Goal: Transaction & Acquisition: Purchase product/service

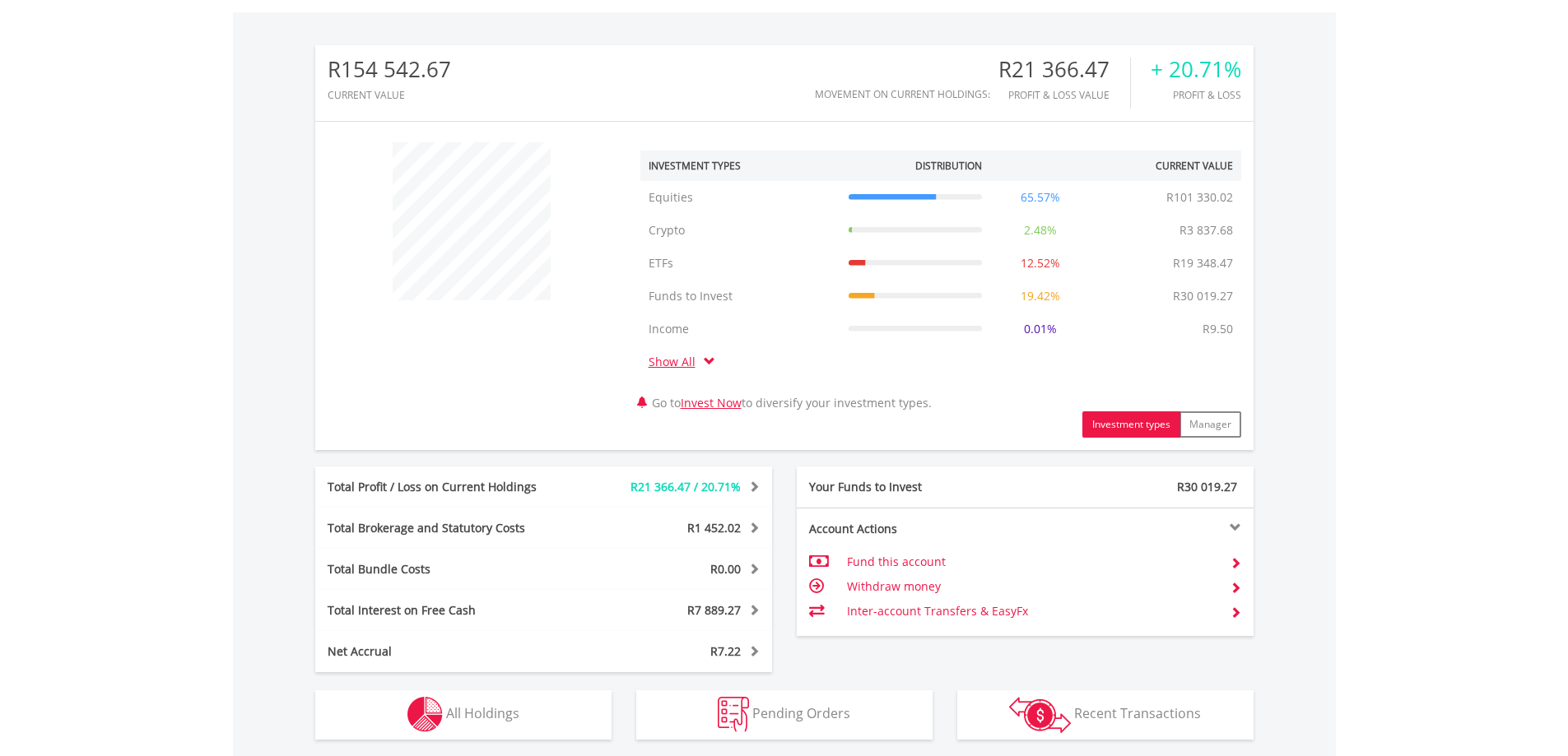
scroll to position [767, 0]
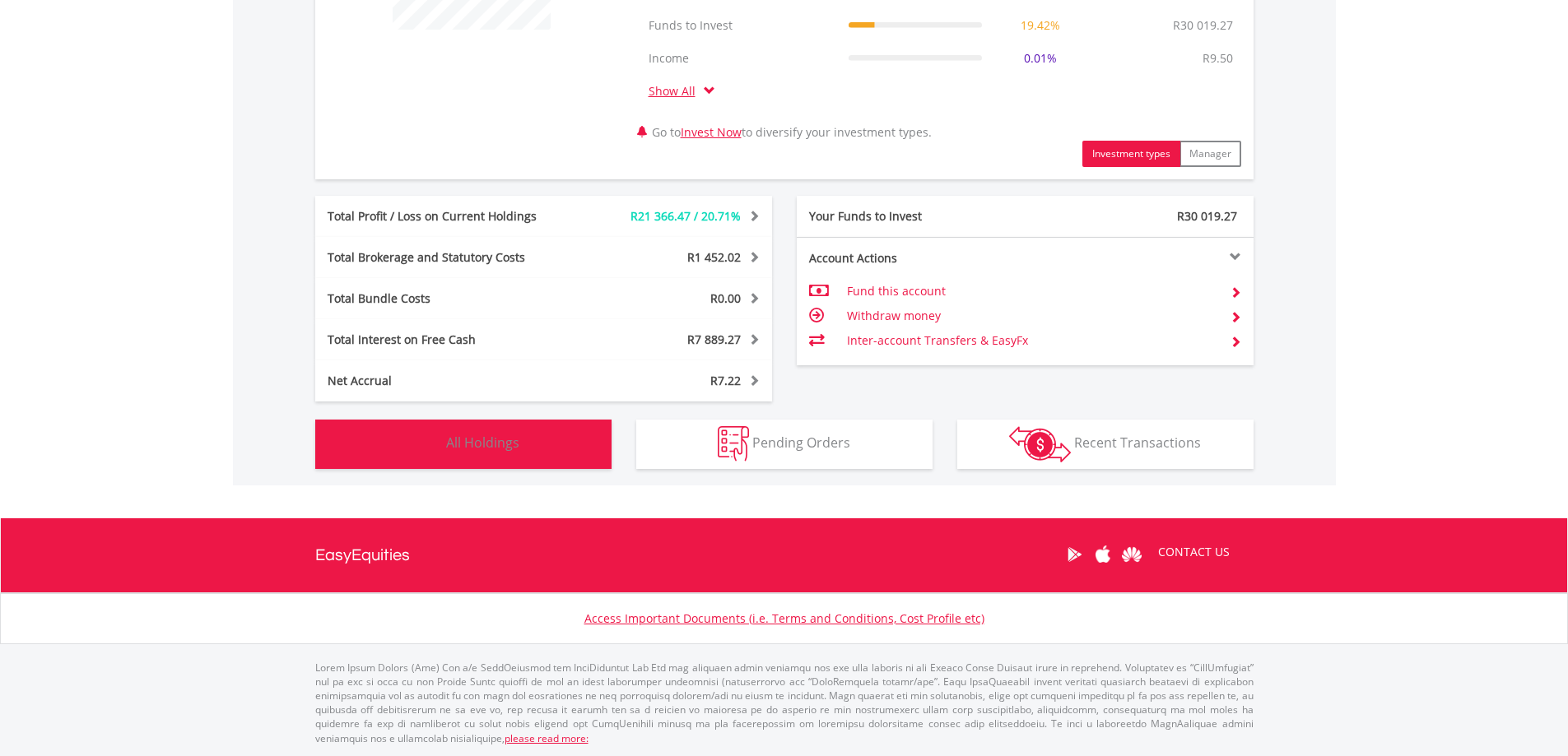
click at [553, 432] on button "Holdings All Holdings" at bounding box center [463, 444] width 296 height 49
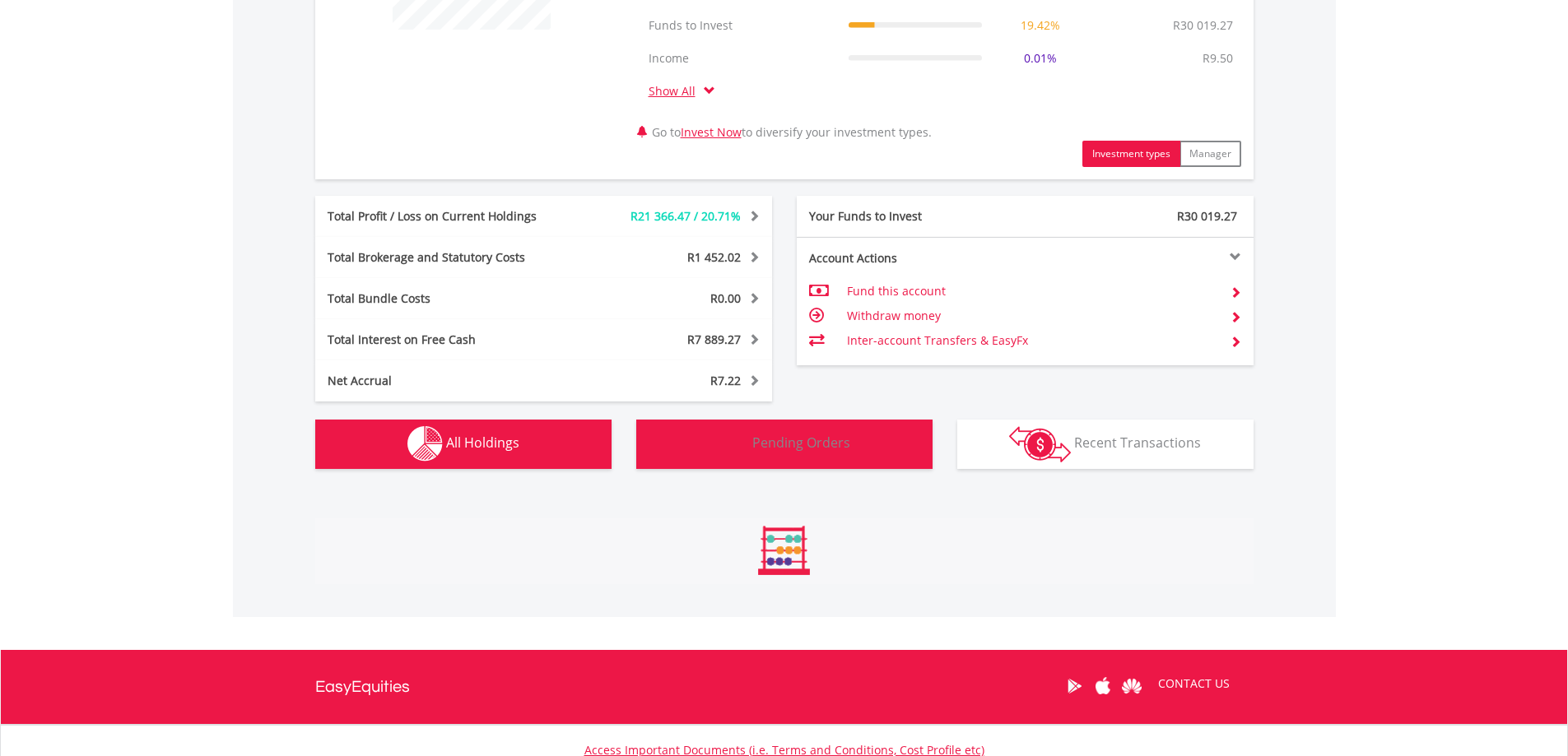
click at [855, 445] on button "Pending Orders Pending Orders" at bounding box center [784, 444] width 296 height 49
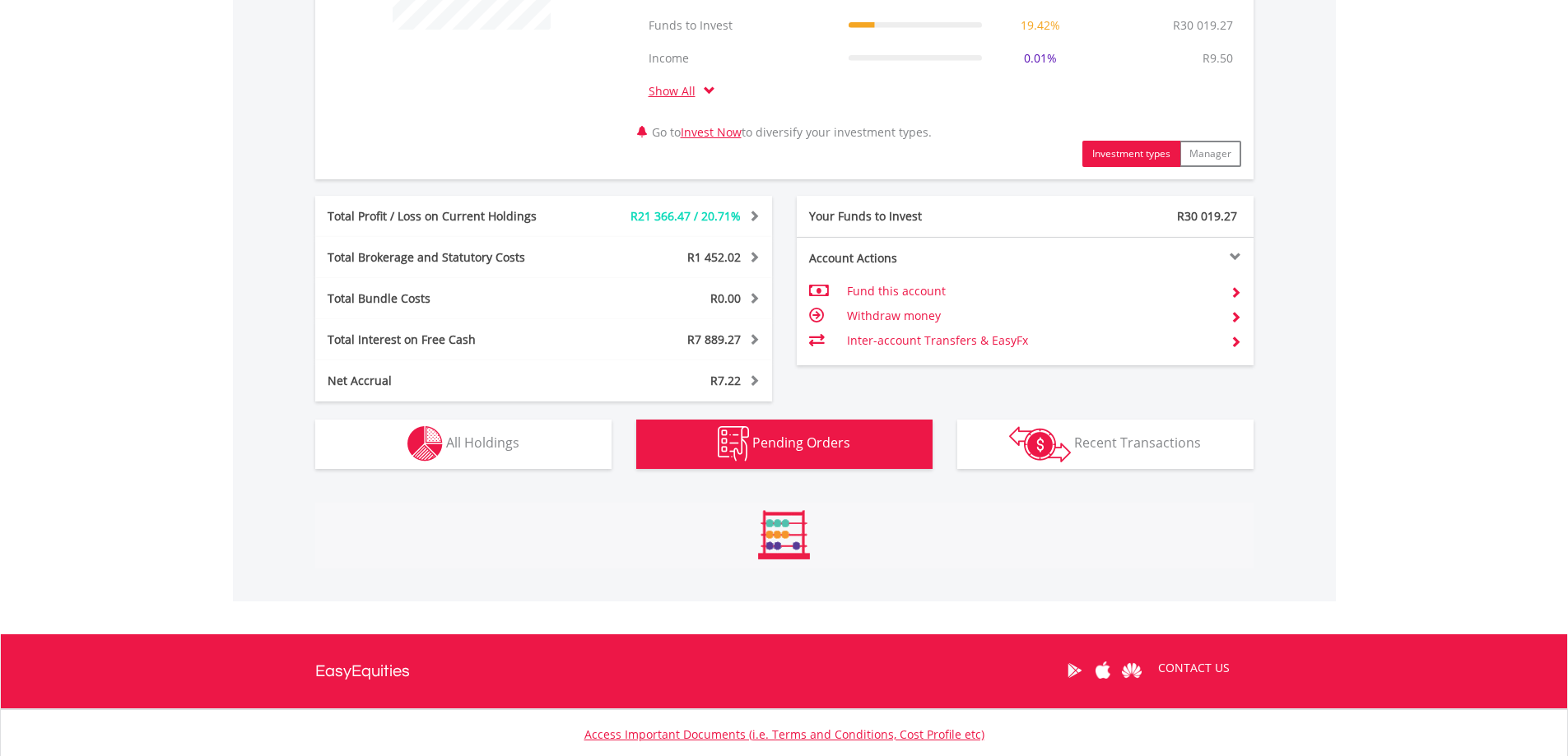
scroll to position [859, 0]
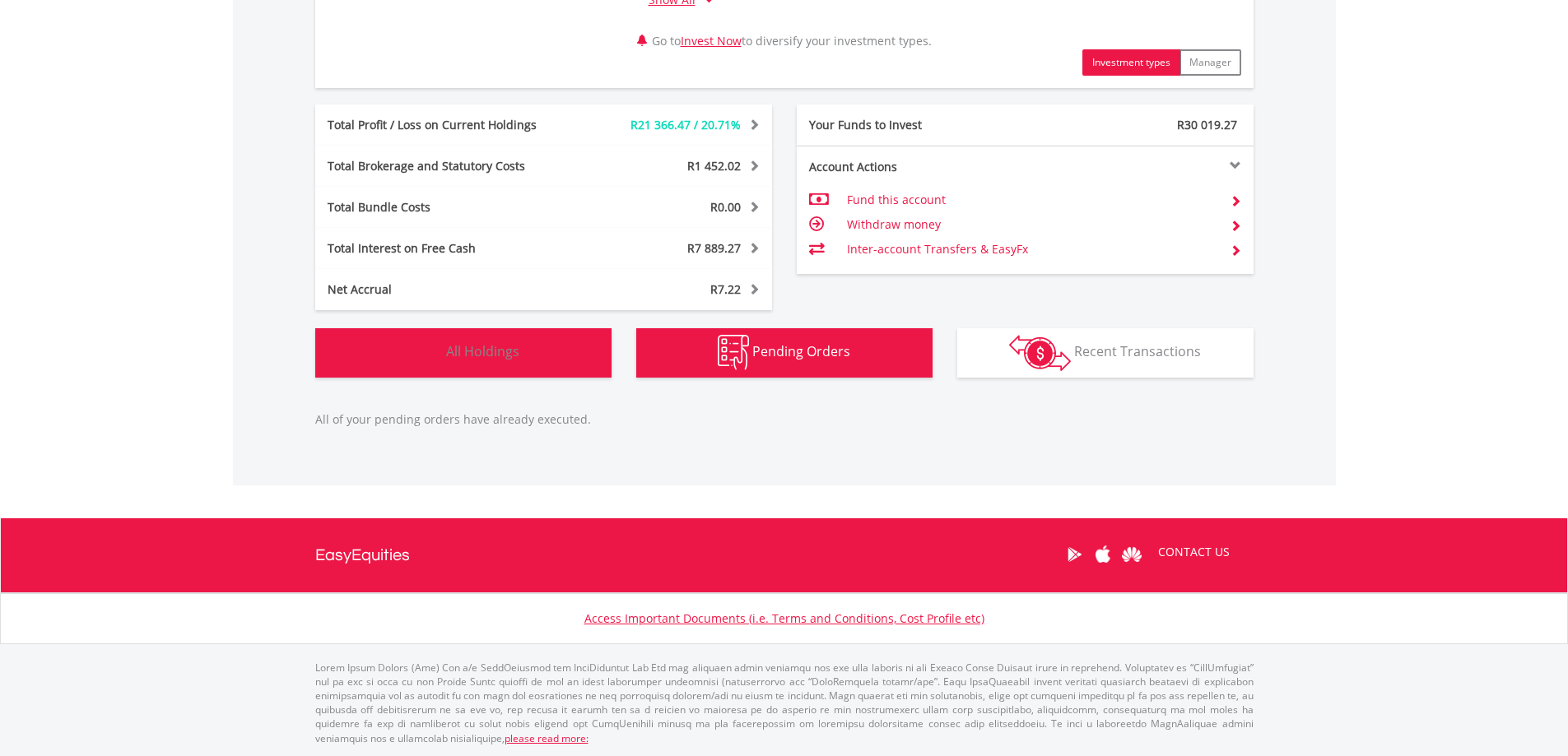
click at [498, 363] on button "Holdings All Holdings" at bounding box center [463, 353] width 296 height 49
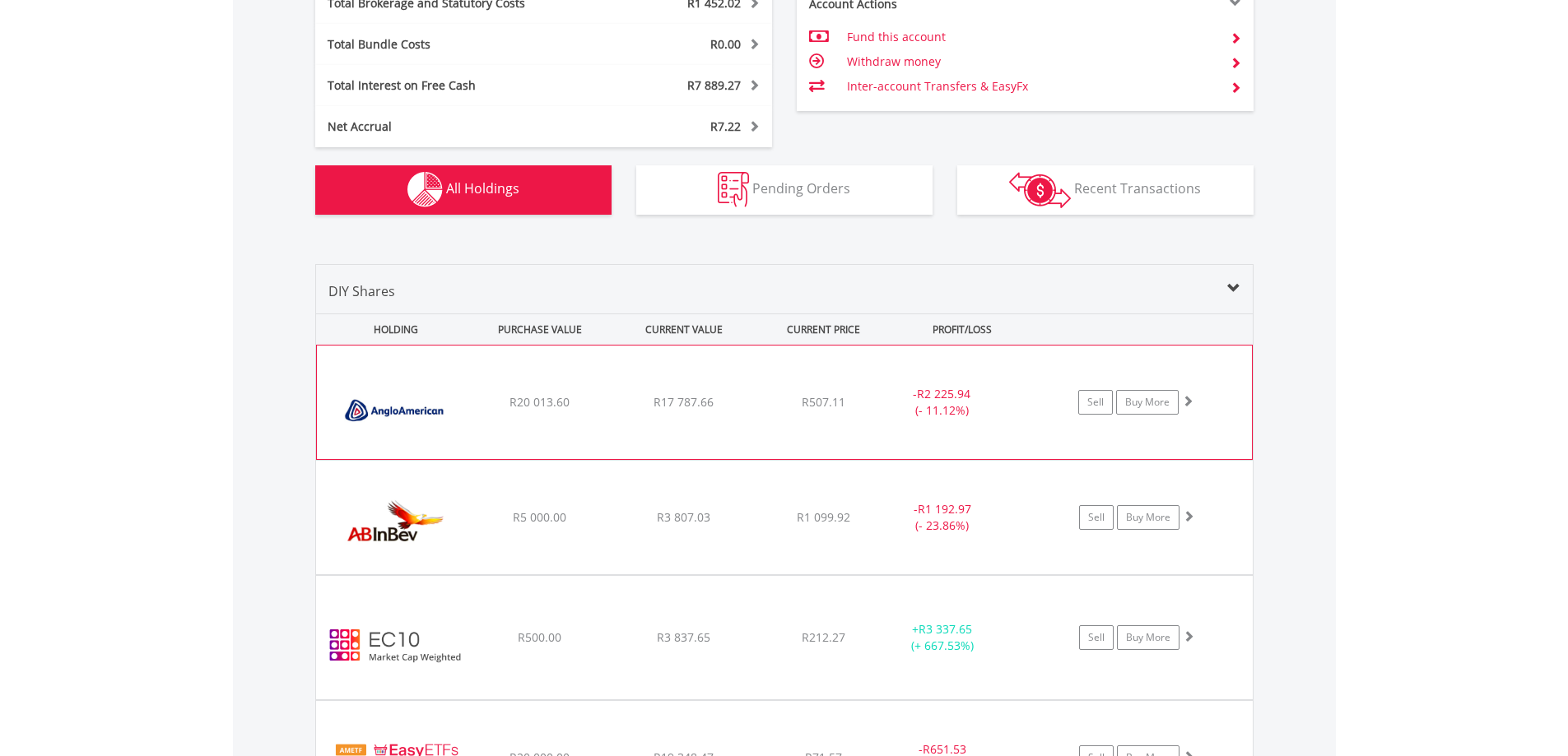
scroll to position [1024, 0]
click at [987, 420] on div "﻿ Anglo American PLC R20 013.60 R17 787.66 R507.11 - R2 225.94 (- 11.12%) Sell …" at bounding box center [784, 401] width 935 height 113
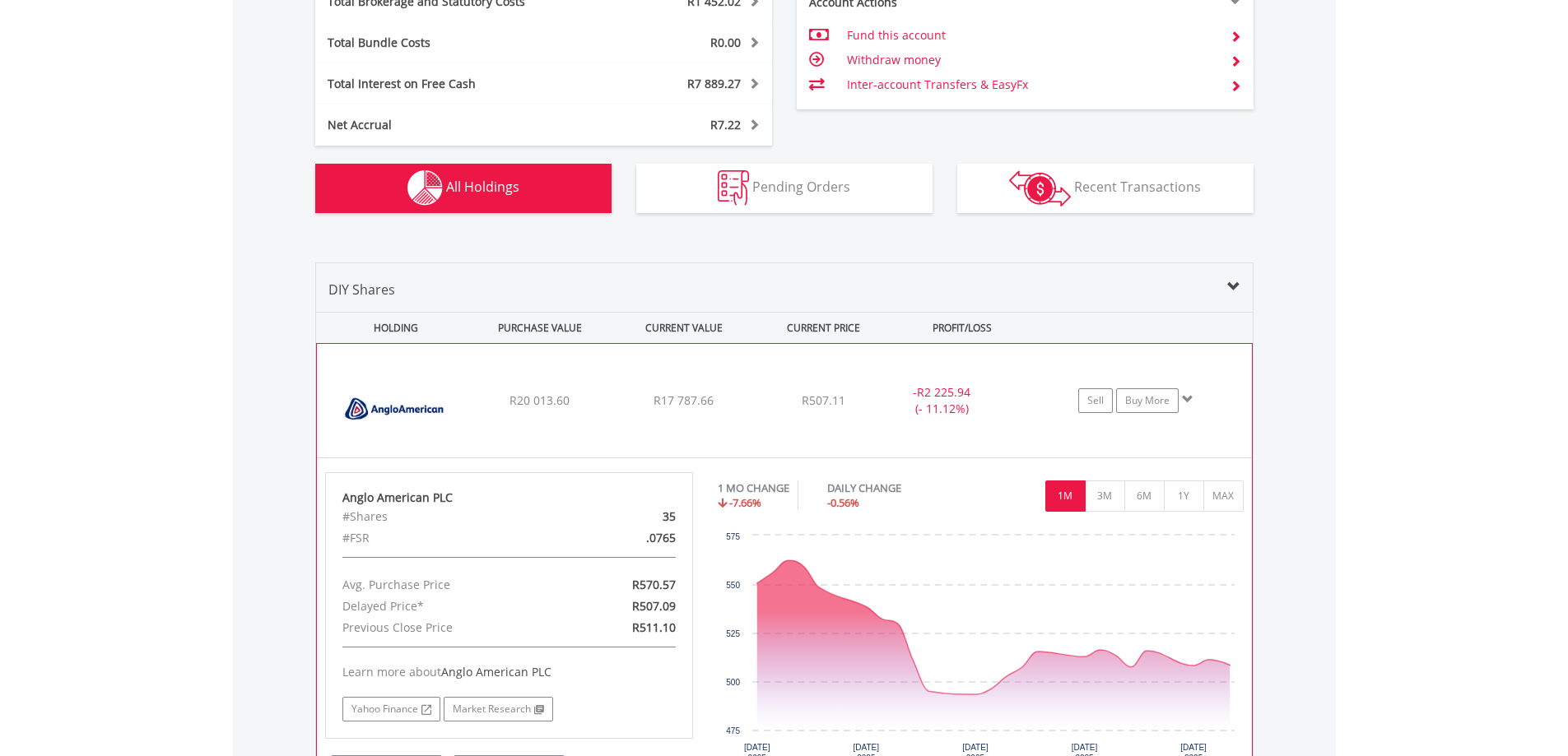
scroll to position [1106, 0]
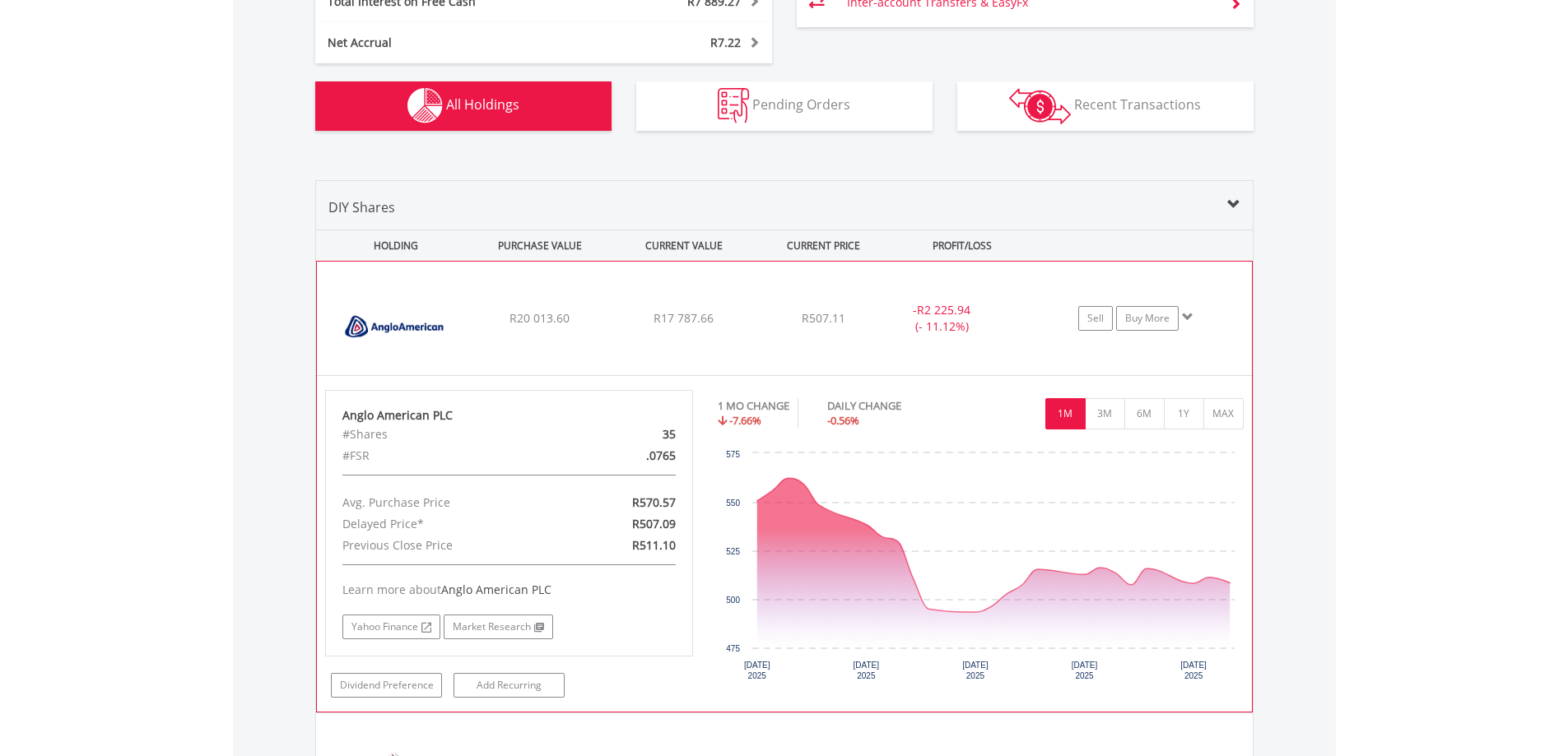
click at [1190, 311] on span at bounding box center [1187, 317] width 11 height 11
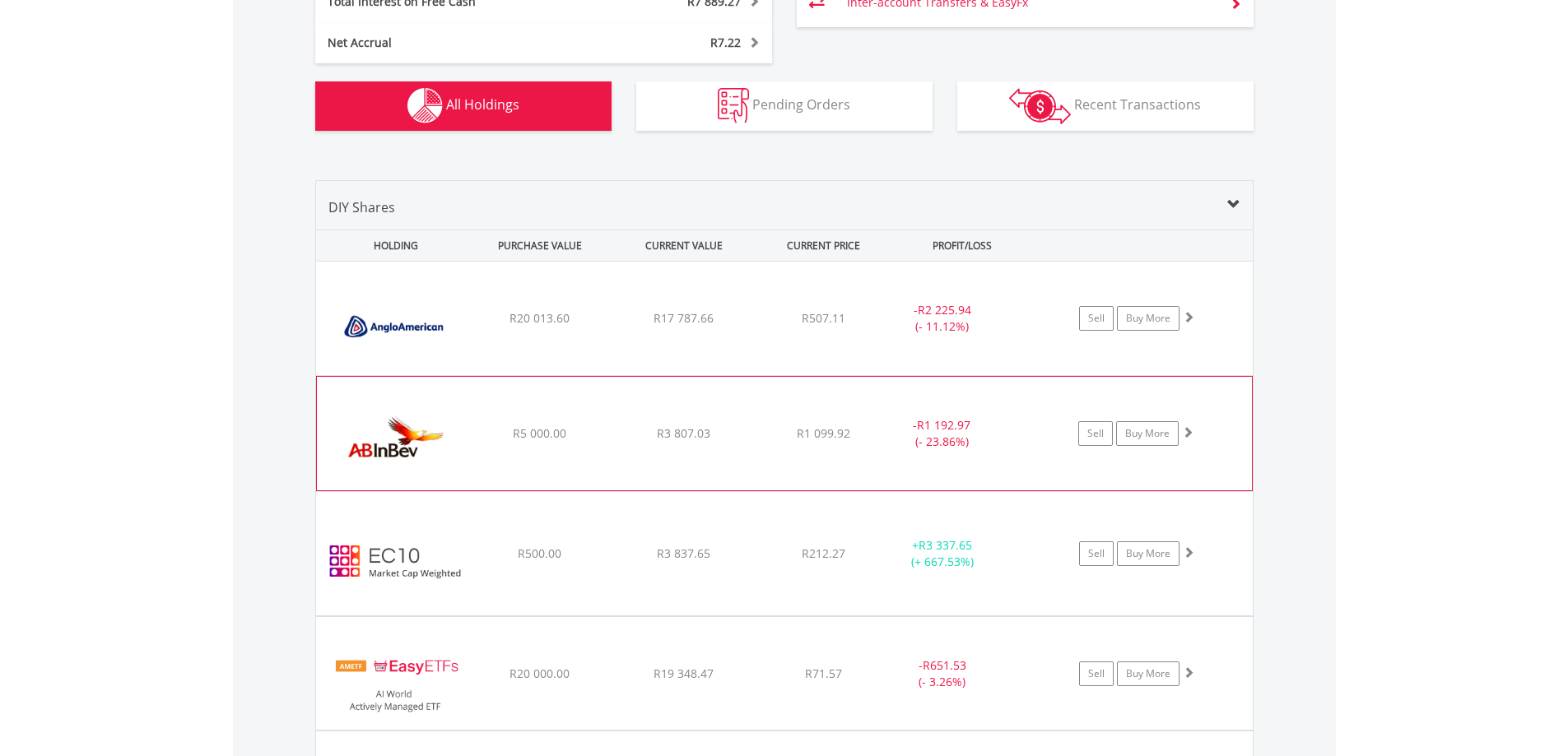
click at [1003, 335] on div "- R1 192.97 (- 23.86%)" at bounding box center [943, 318] width 124 height 33
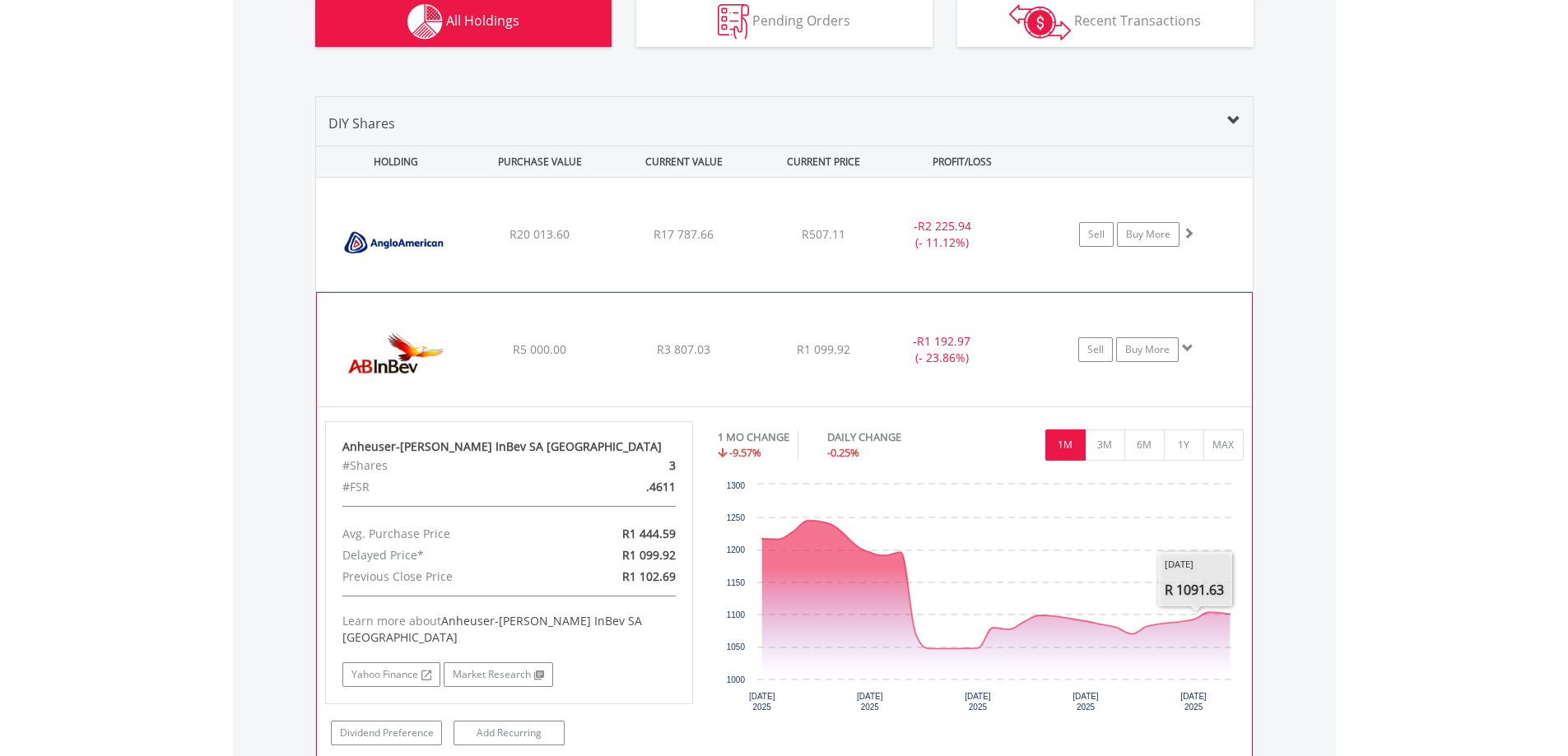
scroll to position [1188, 0]
click at [1194, 293] on div "﻿ Anheuser-Busch InBev SA NV R5 000.00 R3 807.03 R1 099.92 - R1 192.97 (- 23.86…" at bounding box center [784, 236] width 936 height 113
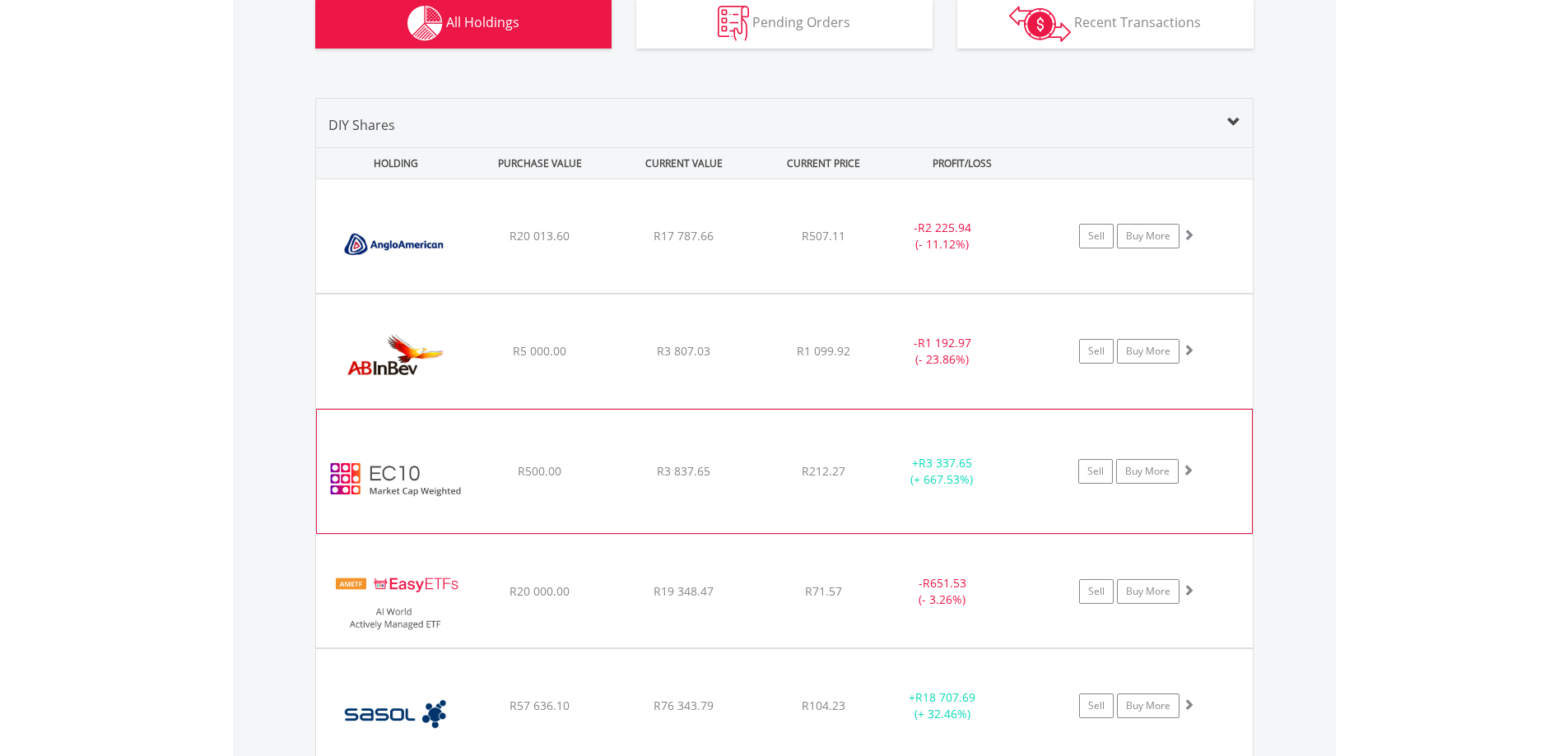
scroll to position [1271, 0]
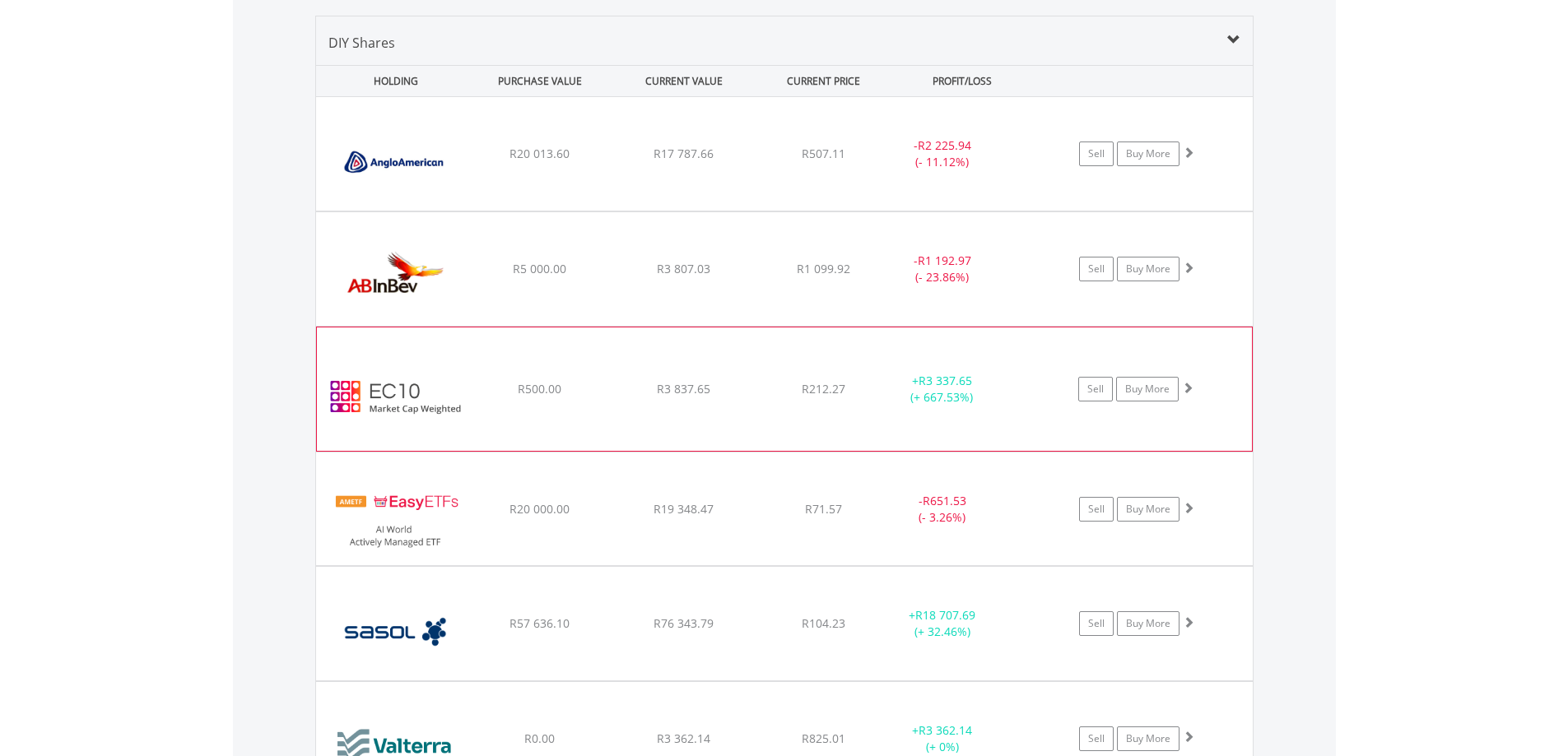
click at [988, 210] on div "﻿ EasyCrypto 10 R500.00 R3 837.65 R212.27 + R3 337.65 (+ 667.53%) Sell Buy More" at bounding box center [784, 154] width 936 height 113
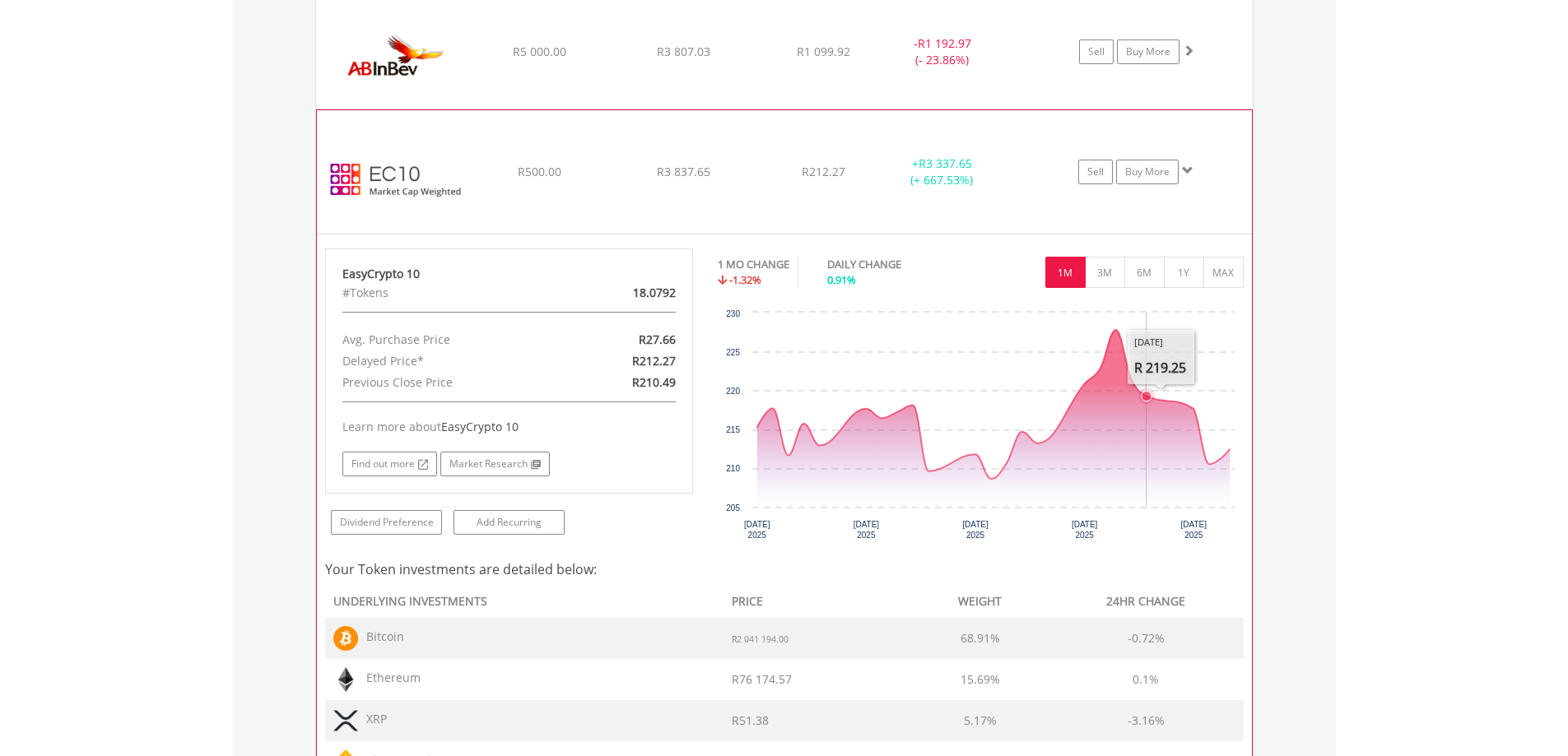
scroll to position [1435, 0]
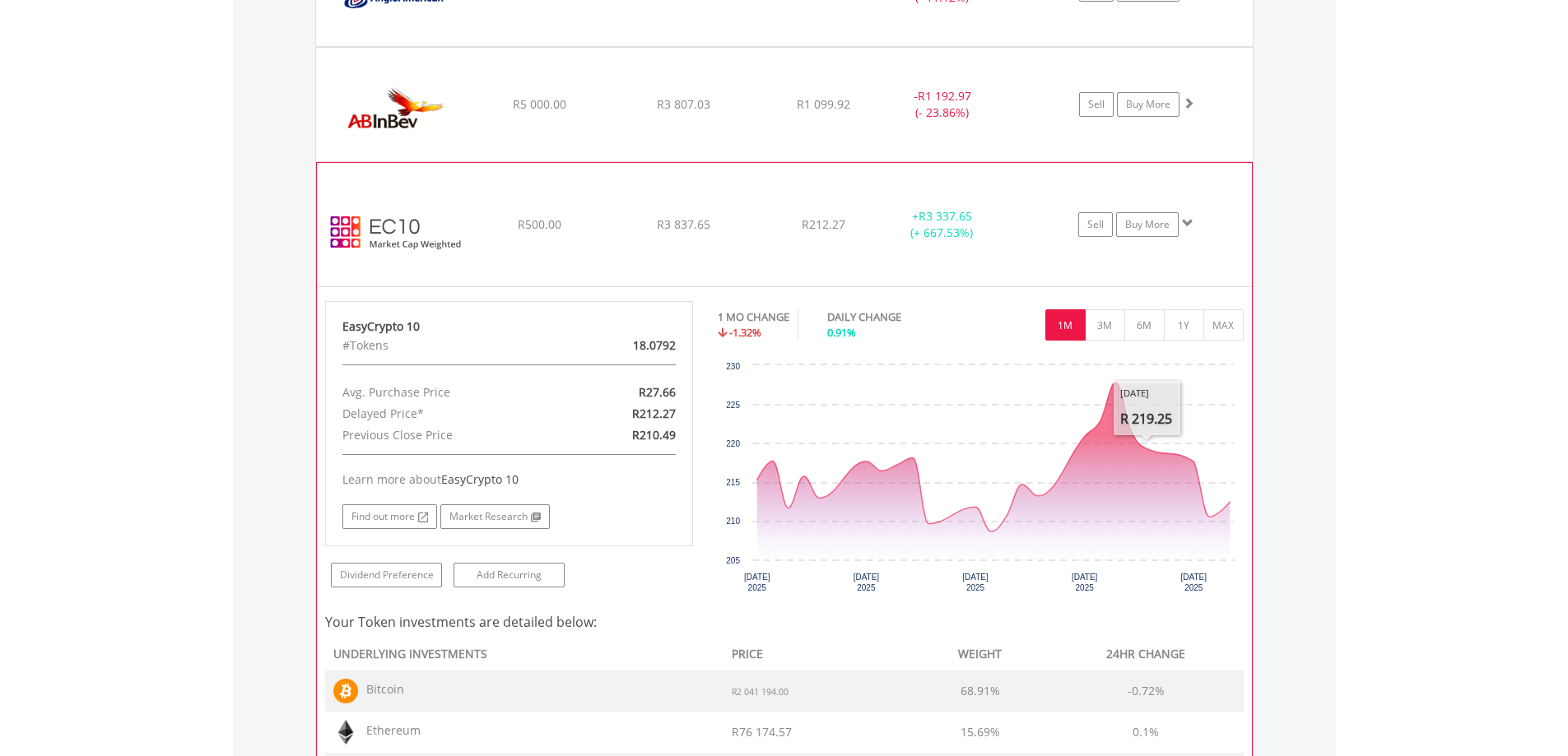
click at [1186, 223] on span at bounding box center [1187, 222] width 11 height 11
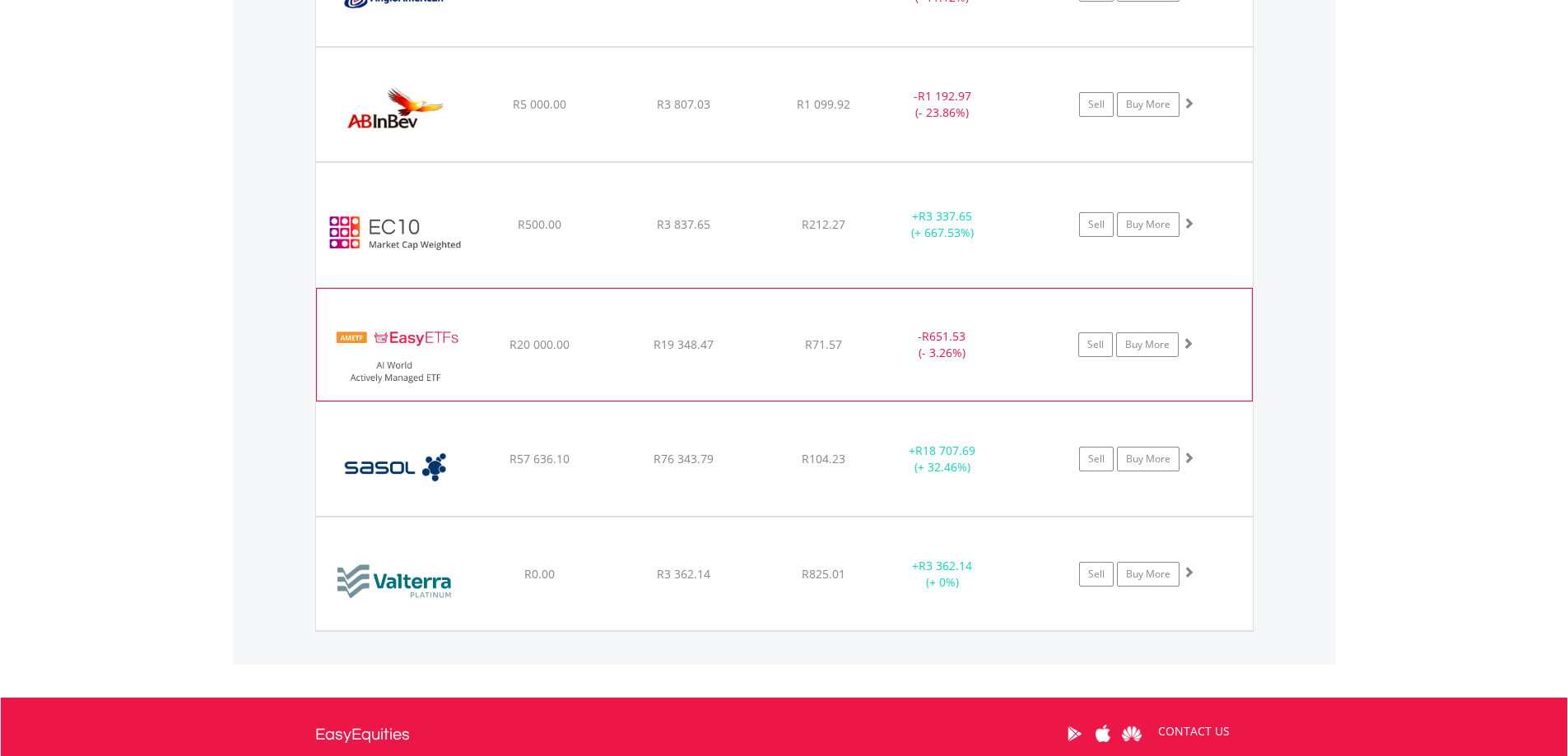
click at [1189, 346] on span at bounding box center [1187, 343] width 11 height 11
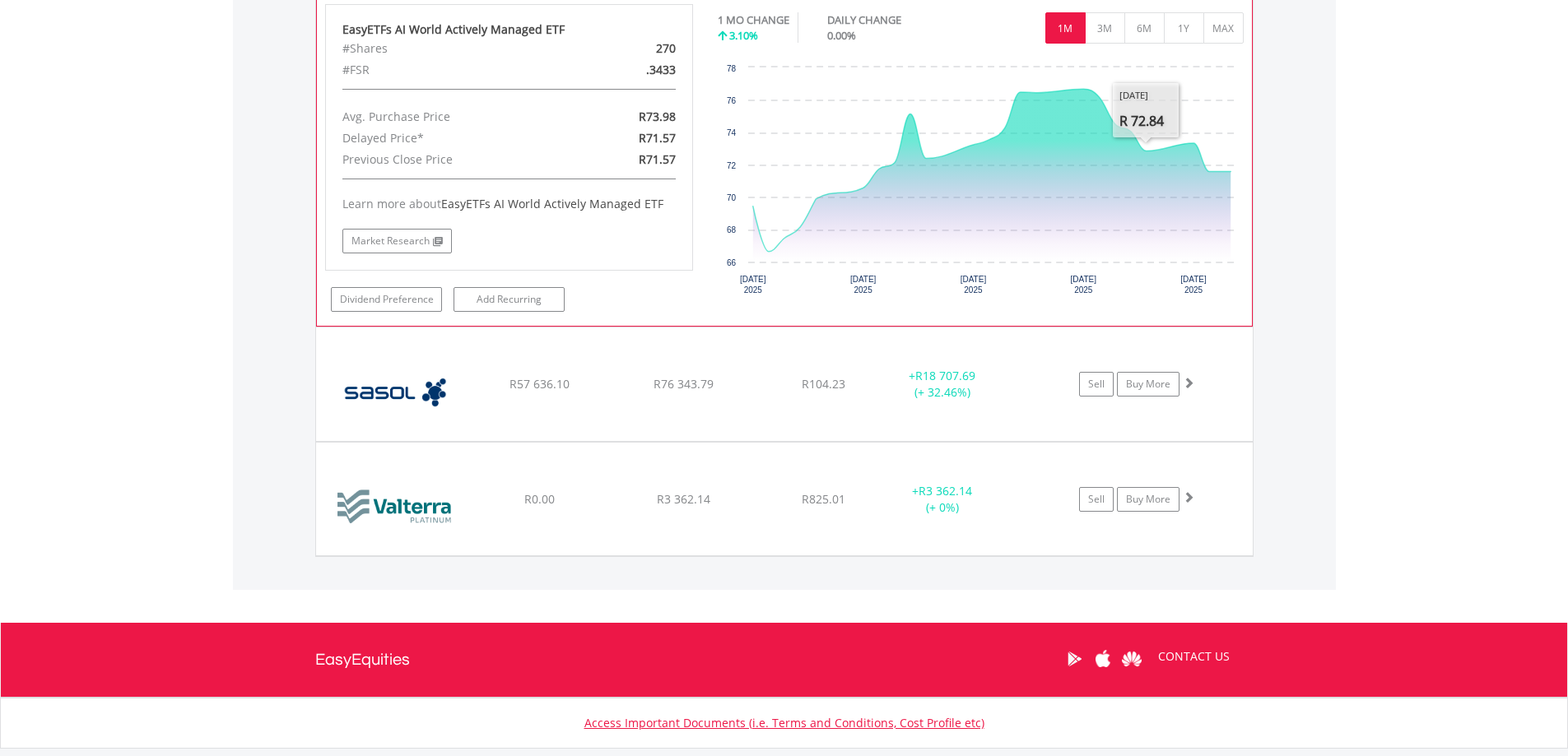
scroll to position [1600, 0]
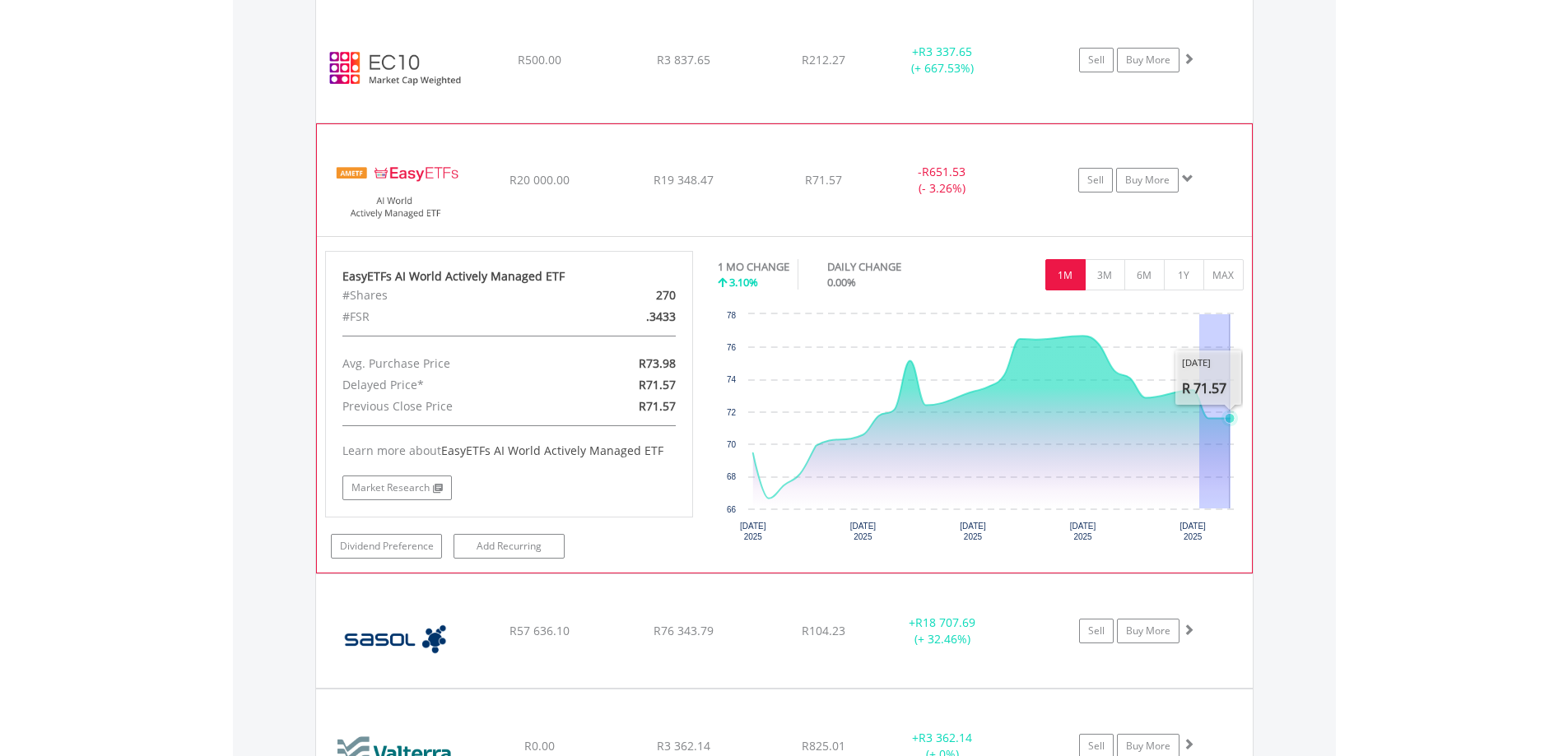
drag, startPoint x: 1199, startPoint y: 402, endPoint x: 1230, endPoint y: 409, distance: 31.8
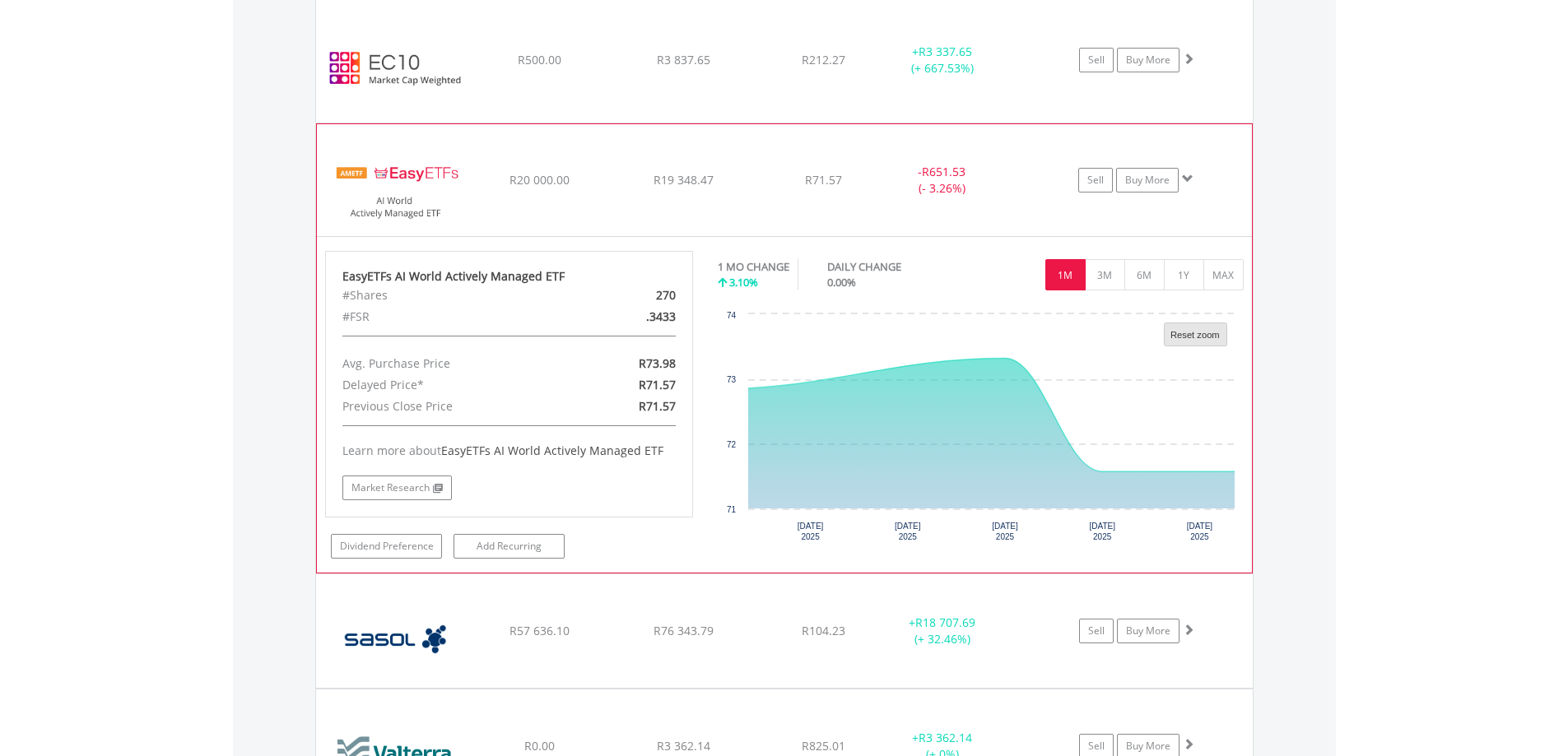
click at [1202, 334] on text "Reset zoom" at bounding box center [1195, 335] width 49 height 9
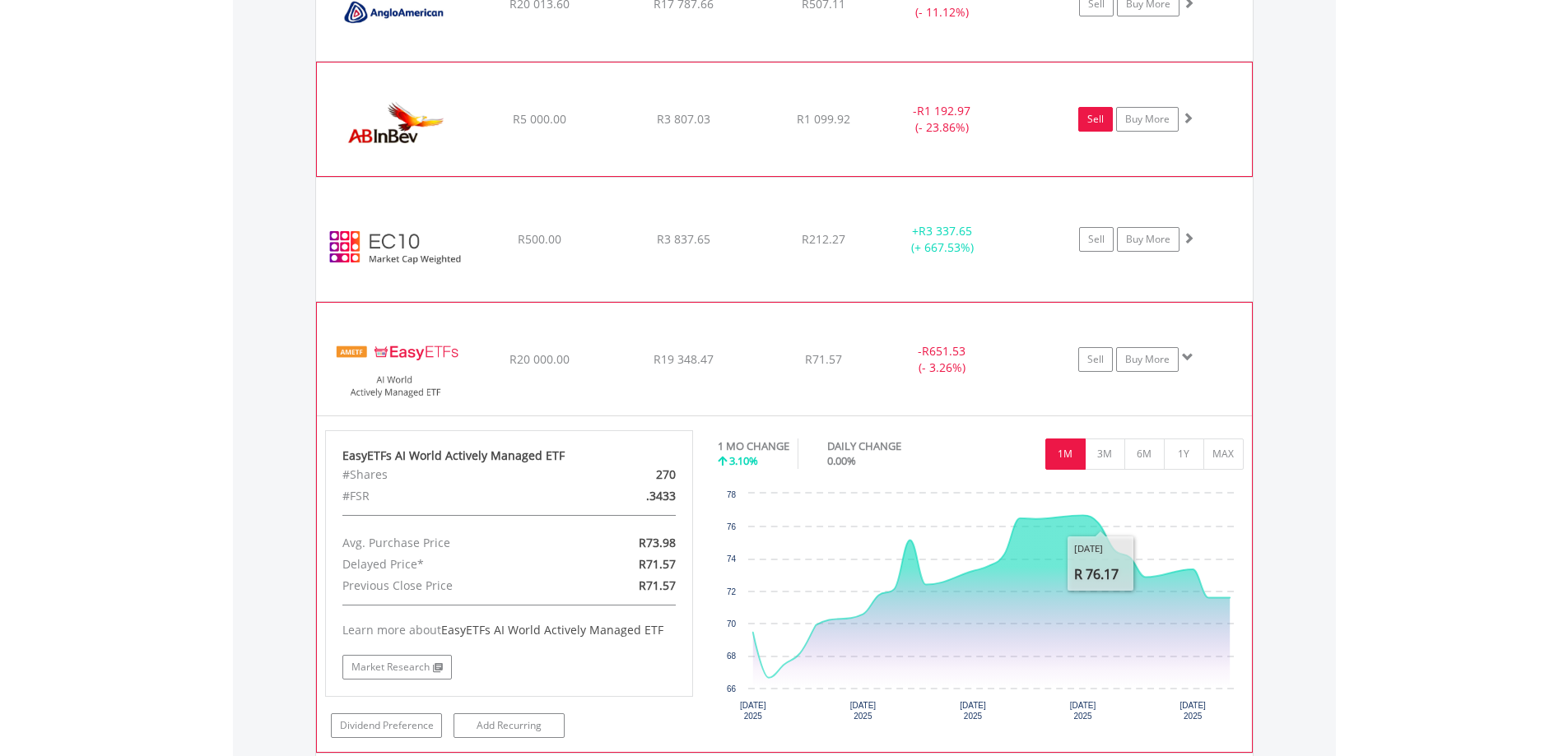
scroll to position [1188, 0]
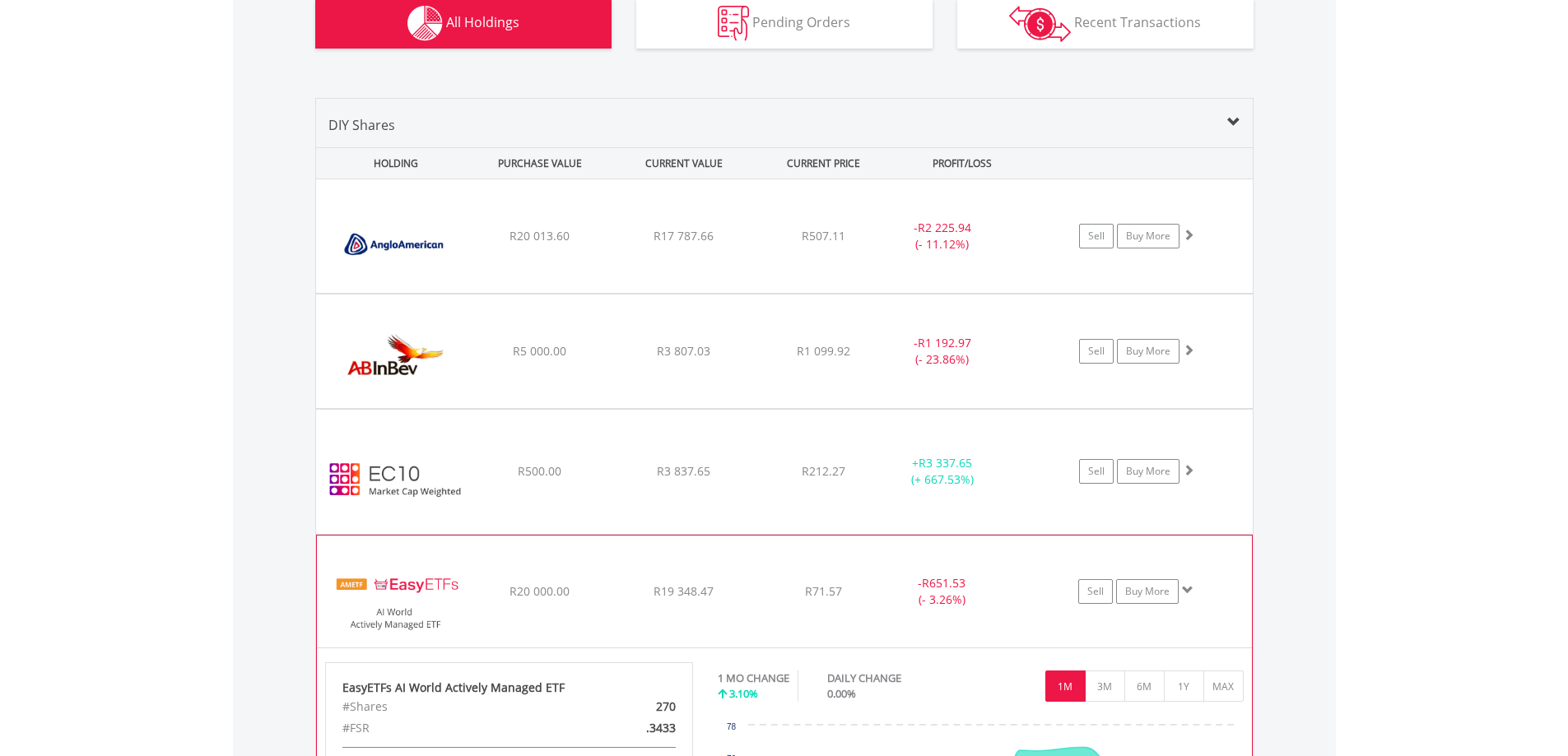
click at [1186, 591] on span at bounding box center [1187, 590] width 11 height 11
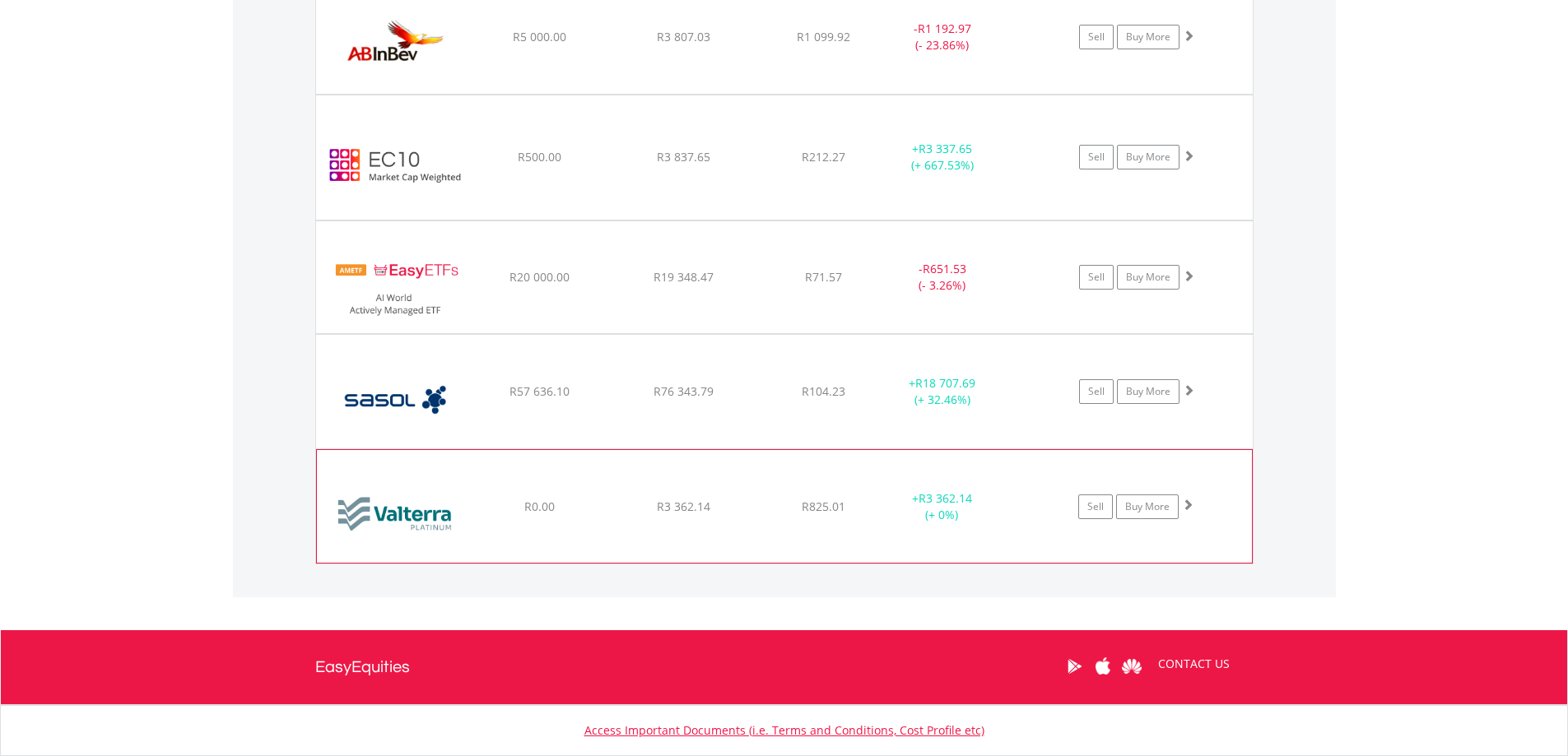
scroll to position [1518, 0]
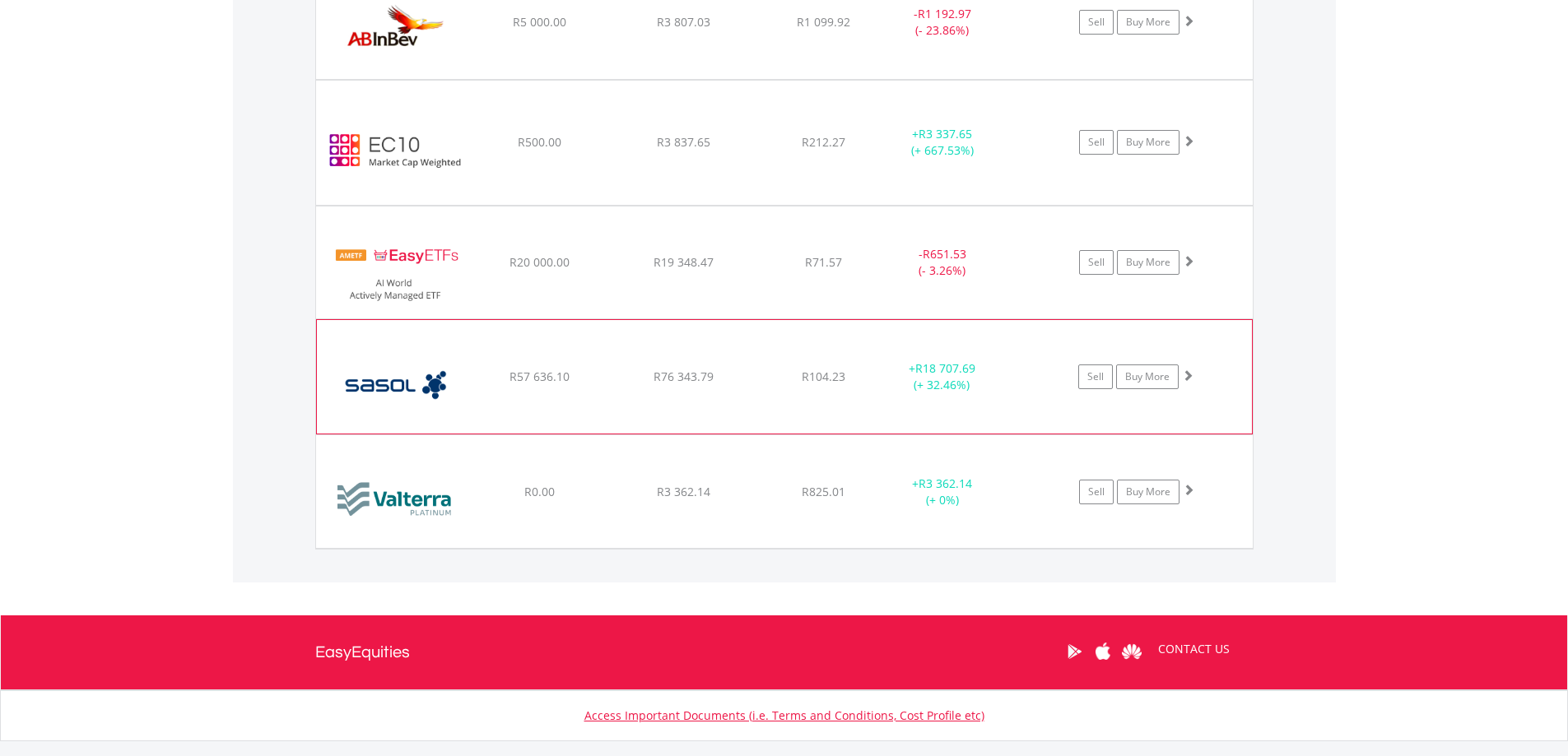
click at [1188, 376] on span at bounding box center [1187, 375] width 11 height 11
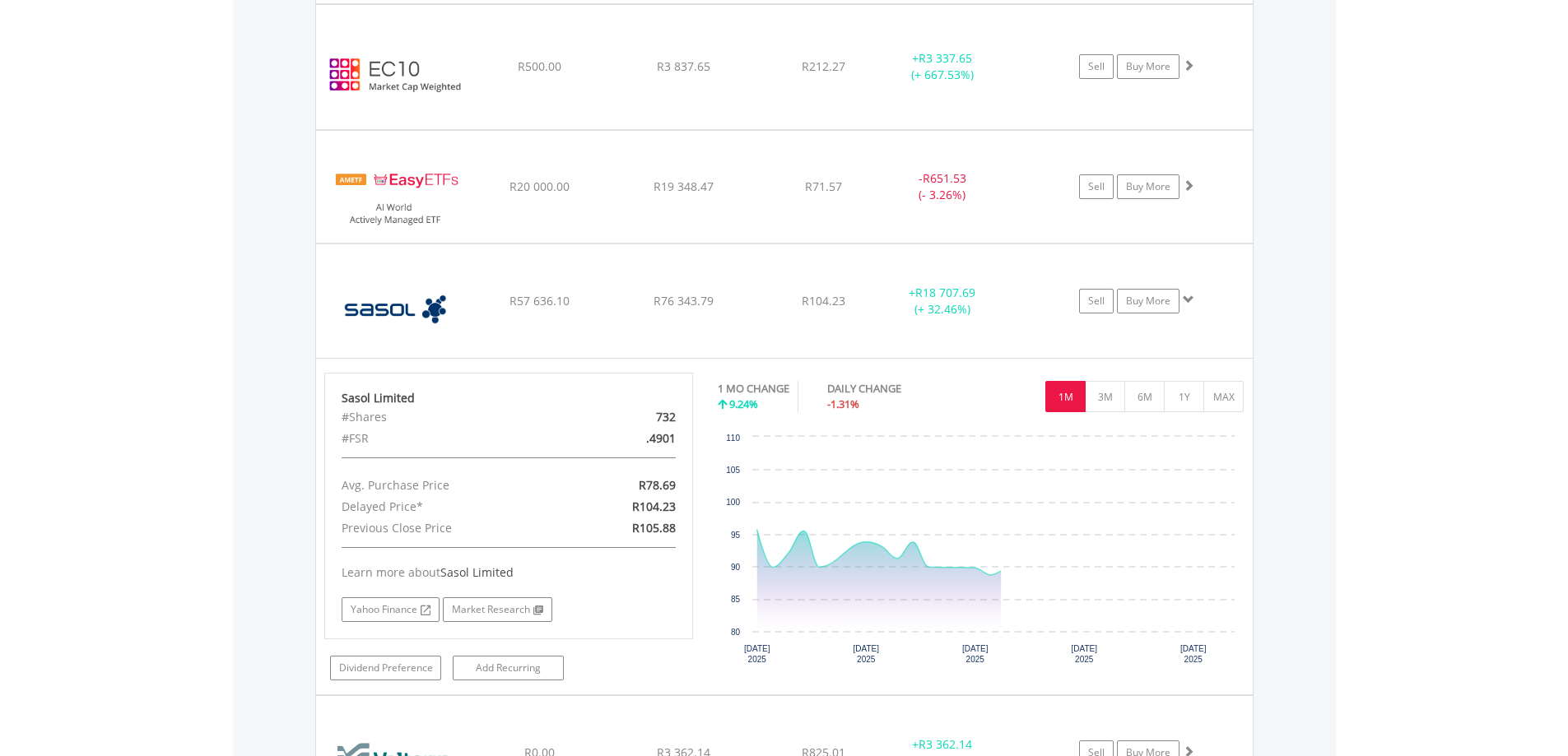
scroll to position [1682, 0]
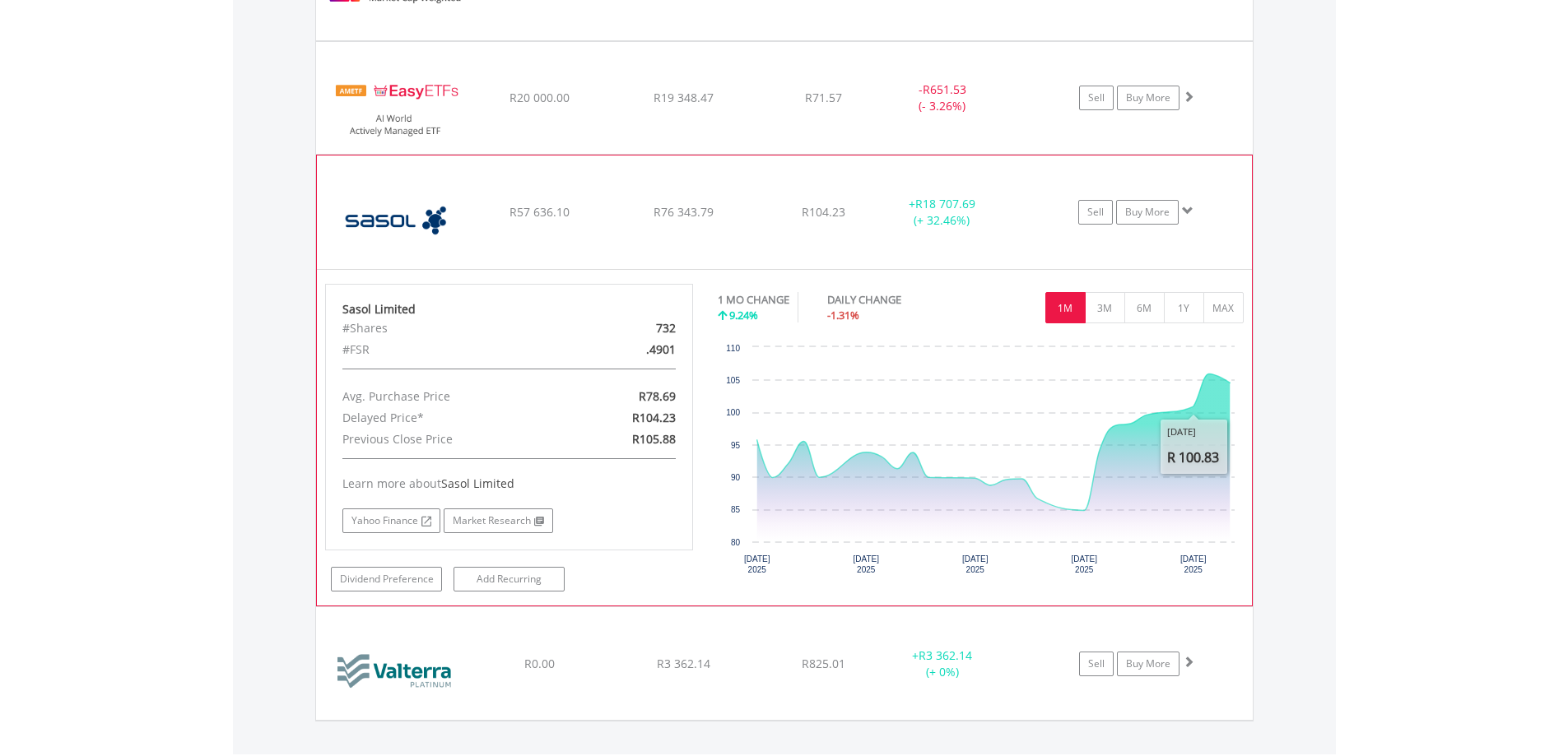
click at [1189, 210] on span at bounding box center [1187, 210] width 11 height 11
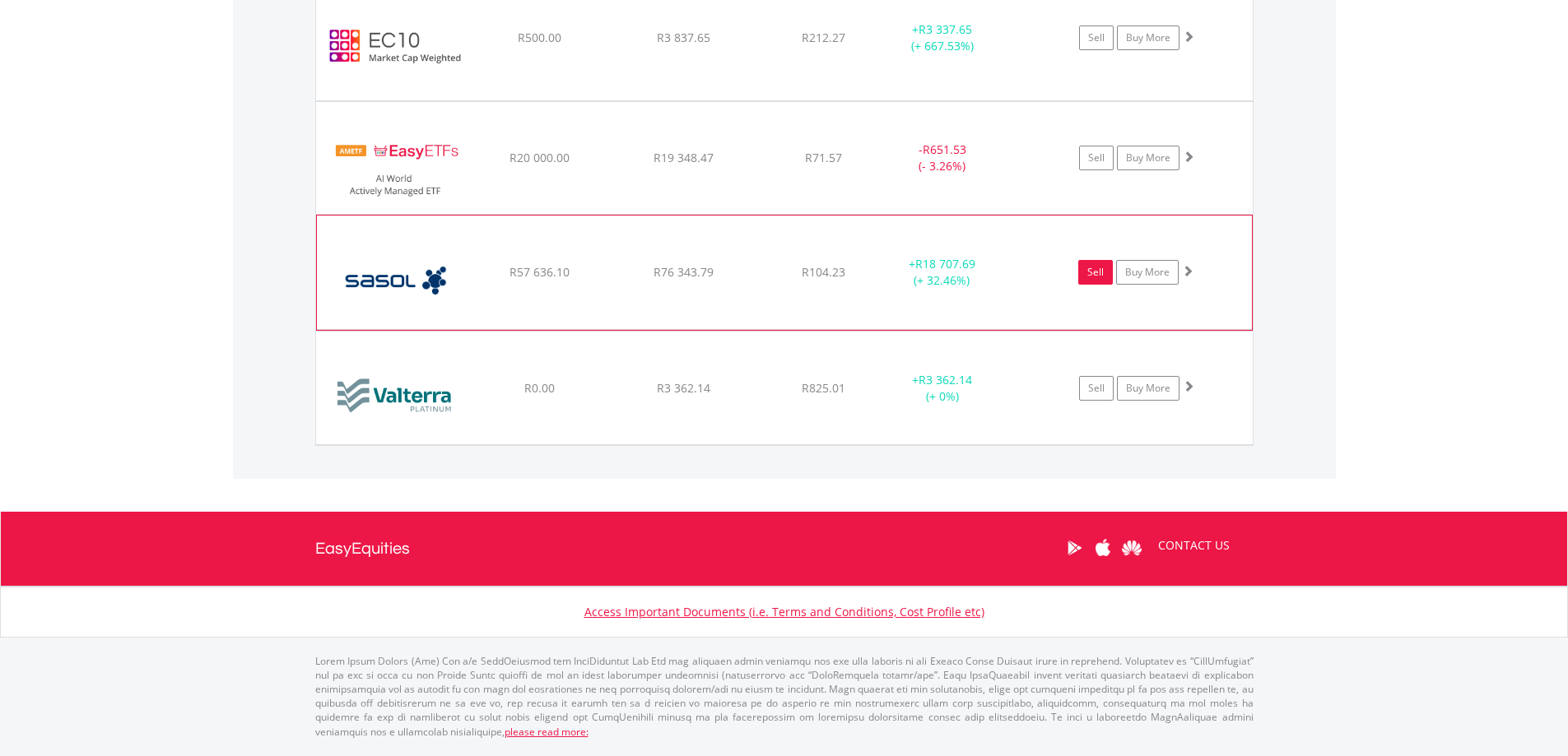
scroll to position [1615, 0]
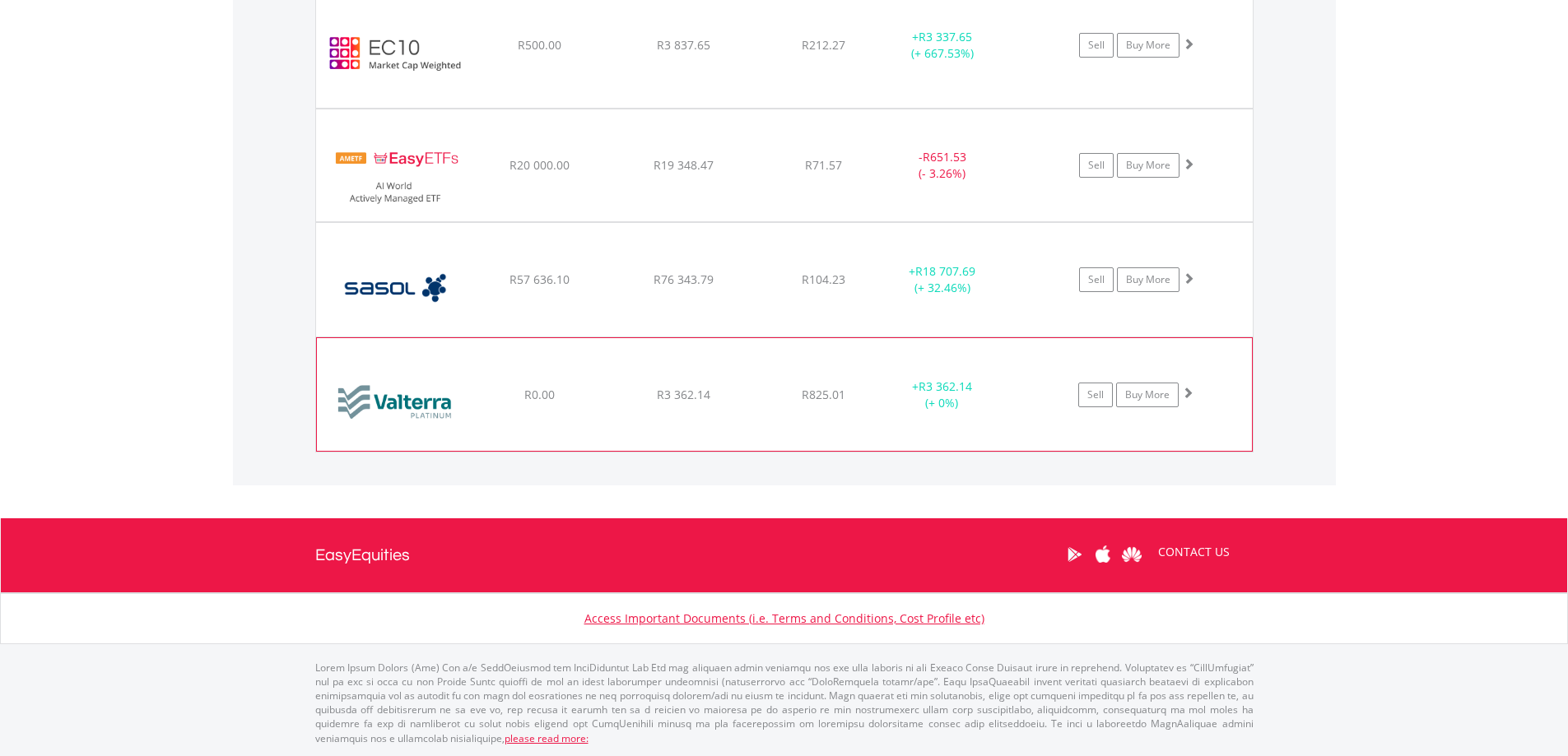
click at [1190, 391] on span at bounding box center [1187, 392] width 11 height 11
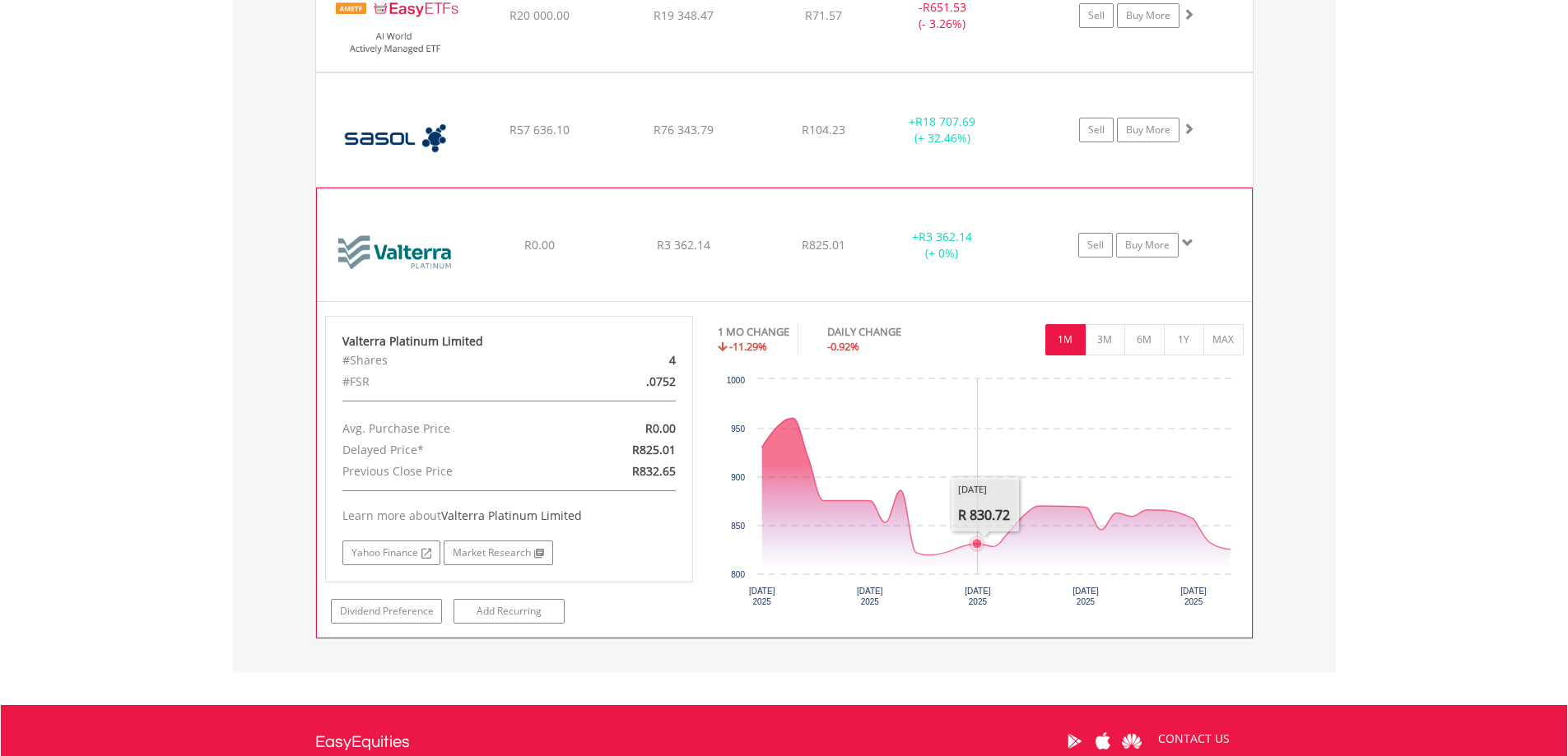
scroll to position [1765, 0]
click at [1114, 346] on button "3M" at bounding box center [1104, 338] width 41 height 31
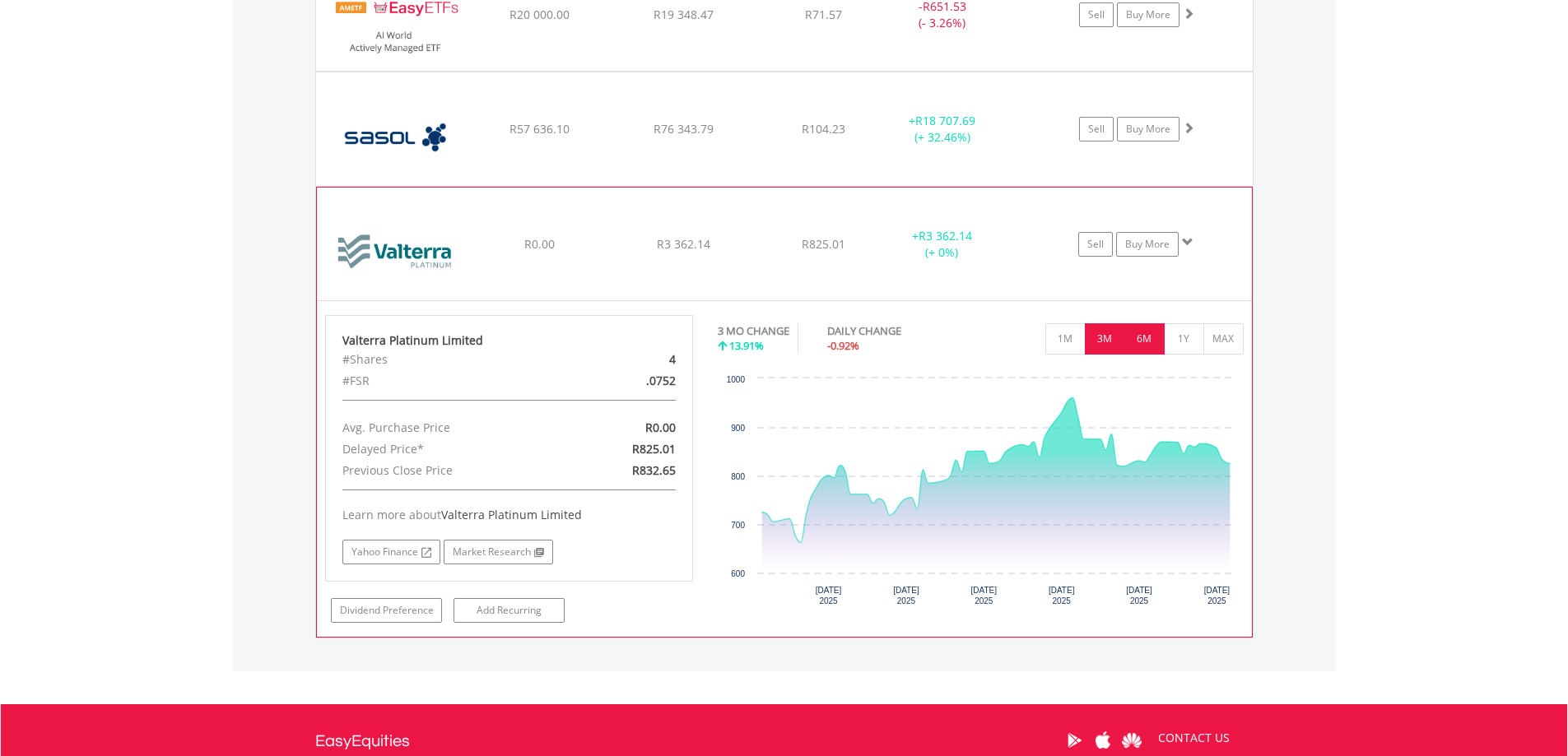
click at [1141, 350] on button "6M" at bounding box center [1144, 338] width 41 height 31
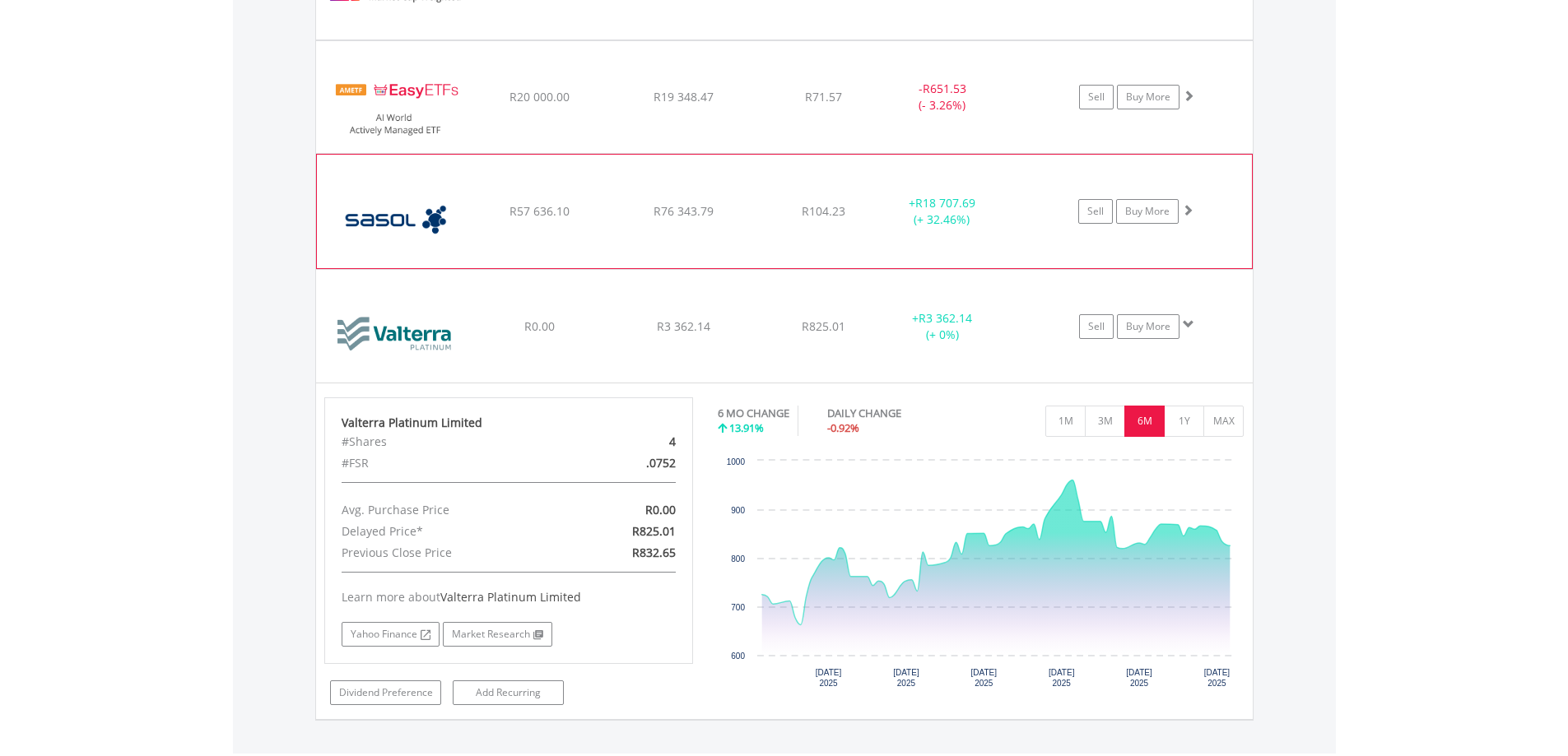
scroll to position [1189, 0]
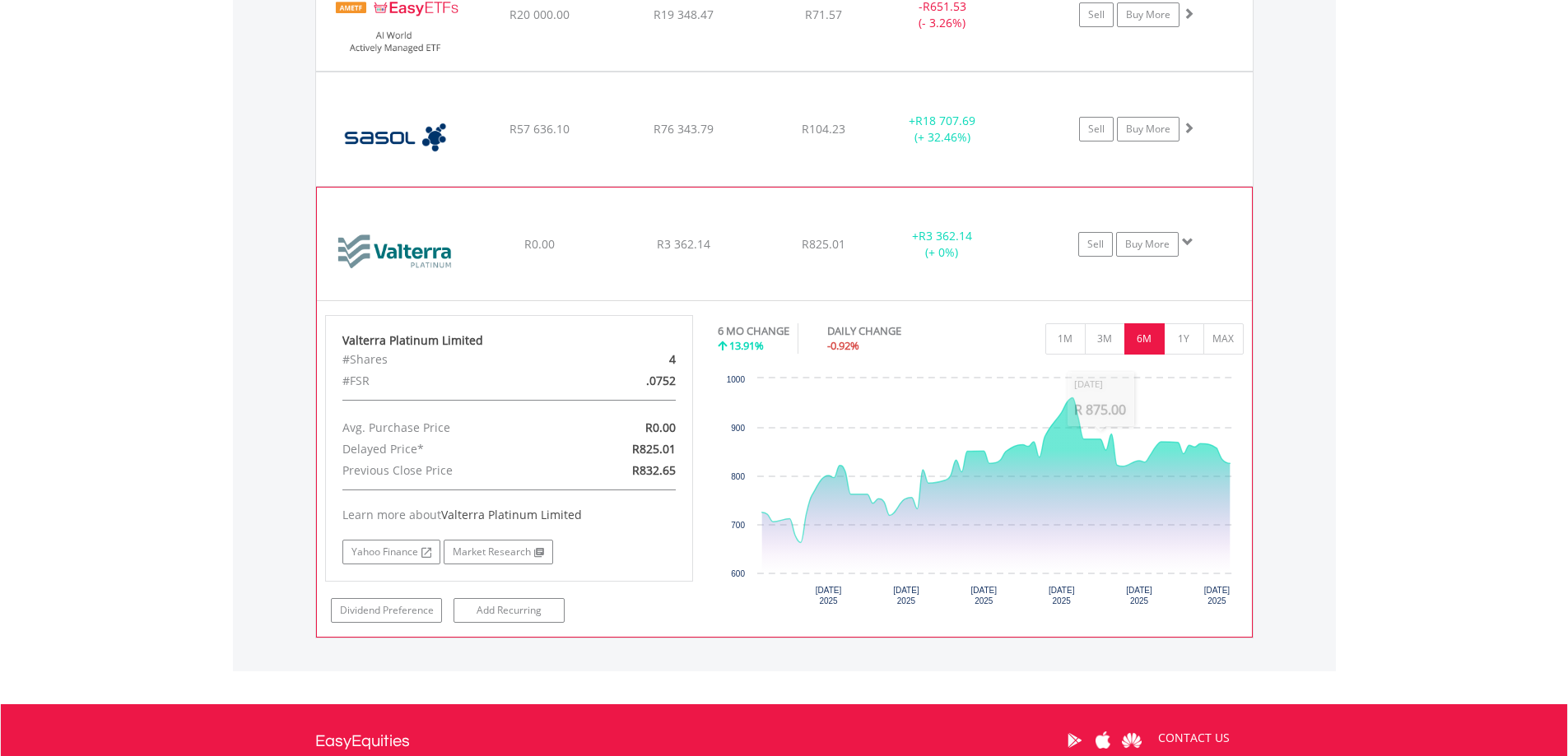
click at [1191, 242] on span at bounding box center [1187, 242] width 11 height 11
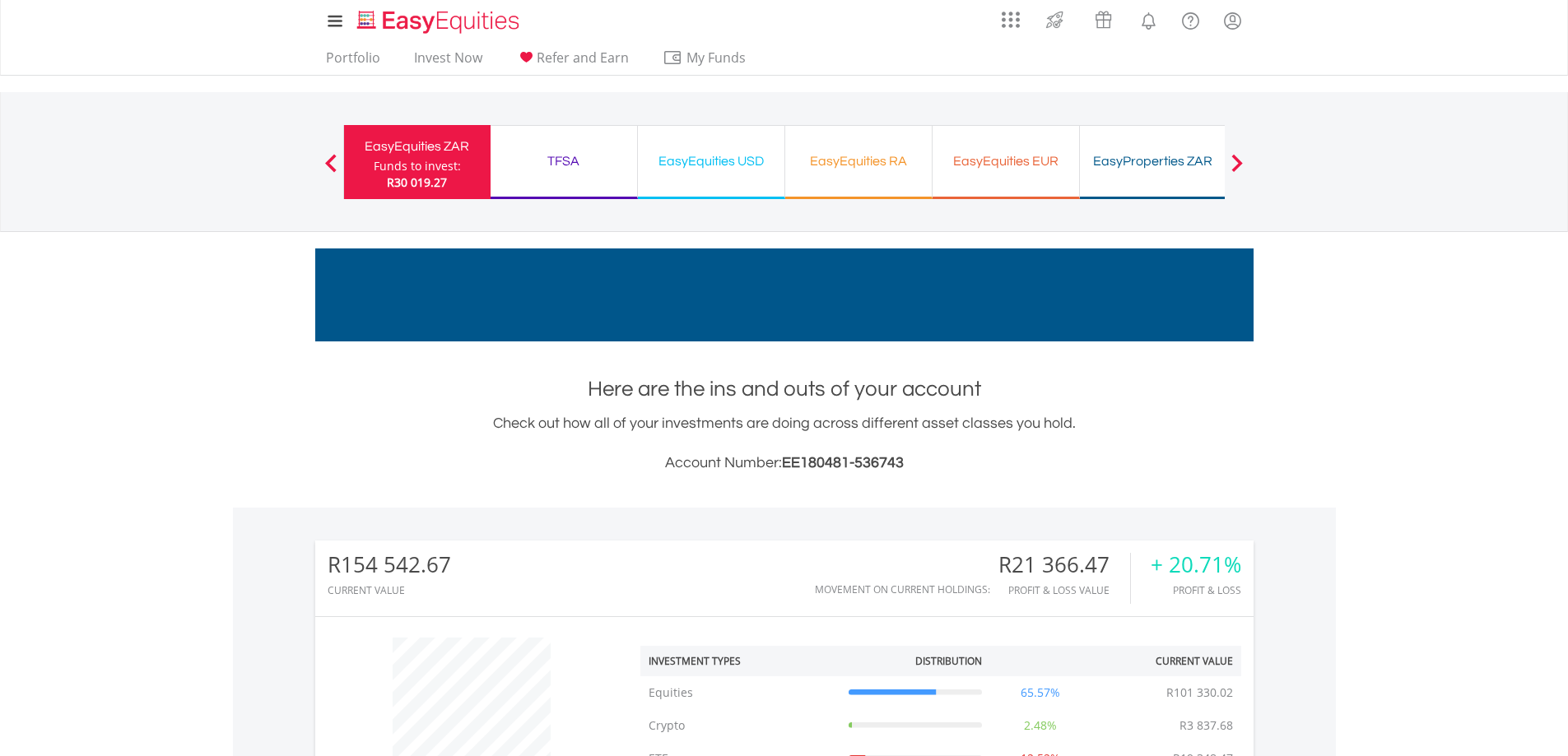
scroll to position [0, 0]
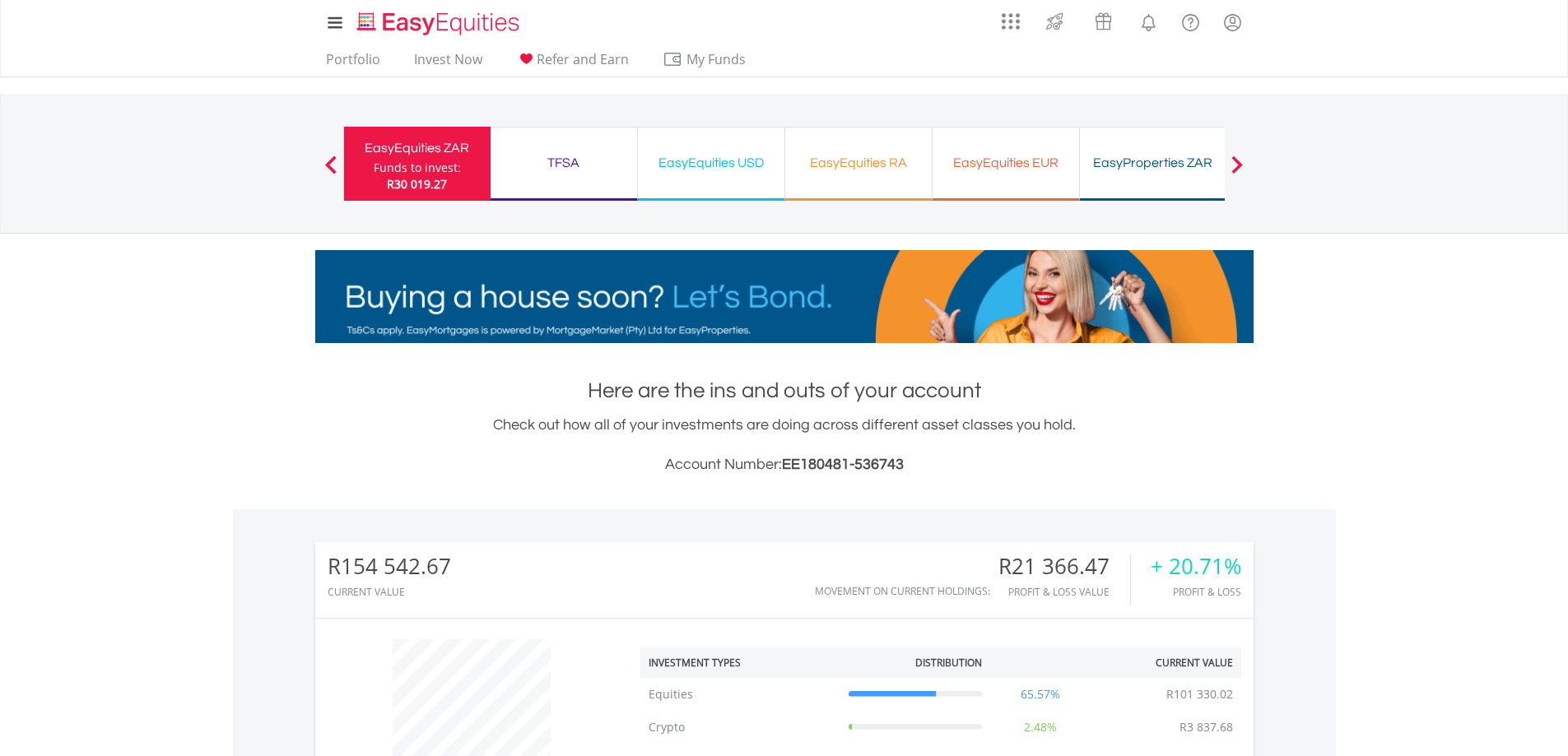
click at [543, 172] on div "TFSA" at bounding box center [564, 163] width 126 height 23
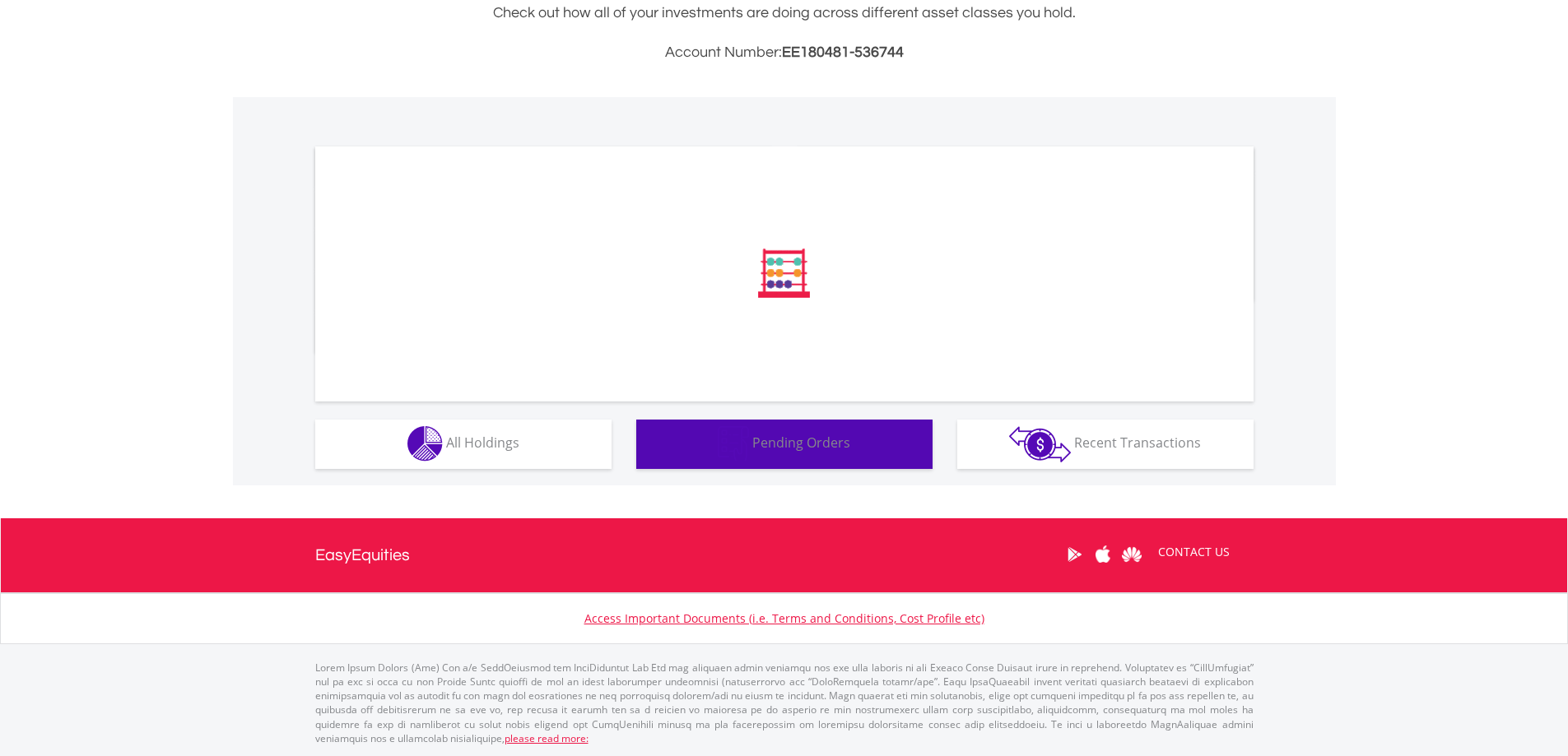
click at [790, 444] on span "Pending Orders" at bounding box center [801, 442] width 98 height 18
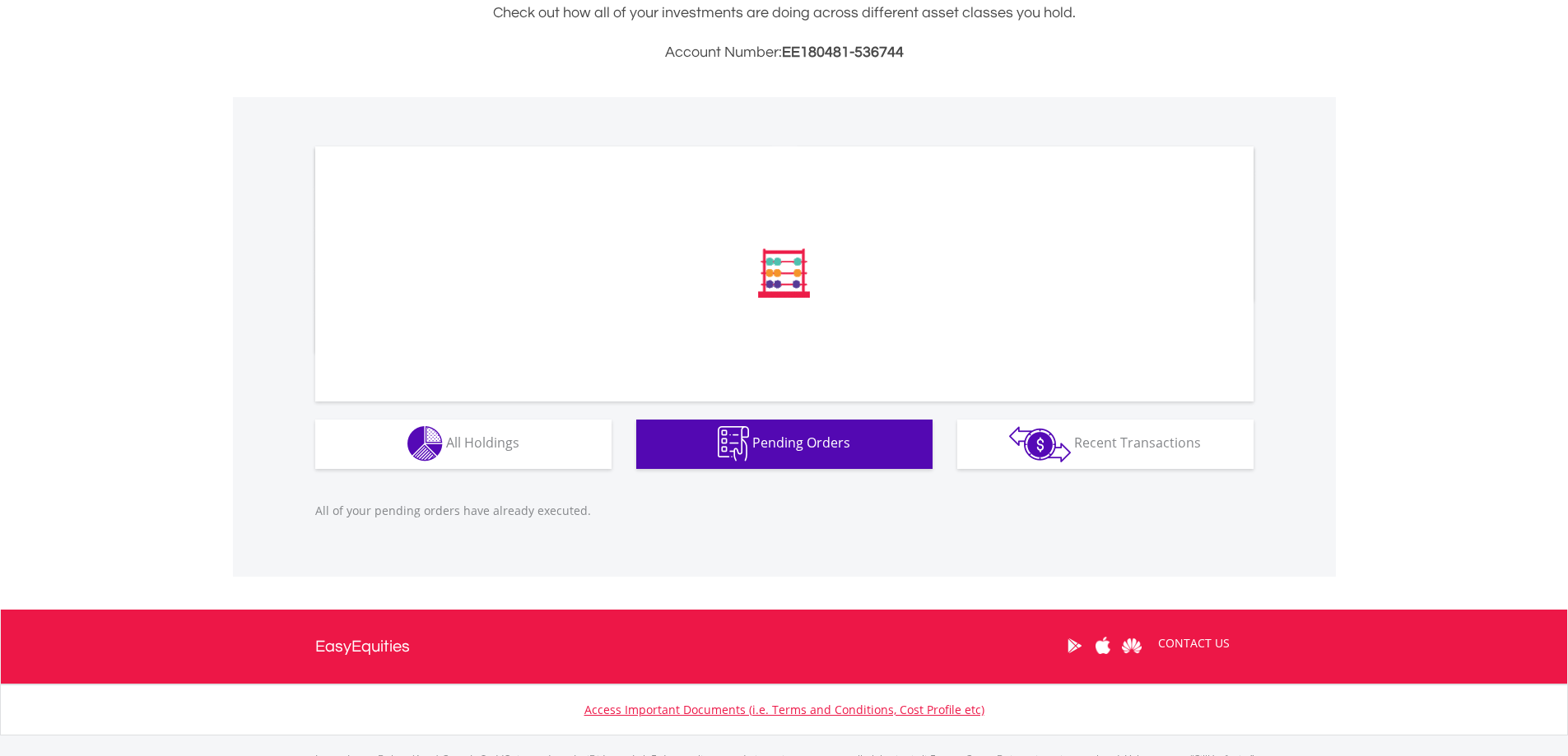
scroll to position [503, 0]
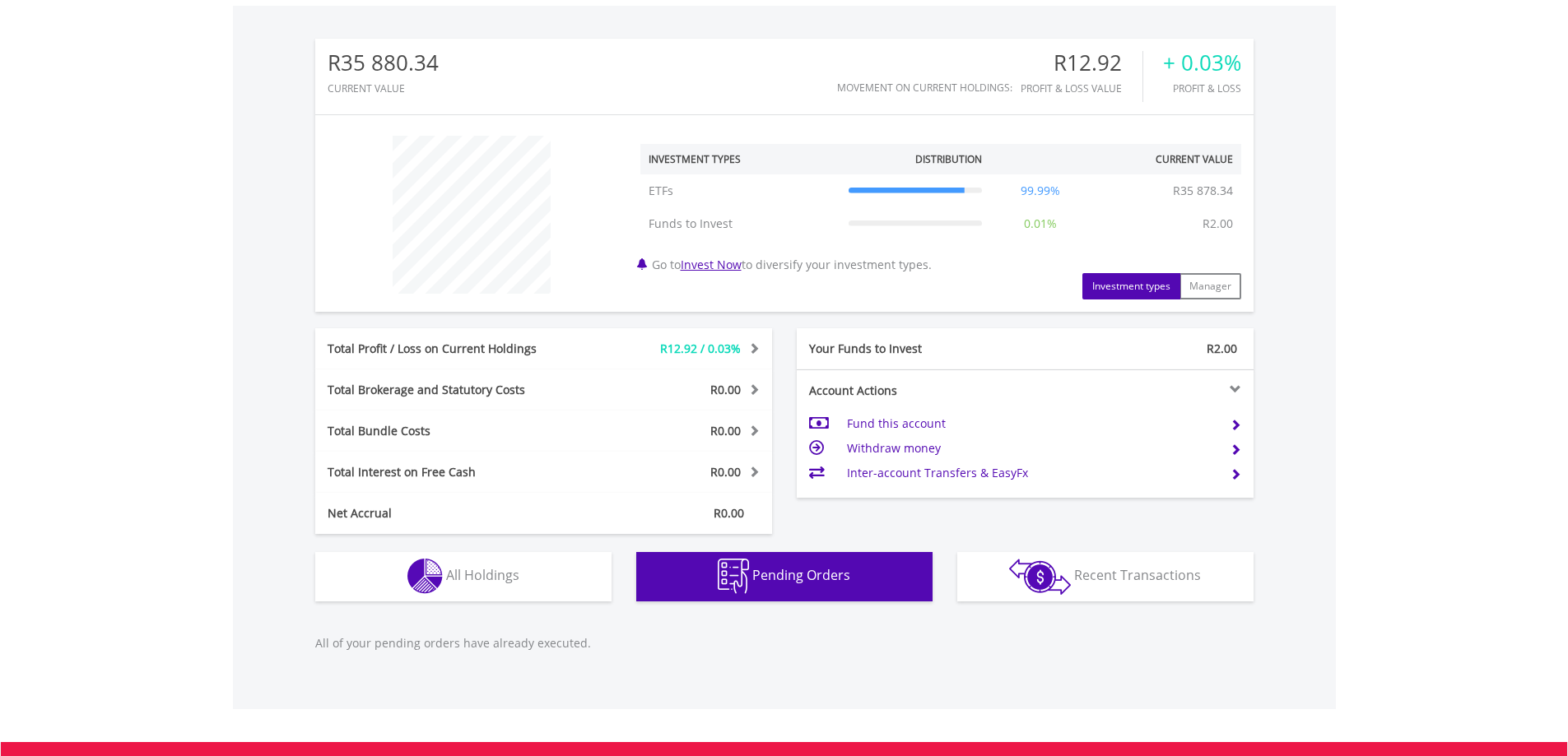
click at [776, 356] on div "Total Profit / Loss on Current Holdings R12.92 / 0.03% Last Valuation R35 878.3…" at bounding box center [543, 349] width 482 height 41
click at [796, 574] on span "Pending Orders" at bounding box center [801, 575] width 98 height 18
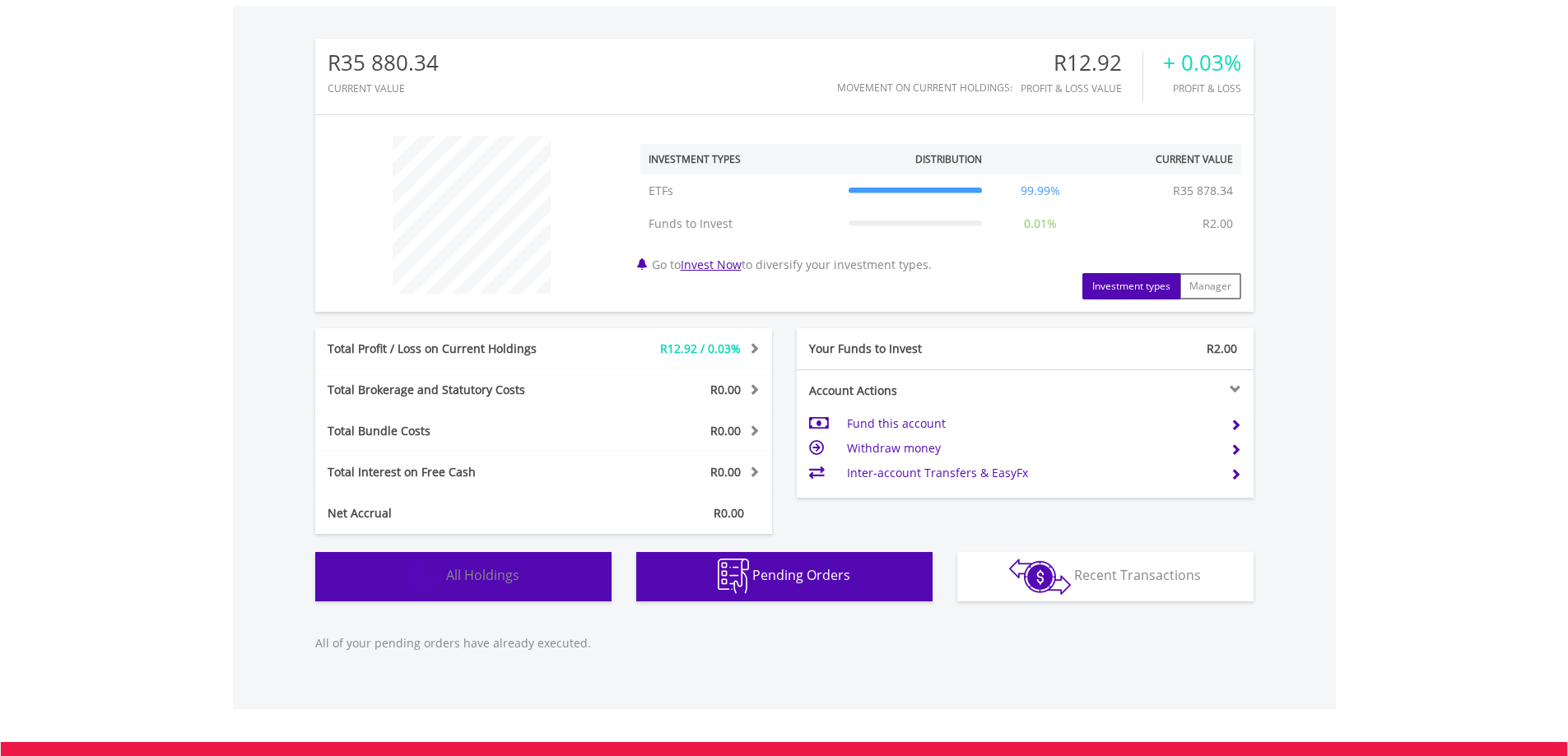
click at [537, 570] on button "Holdings All Holdings" at bounding box center [463, 577] width 296 height 49
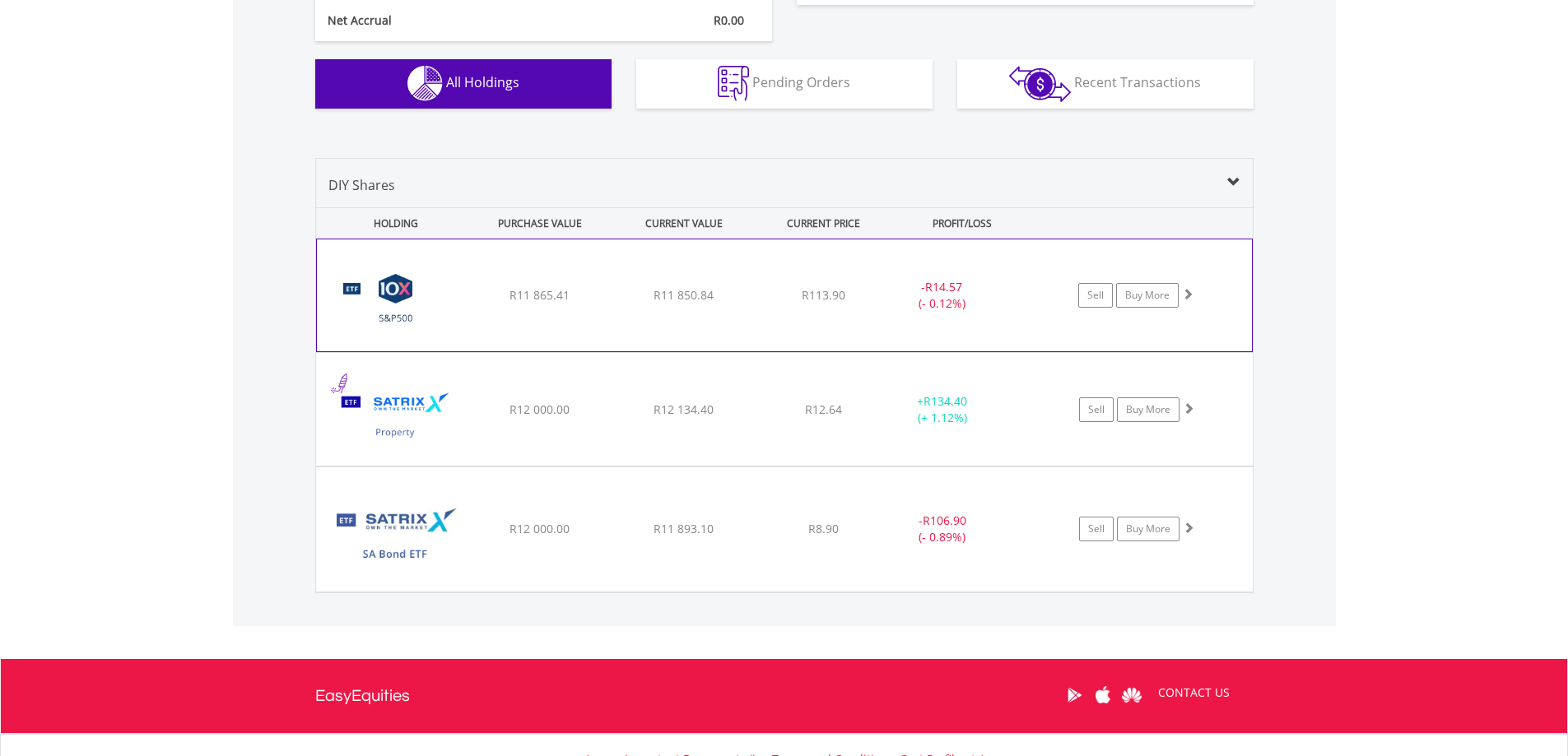
scroll to position [972, 0]
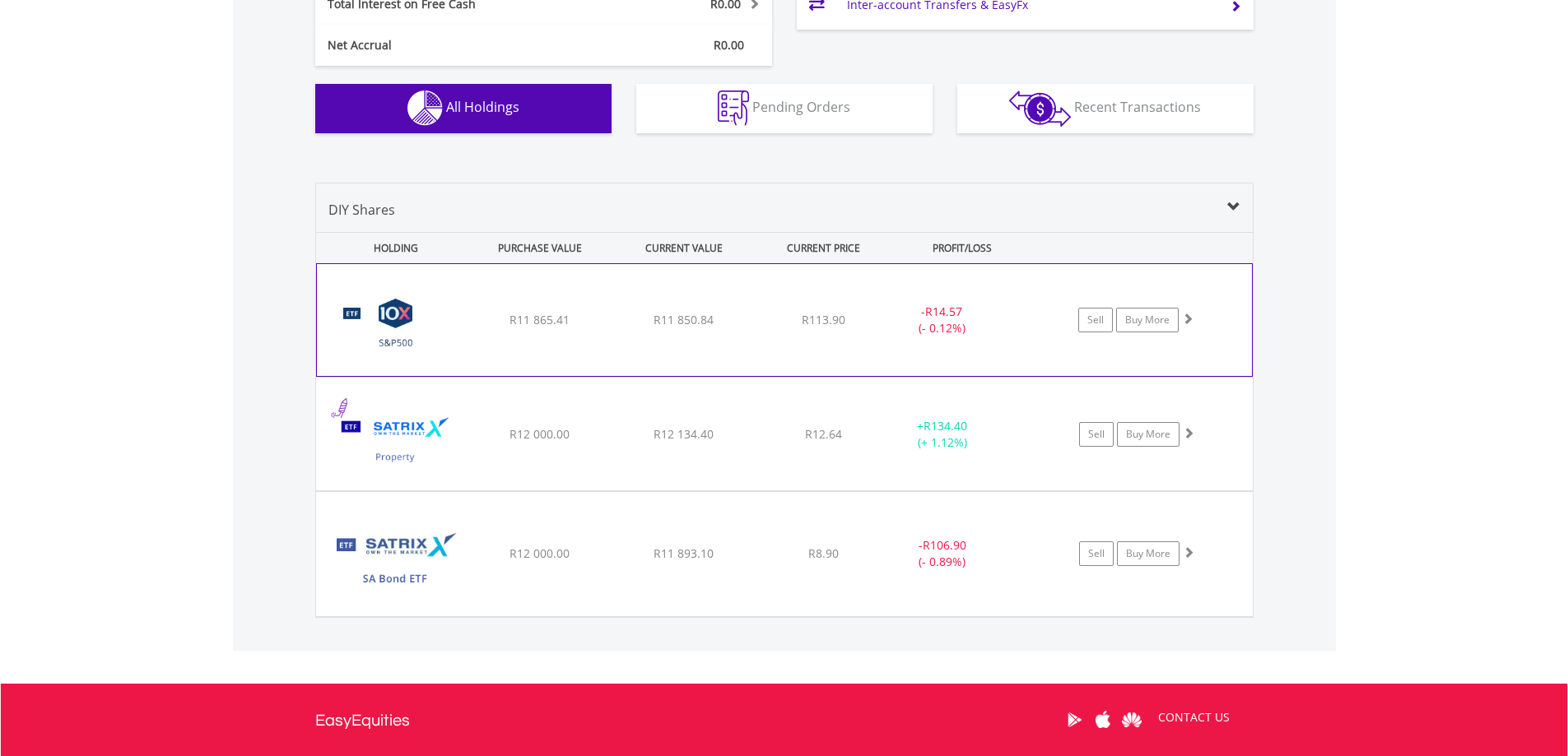
click at [1191, 314] on span at bounding box center [1187, 319] width 11 height 11
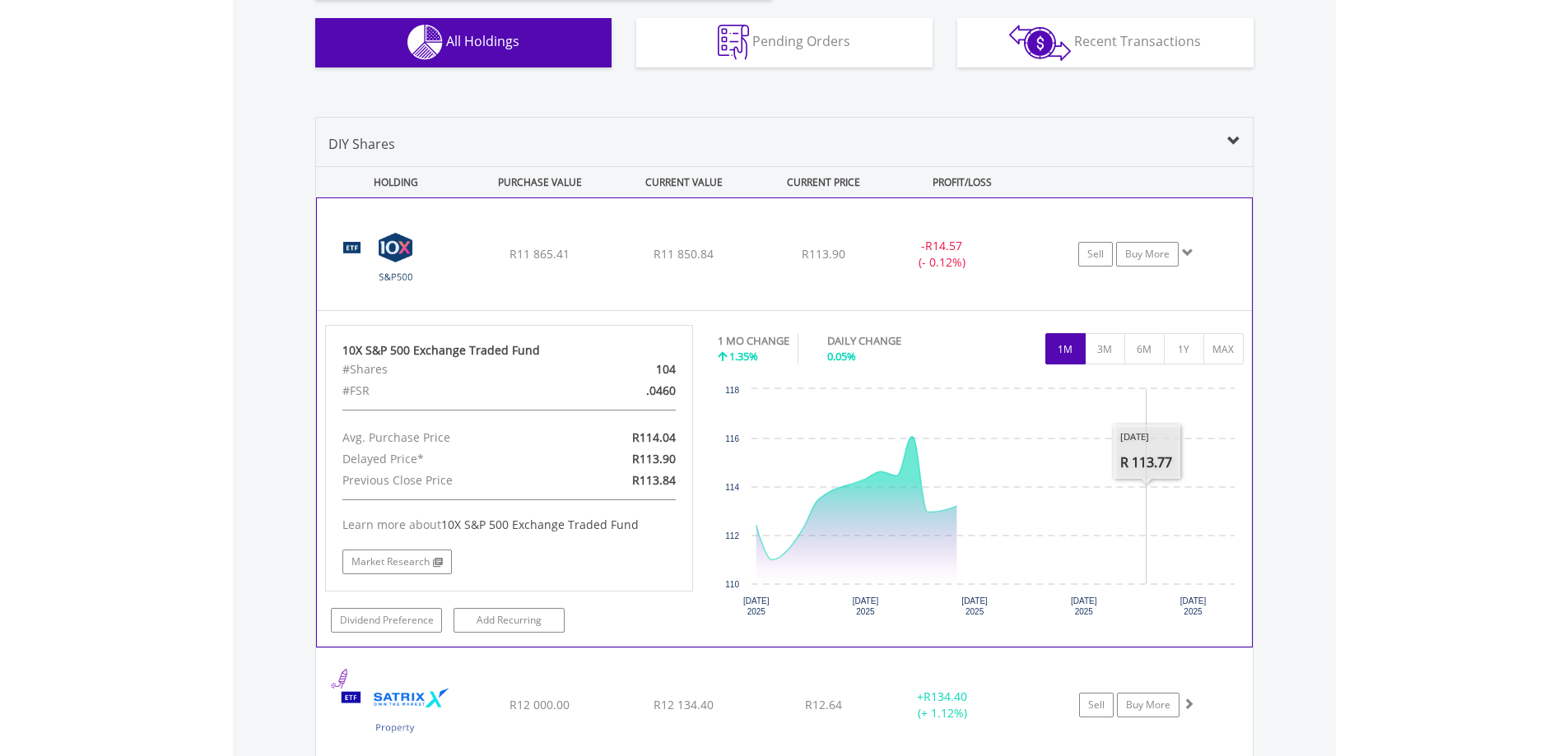
scroll to position [1136, 0]
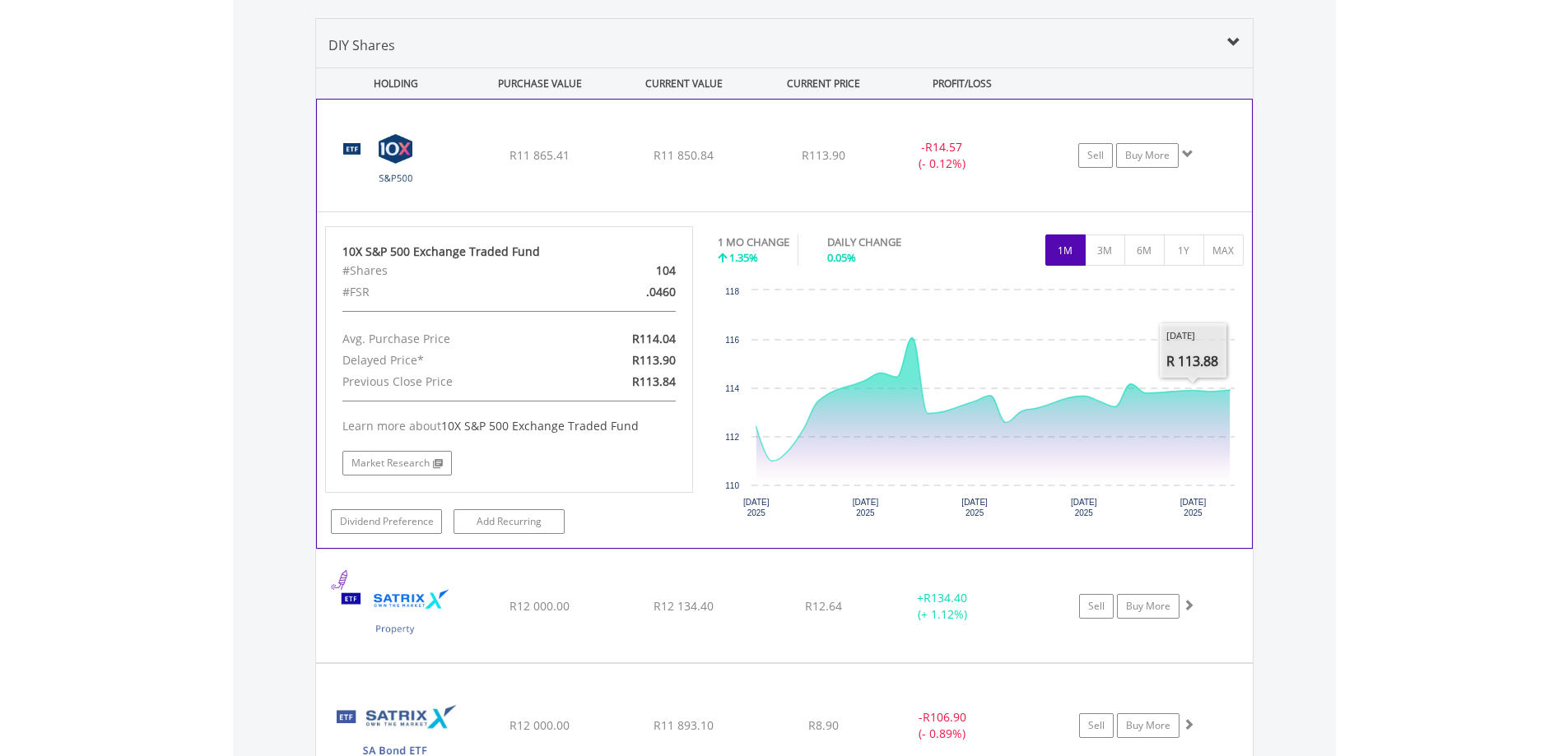
click at [1191, 156] on span at bounding box center [1187, 154] width 11 height 11
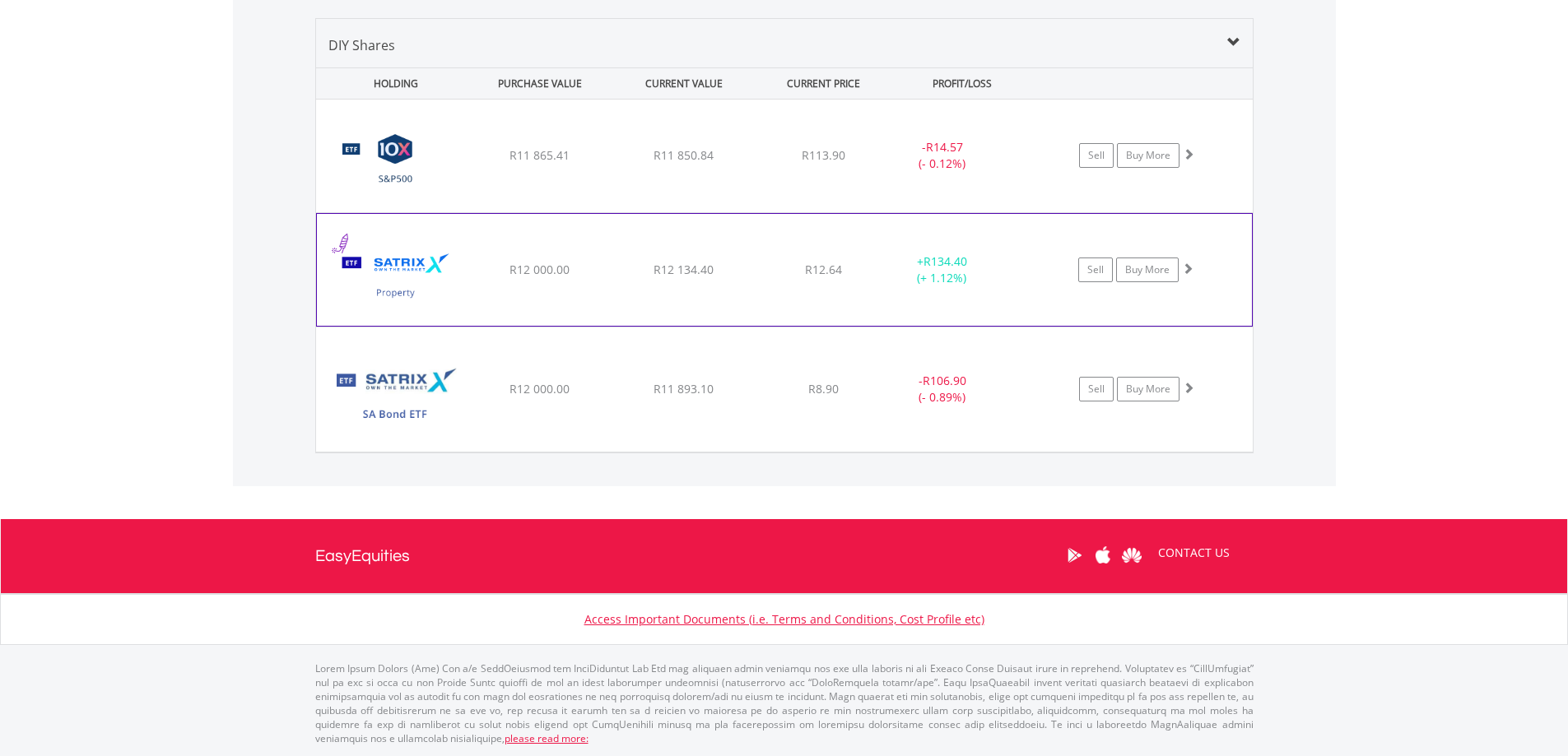
click at [1190, 274] on span at bounding box center [1187, 268] width 11 height 11
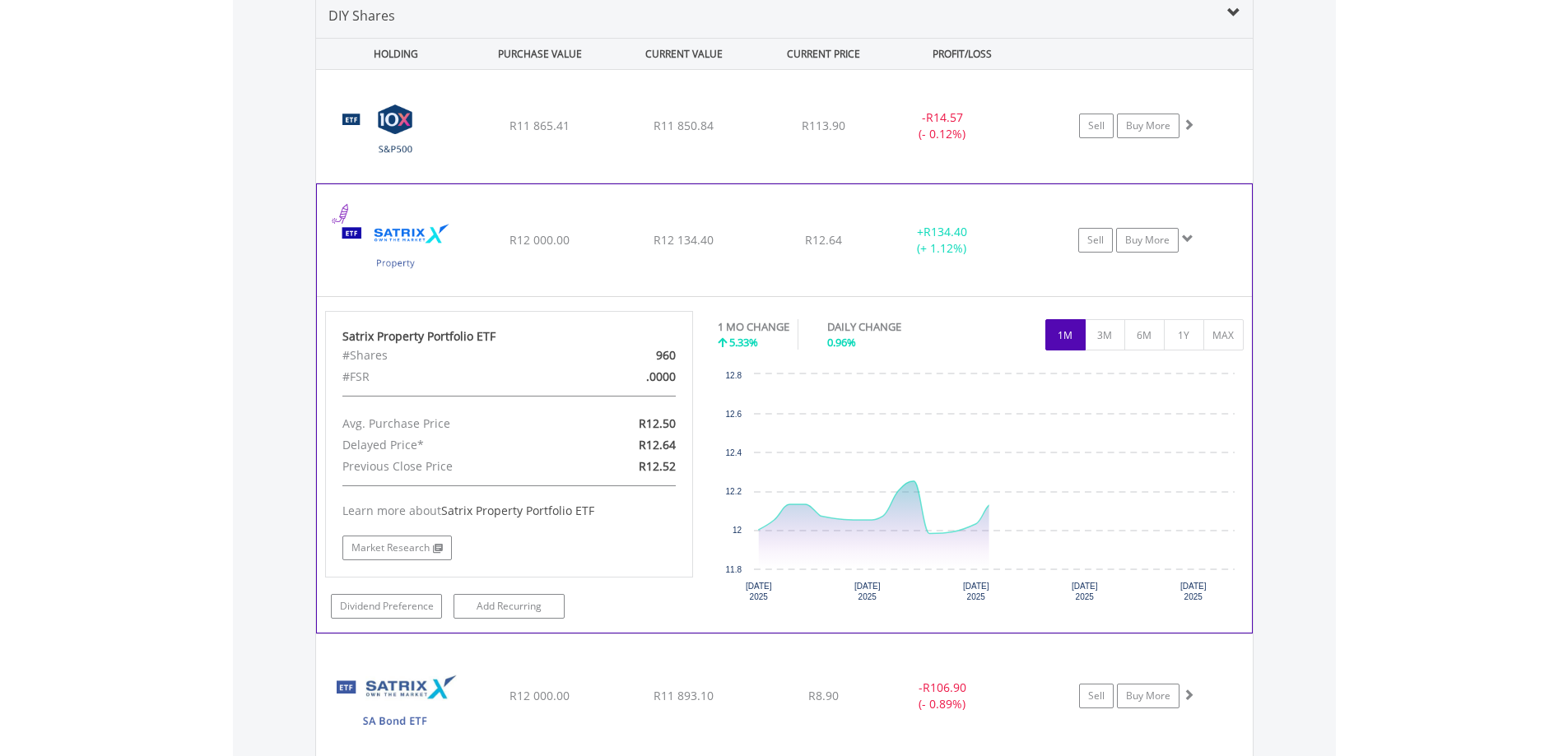
scroll to position [1219, 0]
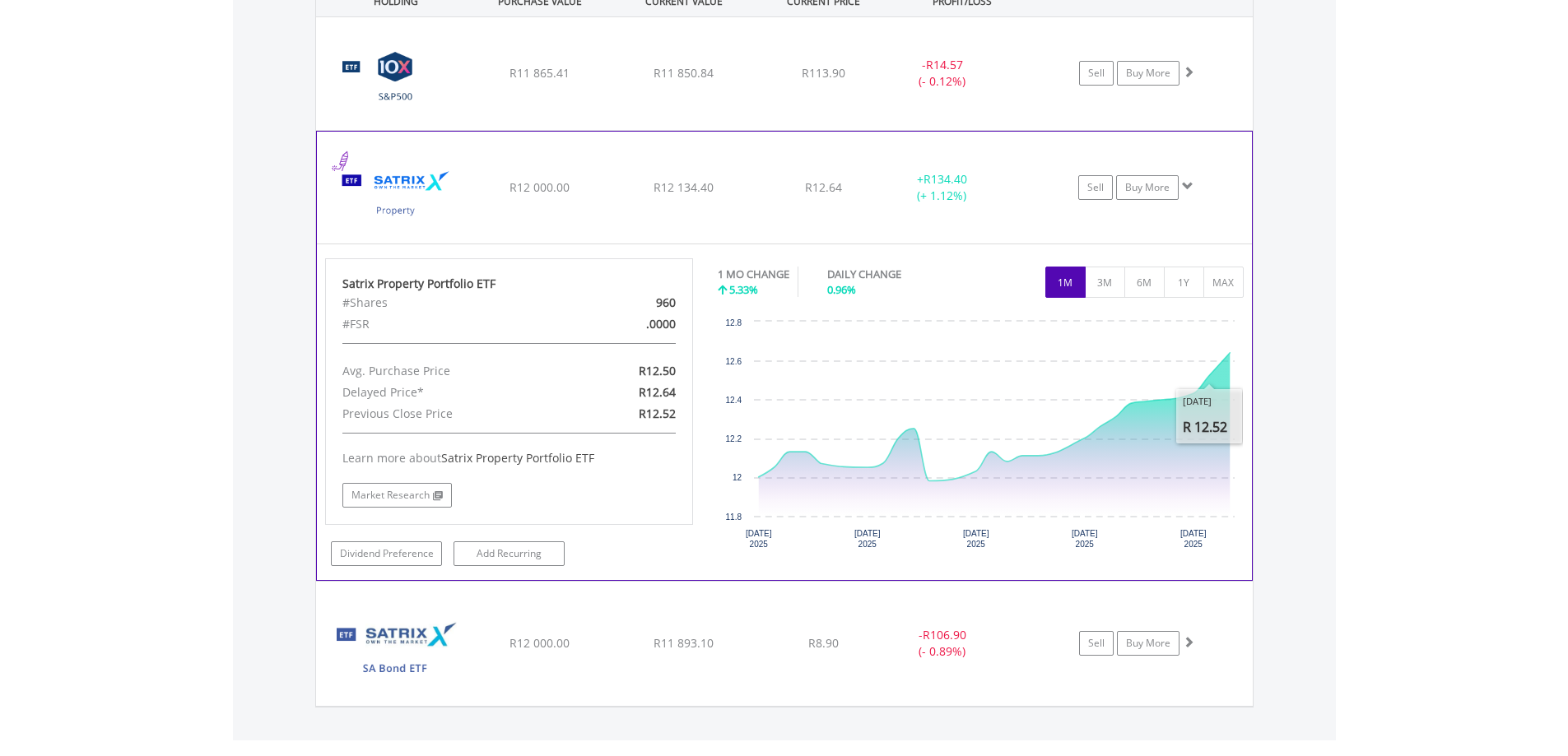
click at [1183, 186] on span at bounding box center [1187, 186] width 11 height 11
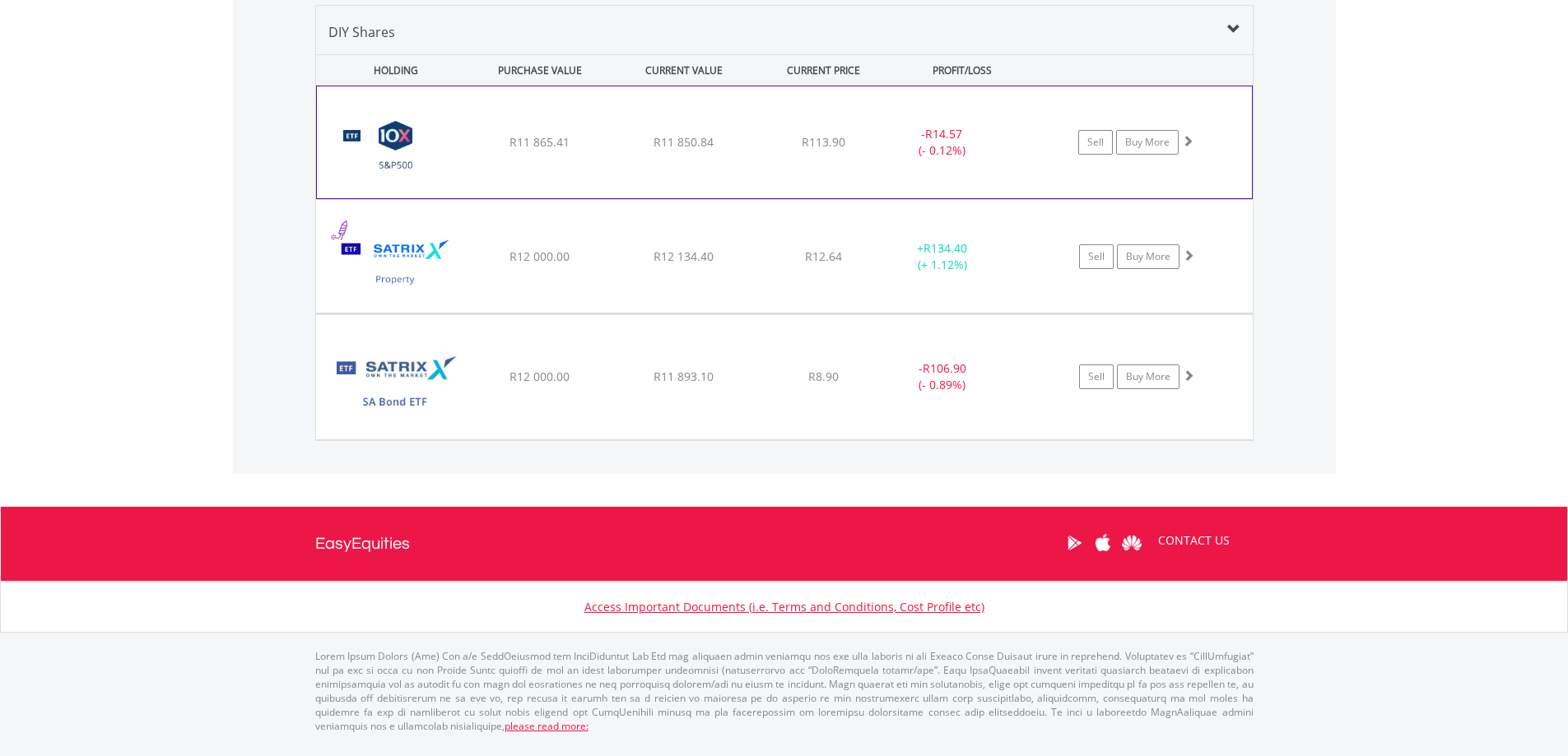
scroll to position [1136, 0]
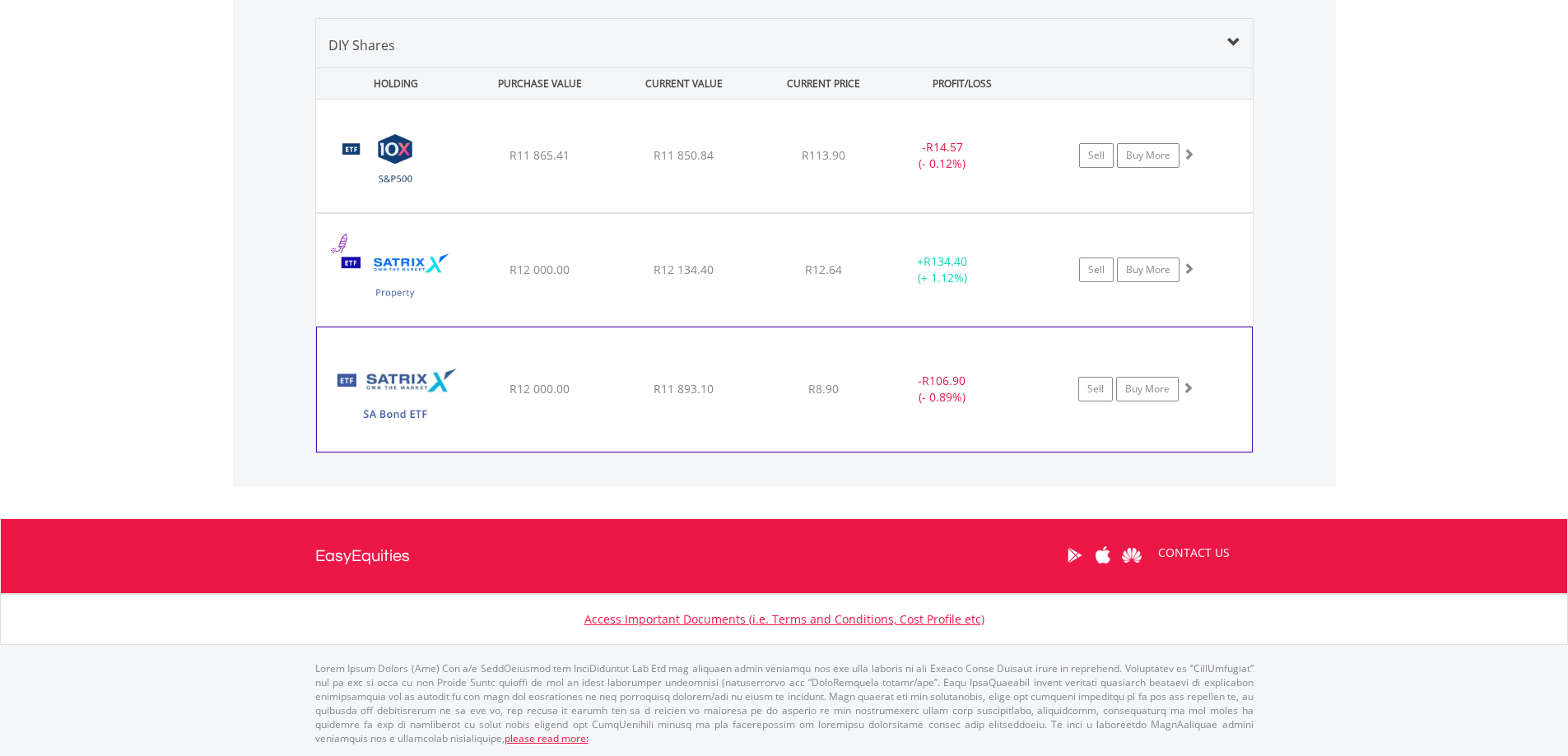
click at [1191, 390] on span at bounding box center [1187, 387] width 11 height 11
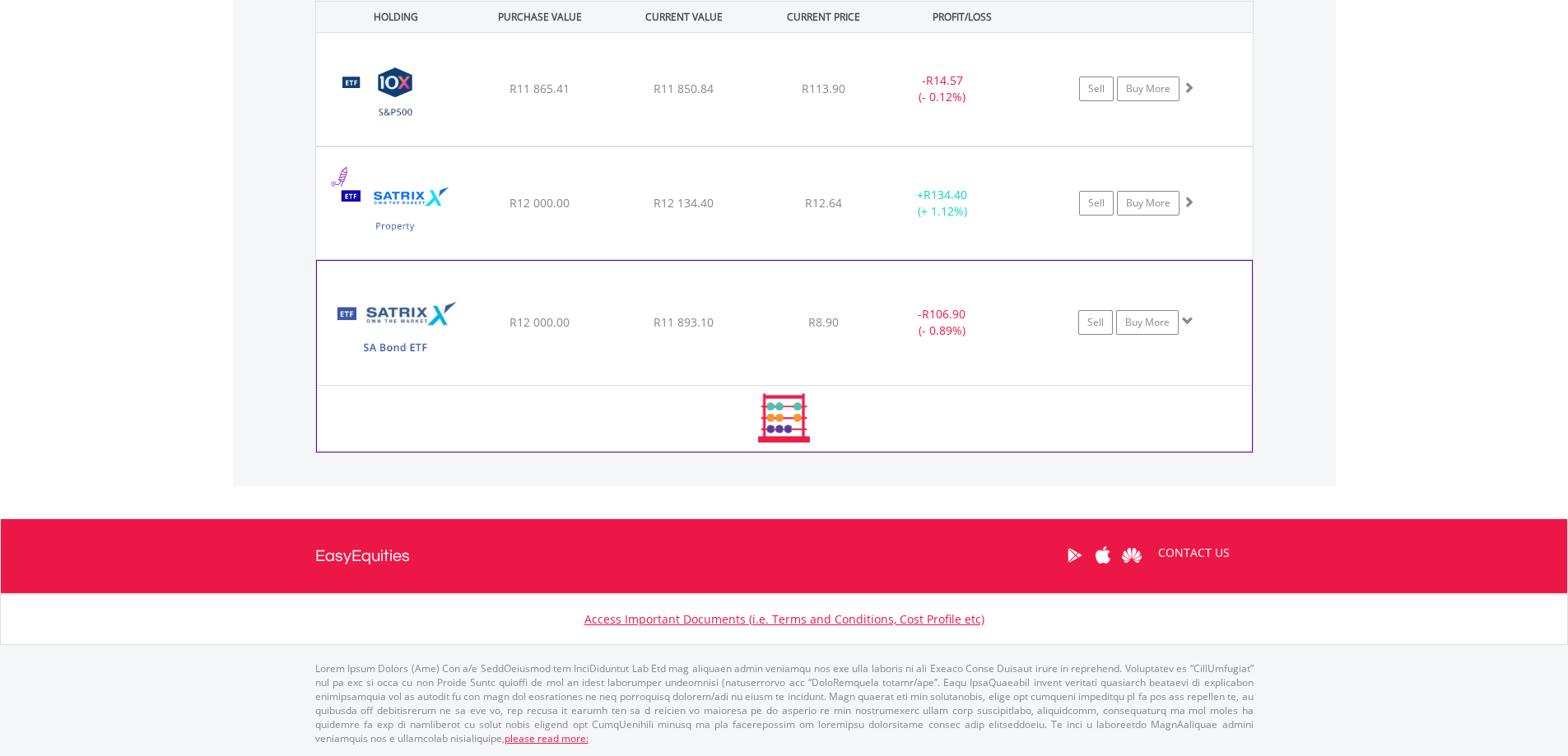
scroll to position [1219, 0]
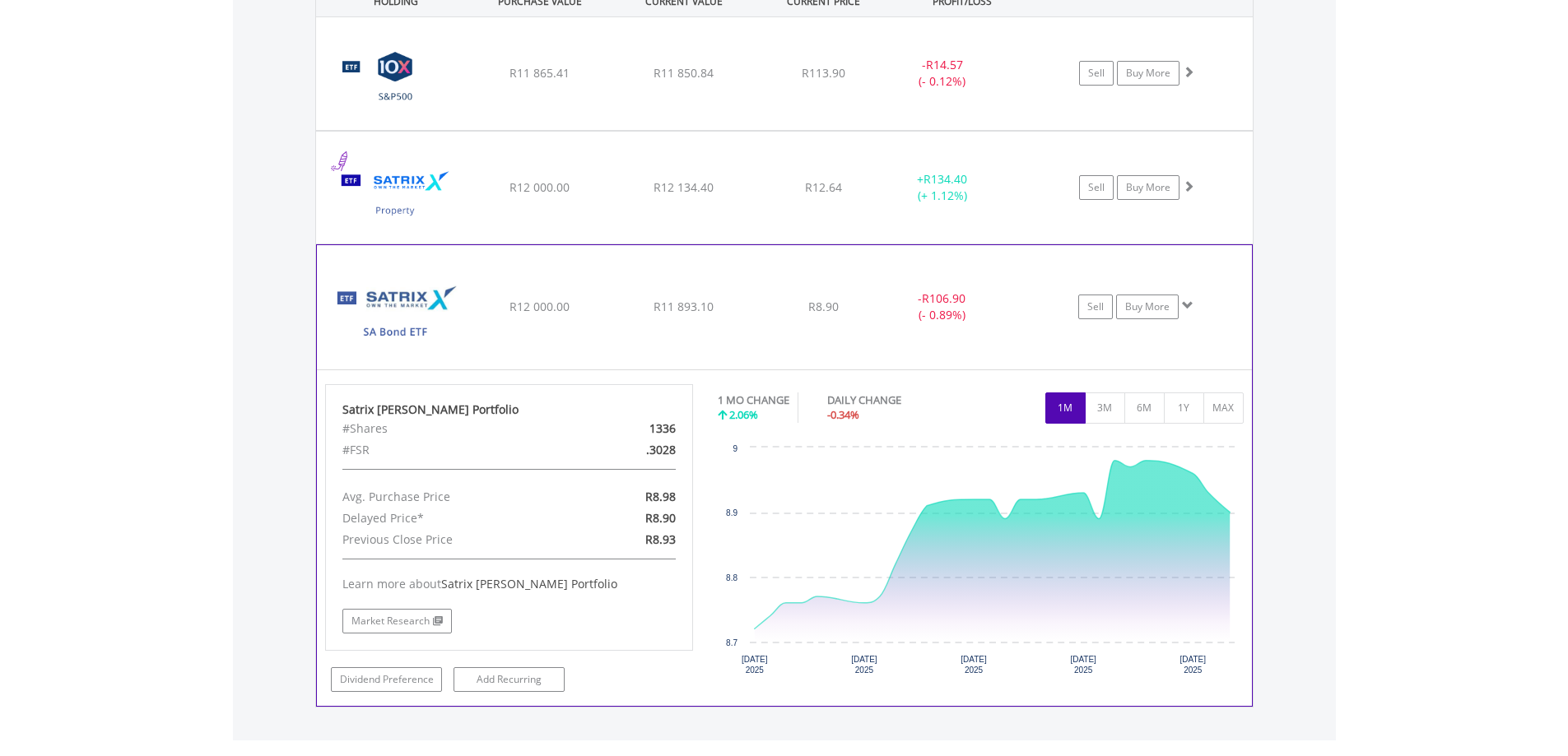
click at [1188, 304] on span at bounding box center [1187, 305] width 11 height 11
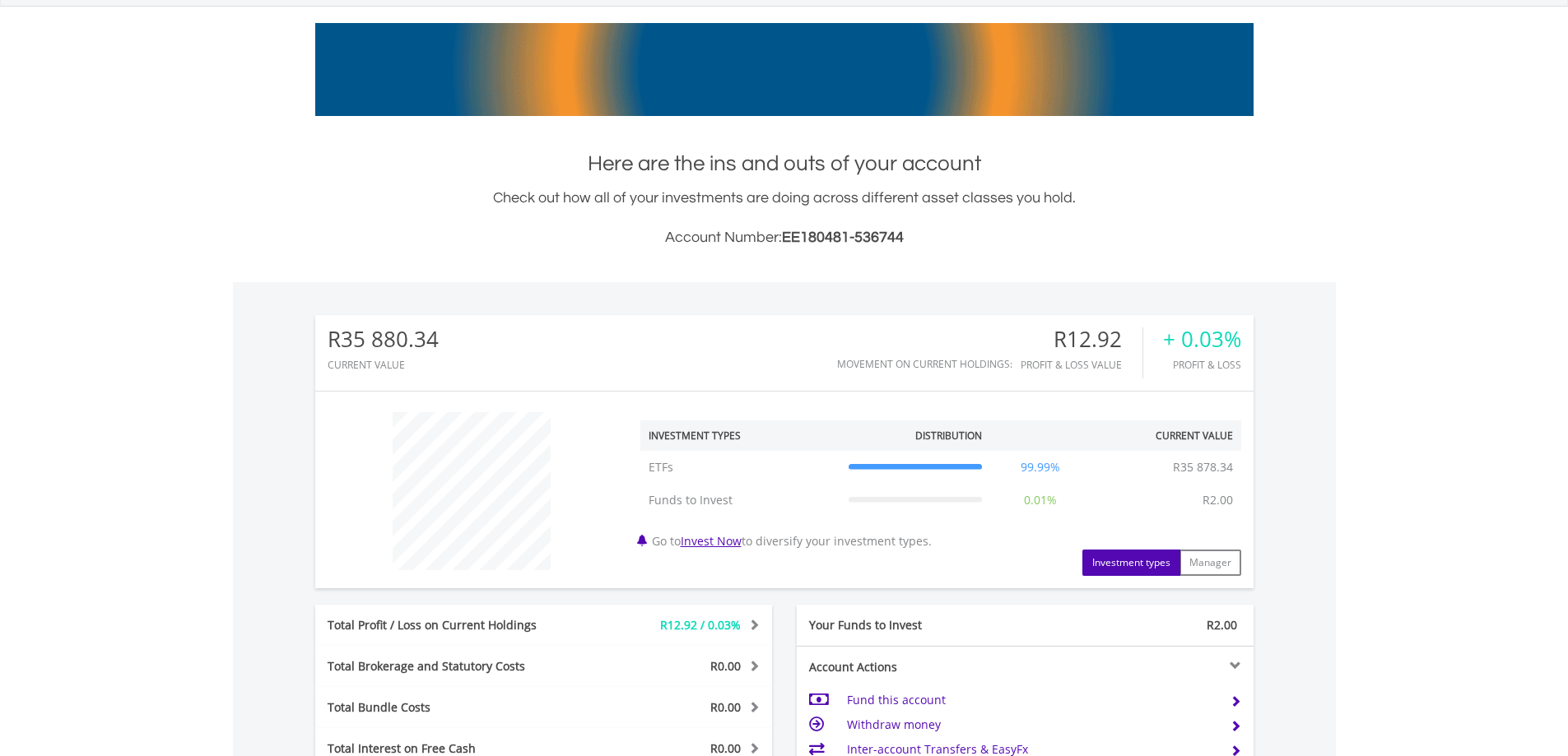
scroll to position [0, 0]
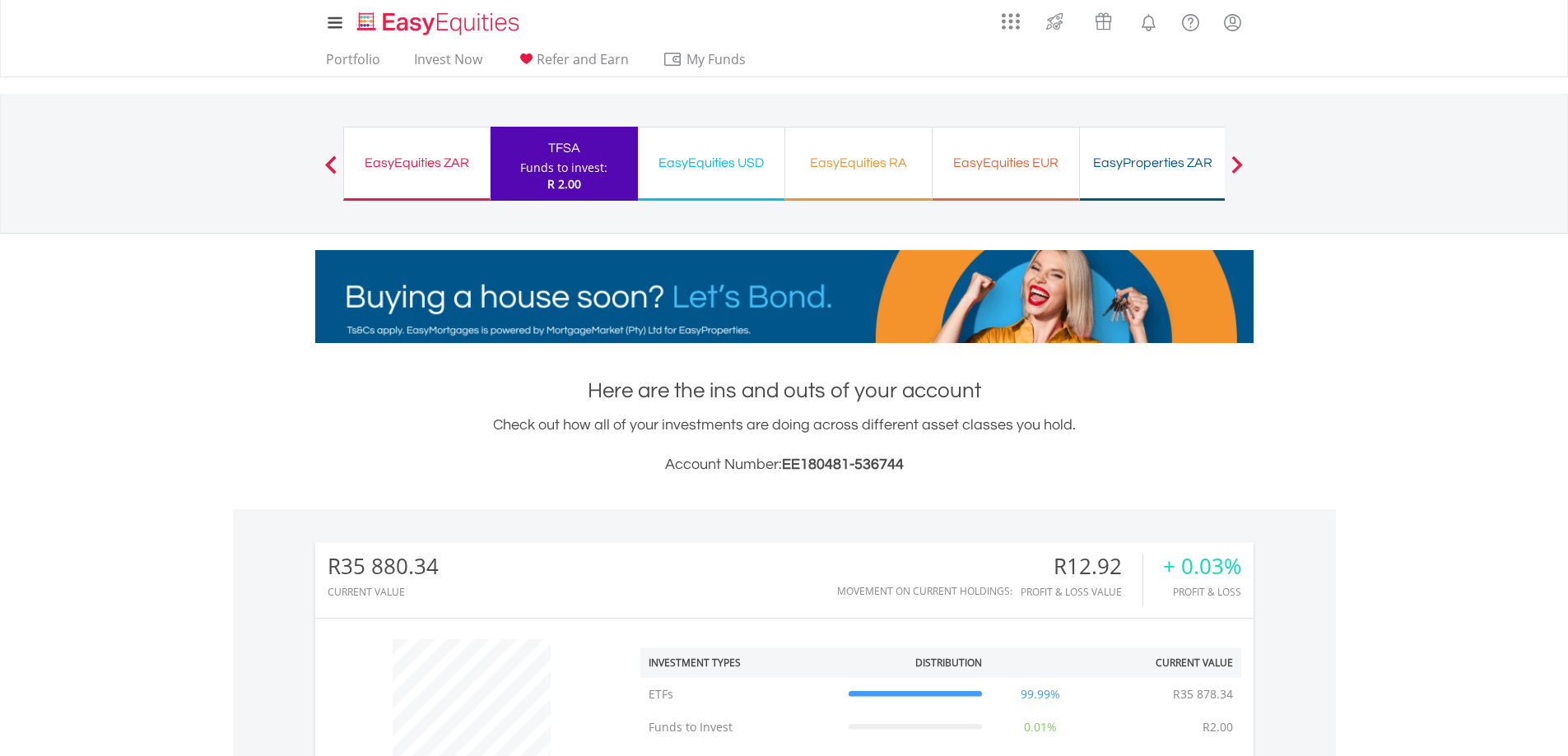
click at [734, 171] on div "EasyEquities USD" at bounding box center [711, 163] width 126 height 23
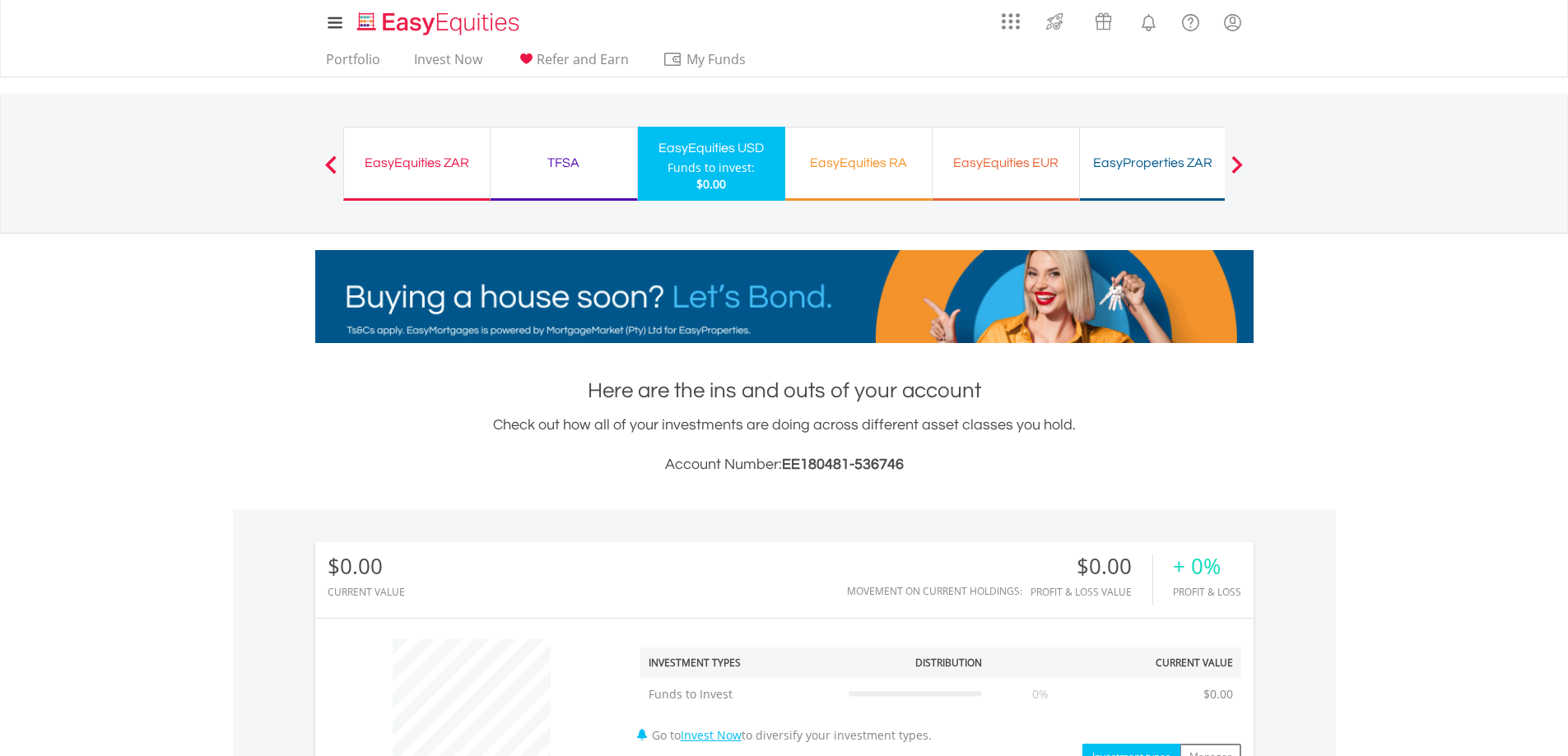
click at [831, 178] on div "EasyEquities RA Funds to invest: $0.00" at bounding box center [859, 163] width 147 height 74
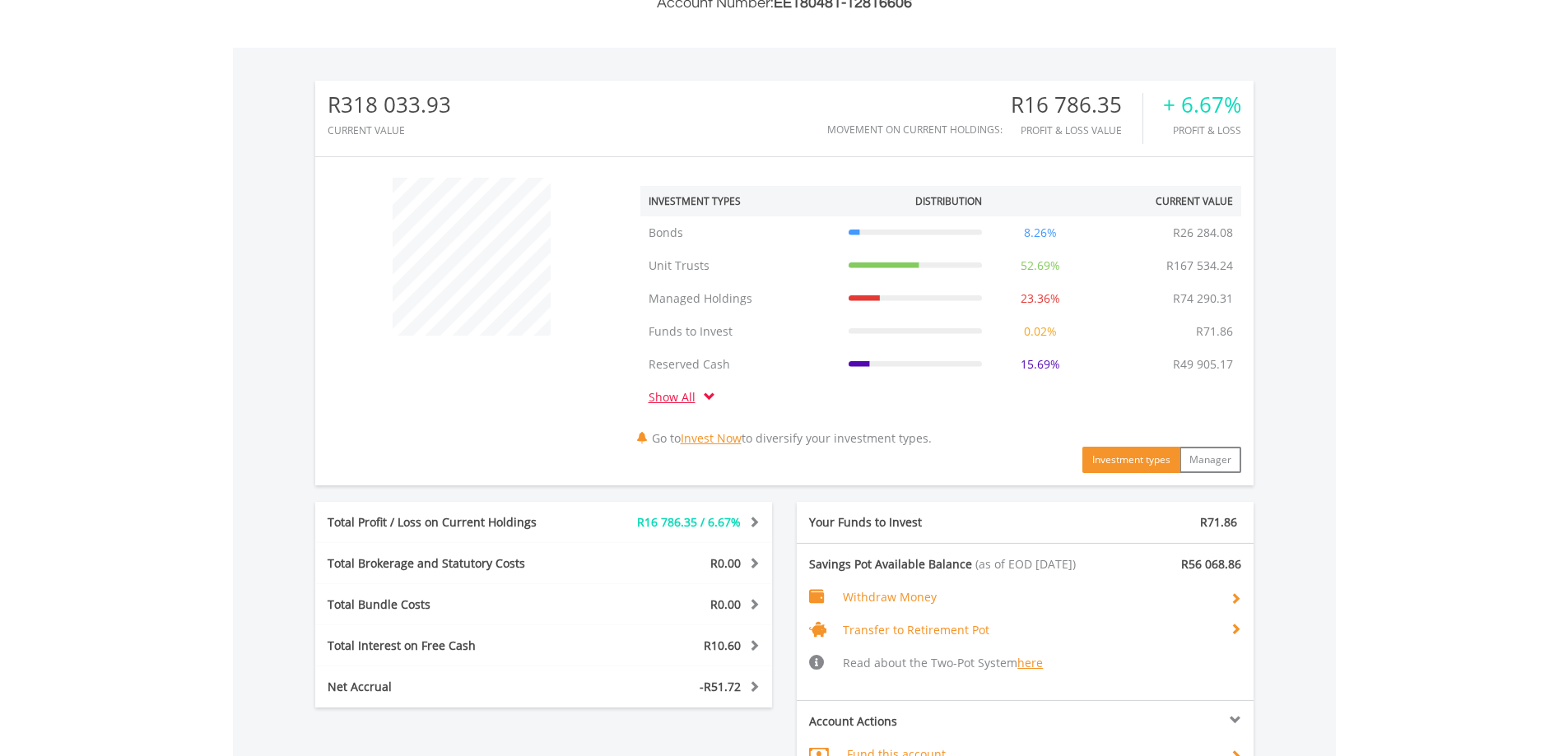
scroll to position [741, 0]
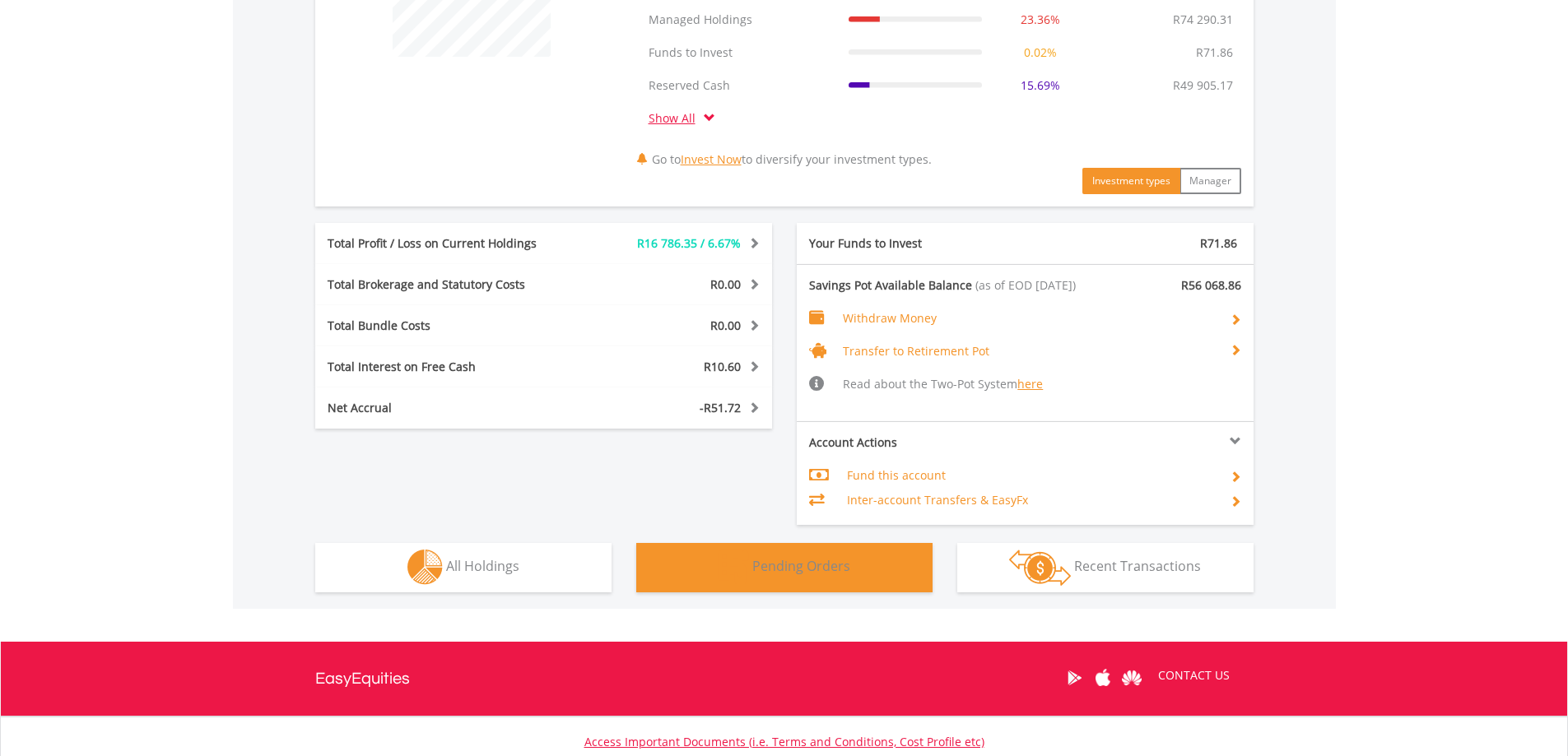
click at [786, 566] on span "Pending Orders" at bounding box center [801, 566] width 98 height 18
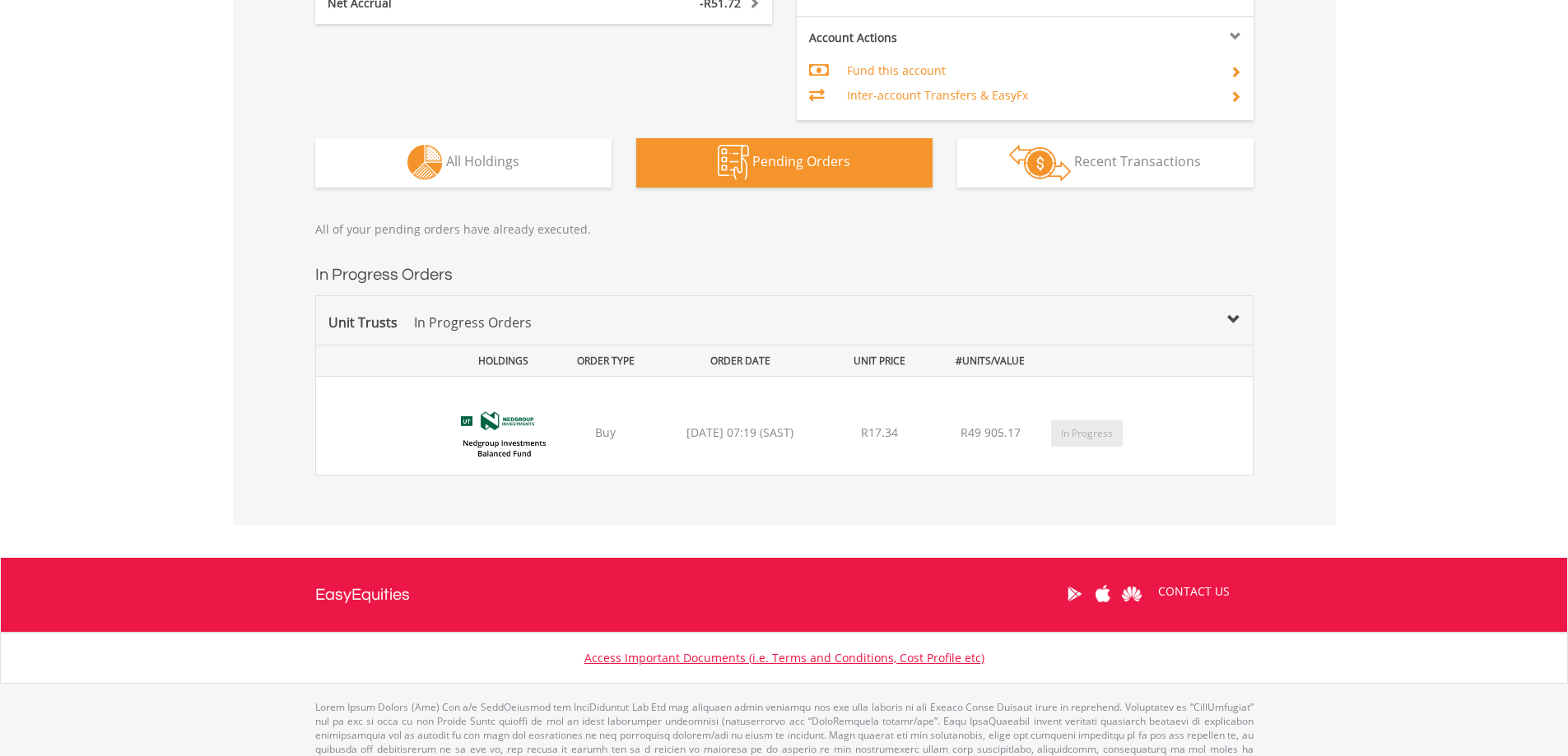
scroll to position [1184, 0]
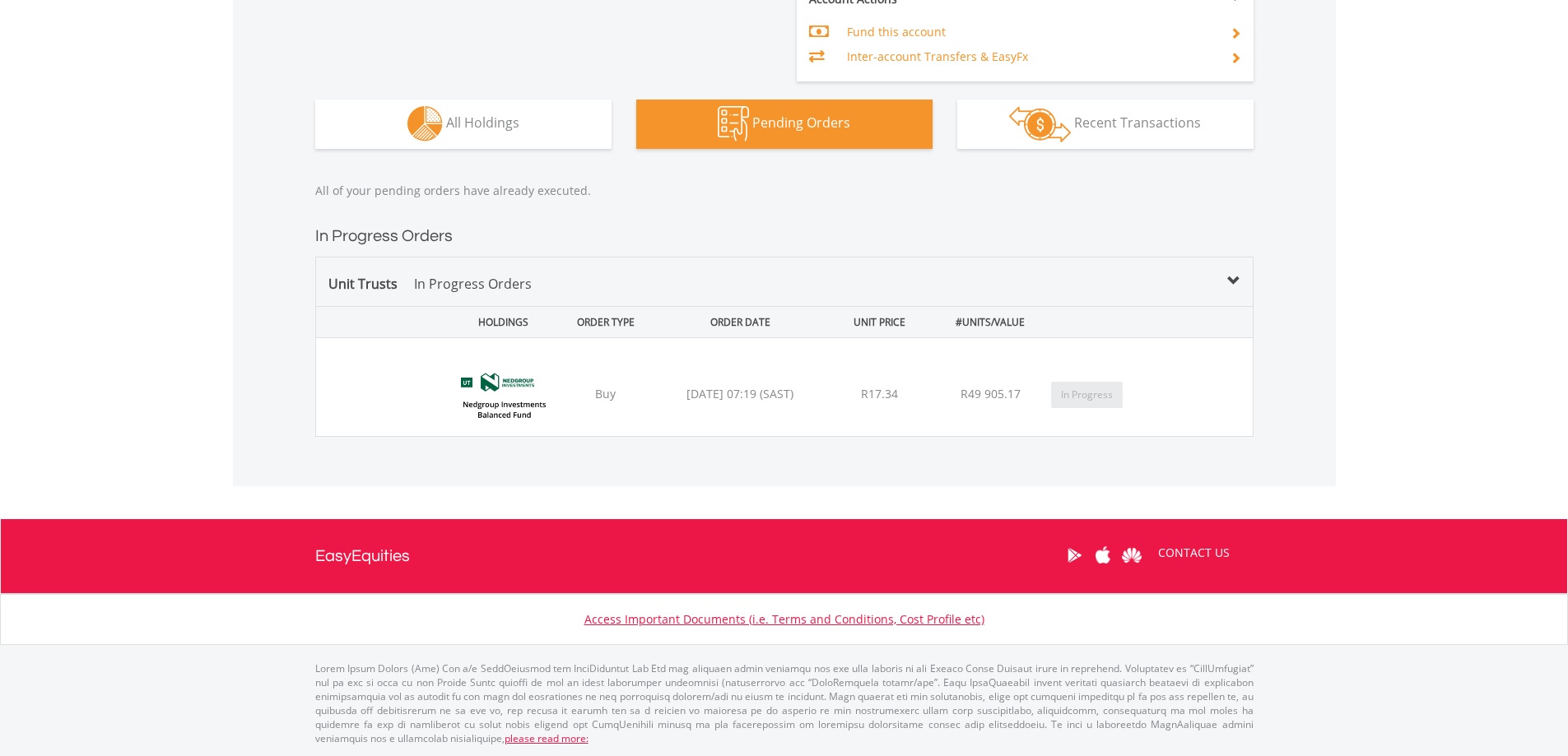
click at [1233, 281] on span at bounding box center [1233, 282] width 13 height 13
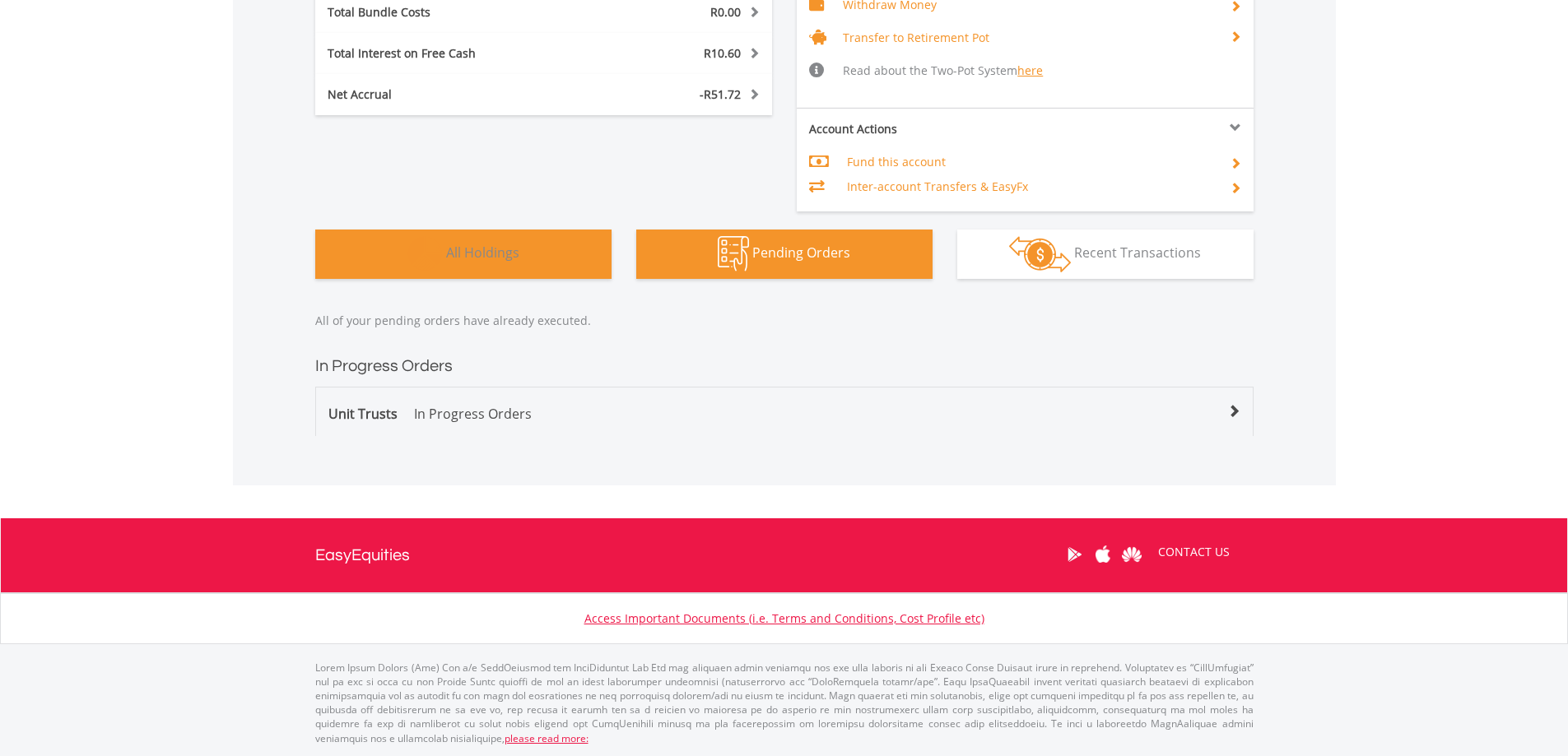
click at [503, 260] on span "All Holdings" at bounding box center [483, 252] width 74 height 18
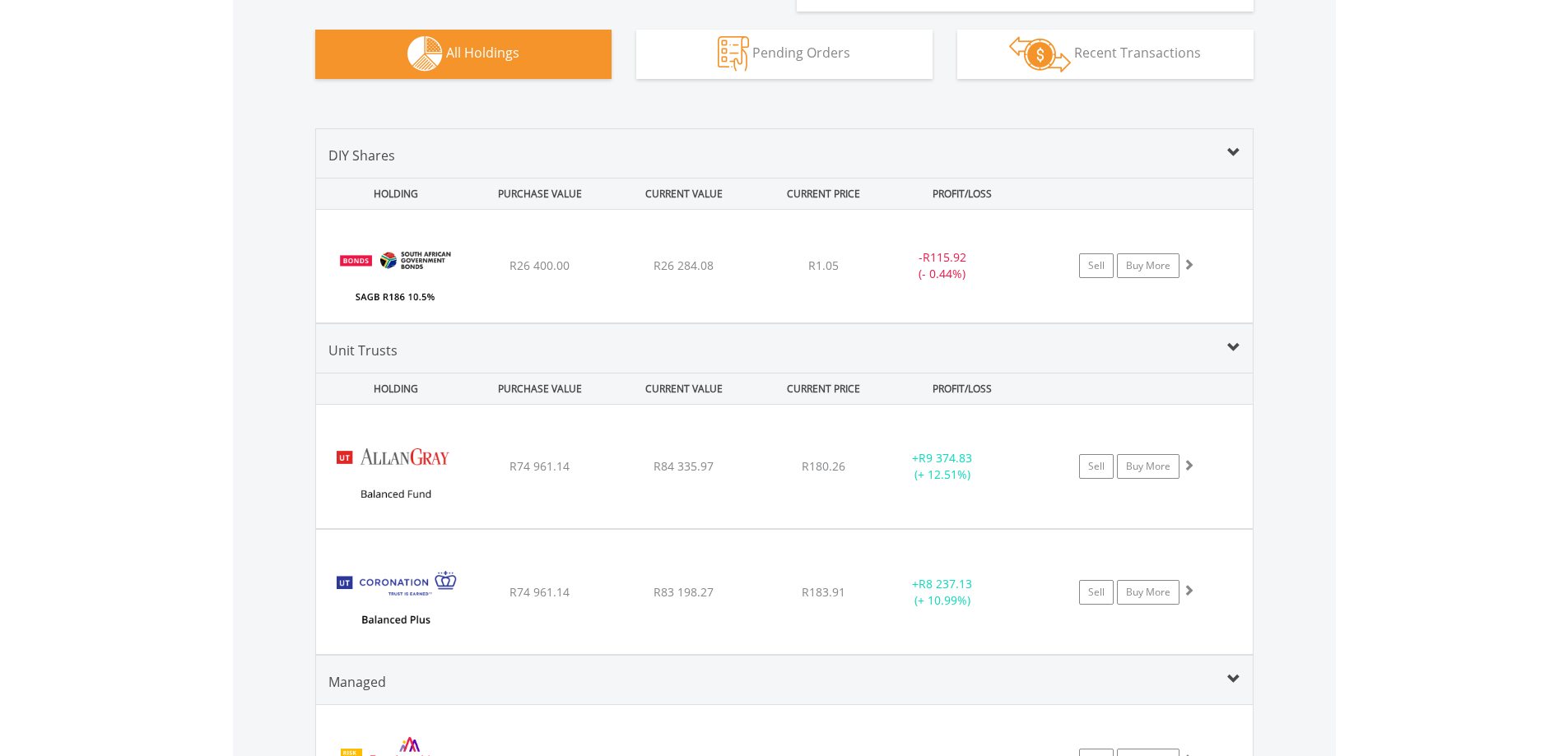
scroll to position [1136, 0]
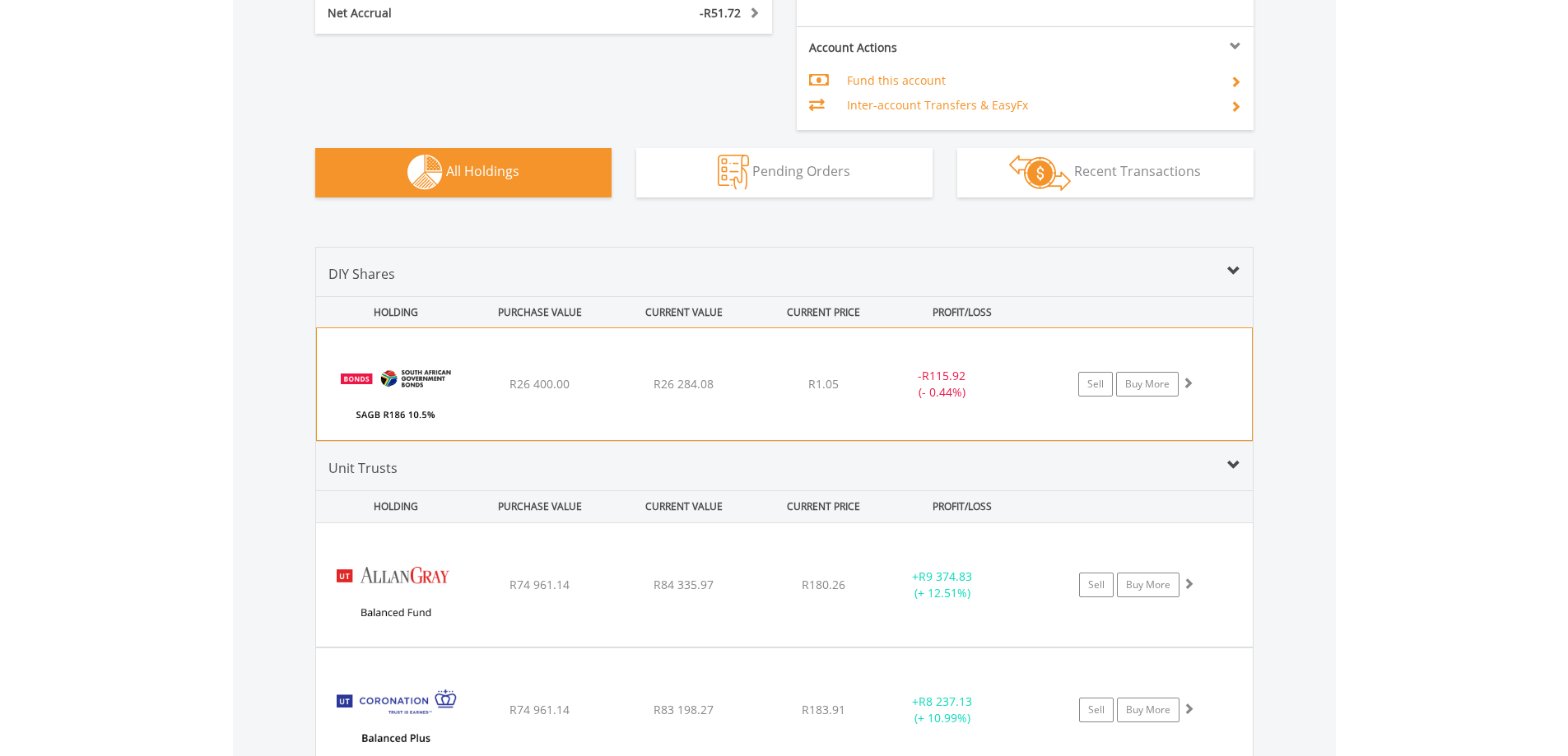
click at [1188, 384] on span at bounding box center [1187, 383] width 11 height 11
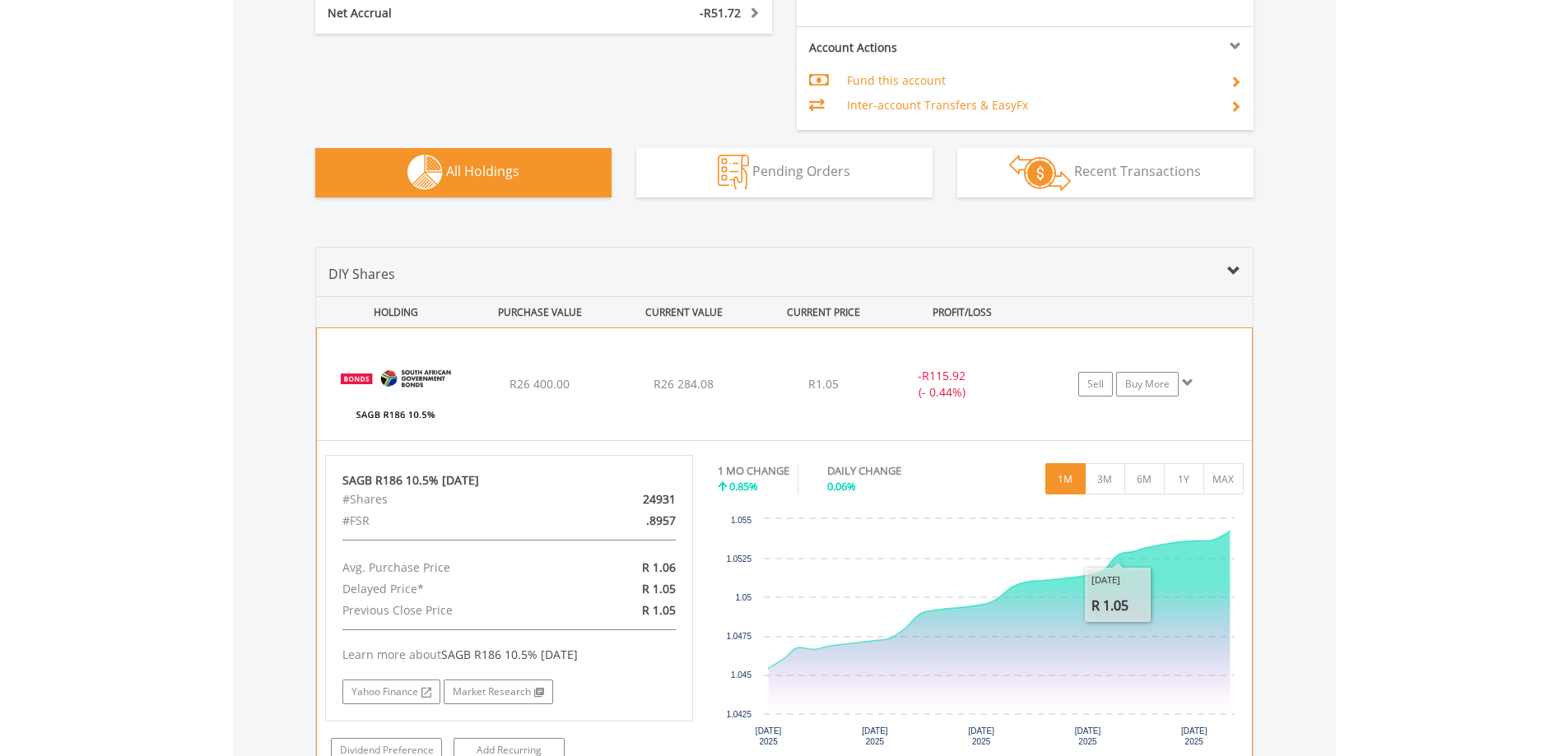
click at [1191, 386] on span at bounding box center [1187, 383] width 11 height 11
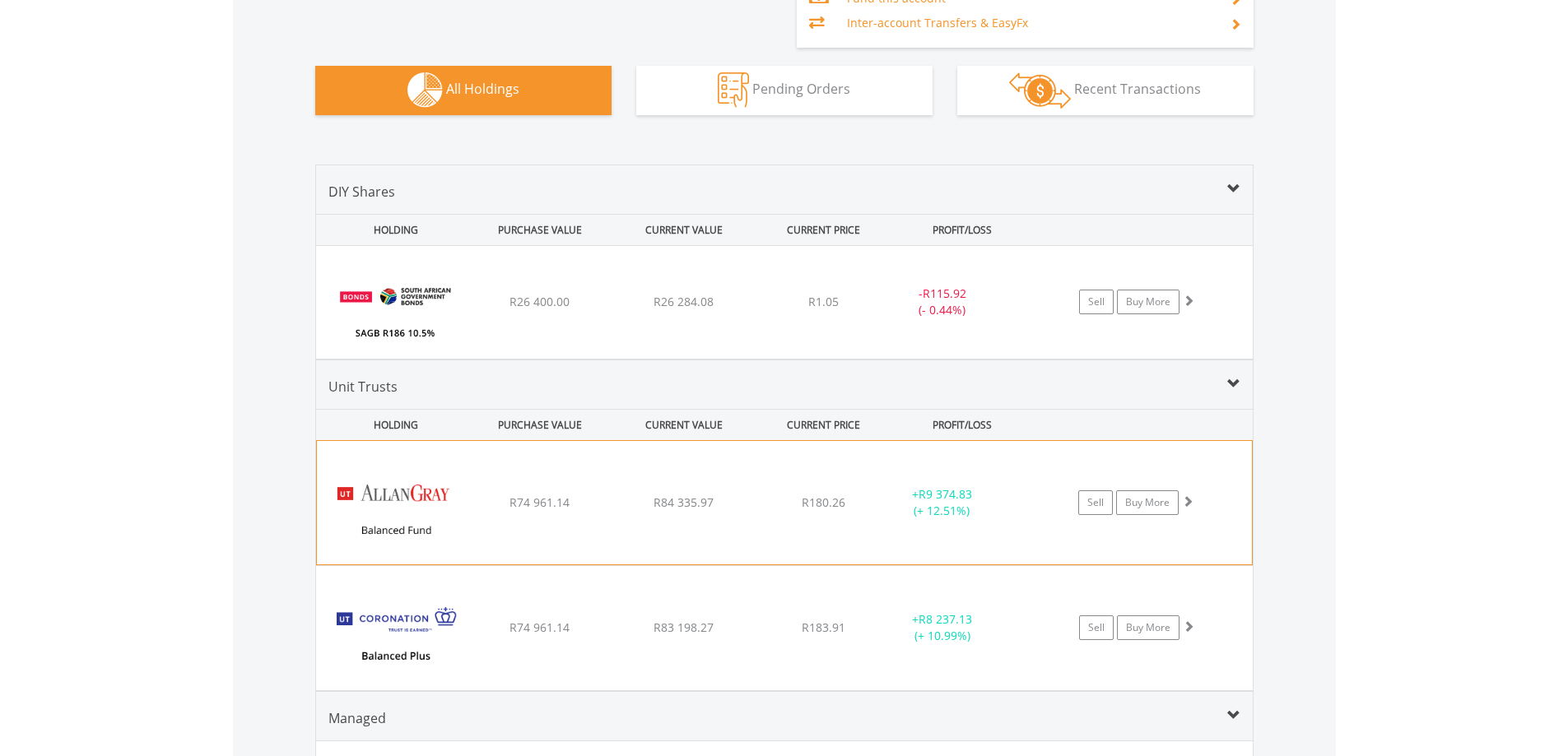
scroll to position [1300, 0]
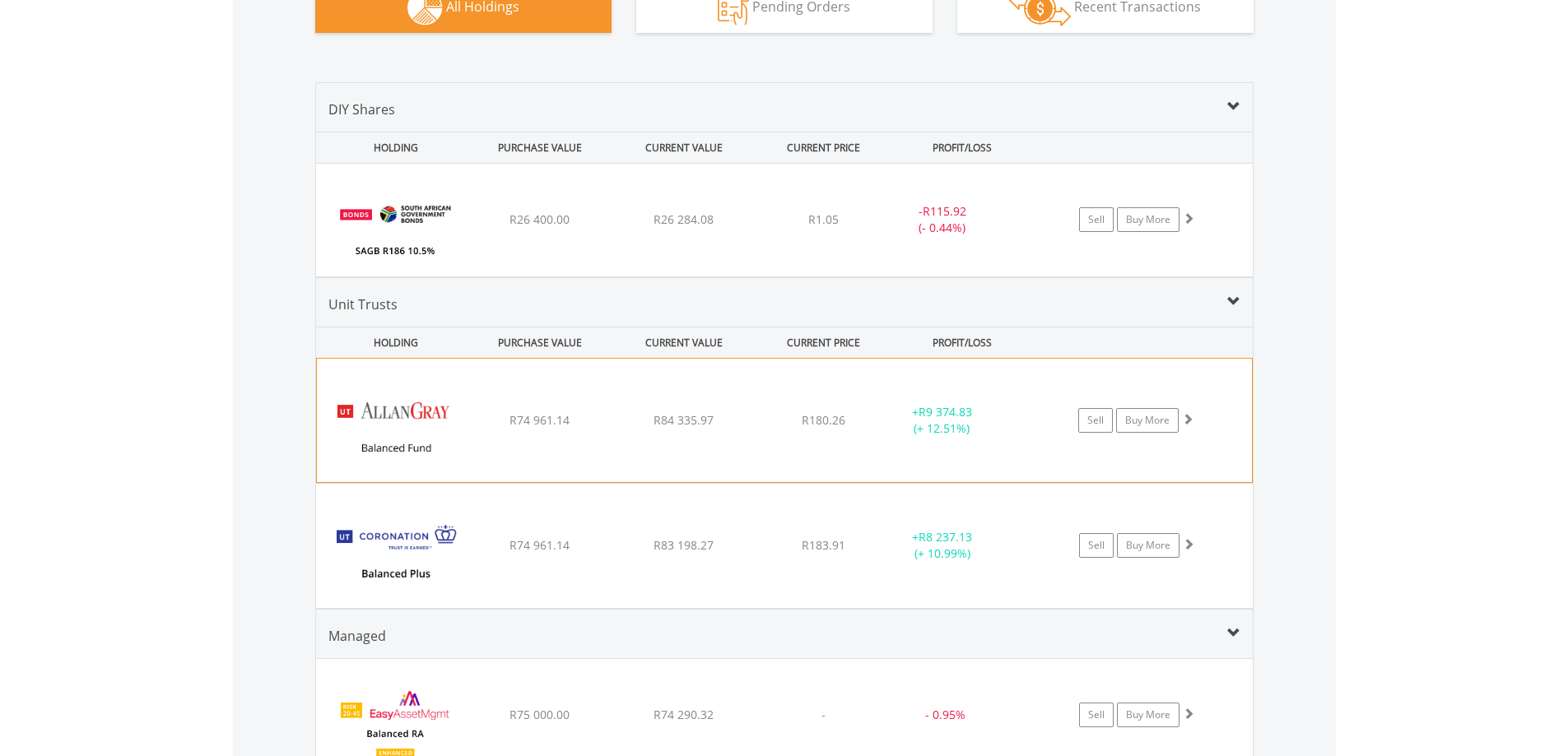
click at [1189, 424] on span at bounding box center [1187, 419] width 11 height 11
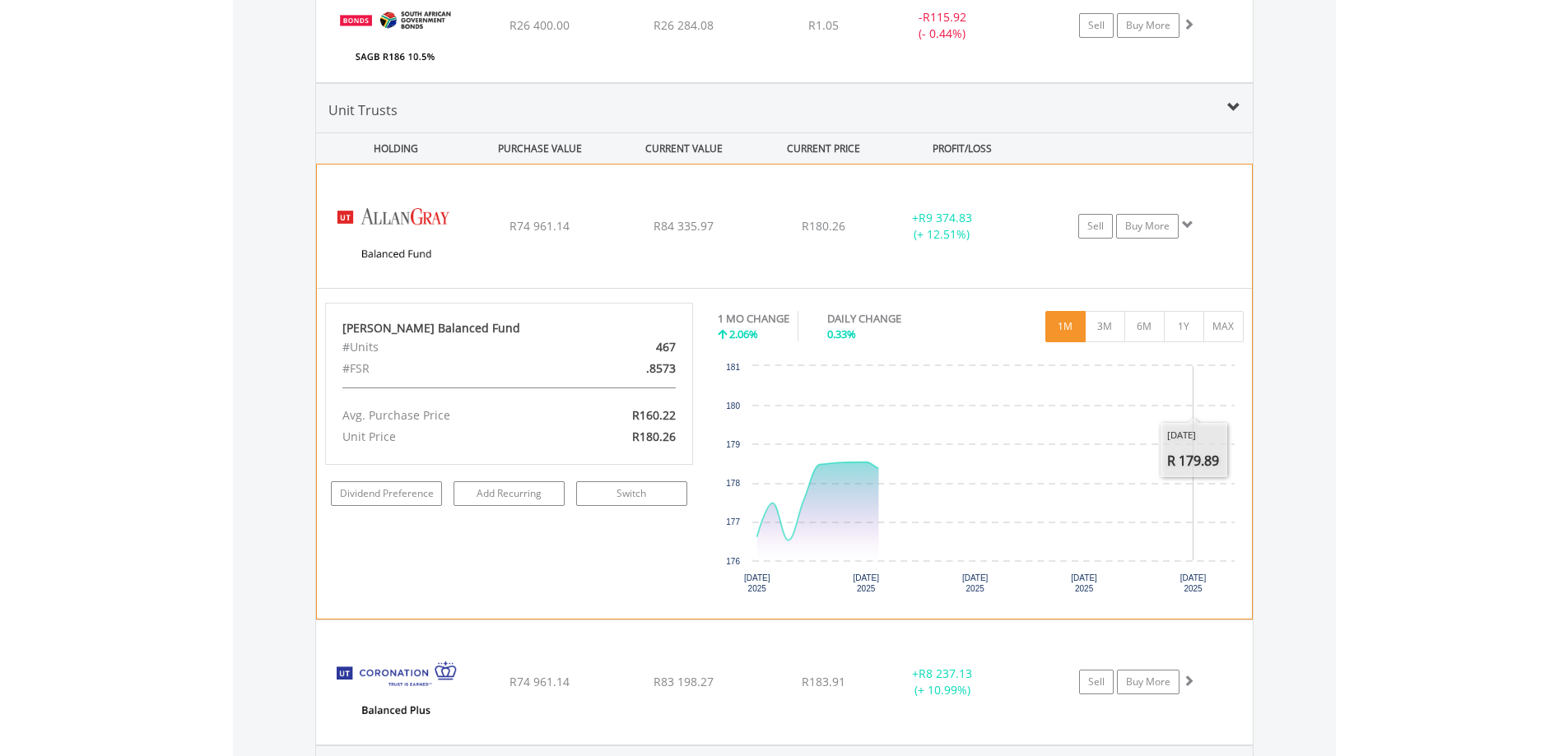
scroll to position [1547, 0]
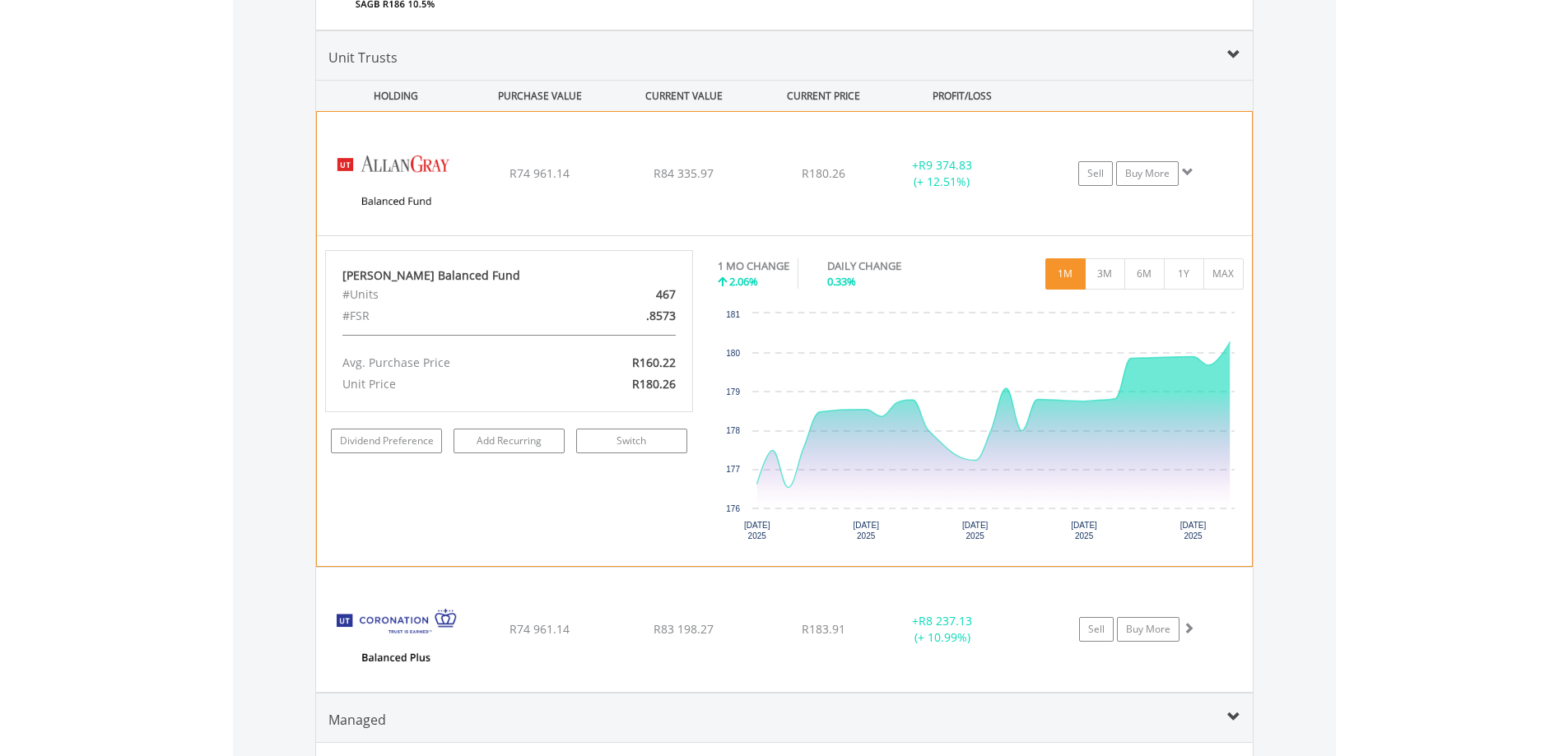
click at [1186, 174] on span at bounding box center [1187, 172] width 11 height 11
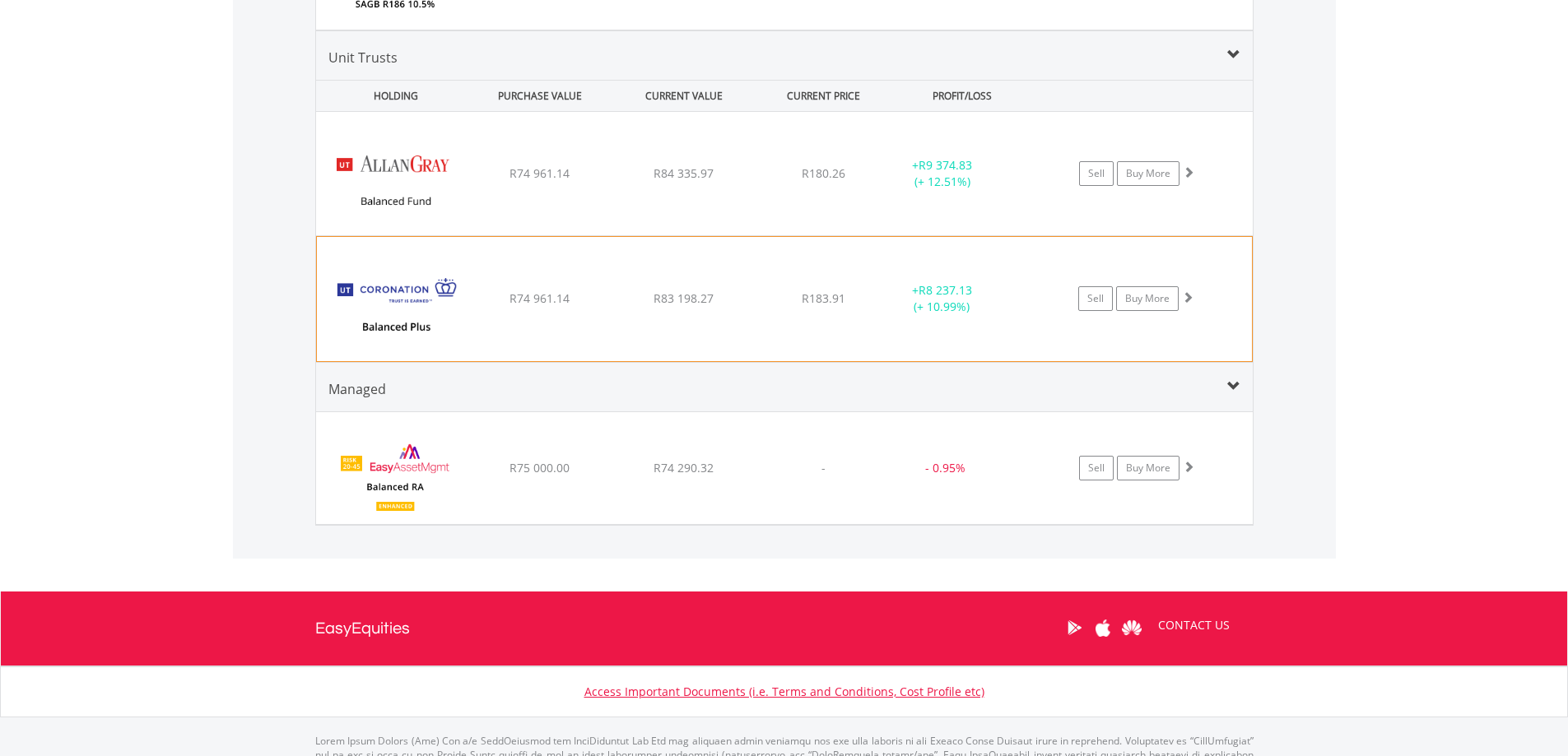
click at [1186, 299] on span at bounding box center [1187, 297] width 11 height 11
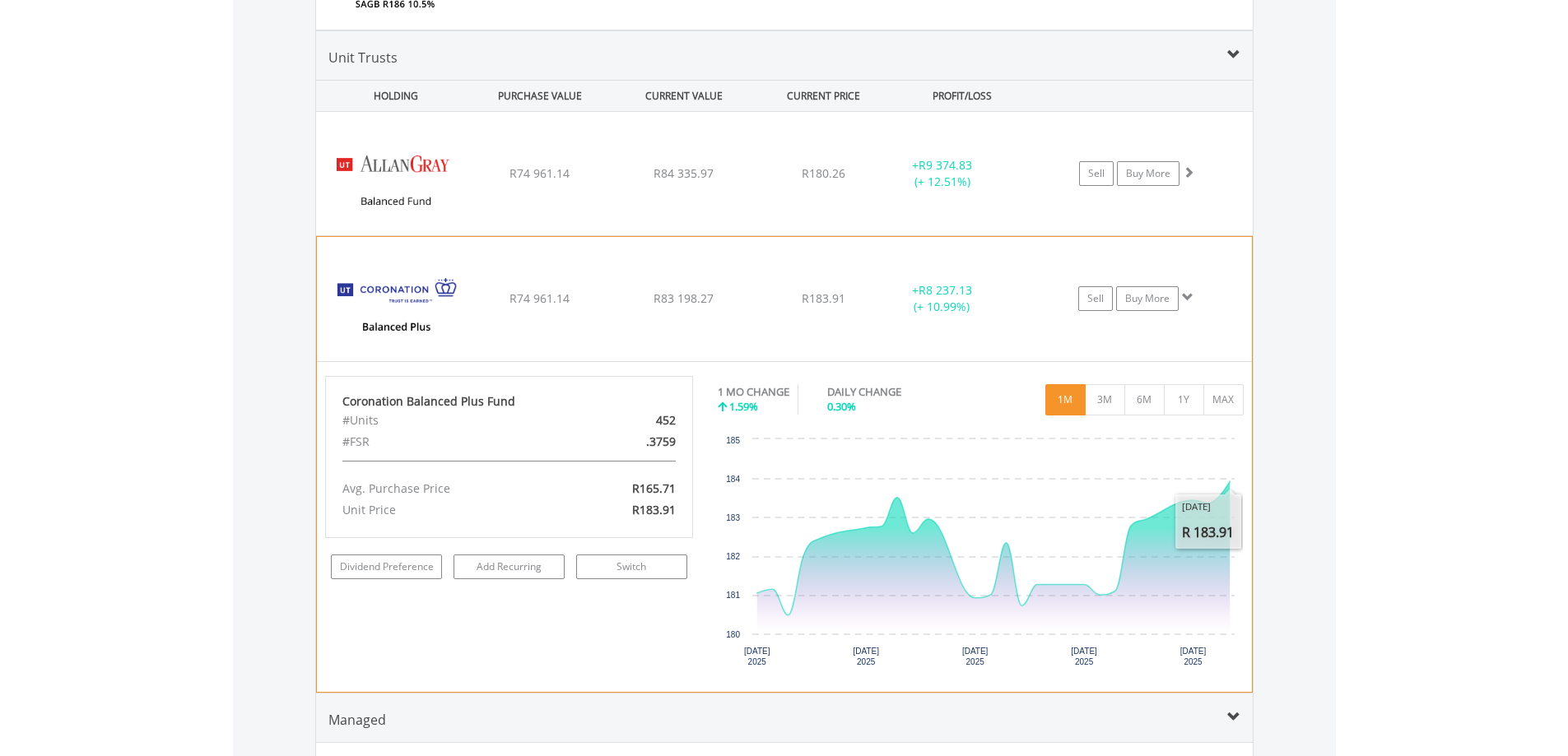
click at [1192, 295] on span at bounding box center [1187, 297] width 11 height 11
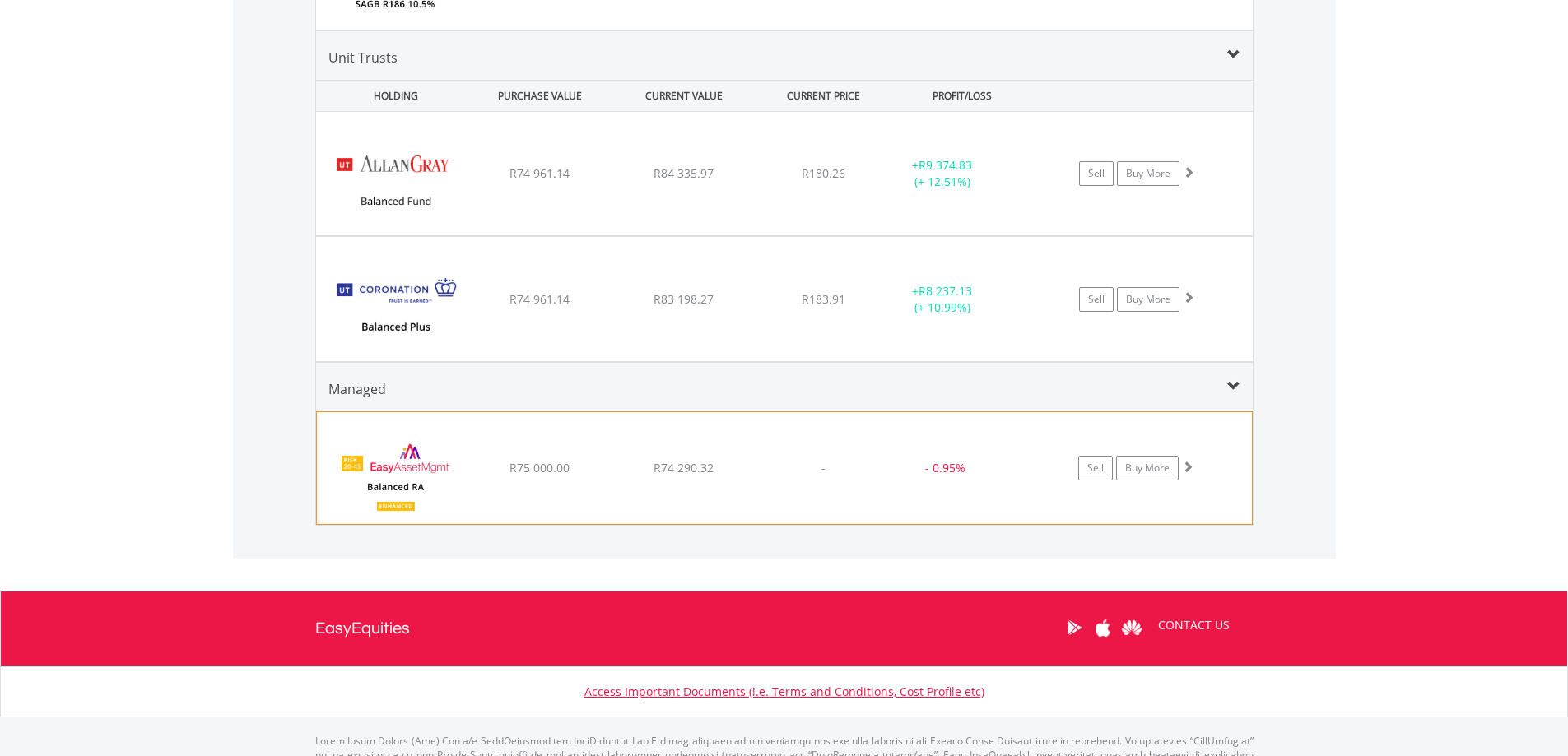
click at [1191, 472] on span at bounding box center [1187, 467] width 11 height 11
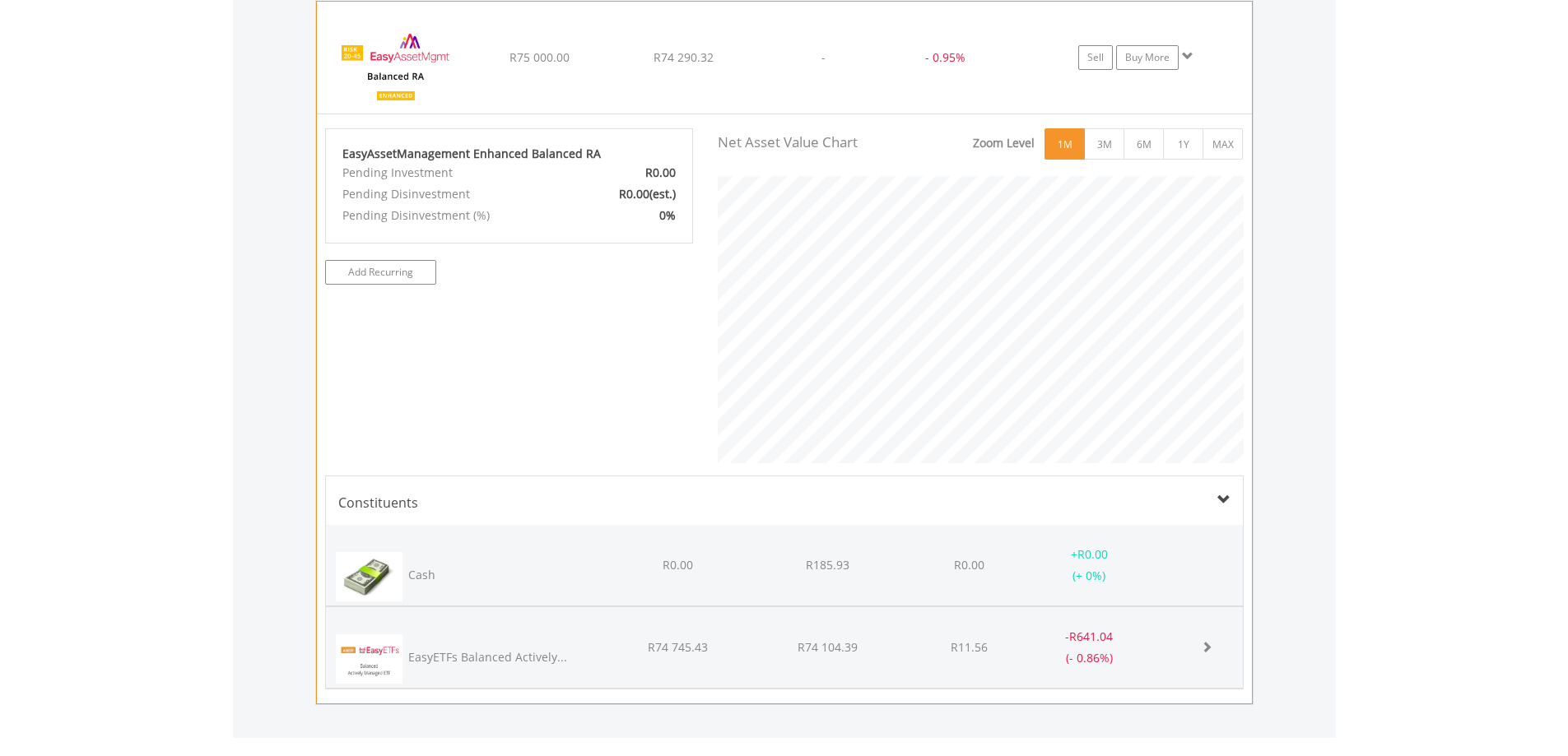
scroll to position [1958, 0]
click at [1206, 644] on span at bounding box center [1206, 646] width 11 height 11
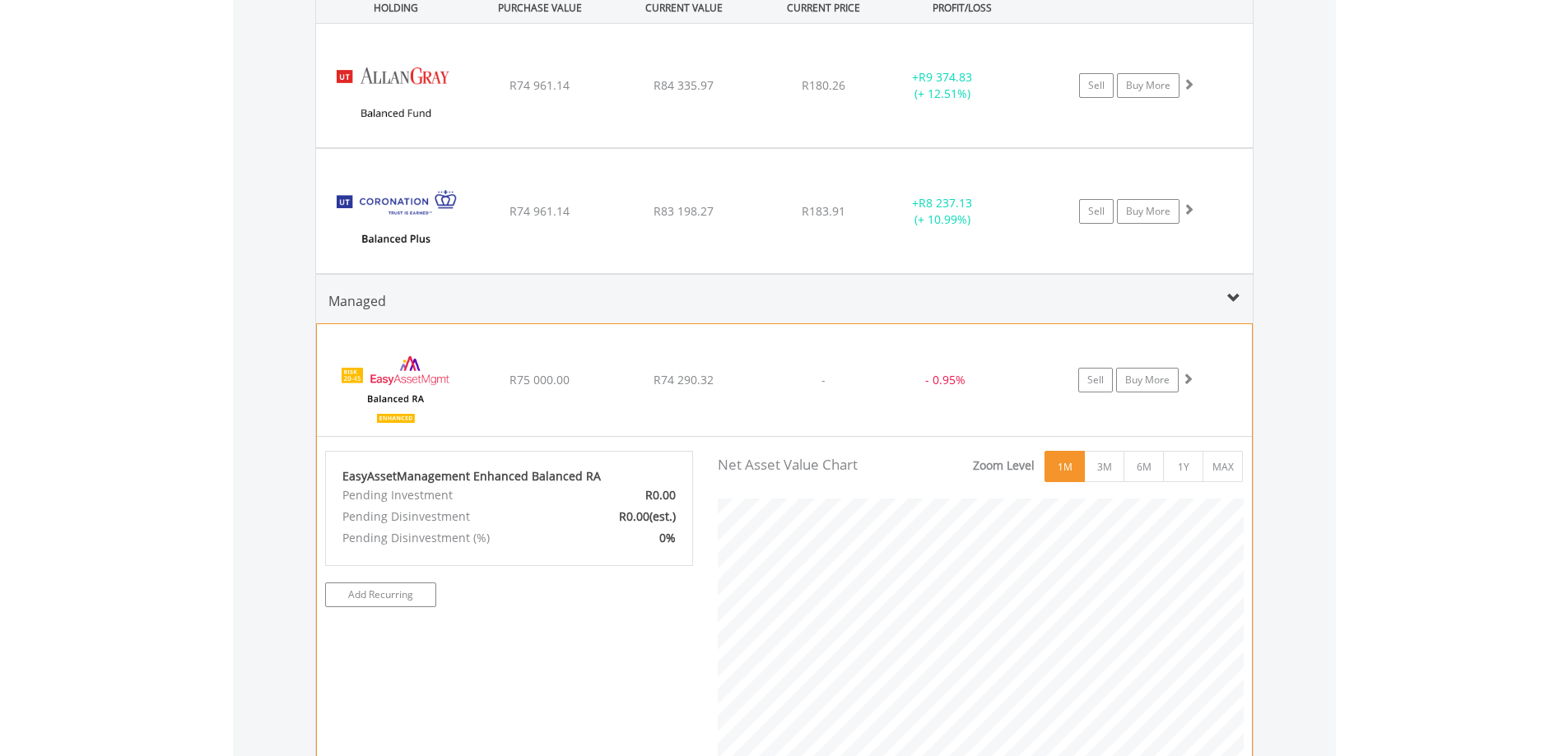
scroll to position [0, 0]
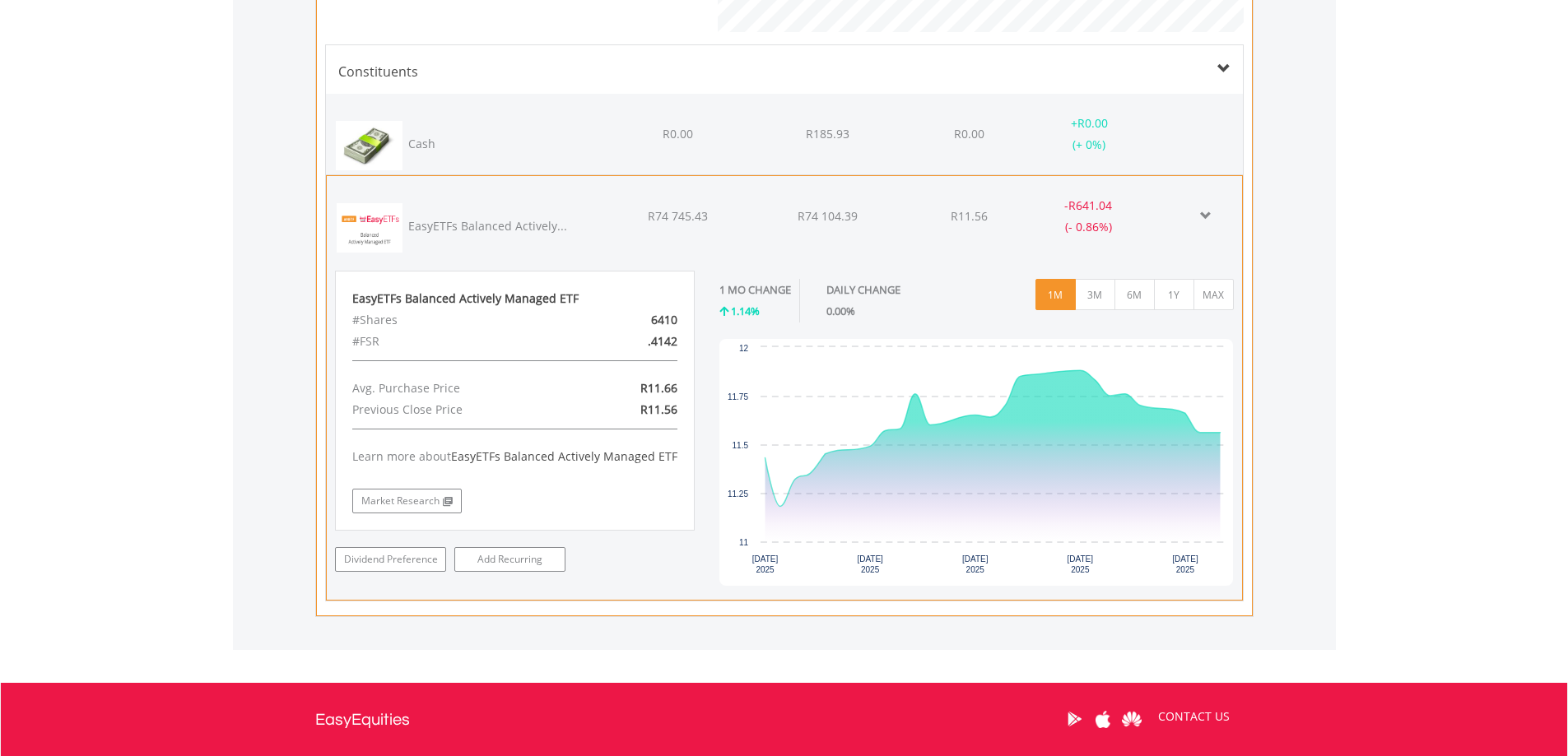
click at [1206, 211] on span at bounding box center [1206, 216] width 11 height 11
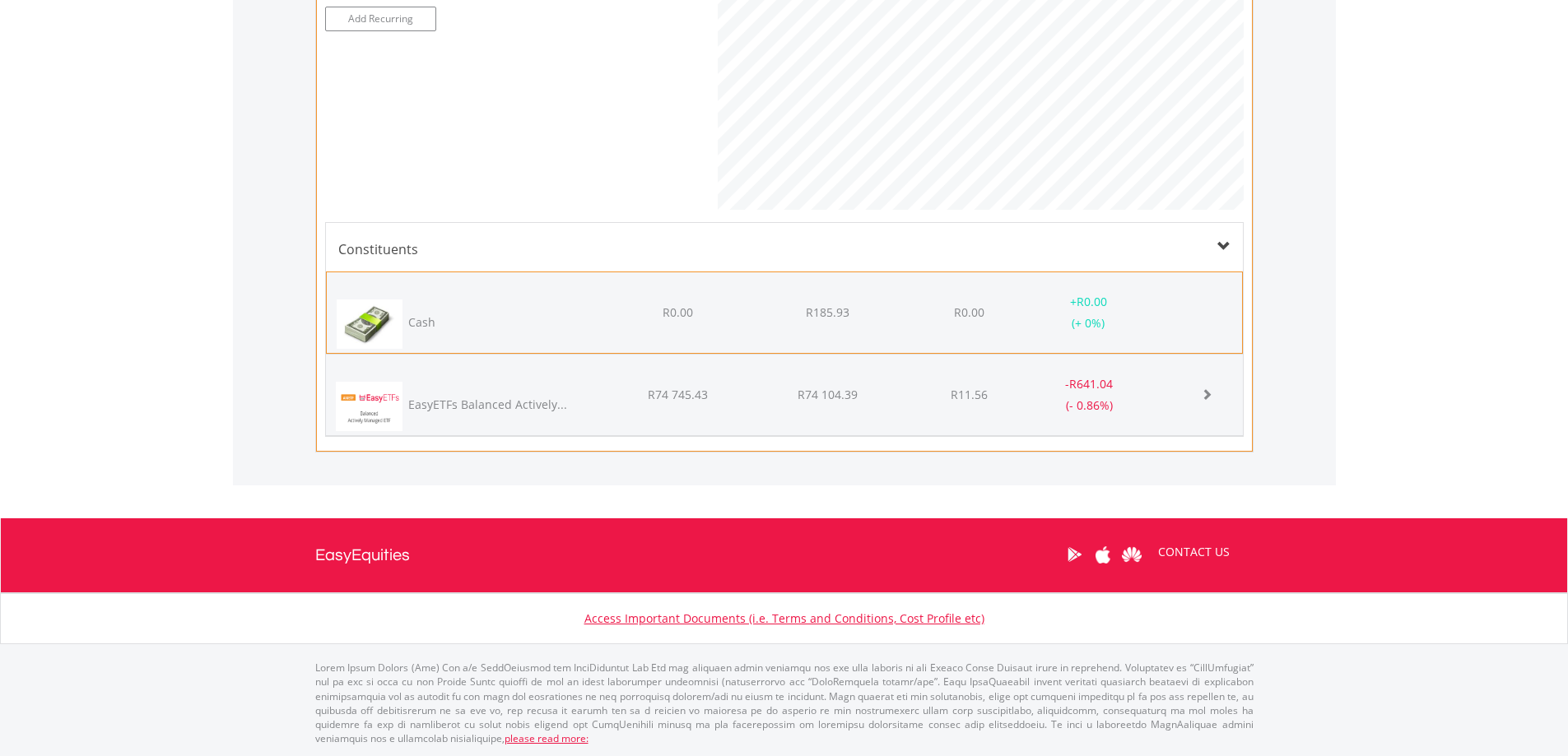
click at [1175, 307] on div "+ R0.00 (+ 0%)" at bounding box center [1110, 312] width 172 height 42
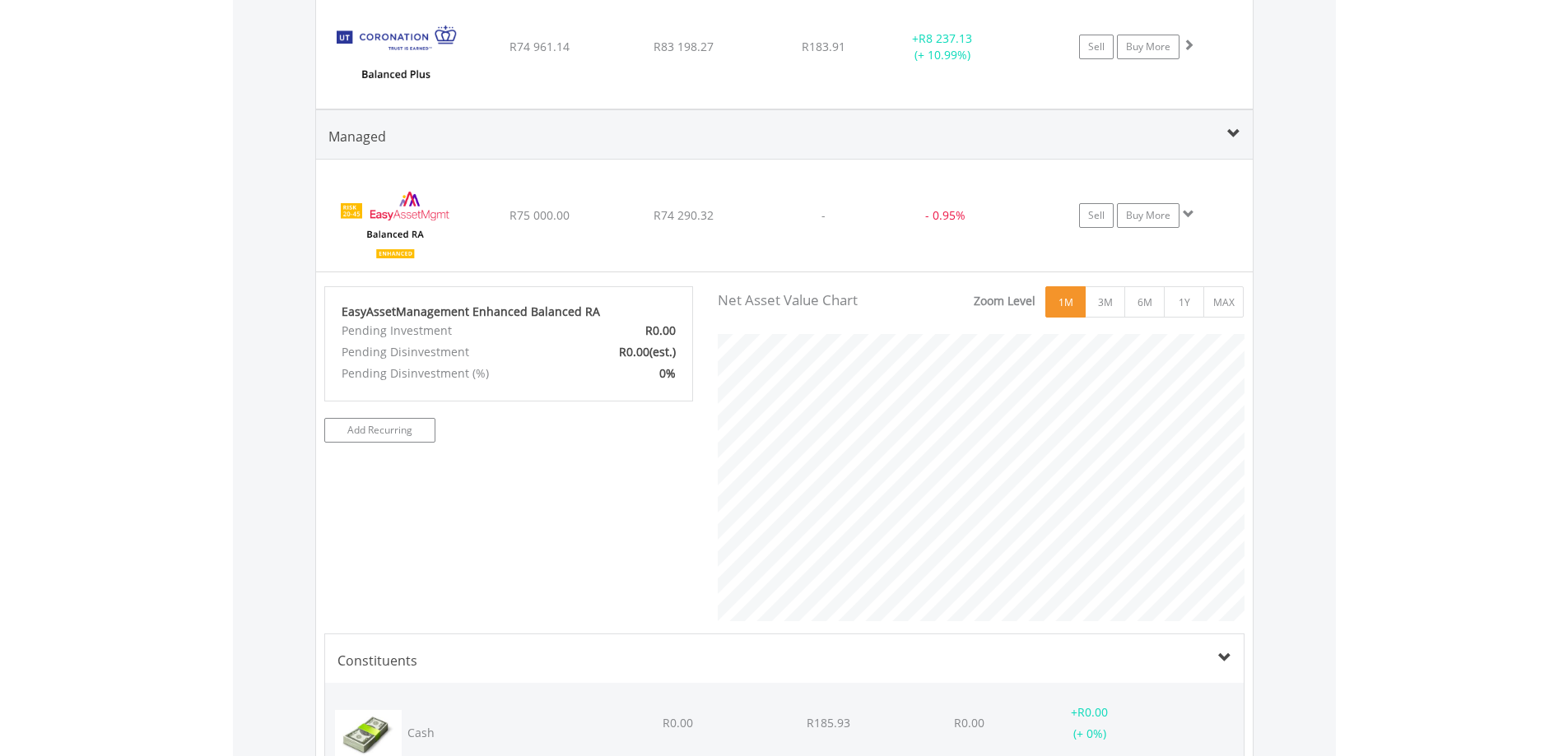
click at [1242, 133] on div "Managed" at bounding box center [784, 142] width 936 height 32
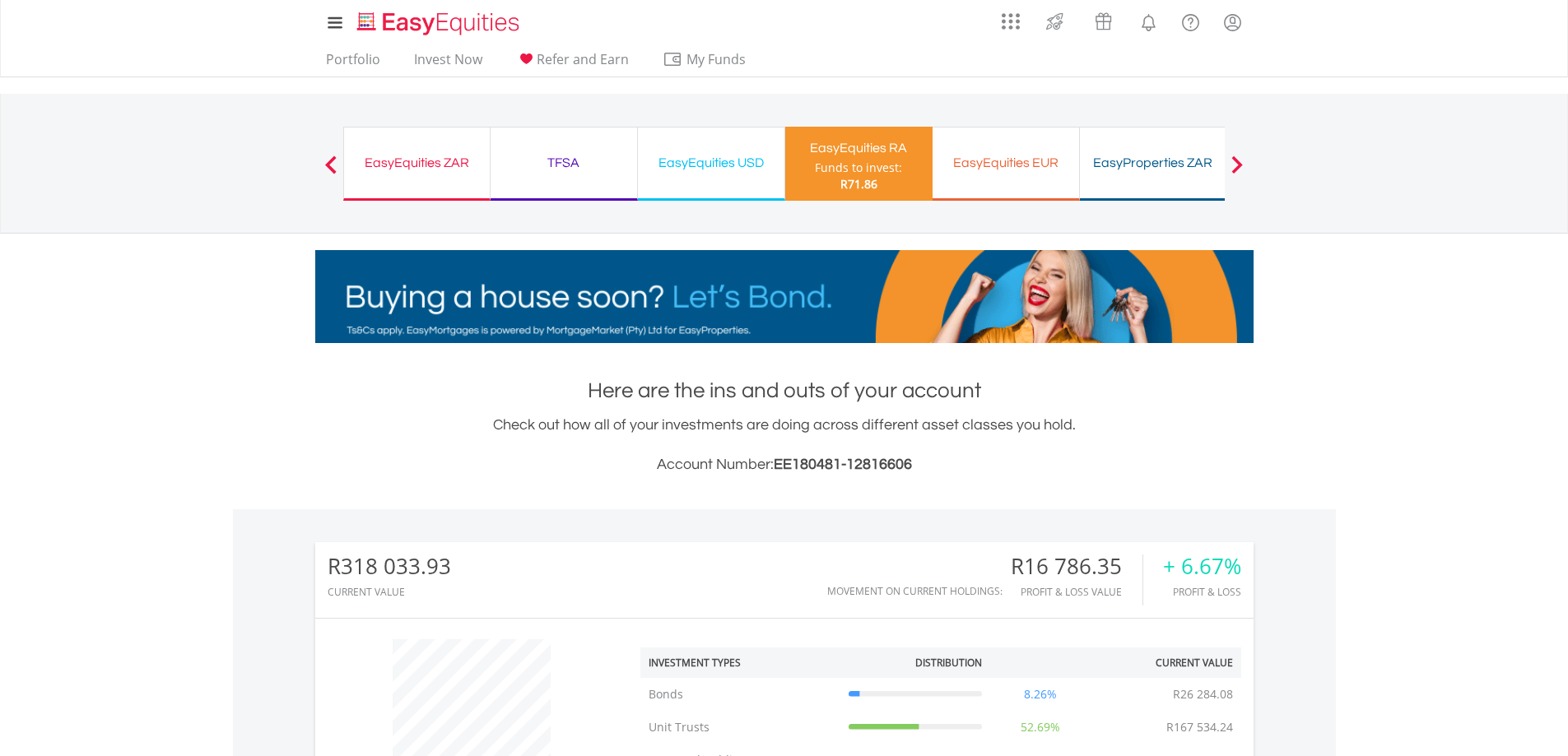
click at [1160, 175] on div "EasyProperties ZAR Funds to invest: R71.86" at bounding box center [1153, 163] width 147 height 74
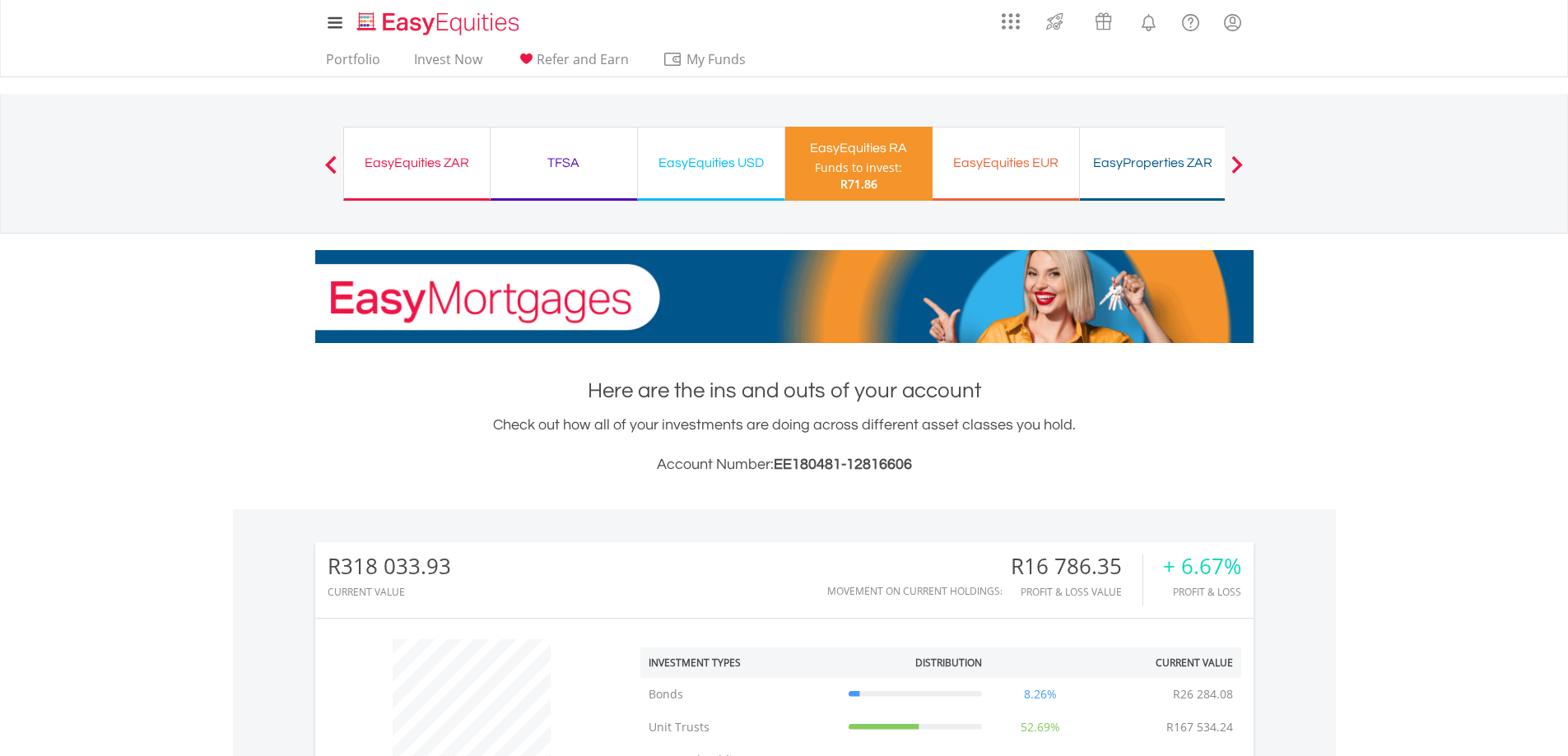
click at [683, 173] on div "EasyEquities USD" at bounding box center [711, 163] width 126 height 23
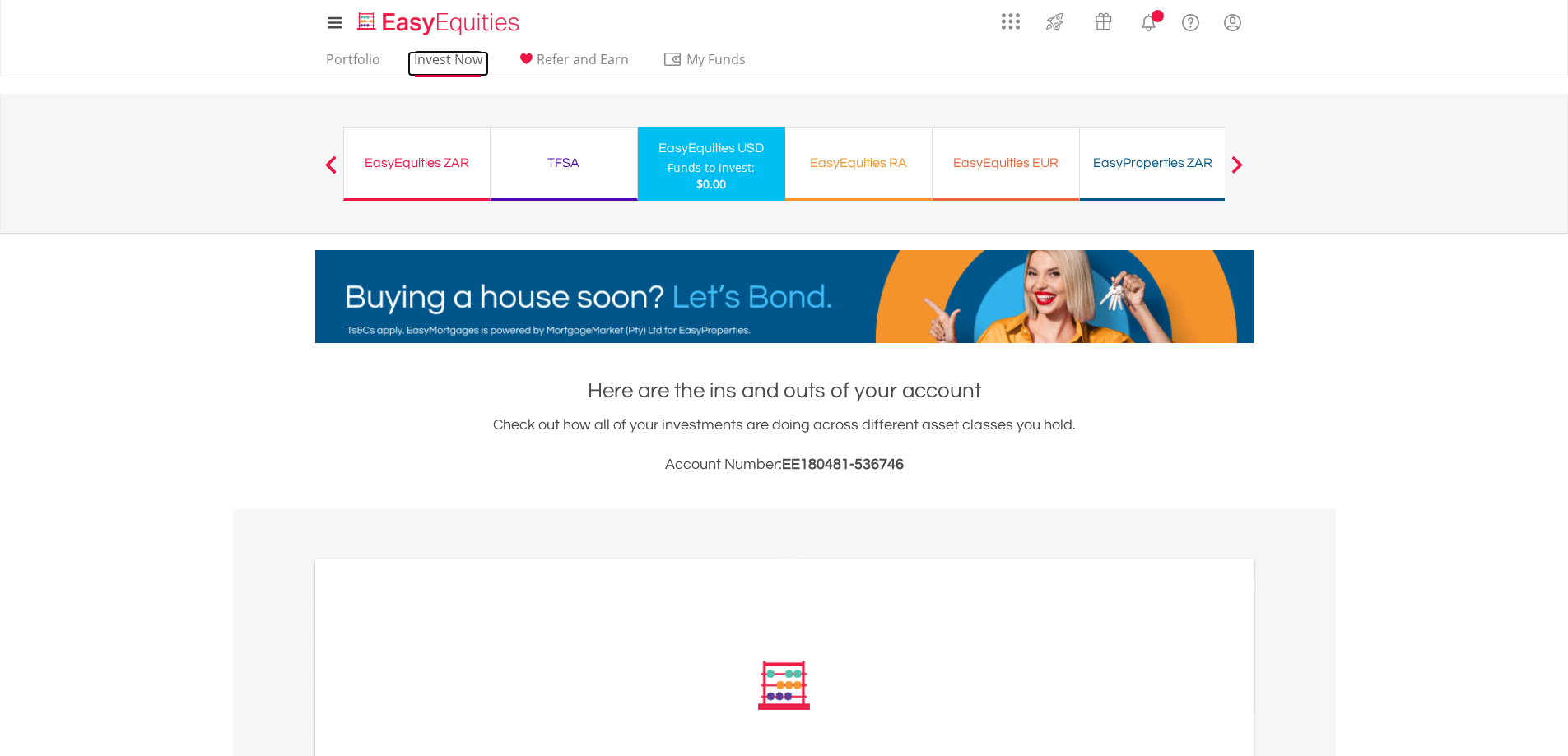
click at [445, 62] on link "Invest Now" at bounding box center [448, 63] width 81 height 25
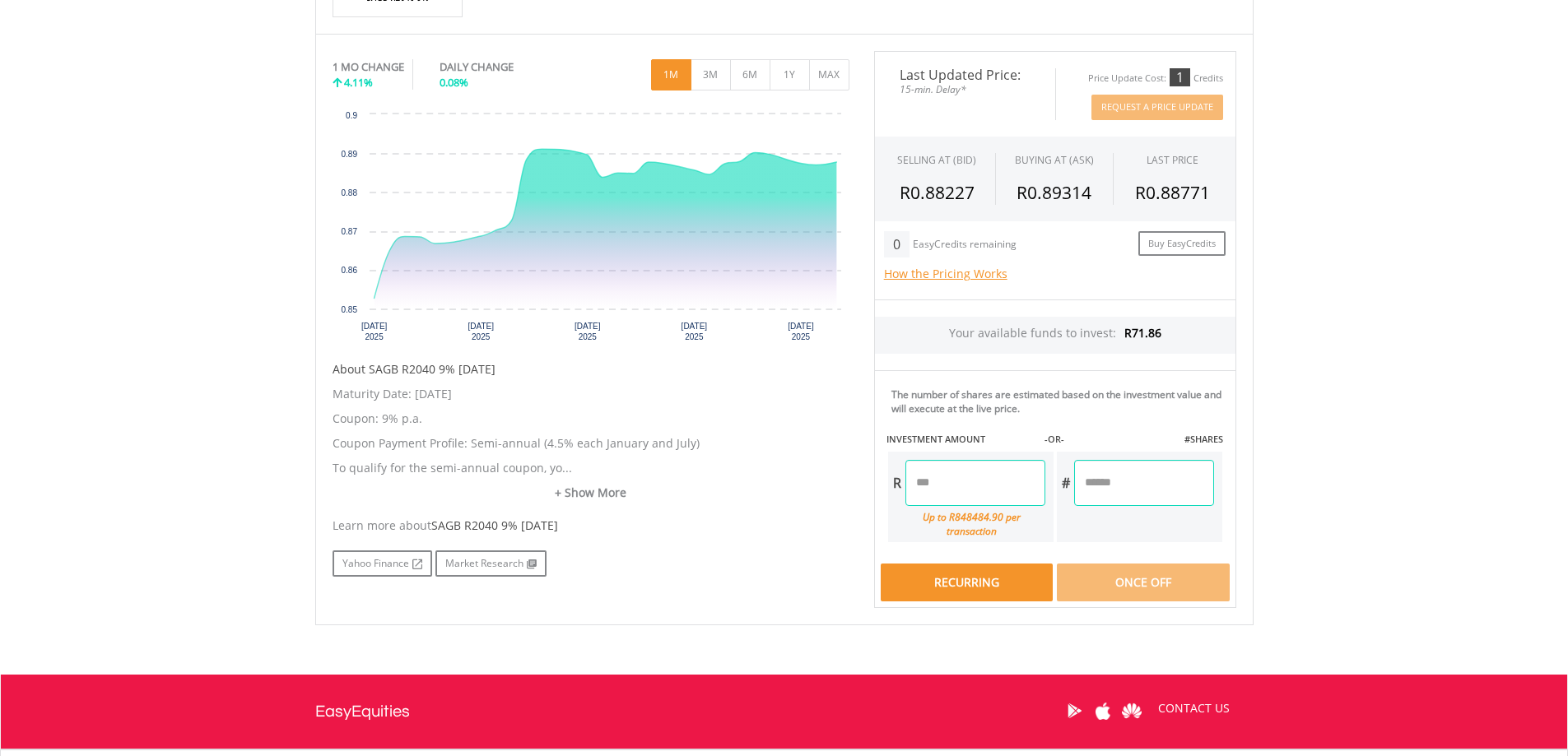
scroll to position [494, 0]
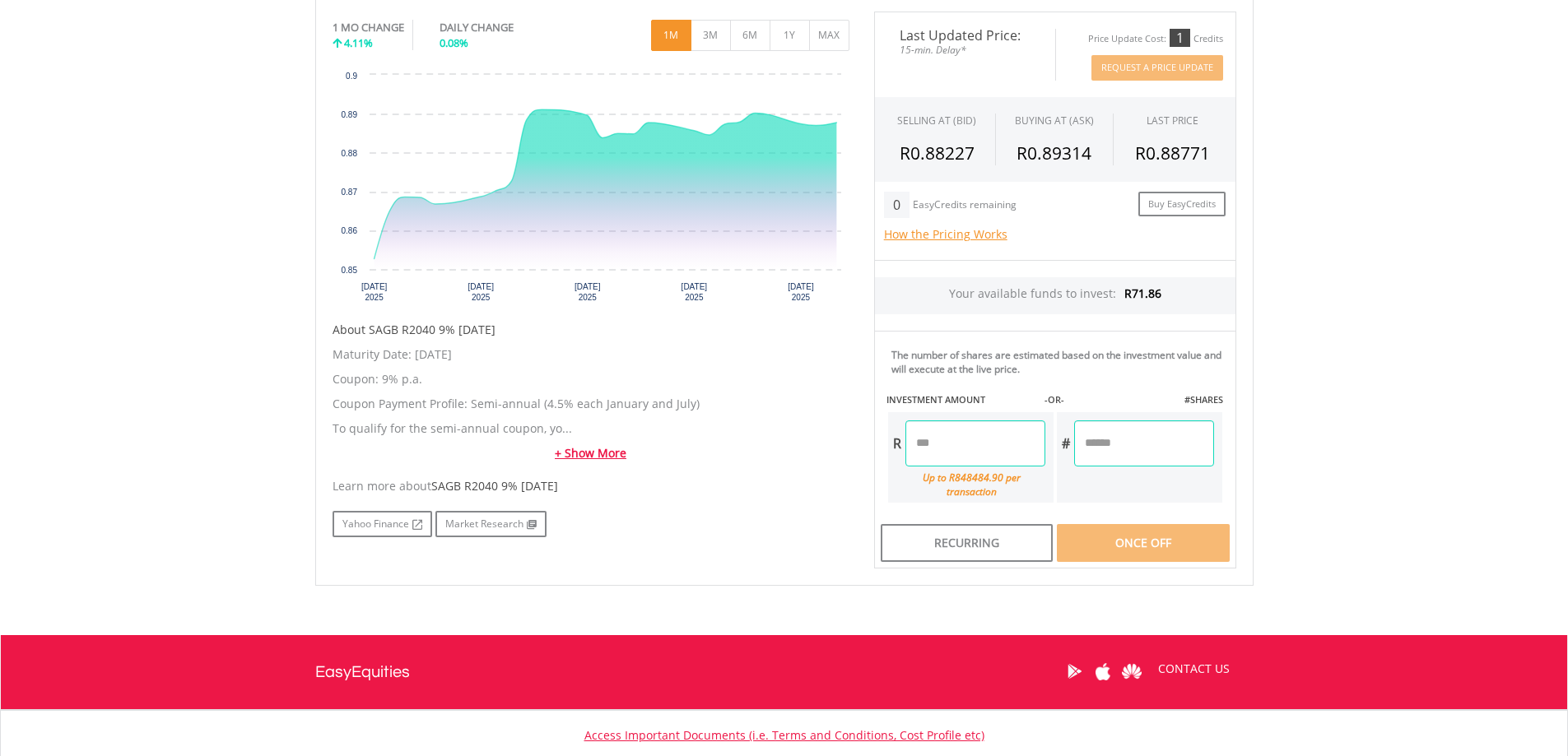
click at [580, 456] on link "+ Show More" at bounding box center [591, 452] width 517 height 16
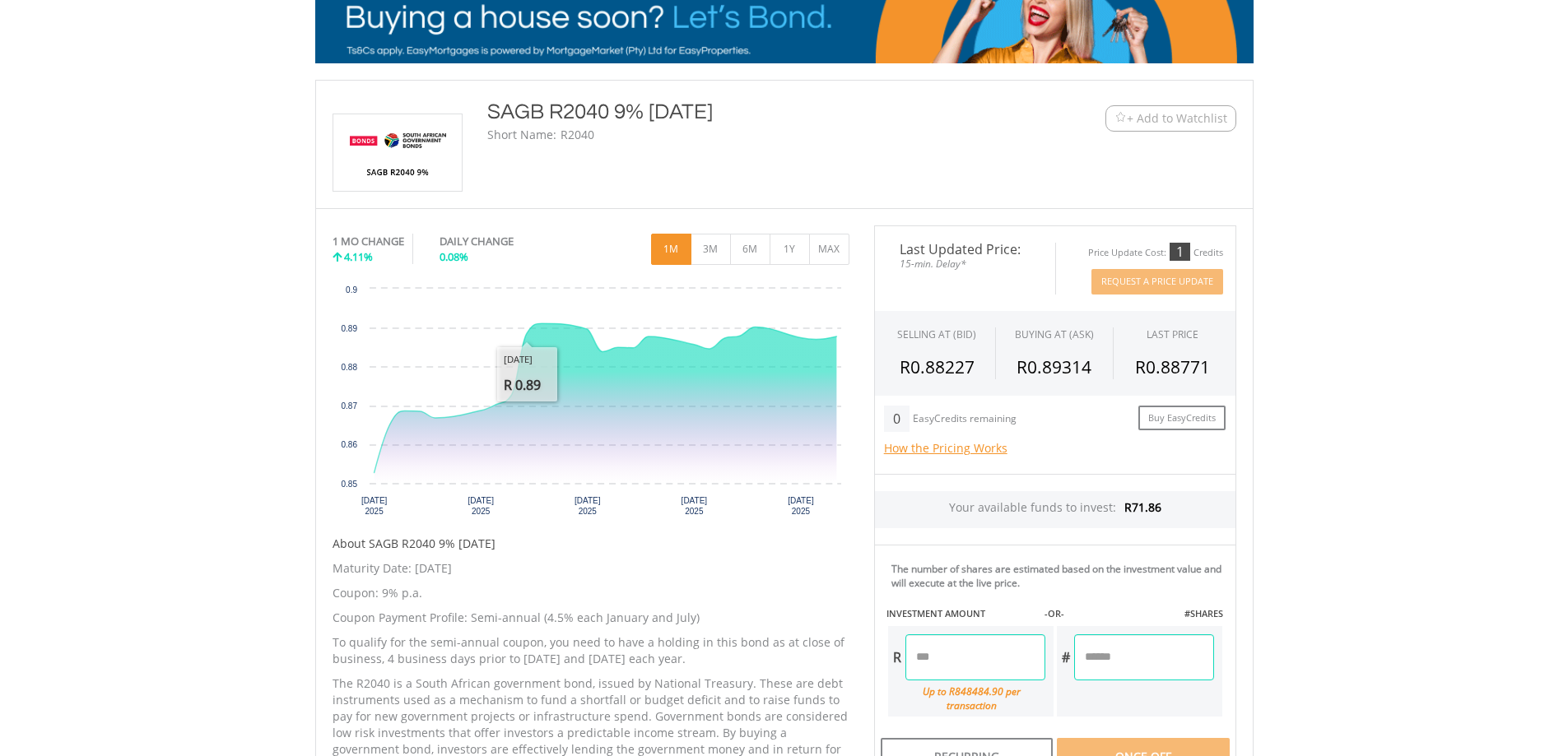
scroll to position [0, 0]
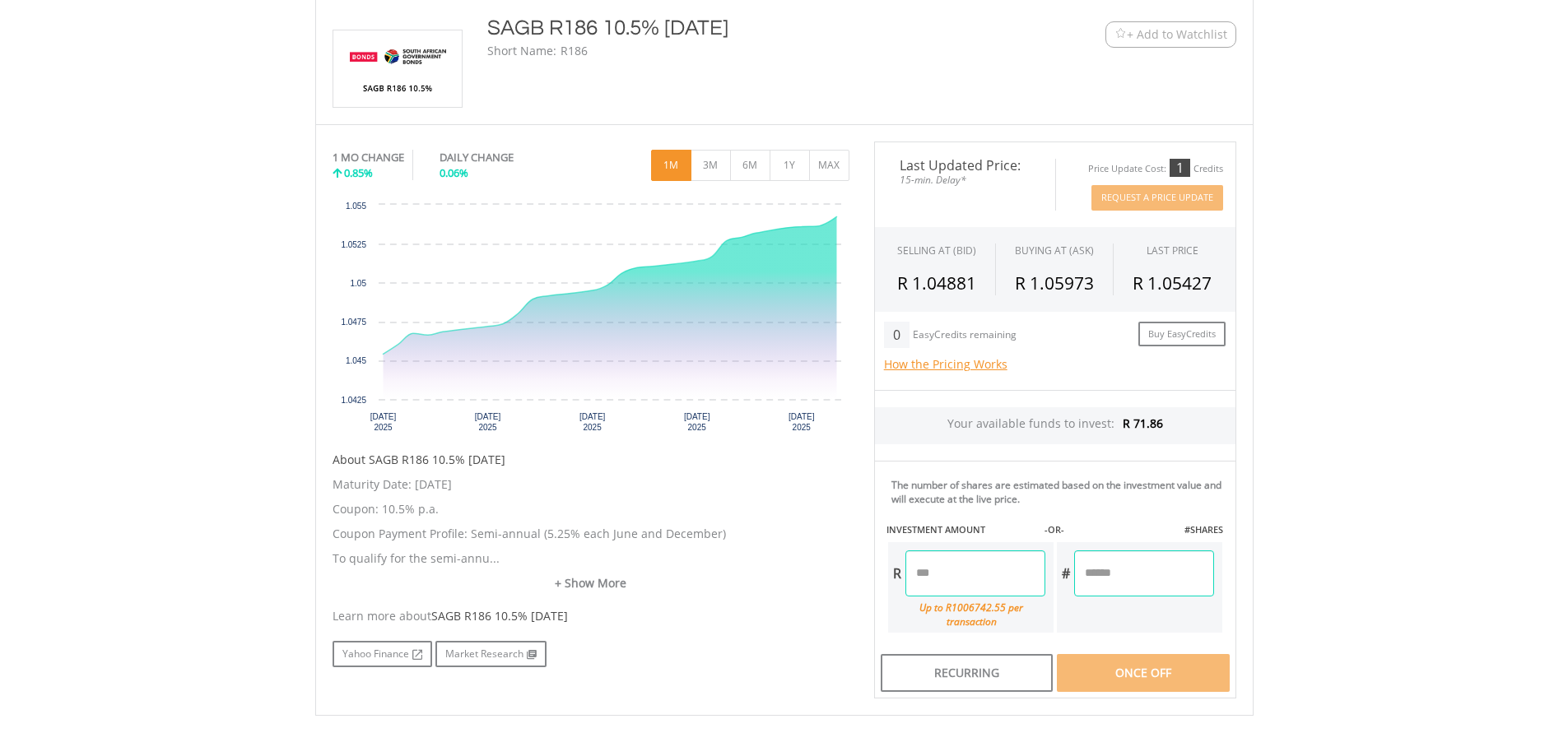
click at [608, 587] on link "+ Show More" at bounding box center [591, 583] width 517 height 16
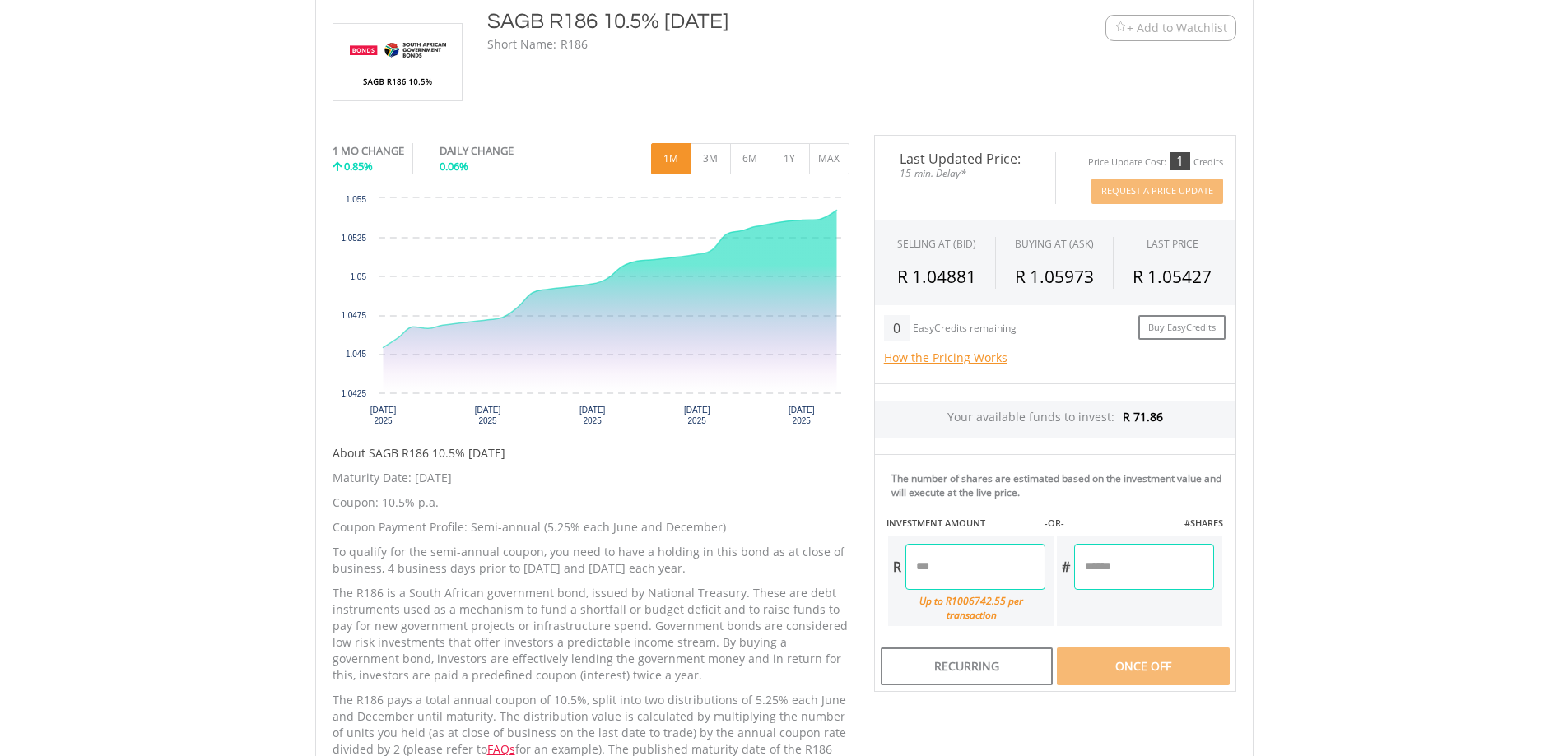
scroll to position [364, 0]
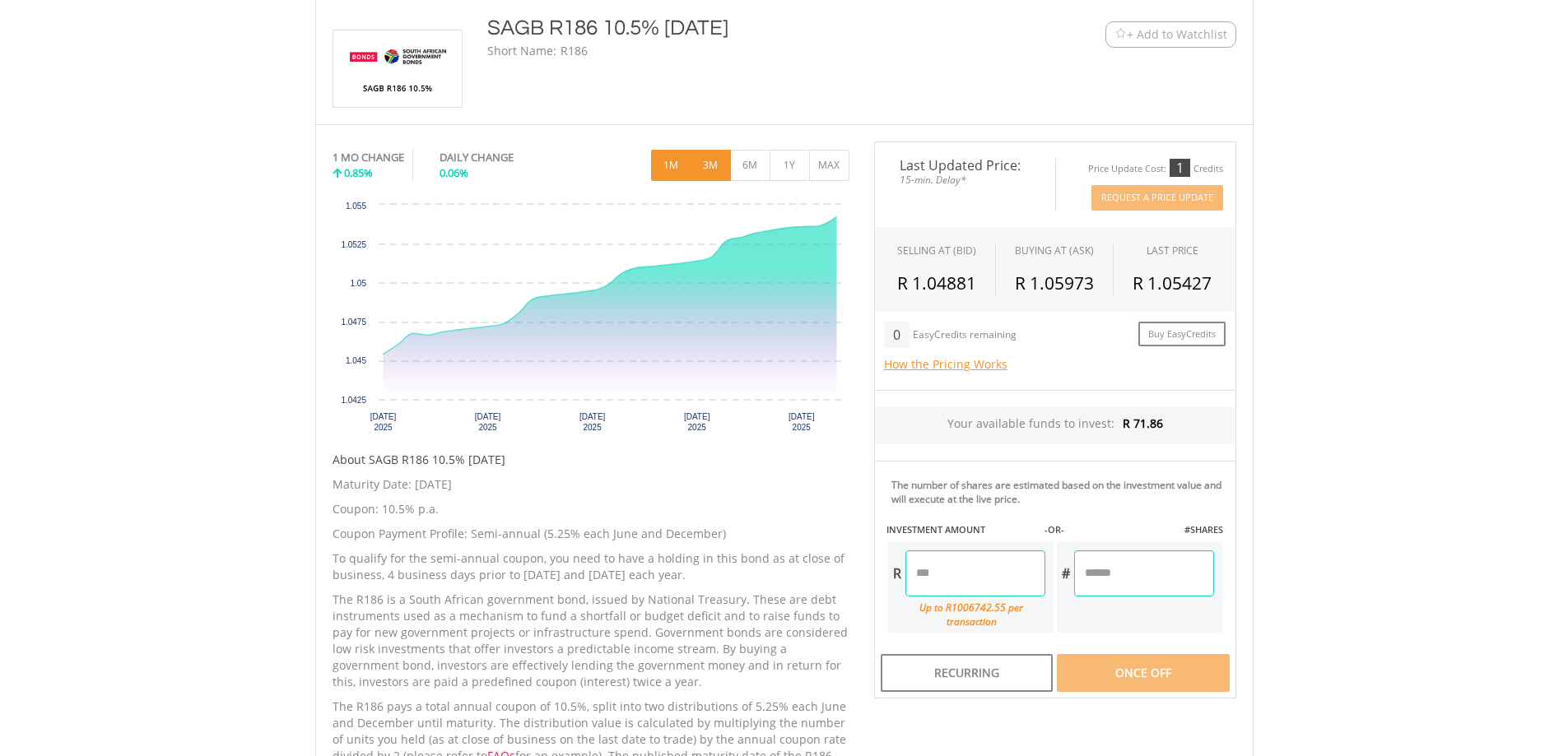
click at [703, 173] on button "3M" at bounding box center [710, 165] width 41 height 31
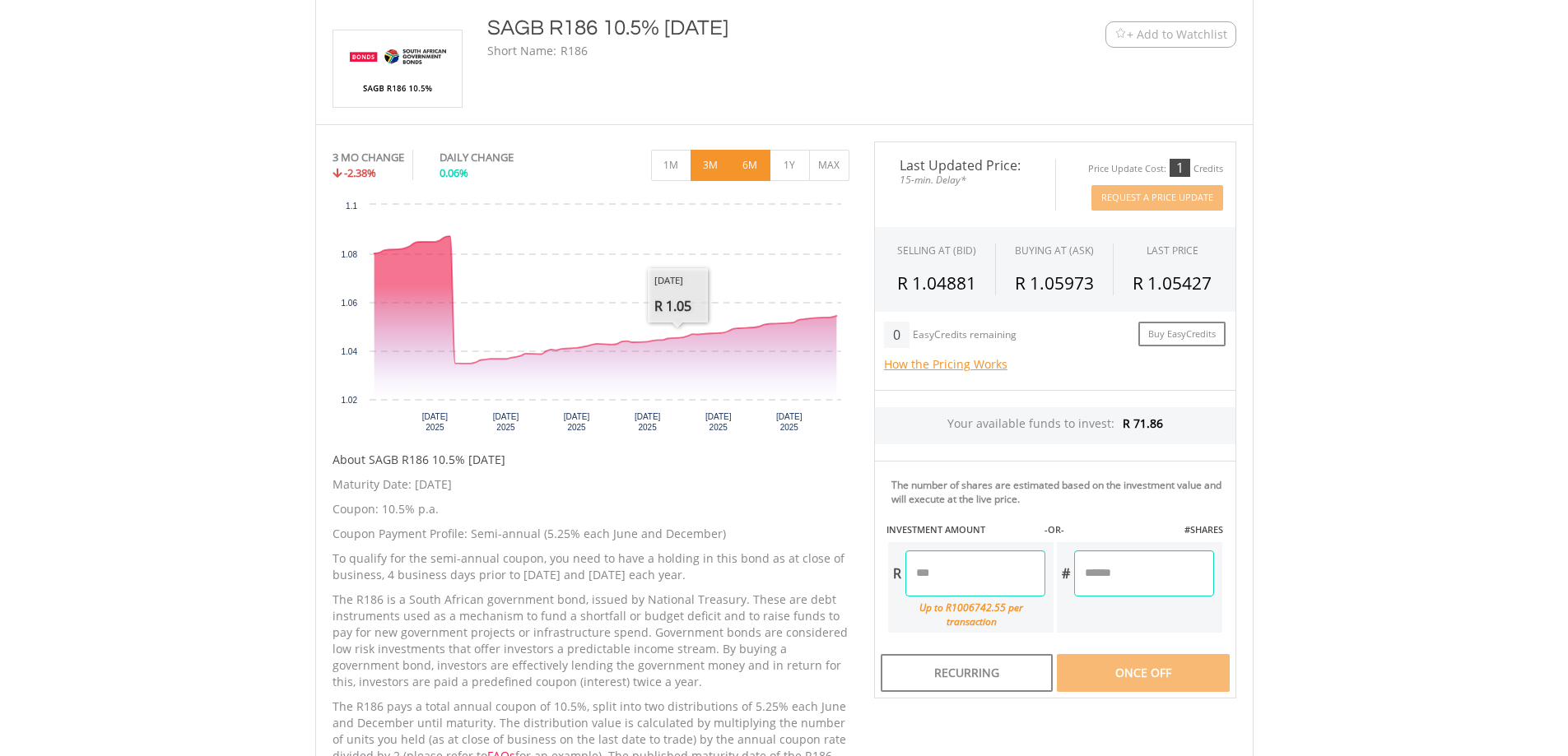
click at [744, 164] on button "6M" at bounding box center [750, 165] width 41 height 31
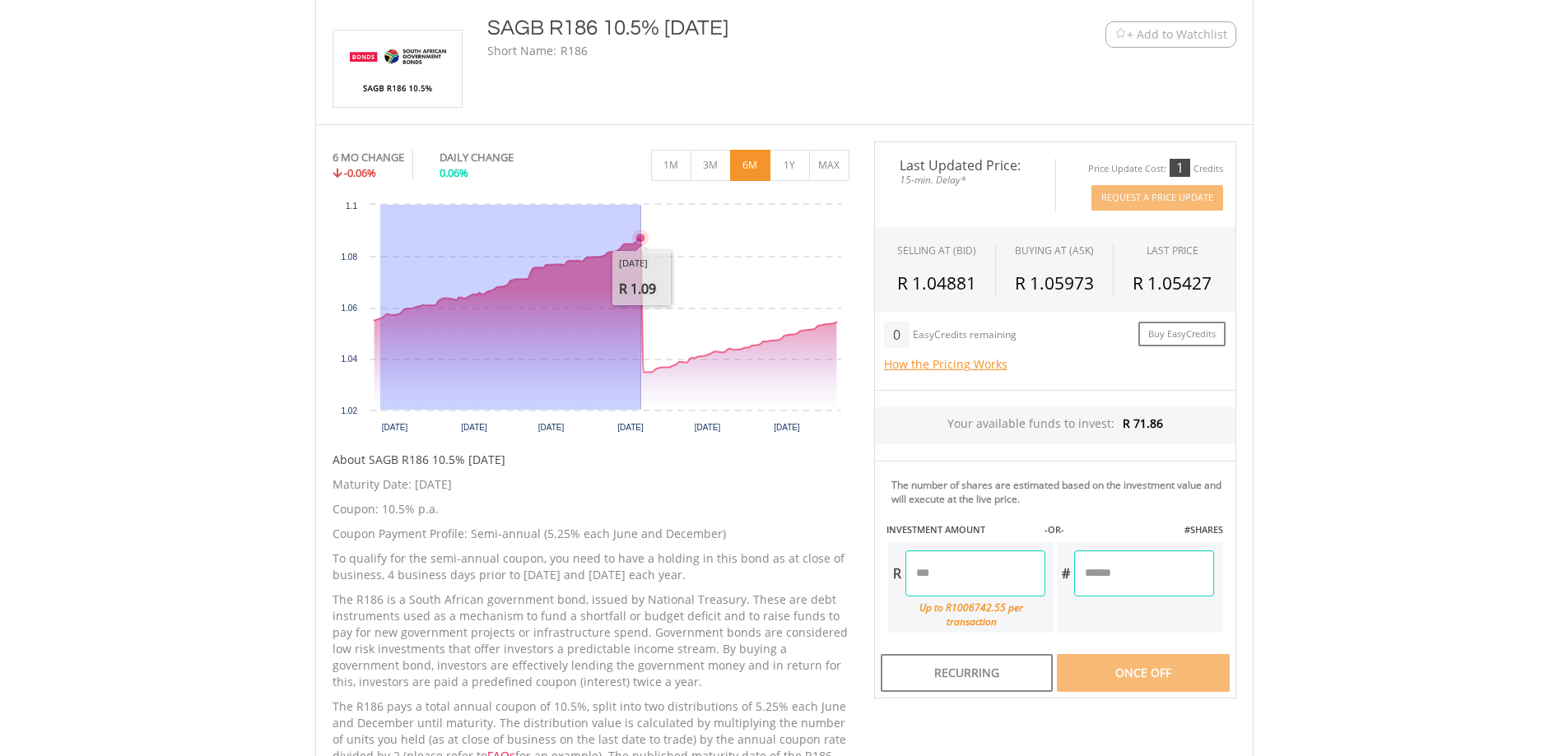
drag, startPoint x: 386, startPoint y: 335, endPoint x: 640, endPoint y: 305, distance: 255.8
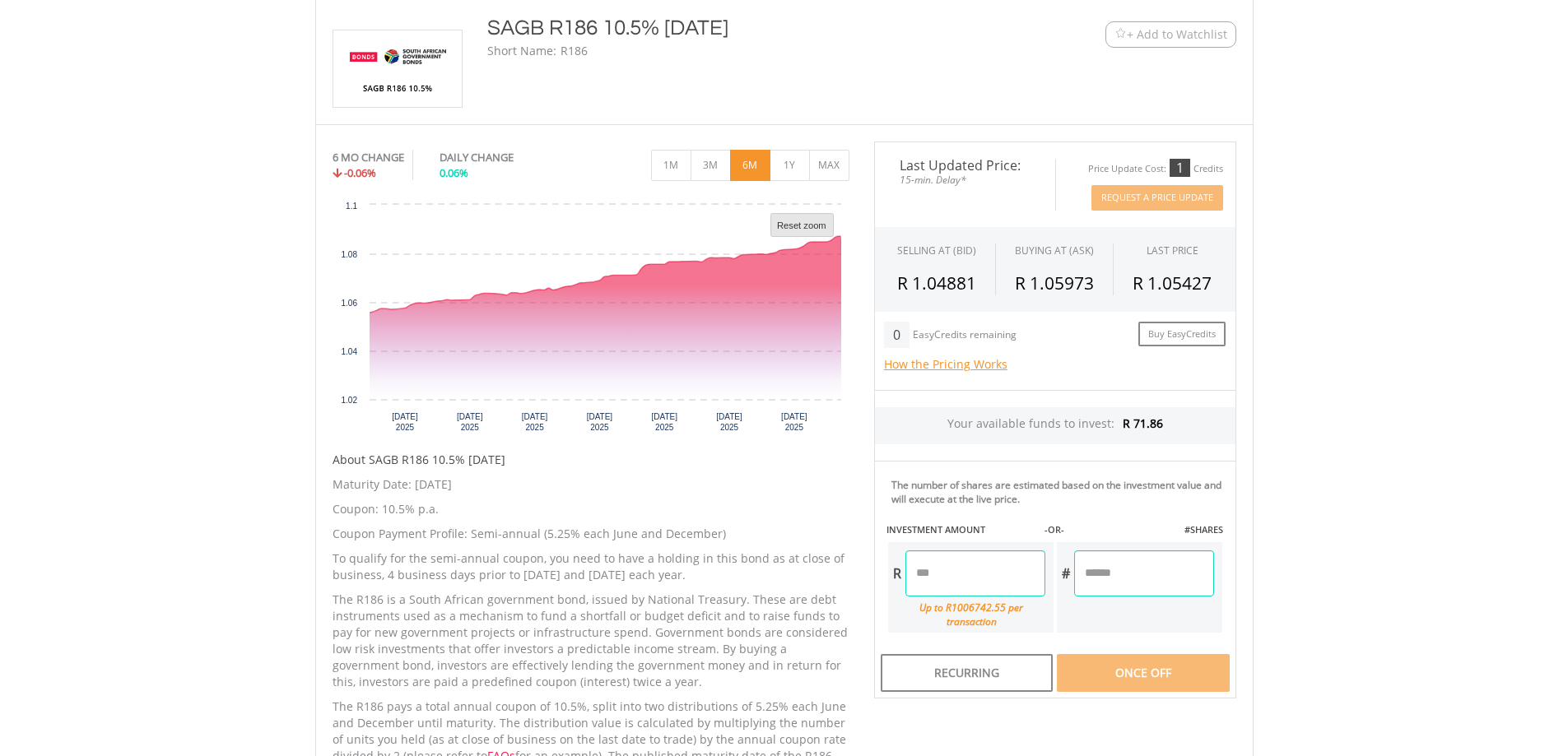
click at [812, 215] on rect "Interactive chart" at bounding box center [801, 225] width 62 height 23
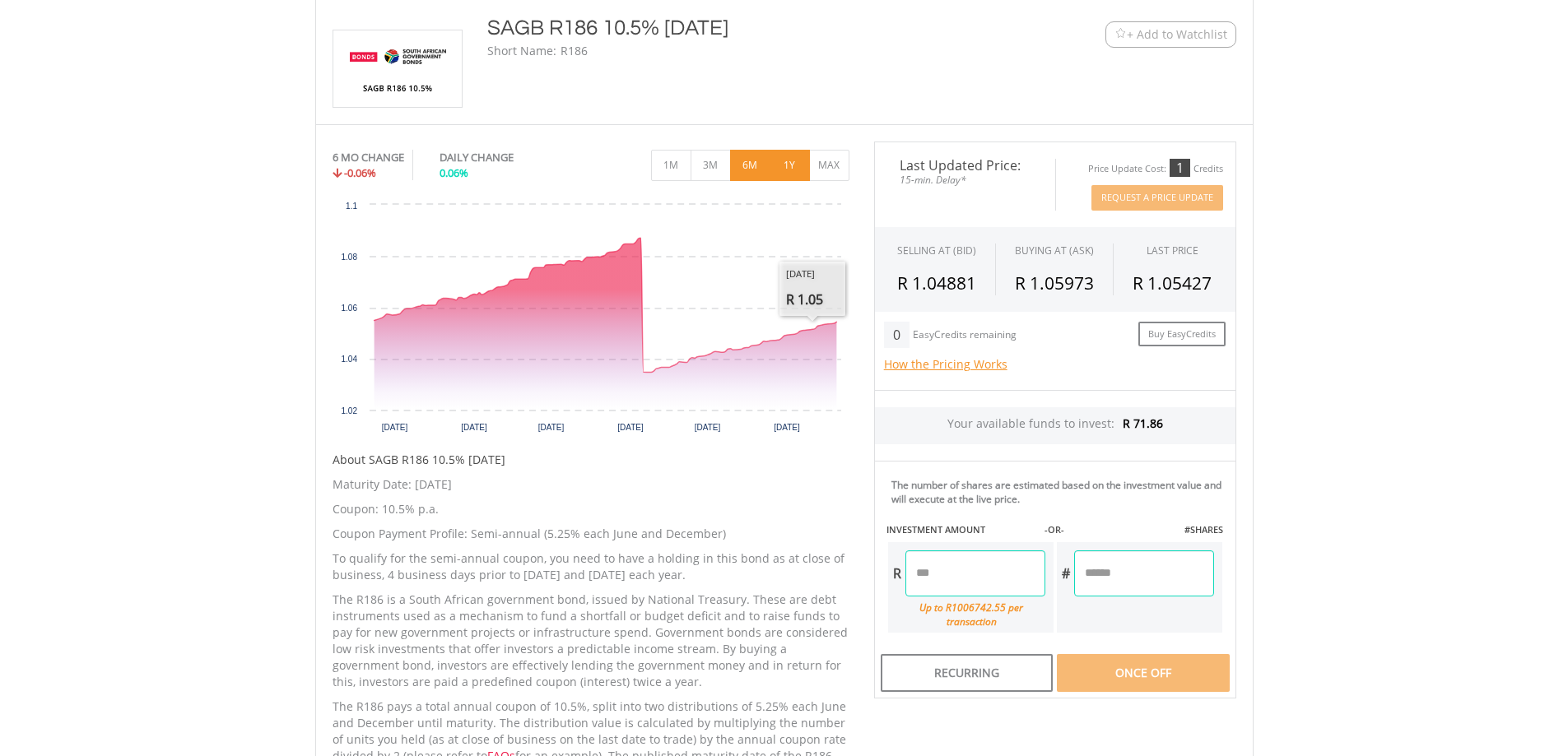
click at [796, 155] on button "1Y" at bounding box center [789, 165] width 41 height 31
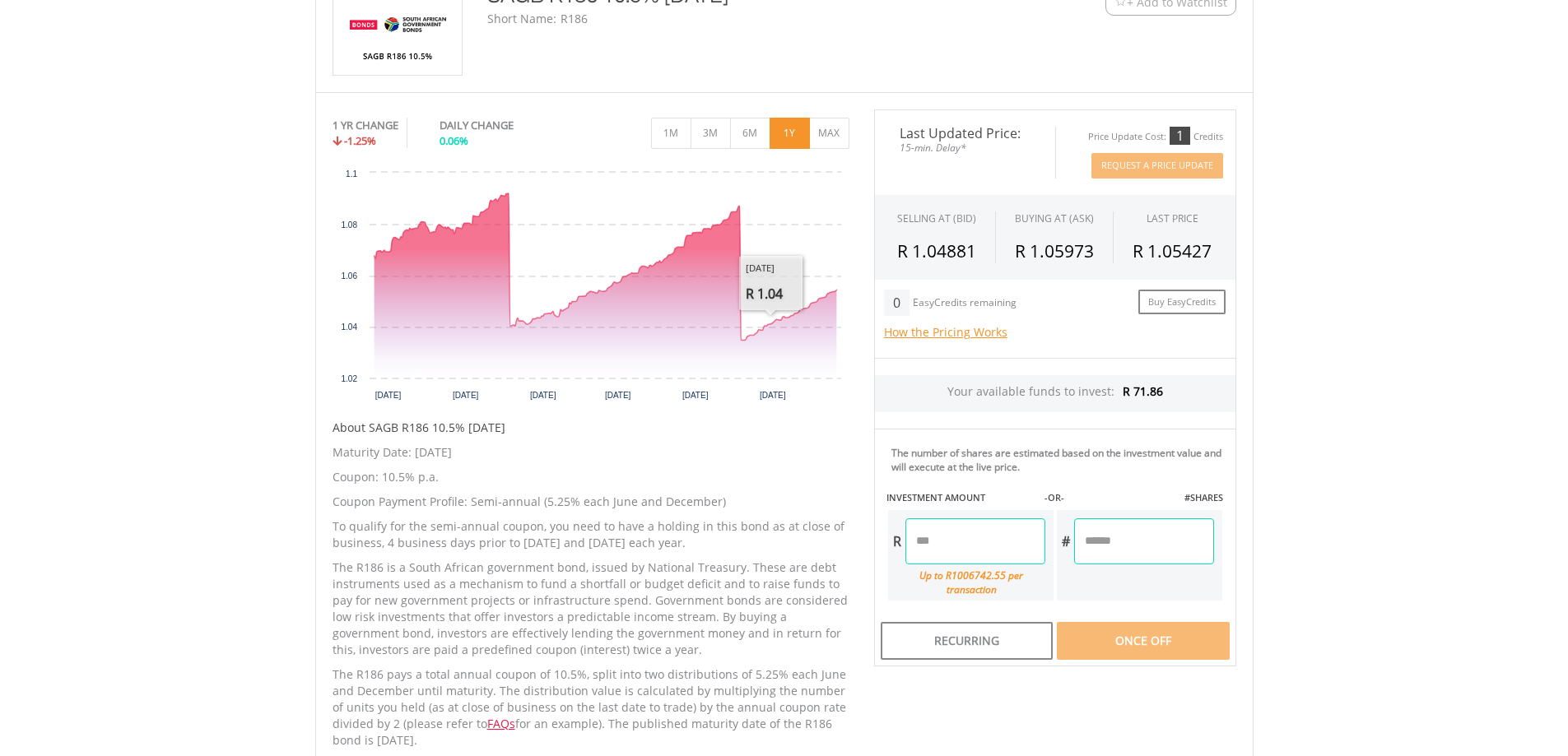
scroll to position [741, 0]
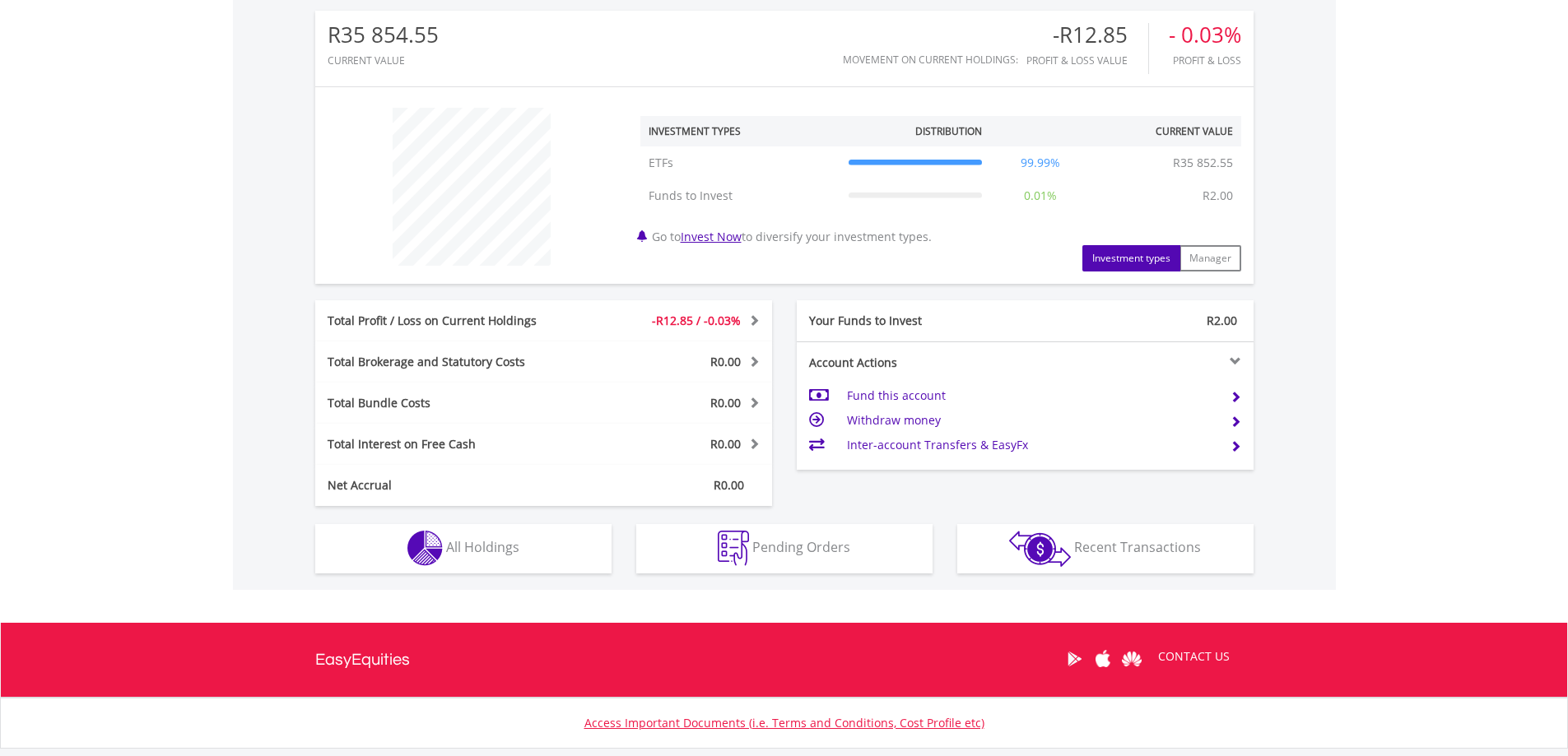
scroll to position [636, 0]
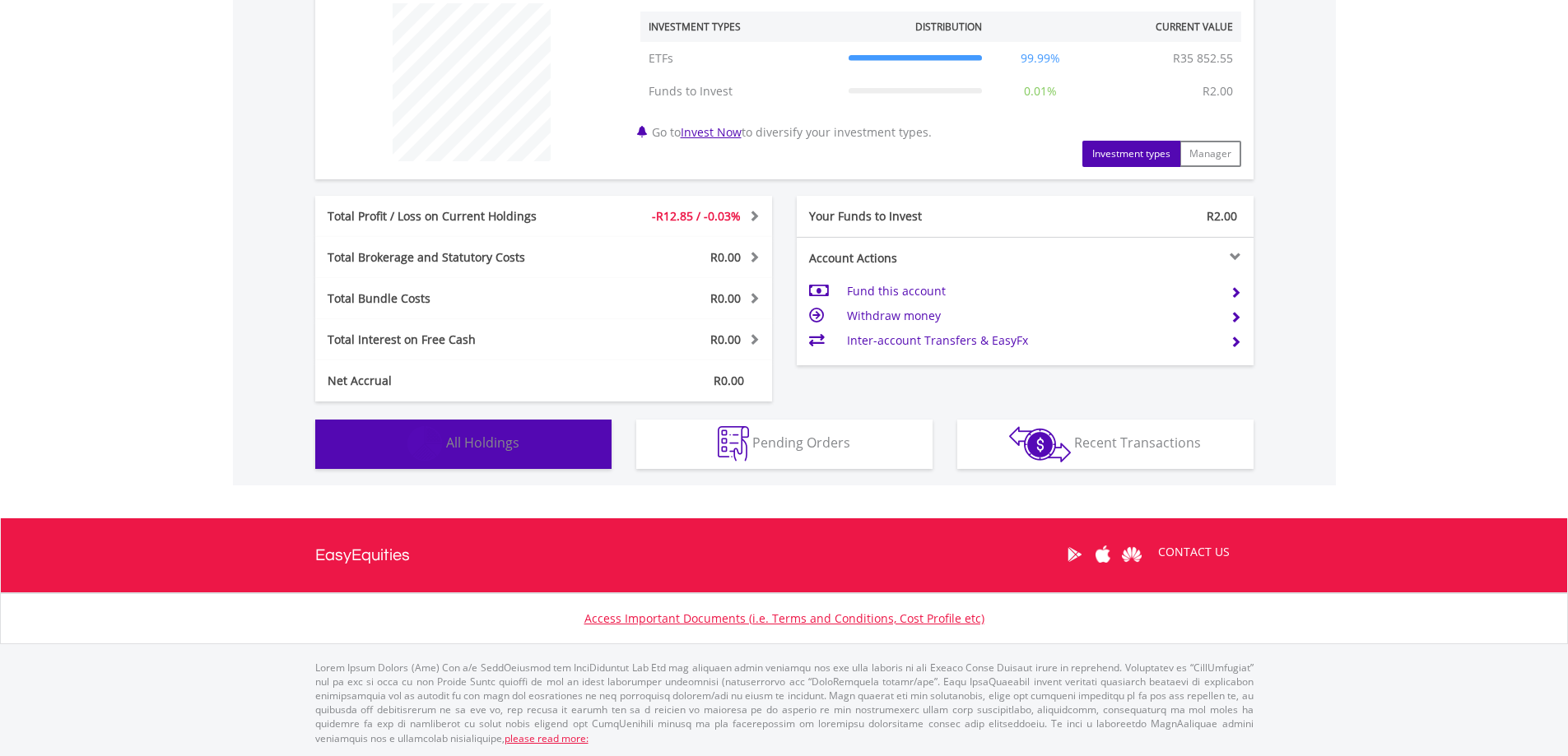
click at [472, 442] on span "All Holdings" at bounding box center [483, 442] width 74 height 18
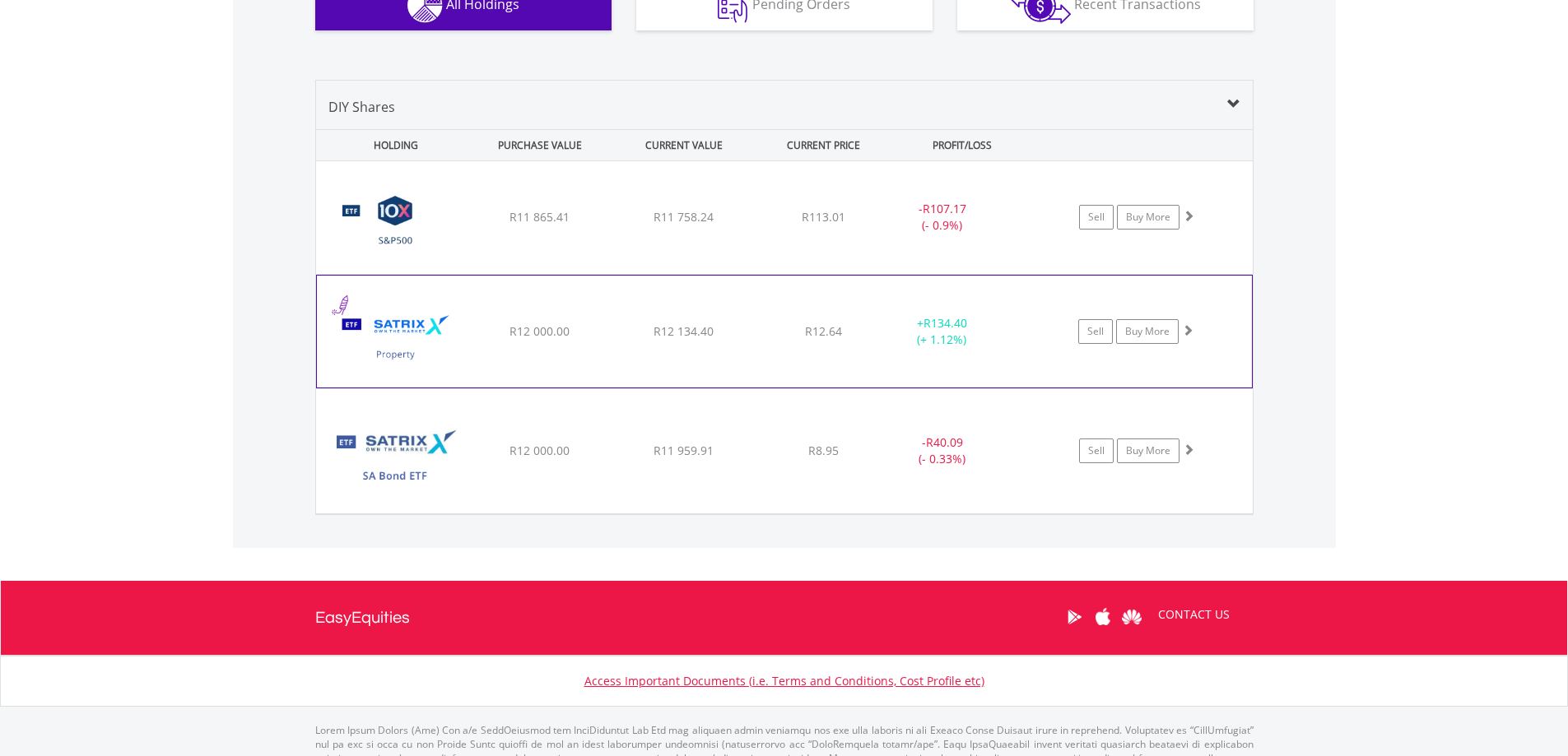
scroll to position [972, 0]
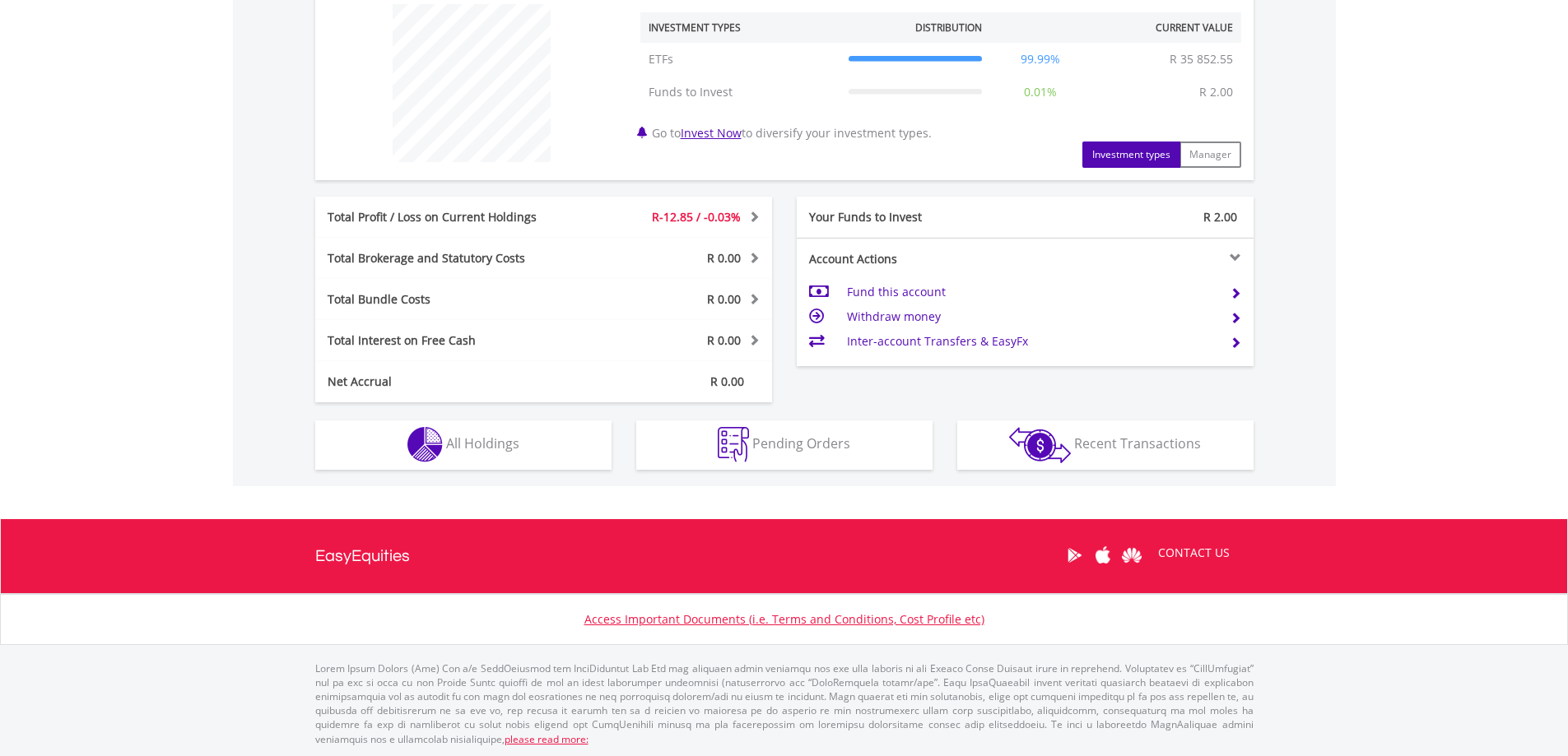
scroll to position [636, 0]
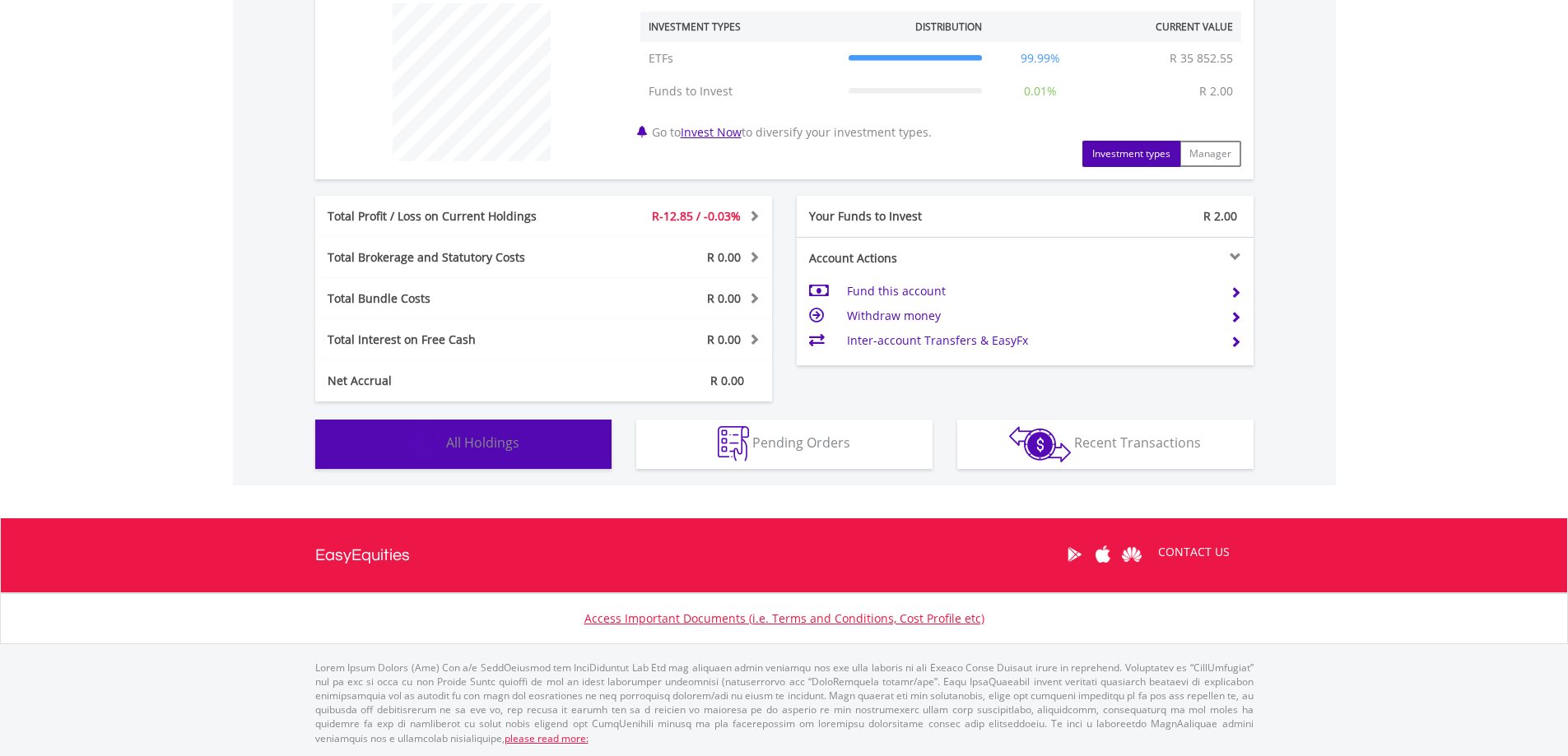
click at [450, 431] on button "Holdings All Holdings" at bounding box center [463, 444] width 296 height 49
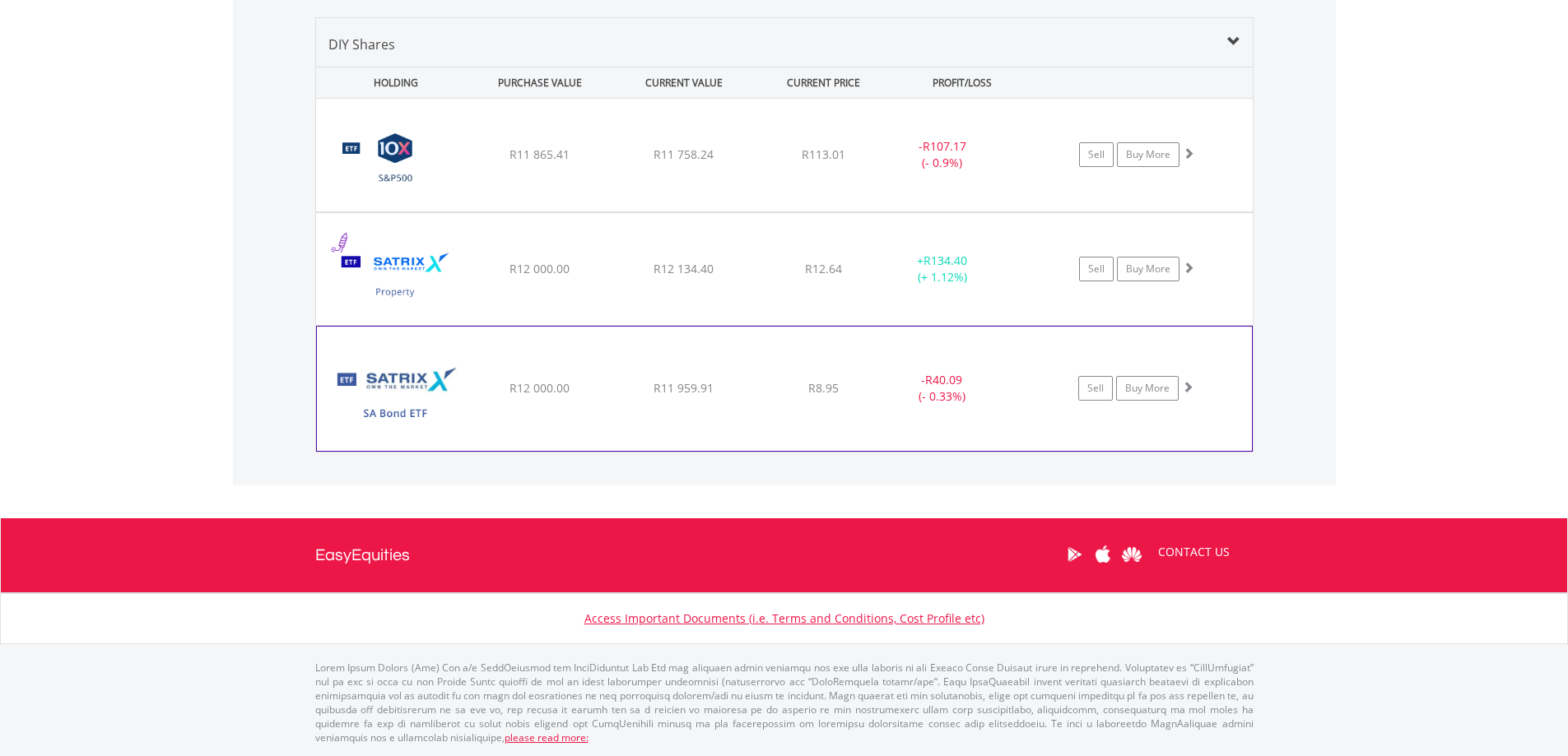
scroll to position [1136, 0]
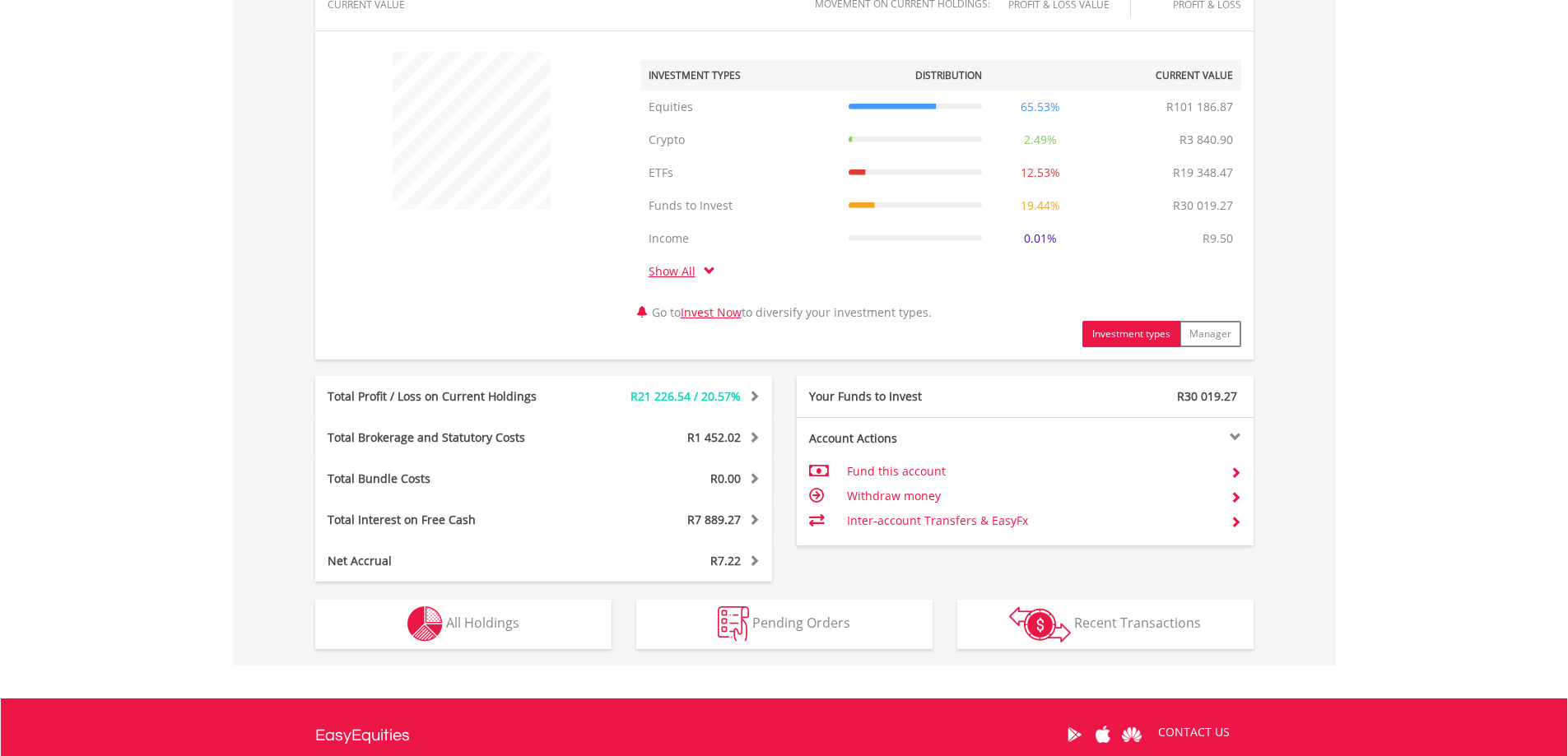
scroll to position [767, 0]
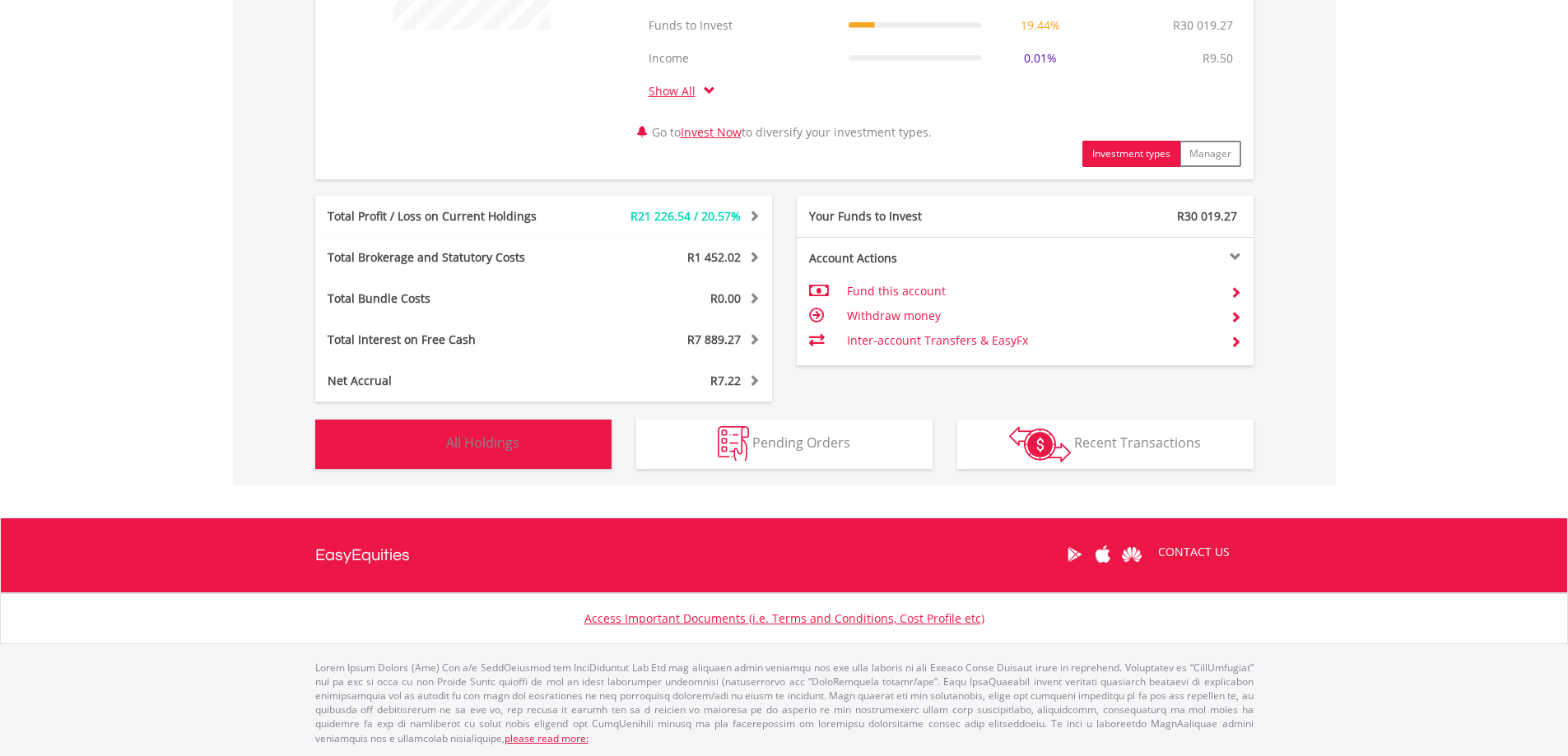
click at [537, 450] on button "Holdings All Holdings" at bounding box center [463, 444] width 296 height 49
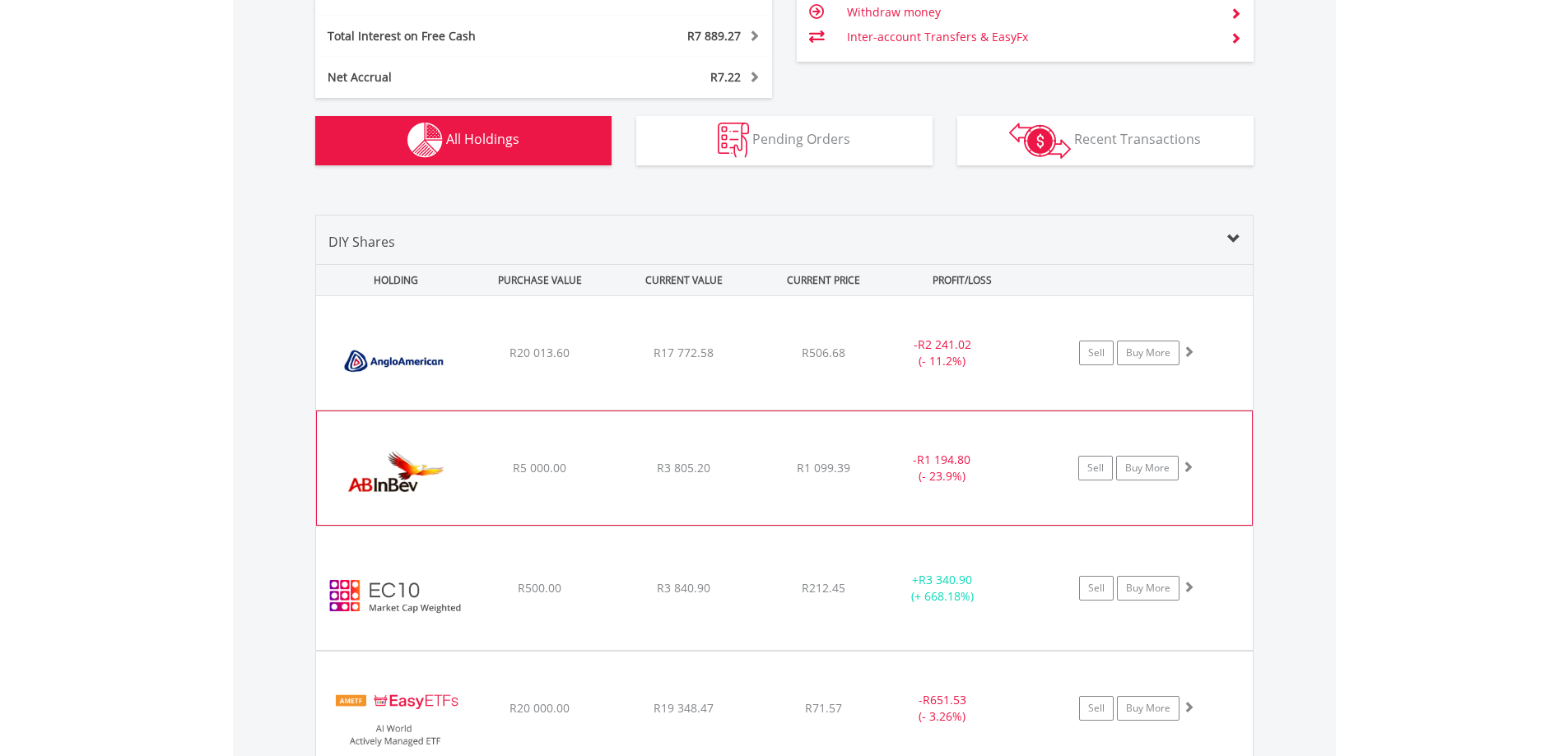
scroll to position [1039, 0]
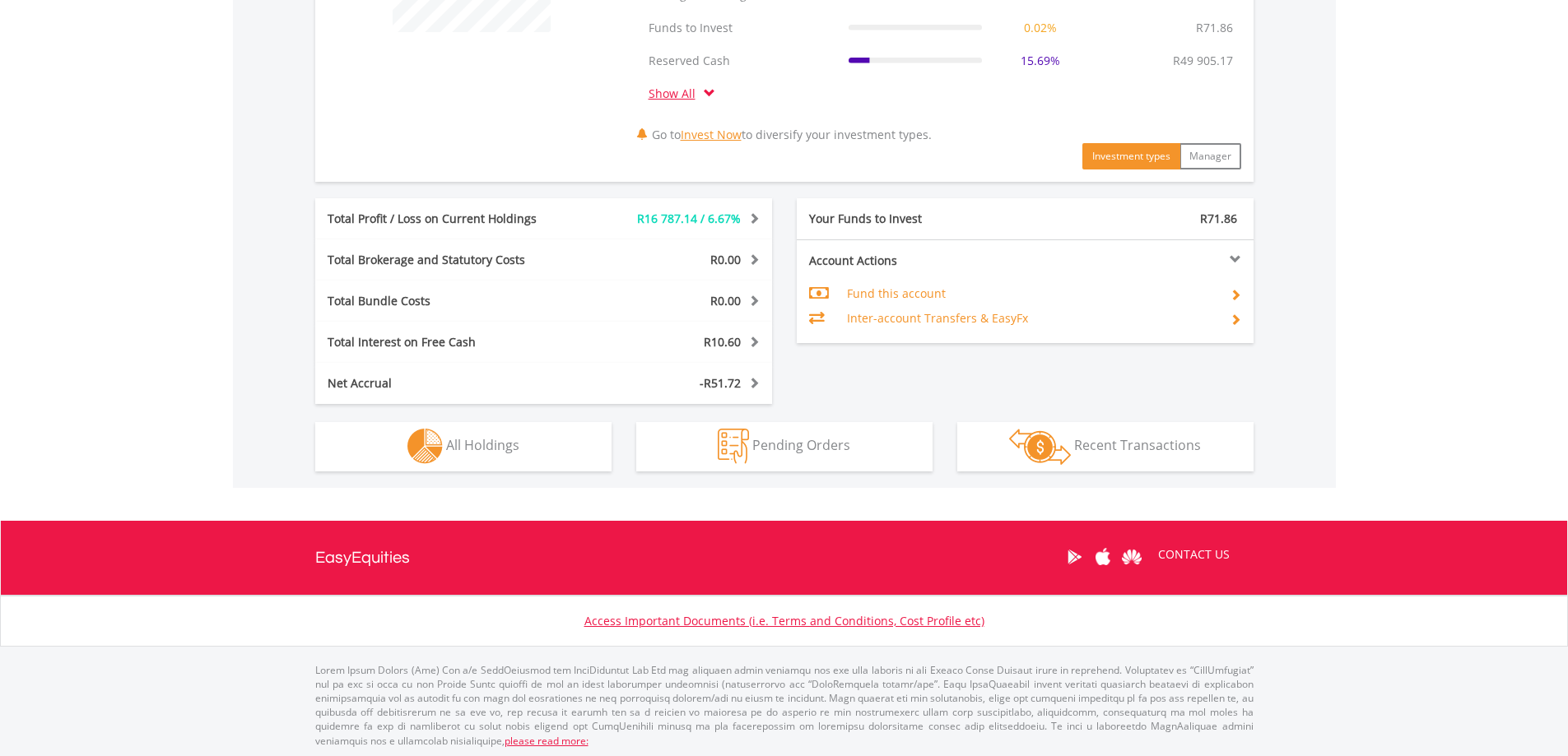
scroll to position [767, 0]
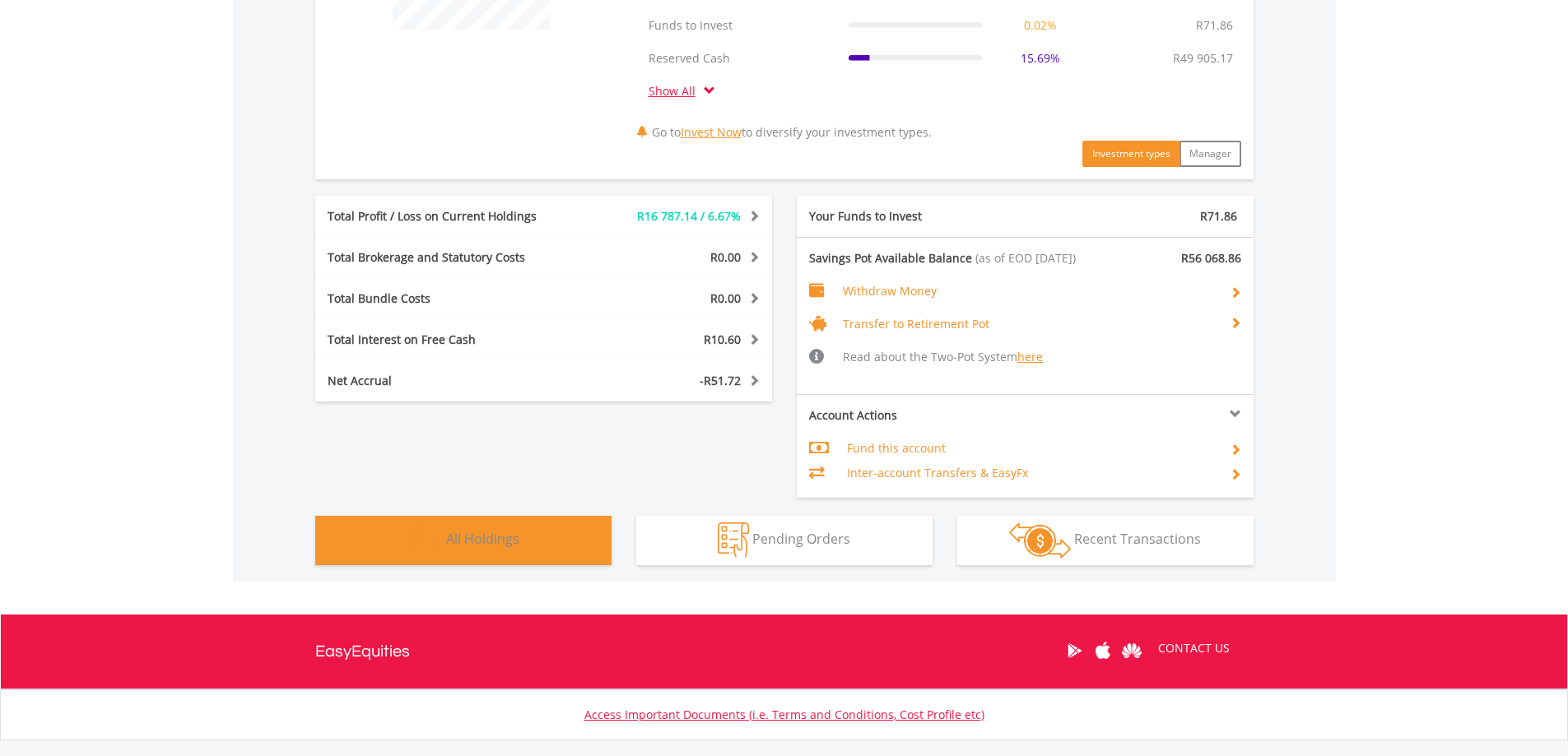
click at [495, 537] on span "All Holdings" at bounding box center [483, 538] width 74 height 18
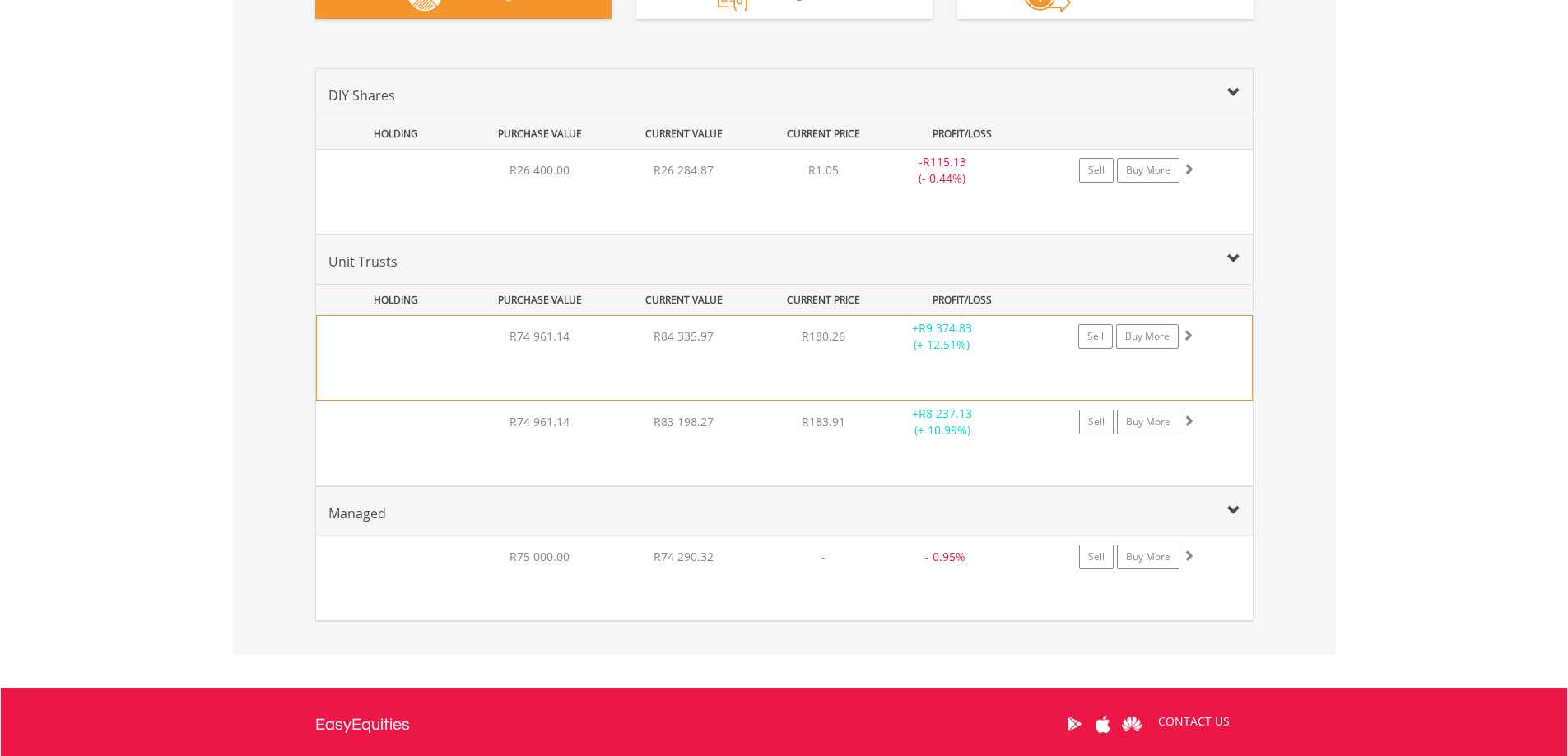
scroll to position [1218, 0]
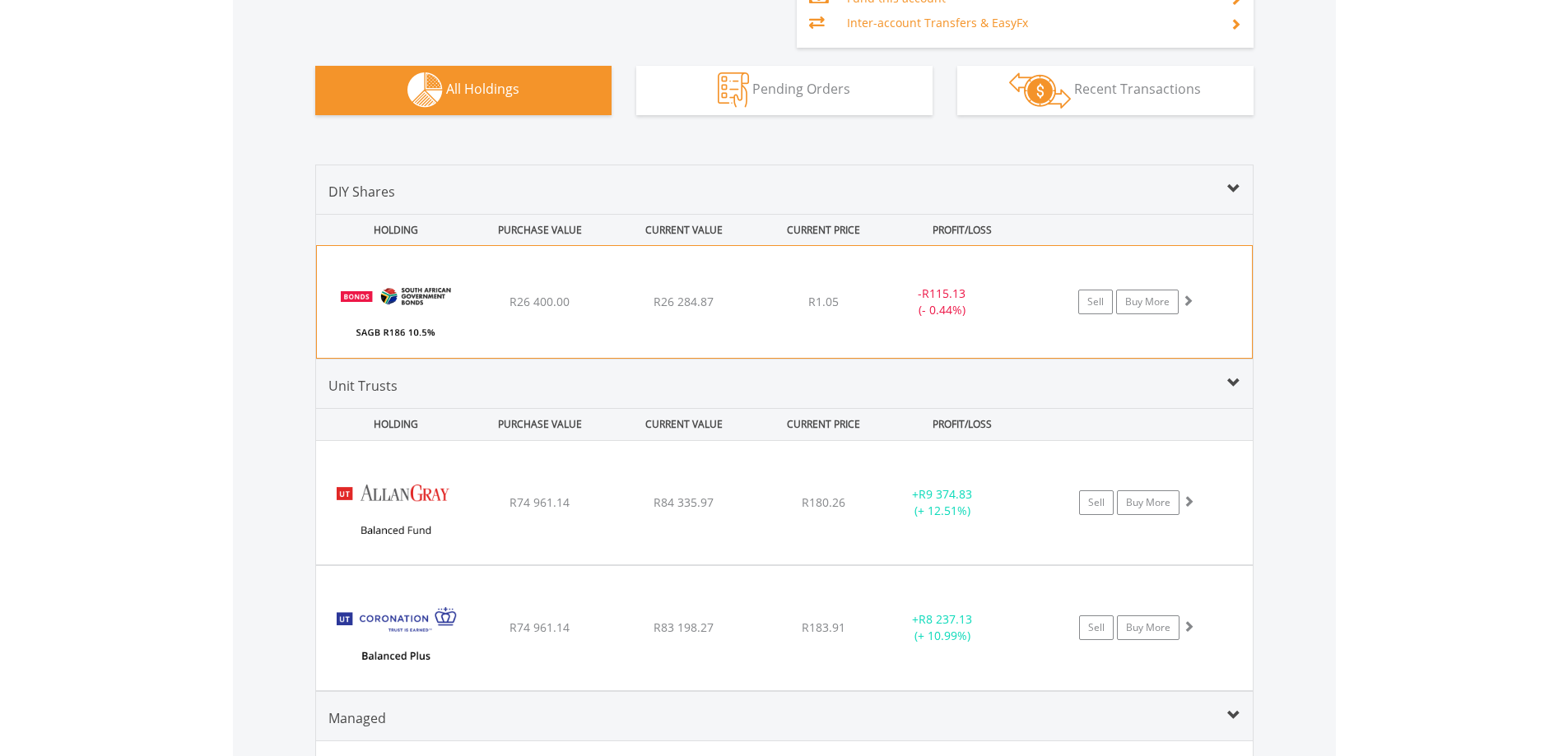
click at [501, 317] on div "﻿ SAGB R186 10.5% 21/12/26 R26 400.00 R26 284.87 R1.05 - R115.13 (- 0.44%) Sell…" at bounding box center [784, 302] width 935 height 112
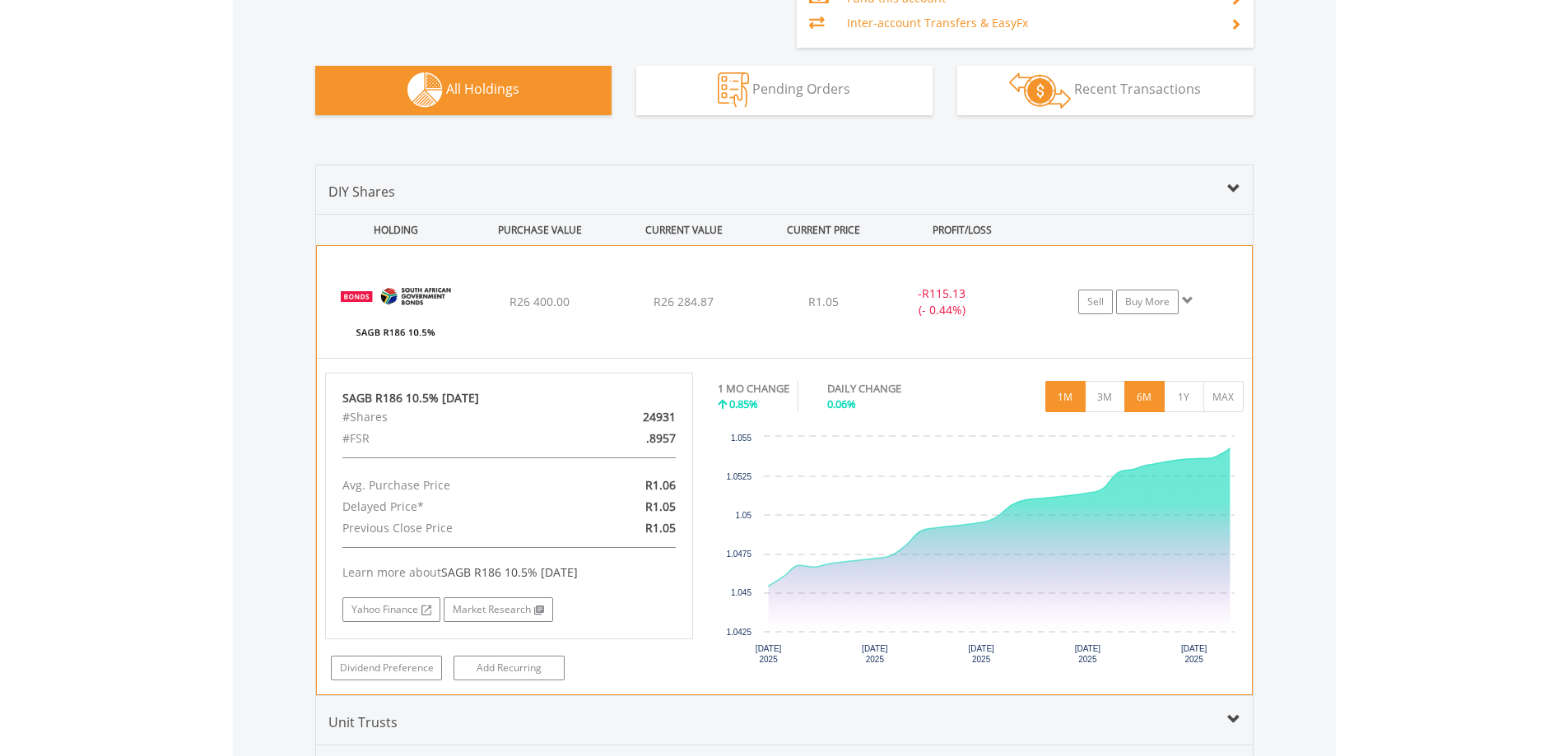
click at [1143, 403] on button "6M" at bounding box center [1144, 396] width 41 height 31
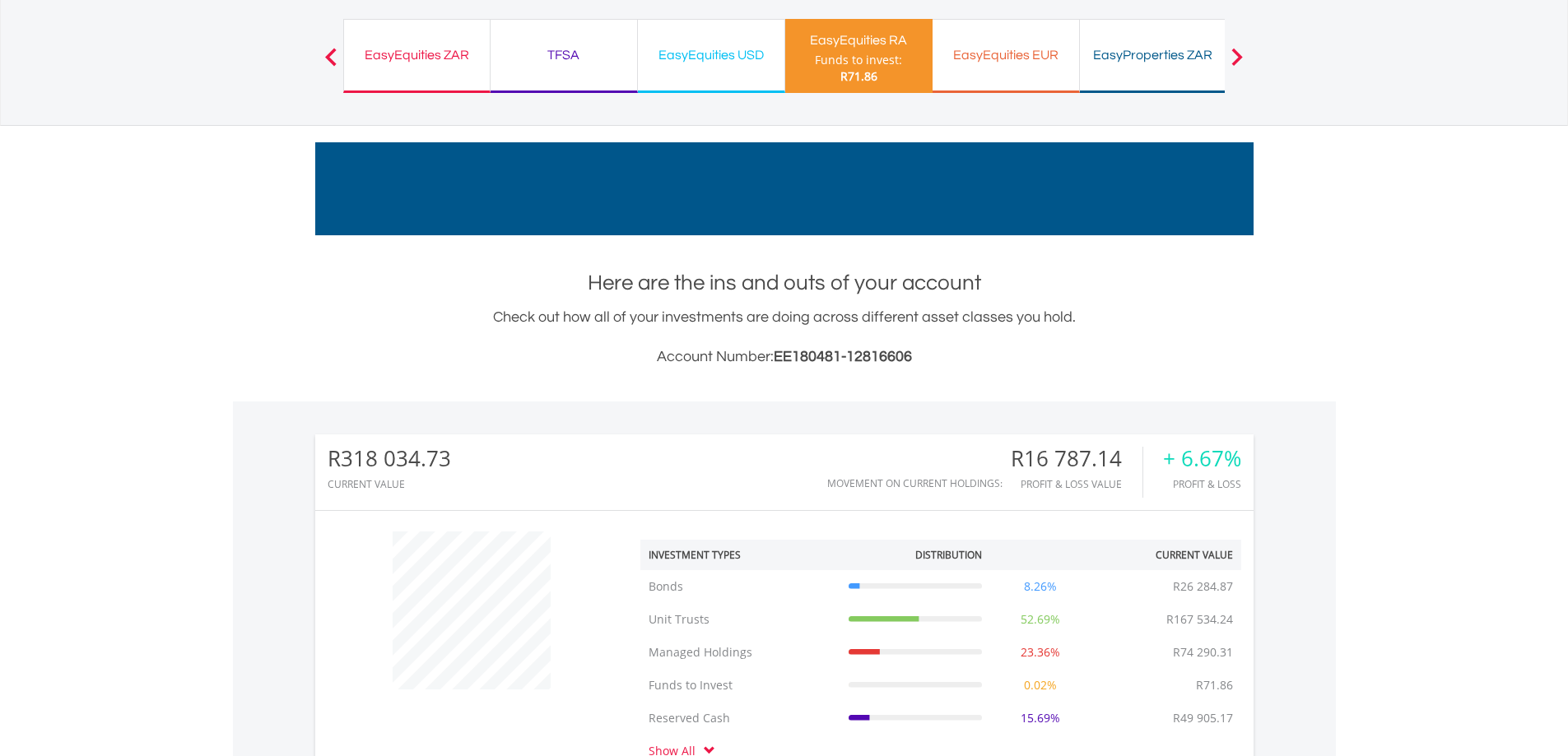
scroll to position [0, 0]
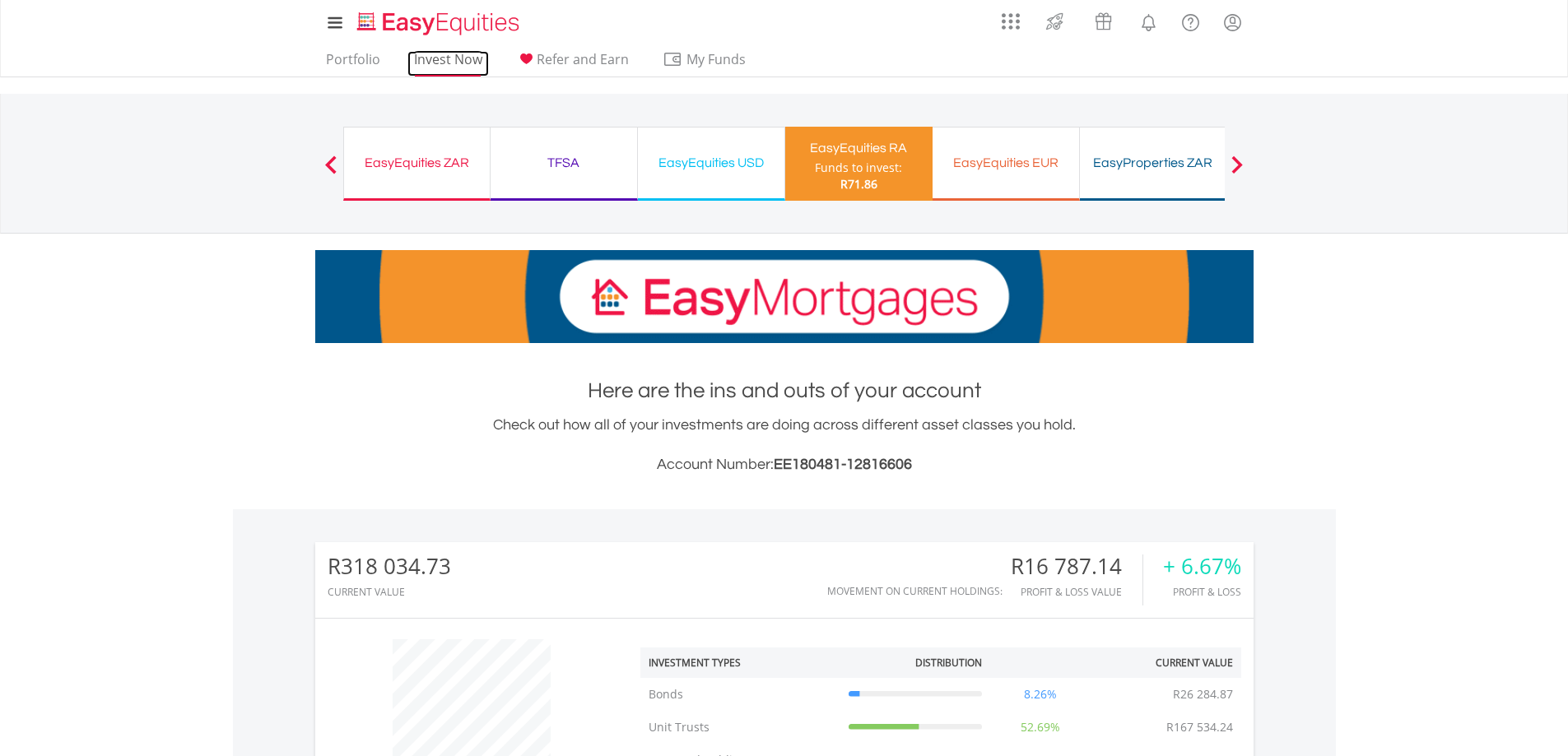
click at [432, 55] on link "Invest Now" at bounding box center [448, 63] width 81 height 25
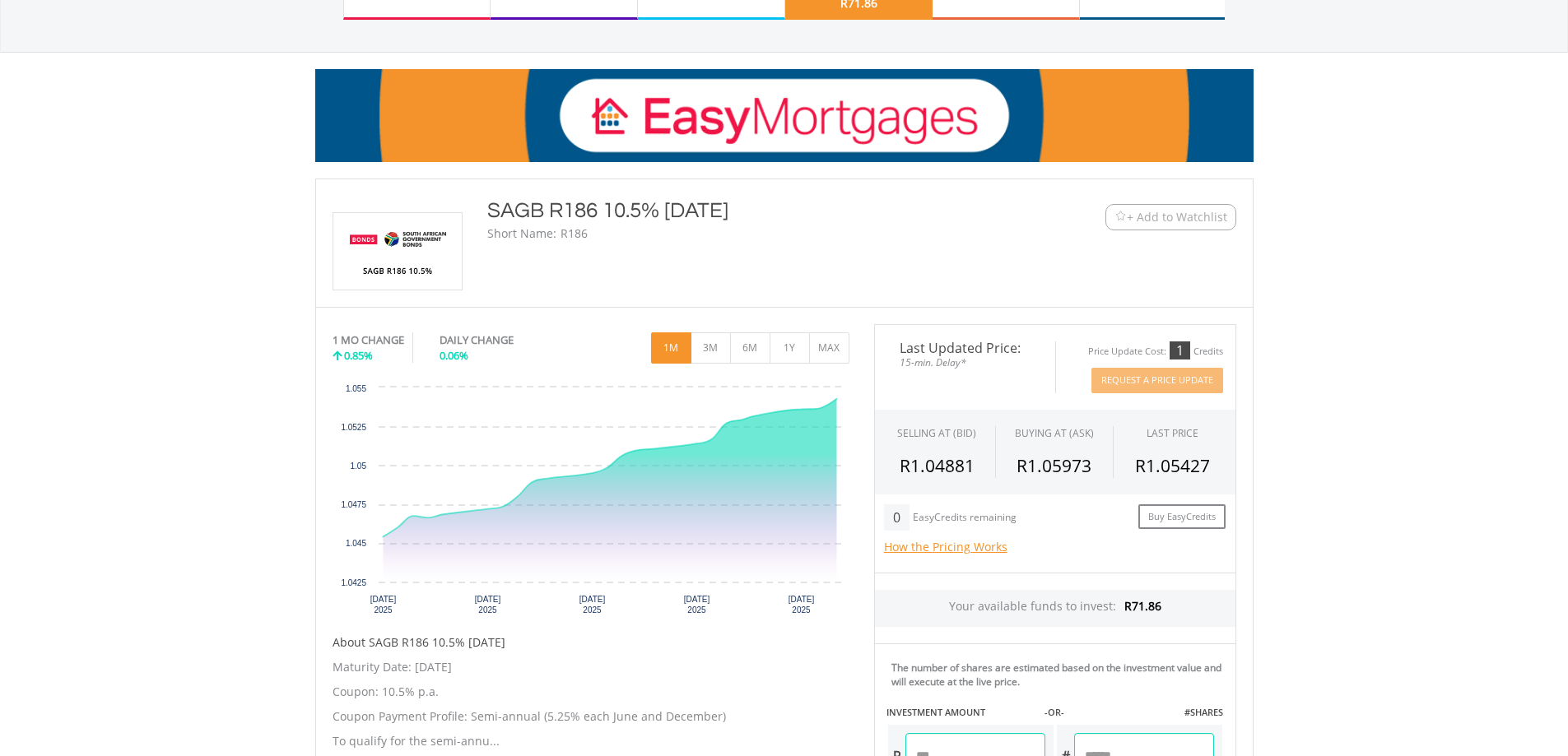
scroll to position [576, 0]
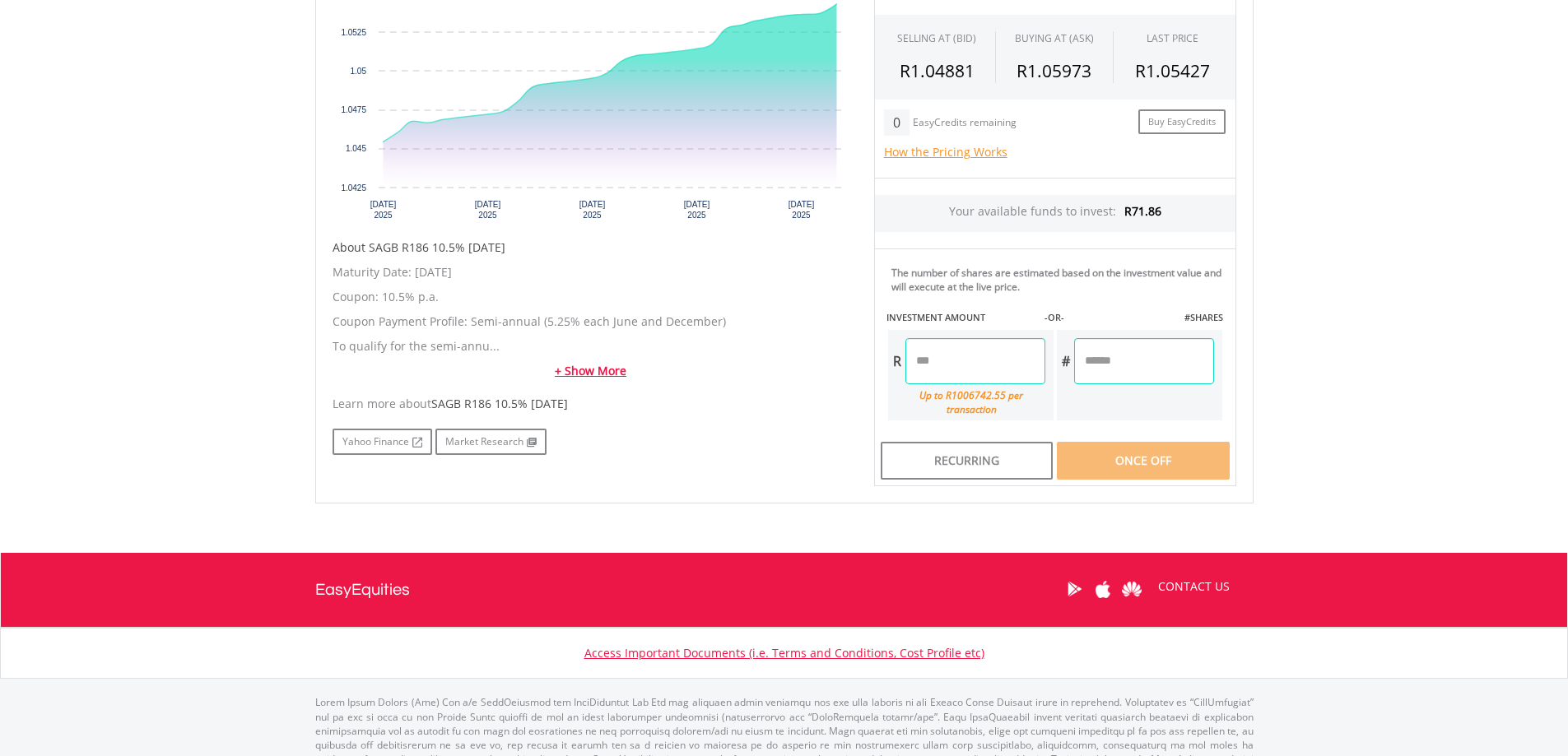
click at [595, 371] on link "+ Show More" at bounding box center [591, 370] width 517 height 16
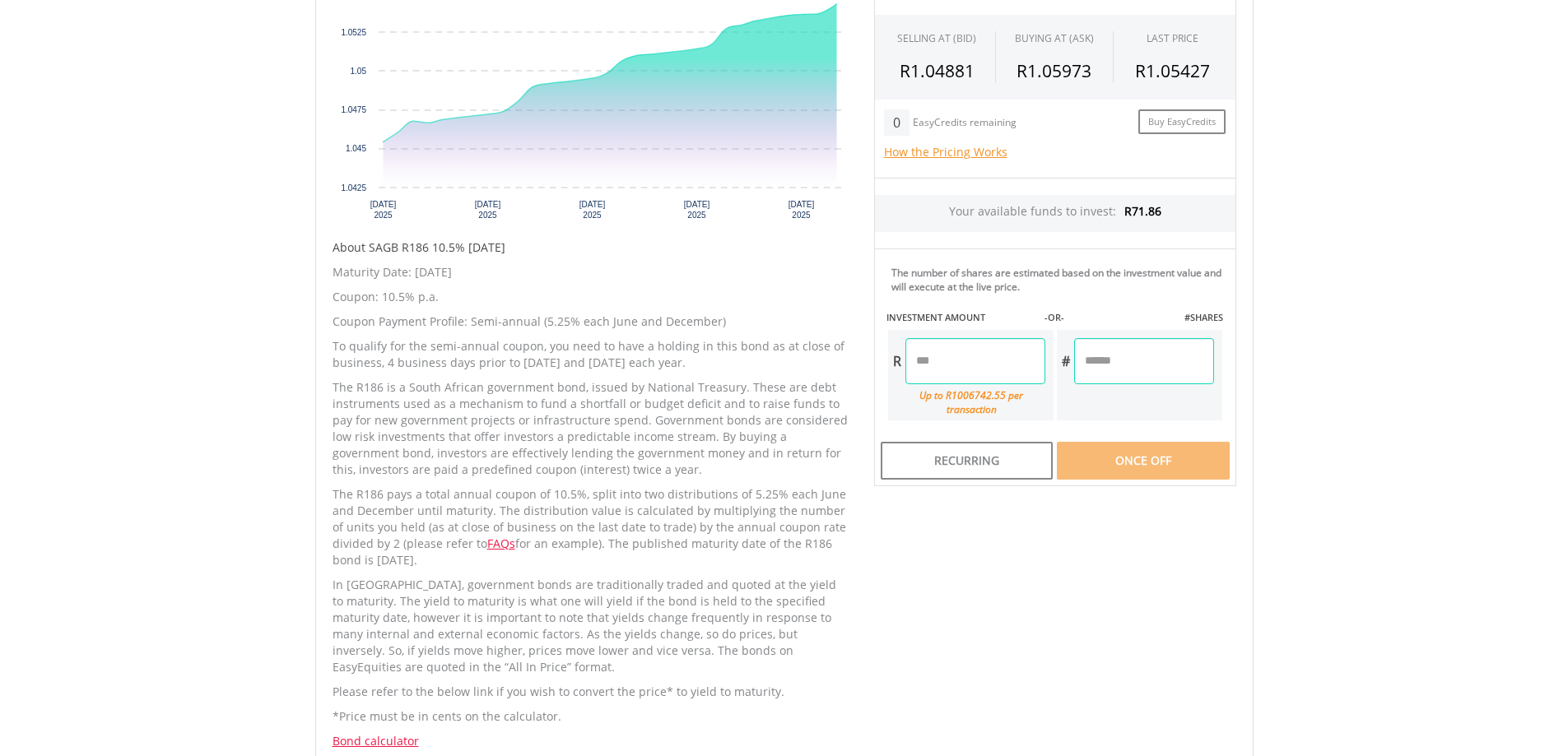
scroll to position [656, 0]
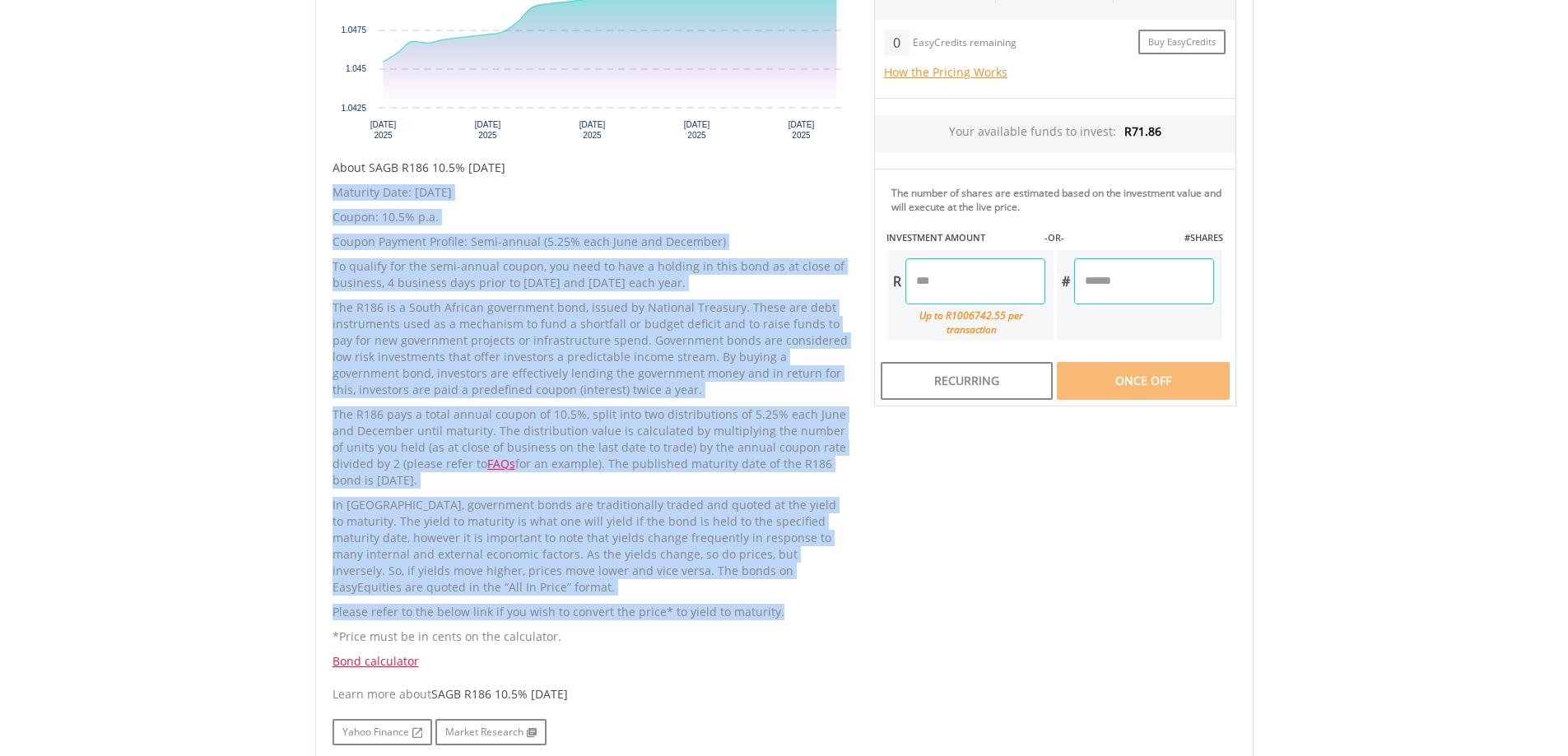
drag, startPoint x: 334, startPoint y: 272, endPoint x: 800, endPoint y: 608, distance: 574.5
click at [800, 608] on div "Maturity Date: [DATE] Coupon: 10.5% p.a. Coupon Payment Profile: Semi-annual (5…" at bounding box center [591, 427] width 517 height 485
copy div "Maturity Date: [DATE] Coupon: 10.5% p.a. Coupon Payment Profile: Semi-annual (5…"
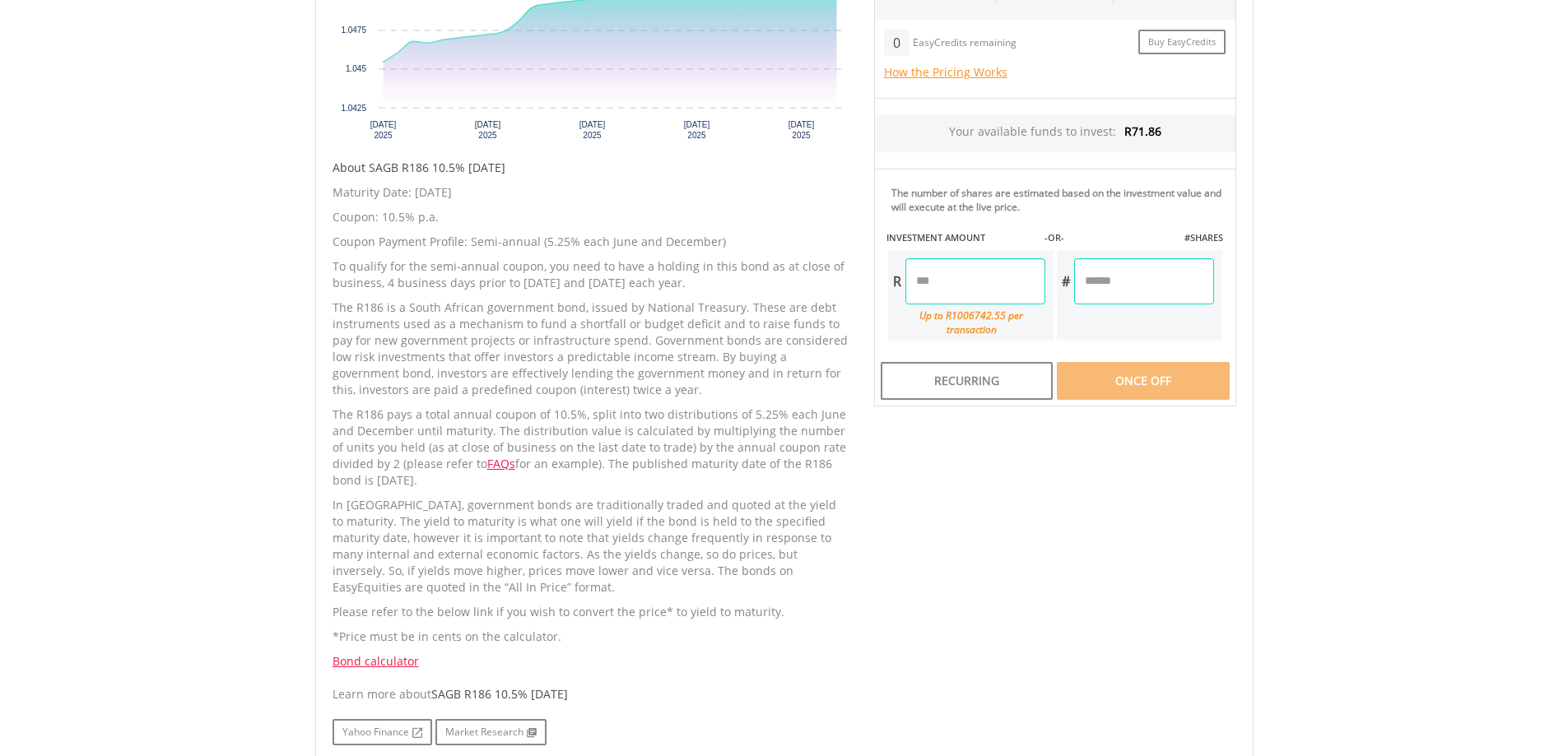
click at [1345, 521] on body "My Investments Invest Now New Listings Sell My Recurring Investments Pending Or…" at bounding box center [784, 212] width 1568 height 1736
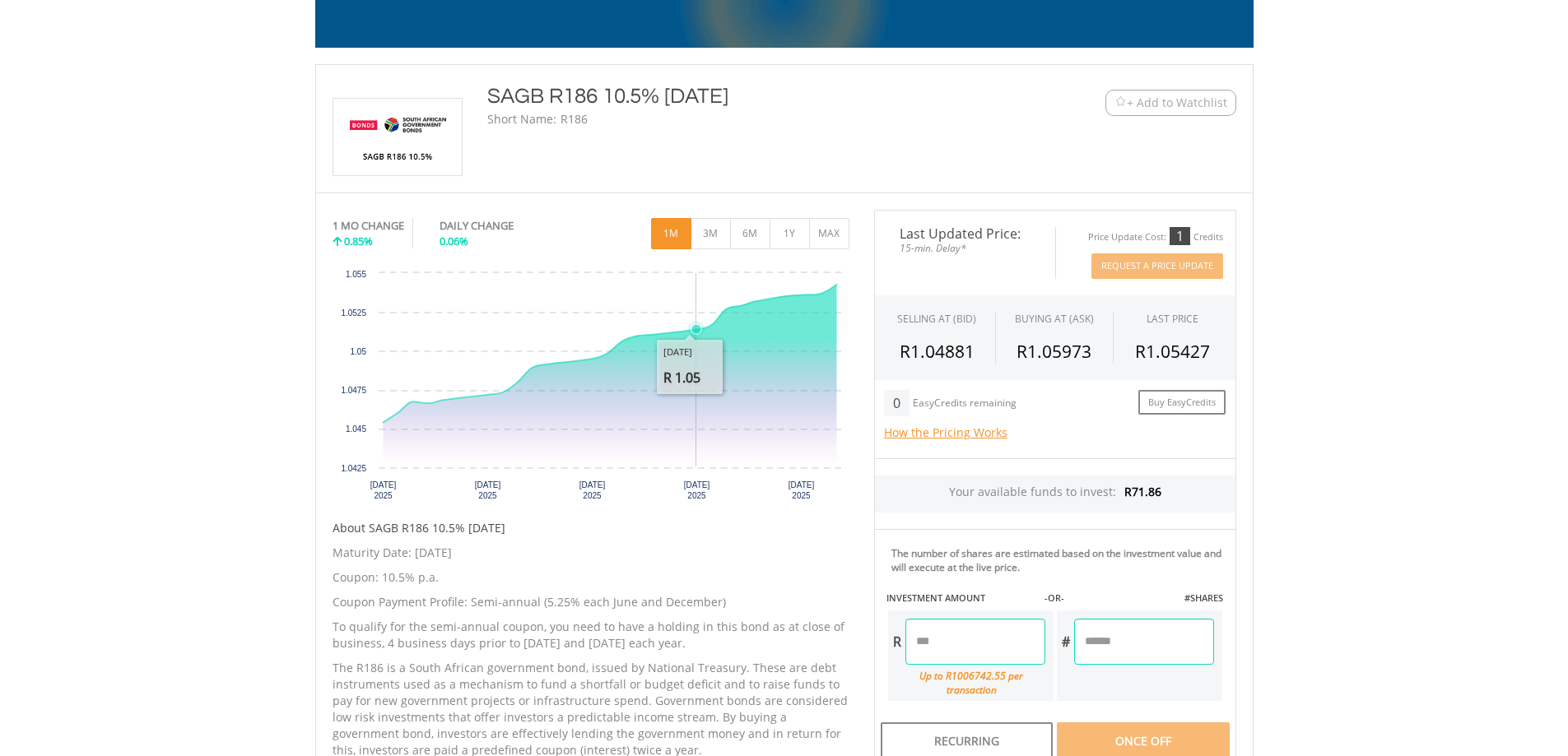
scroll to position [244, 0]
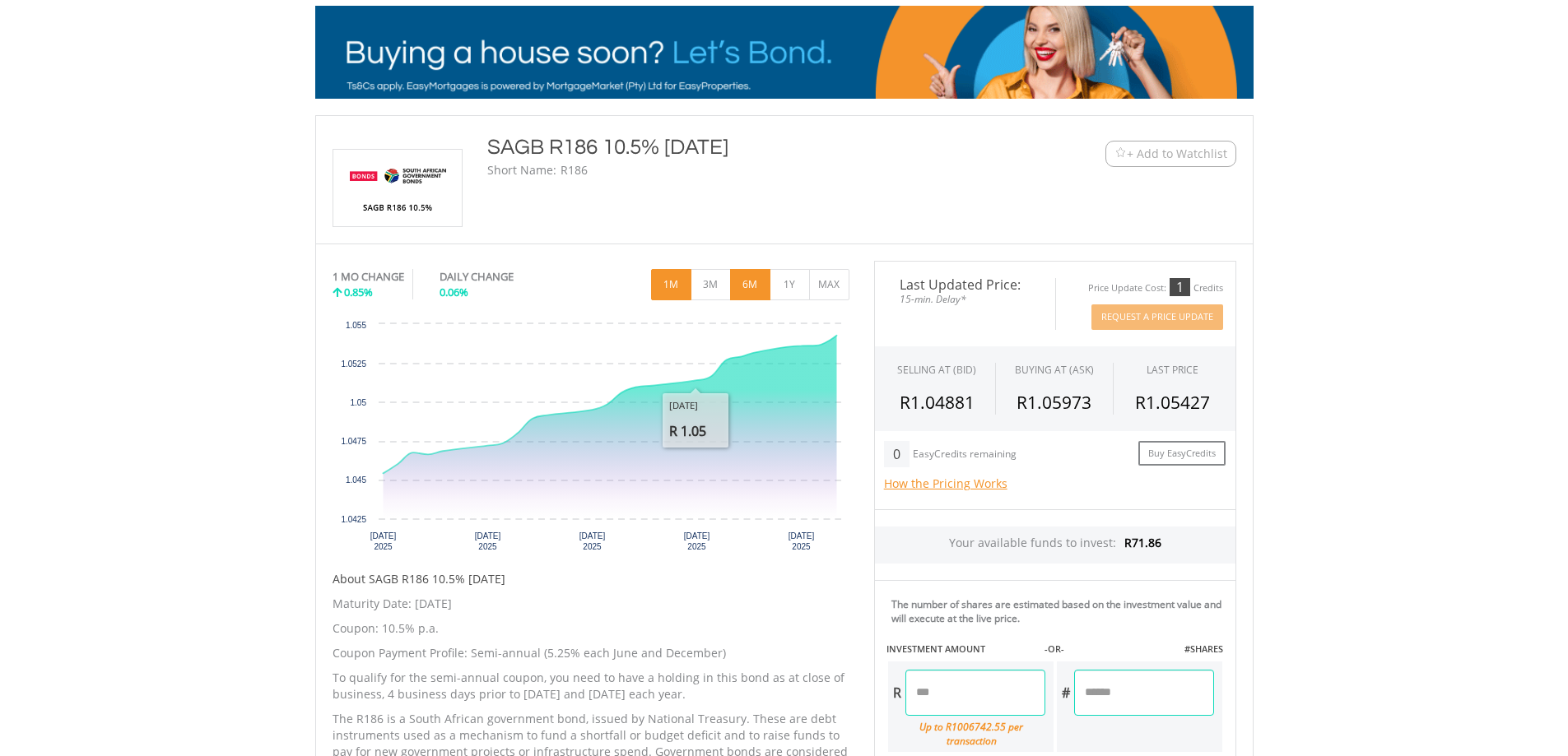
click at [745, 297] on button "6M" at bounding box center [750, 284] width 41 height 31
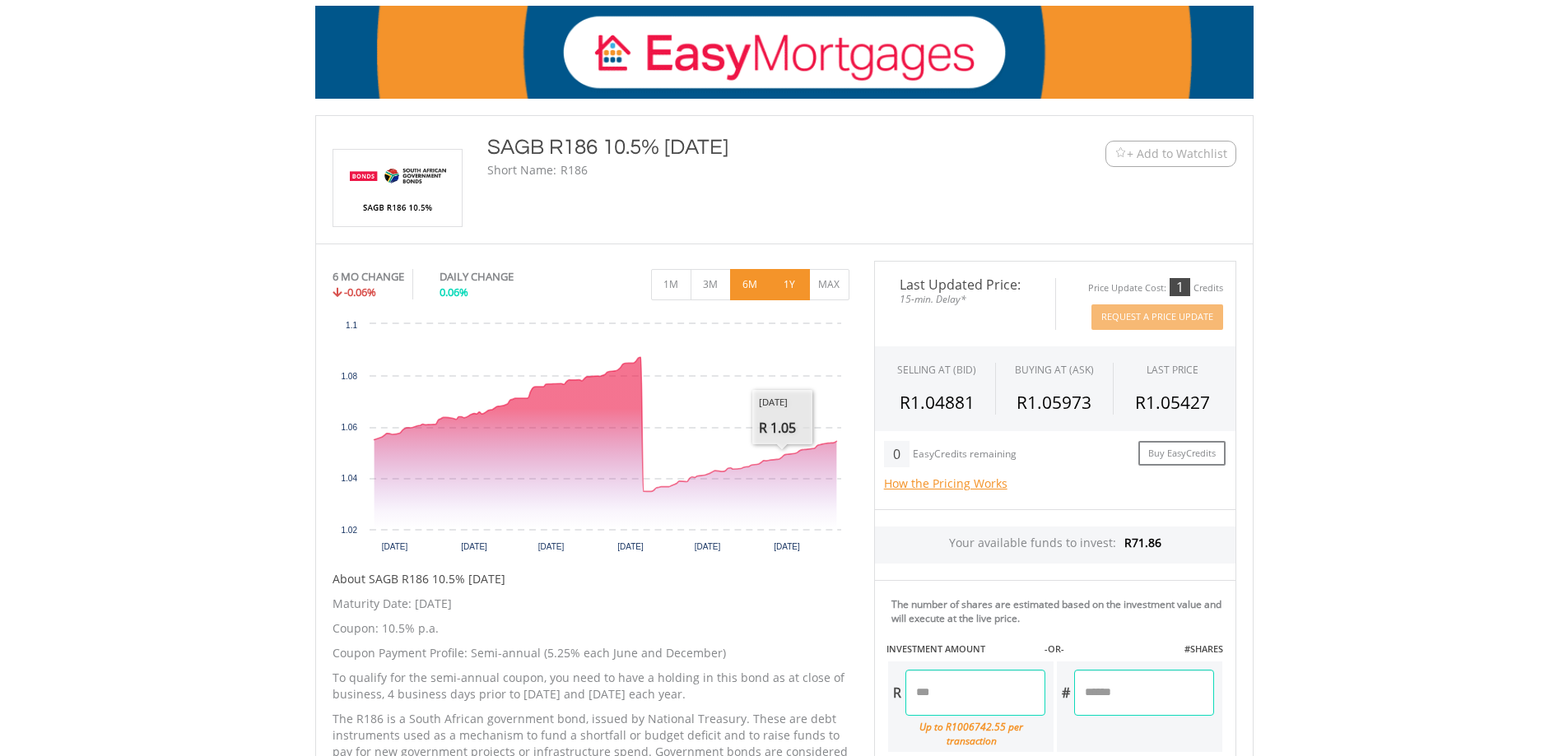
click at [786, 290] on button "1Y" at bounding box center [789, 284] width 41 height 31
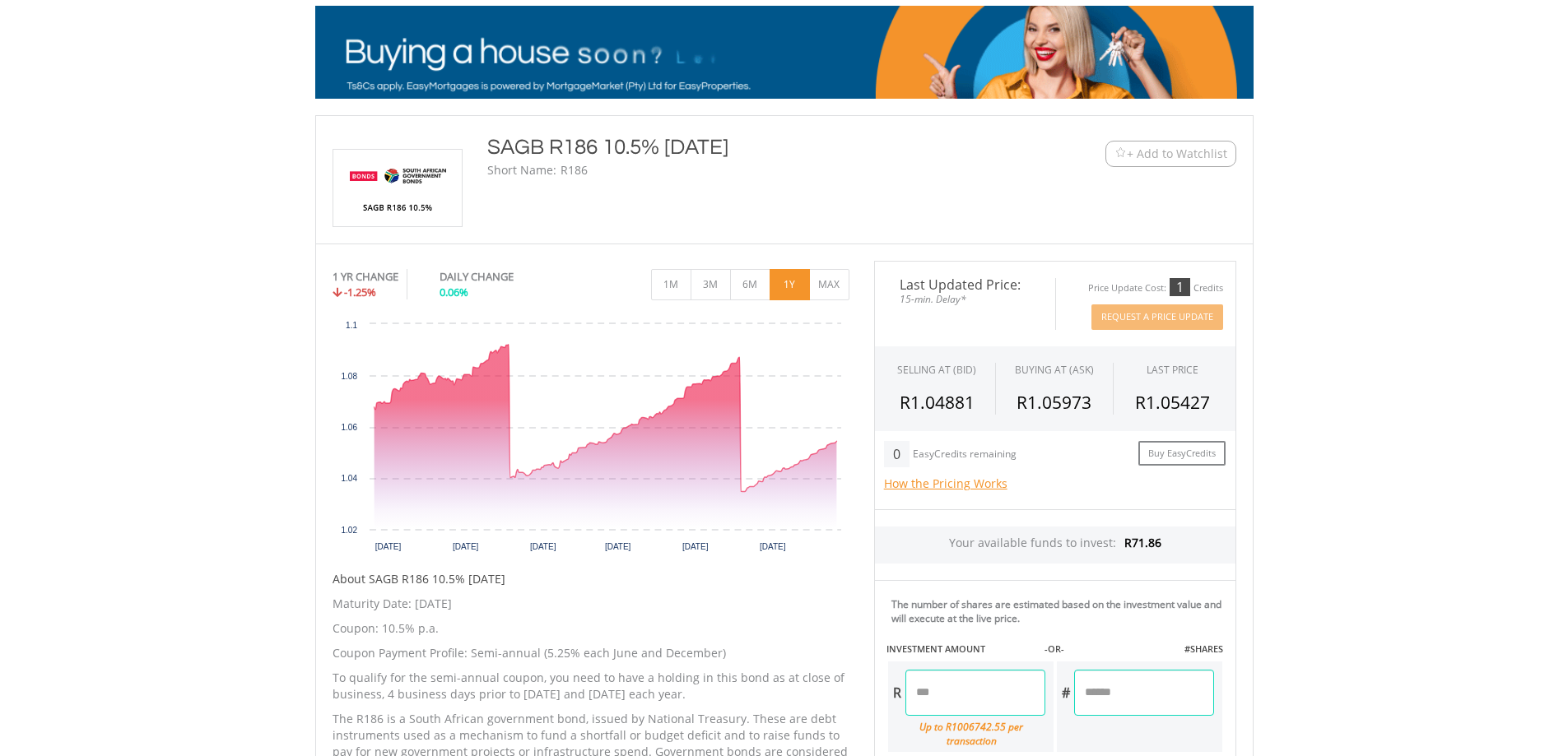
drag, startPoint x: 489, startPoint y: 141, endPoint x: 753, endPoint y: 143, distance: 264.0
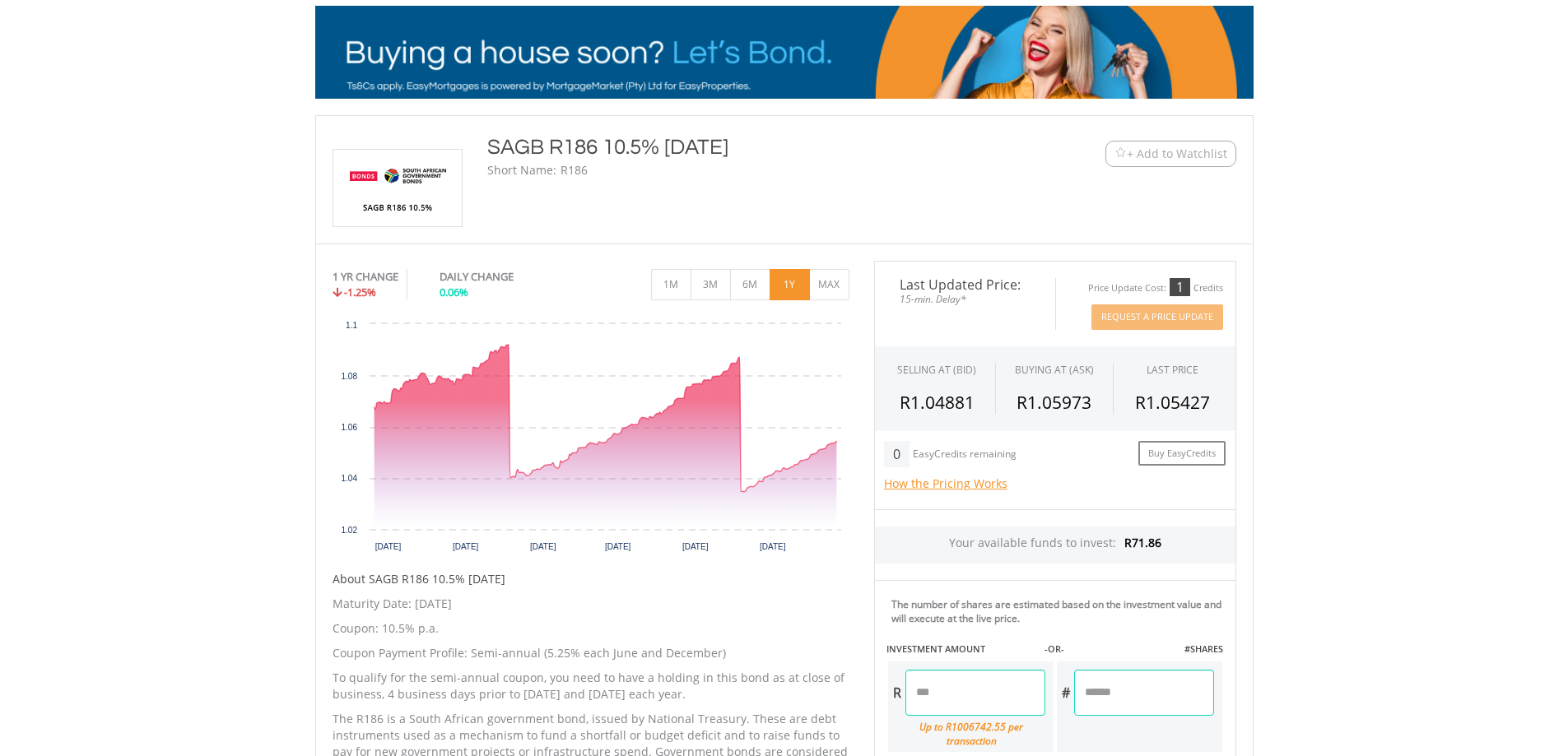
click at [753, 143] on div "SAGB R186 10.5% [DATE]" at bounding box center [746, 147] width 517 height 29
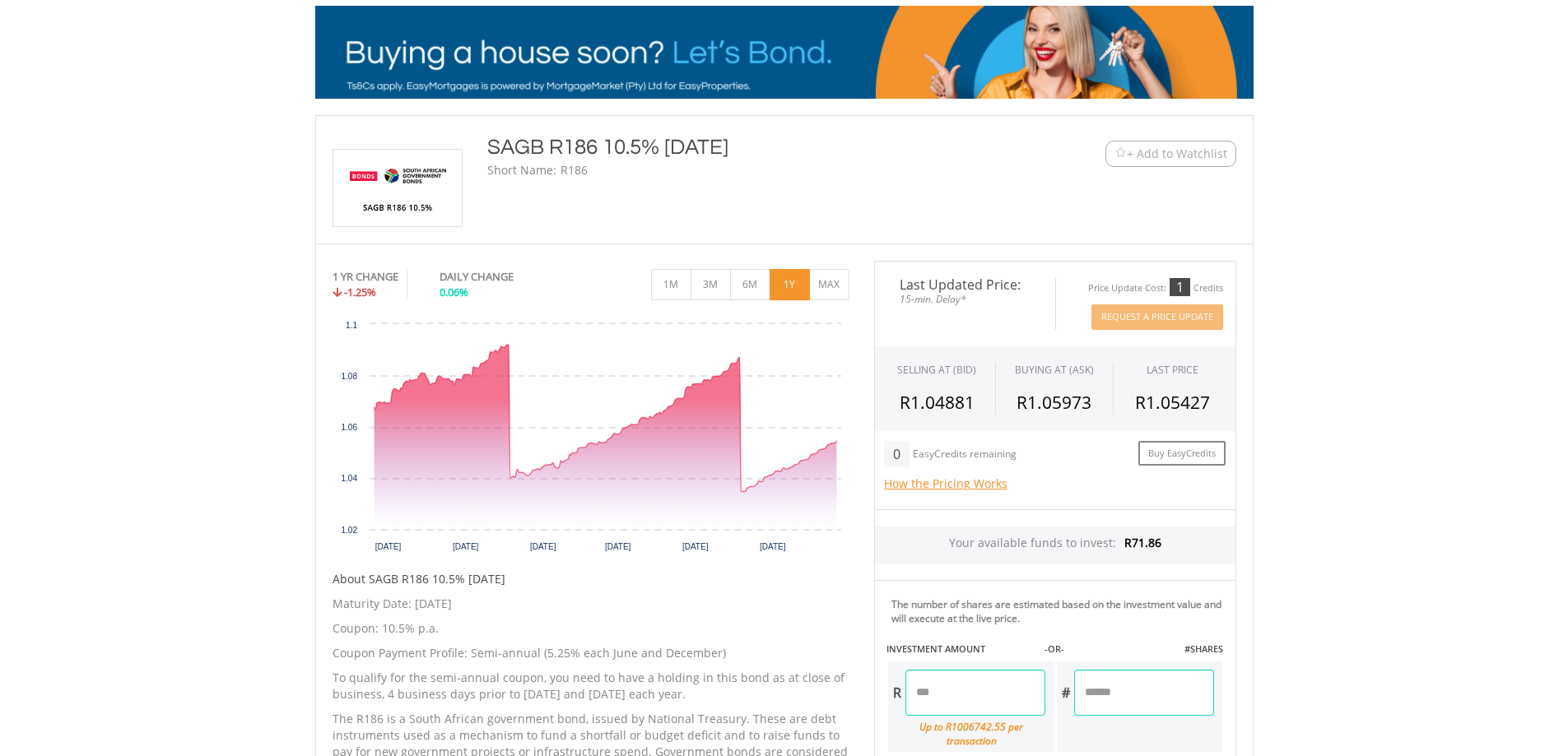
copy div "SAGB R186 10.5% [DATE]"
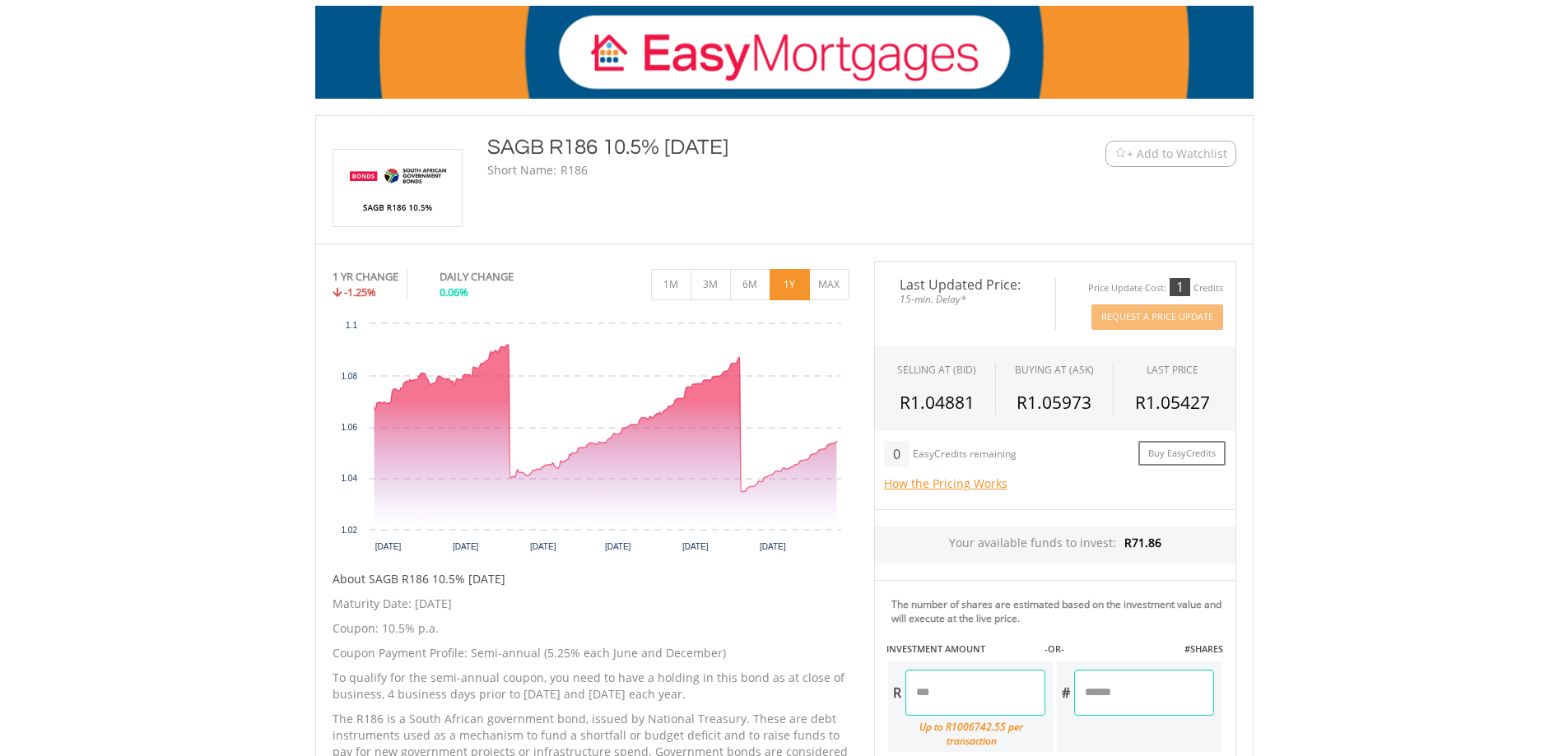
click at [1347, 393] on body "My Investments Invest Now New Listings Sell My Recurring Investments Pending Or…" at bounding box center [784, 624] width 1568 height 1736
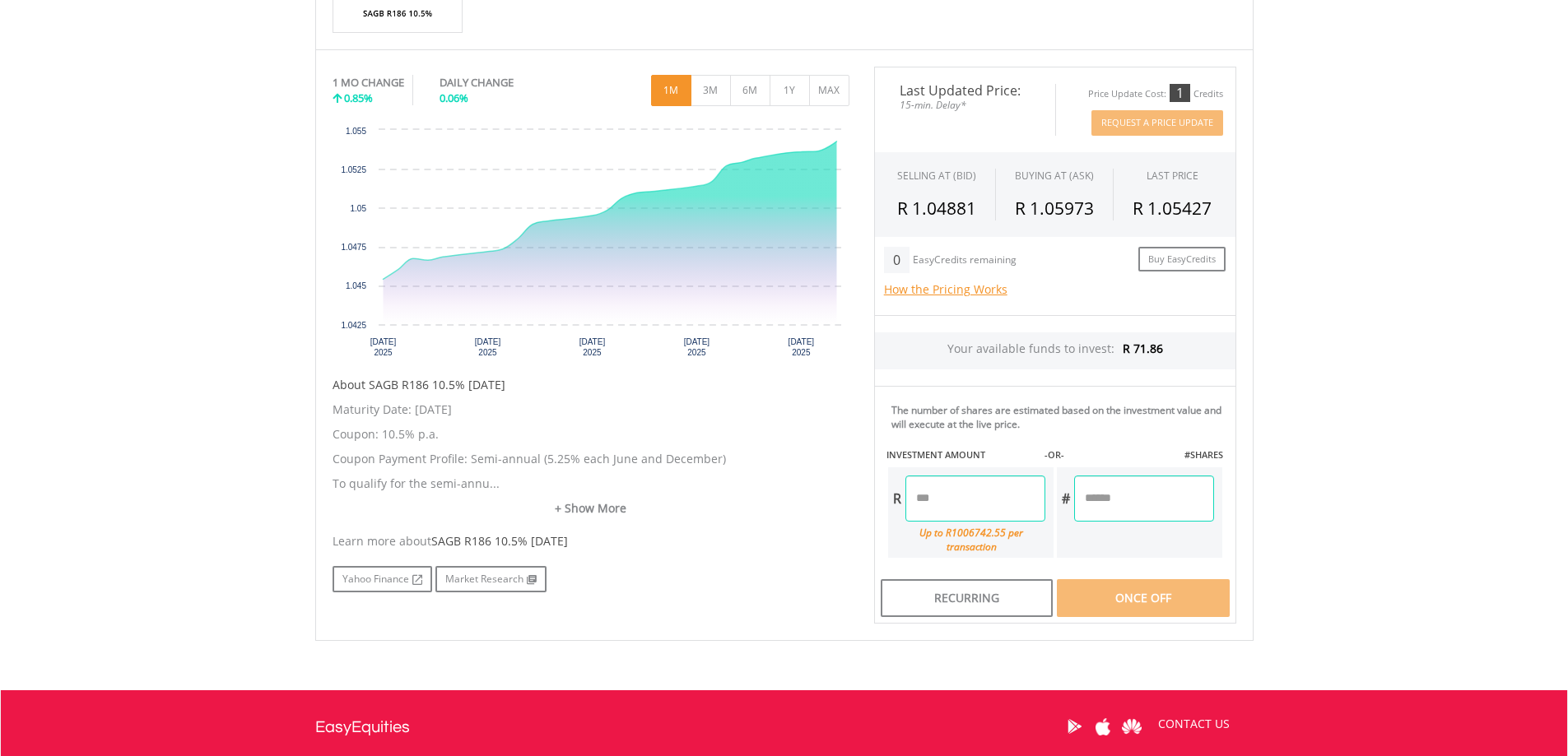
scroll to position [491, 0]
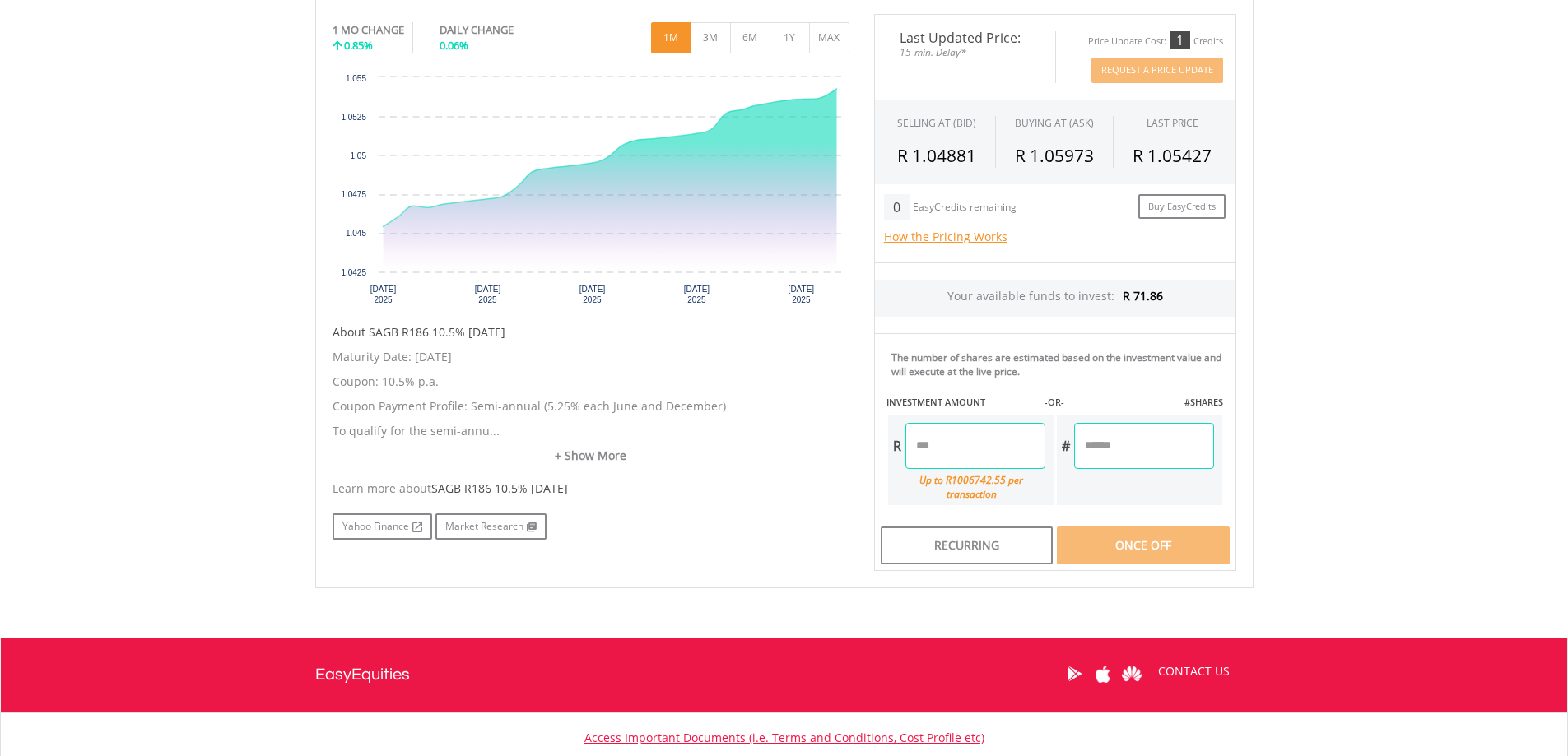
drag, startPoint x: 1003, startPoint y: 449, endPoint x: 1019, endPoint y: 451, distance: 16.1
click at [1003, 449] on input "number" at bounding box center [975, 446] width 140 height 46
type input "*****"
drag, startPoint x: 1362, startPoint y: 422, endPoint x: 1297, endPoint y: 513, distance: 111.8
click at [1362, 422] on body "My Investments Invest Now New Listings Sell My Recurring Investments Pending Or…" at bounding box center [784, 199] width 1568 height 1381
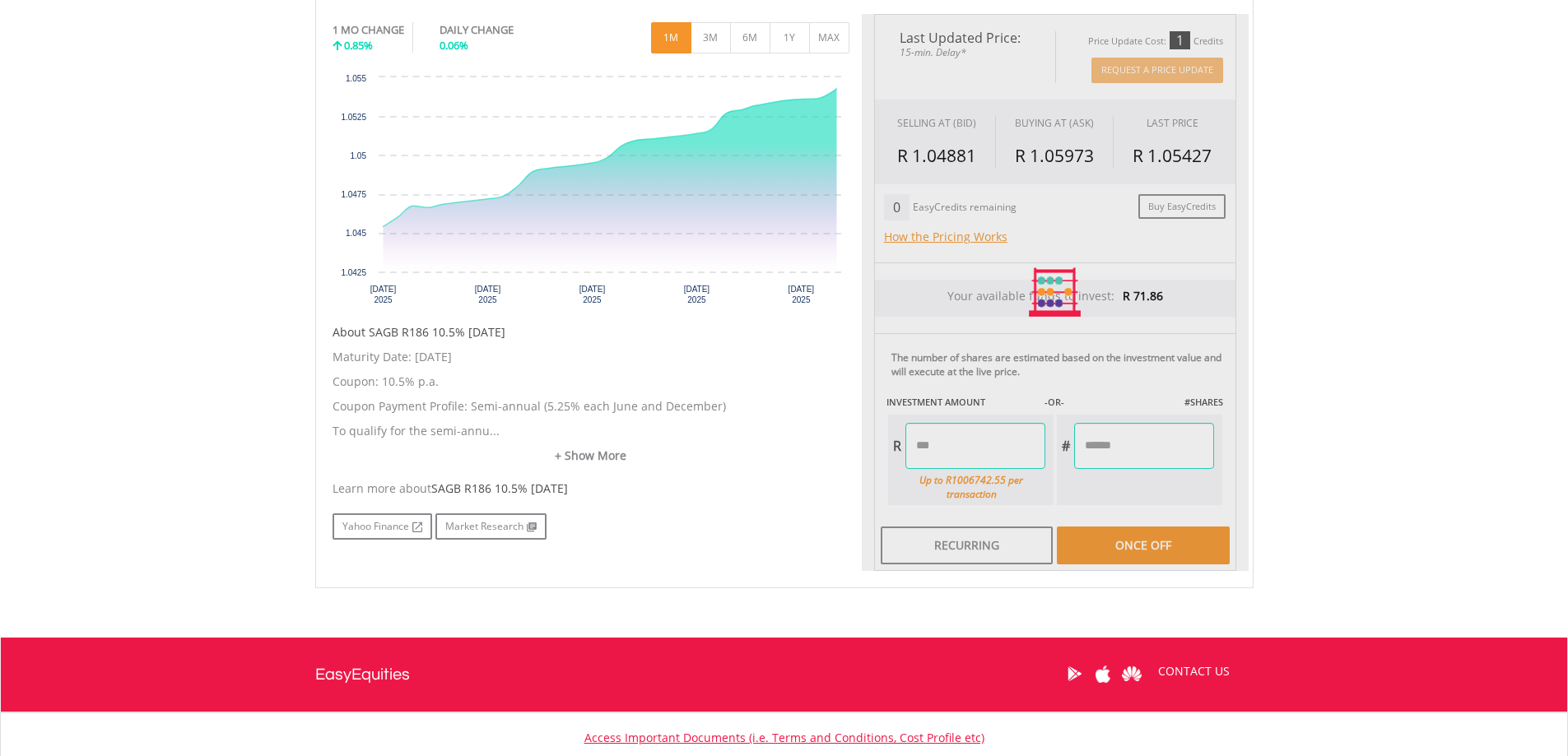
type input "*******"
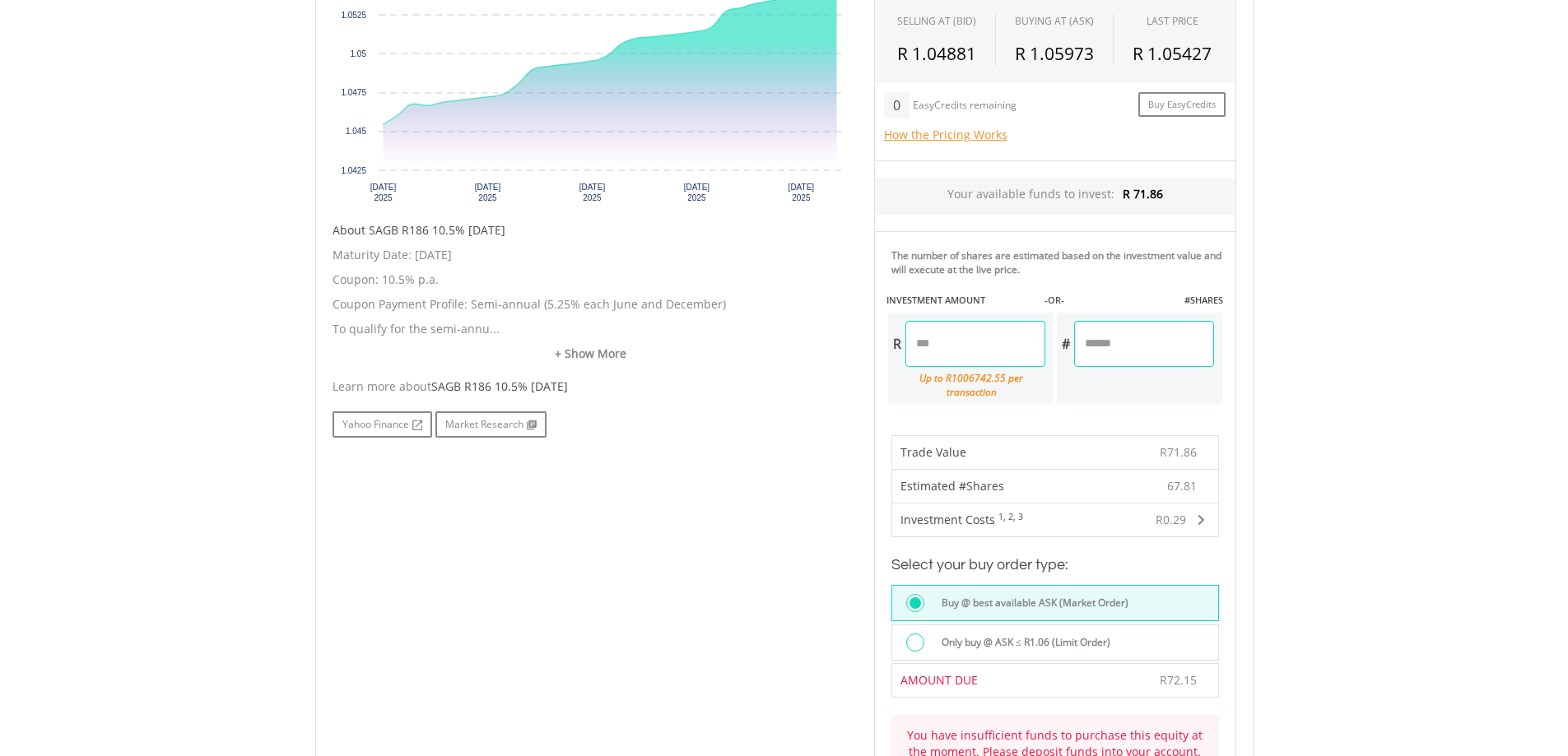
scroll to position [738, 0]
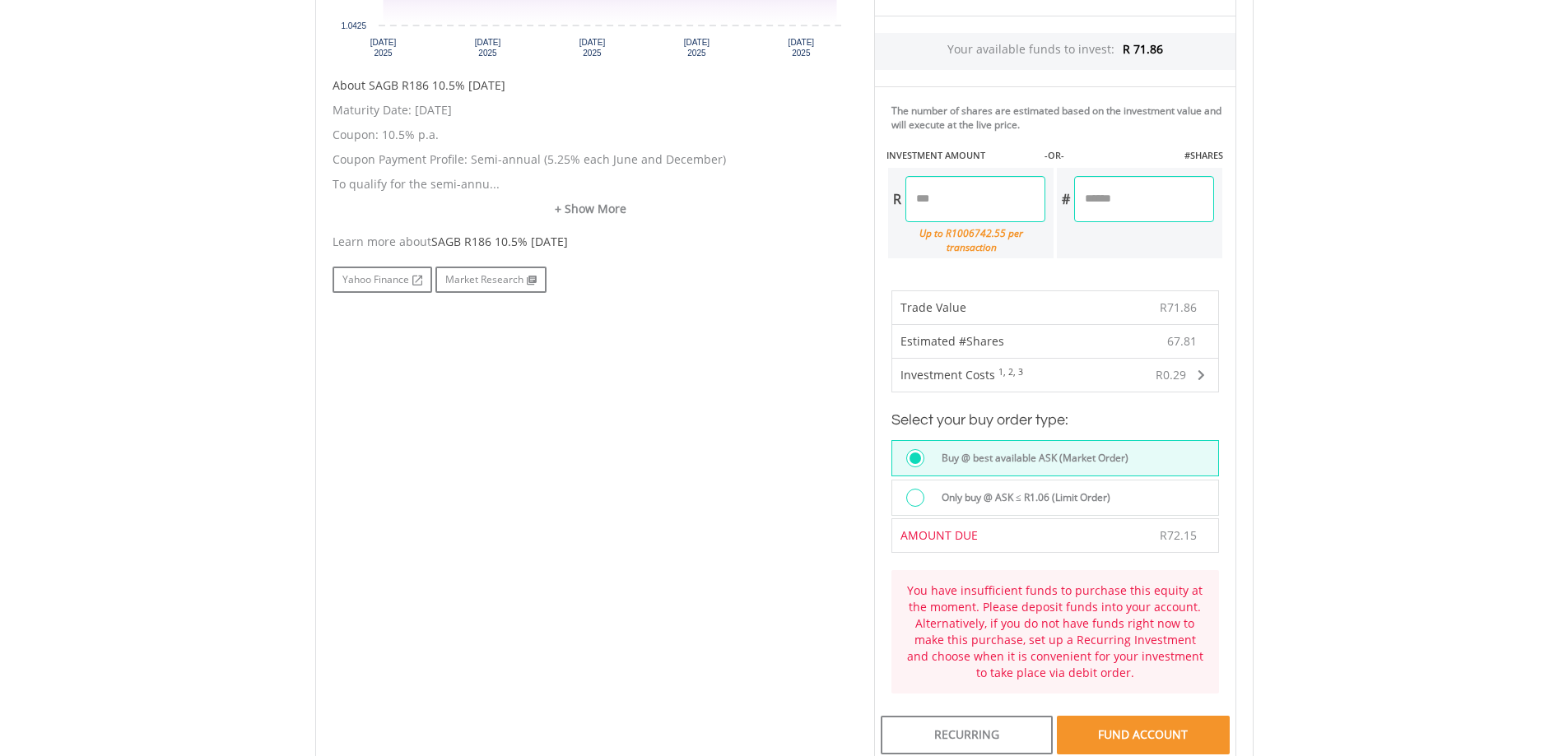
click at [967, 202] on input "*****" at bounding box center [975, 199] width 140 height 46
click at [1353, 309] on body "My Investments Invest Now New Listings Sell My Recurring Investments Pending Or…" at bounding box center [784, 239] width 1568 height 1956
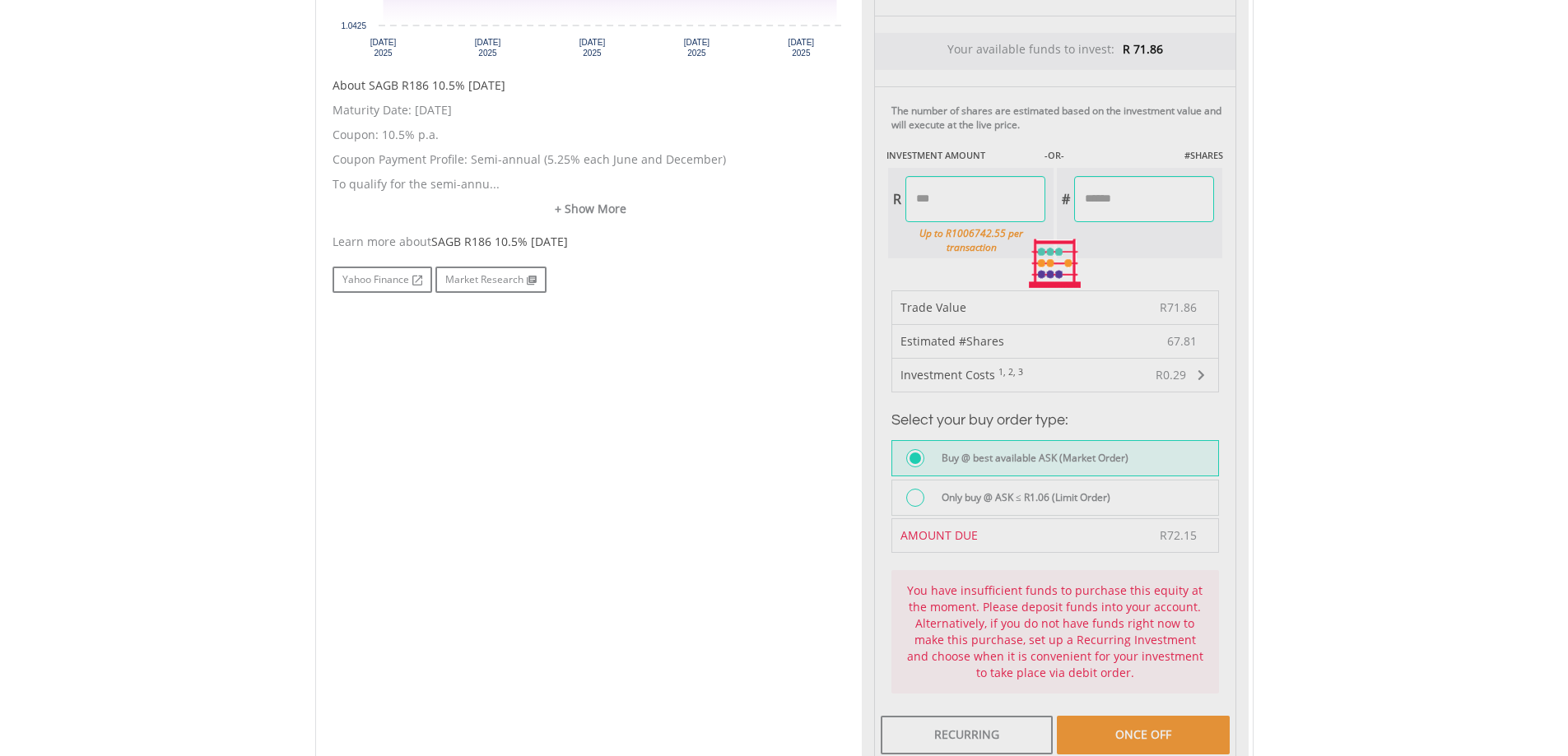
type input "*****"
type input "*******"
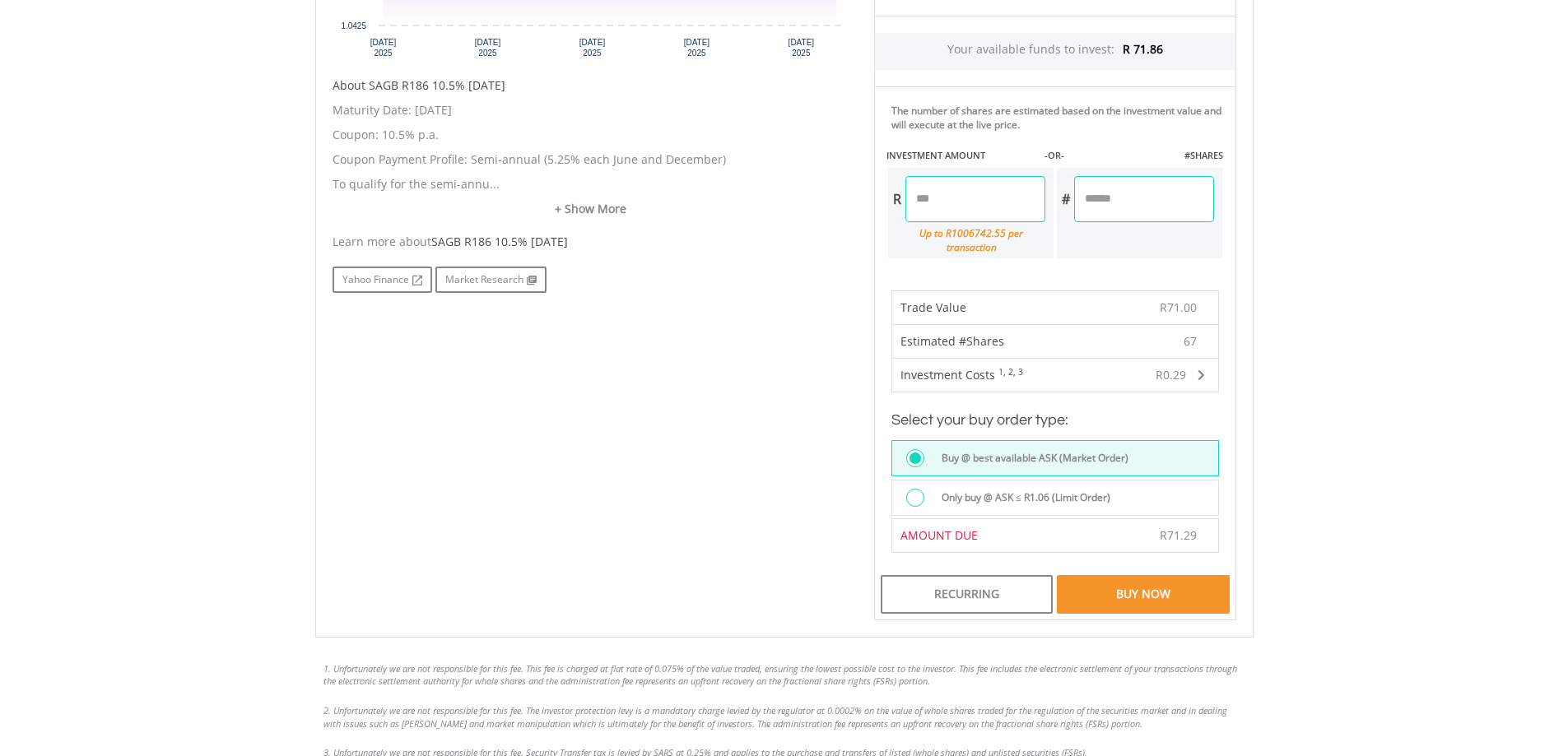
click at [966, 204] on input "*****" at bounding box center [975, 199] width 140 height 46
click at [1522, 269] on body "My Investments Invest Now New Listings Sell My Recurring Investments Pending Or…" at bounding box center [784, 170] width 1568 height 1816
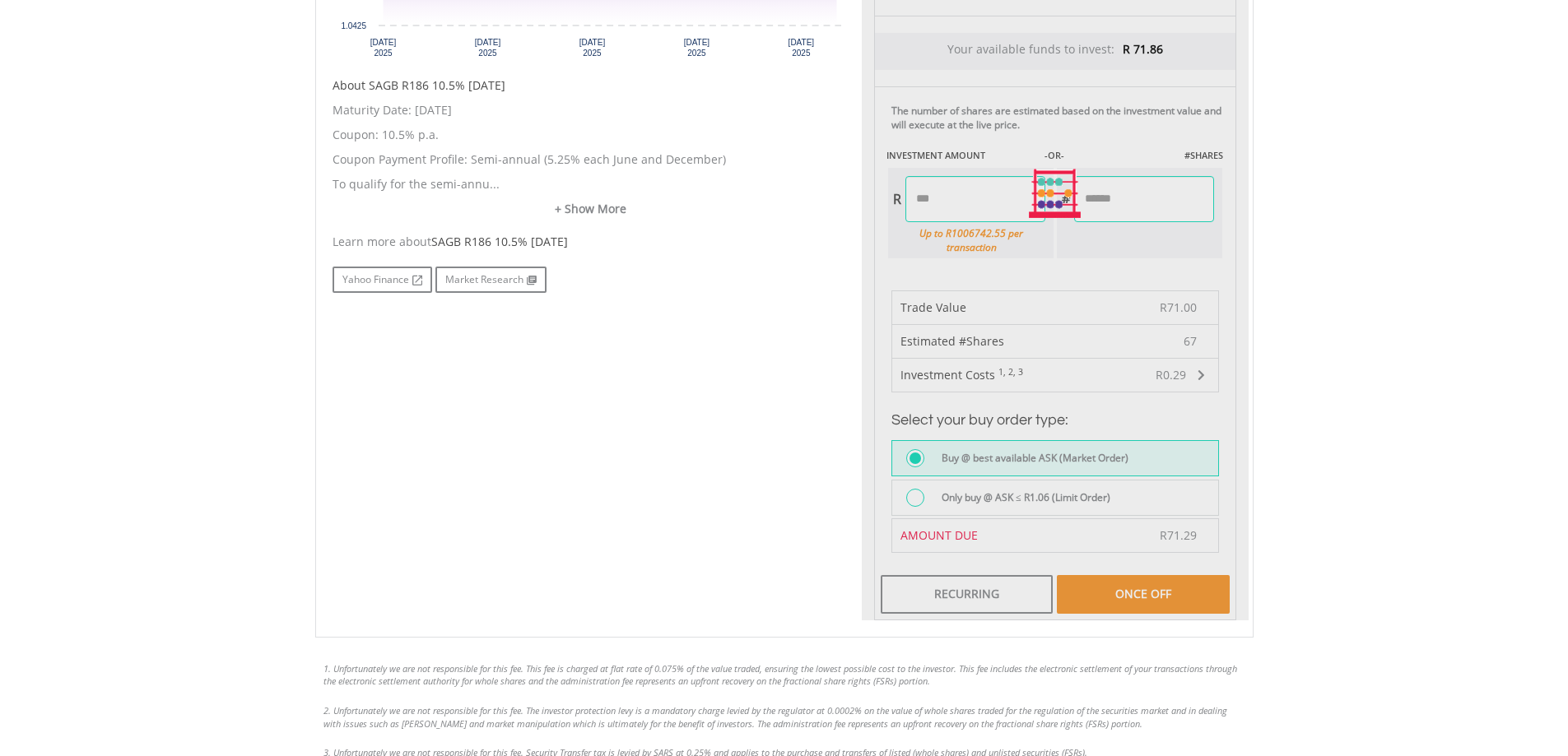
type input "*****"
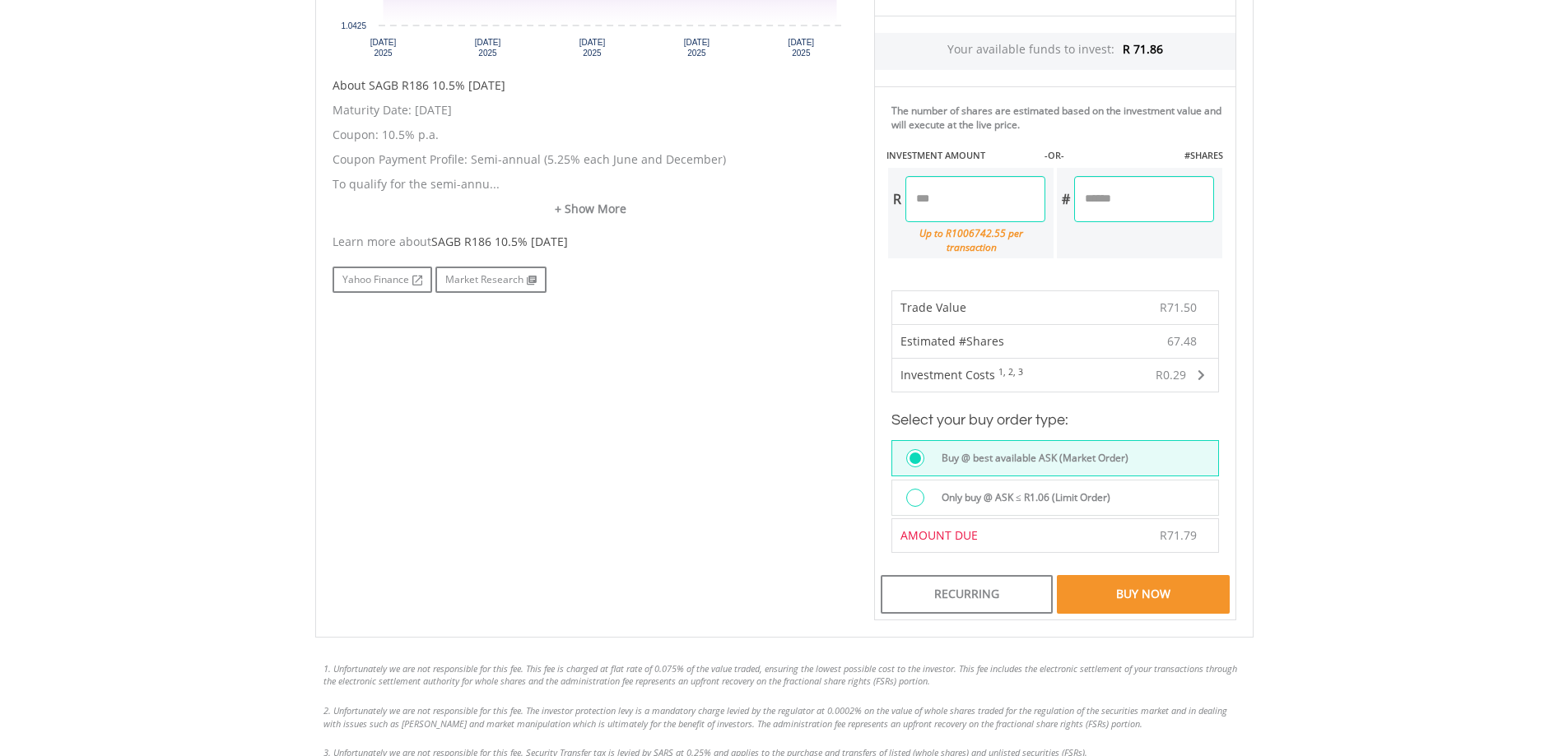
click at [976, 206] on input "*****" at bounding box center [975, 199] width 140 height 46
type input "*****"
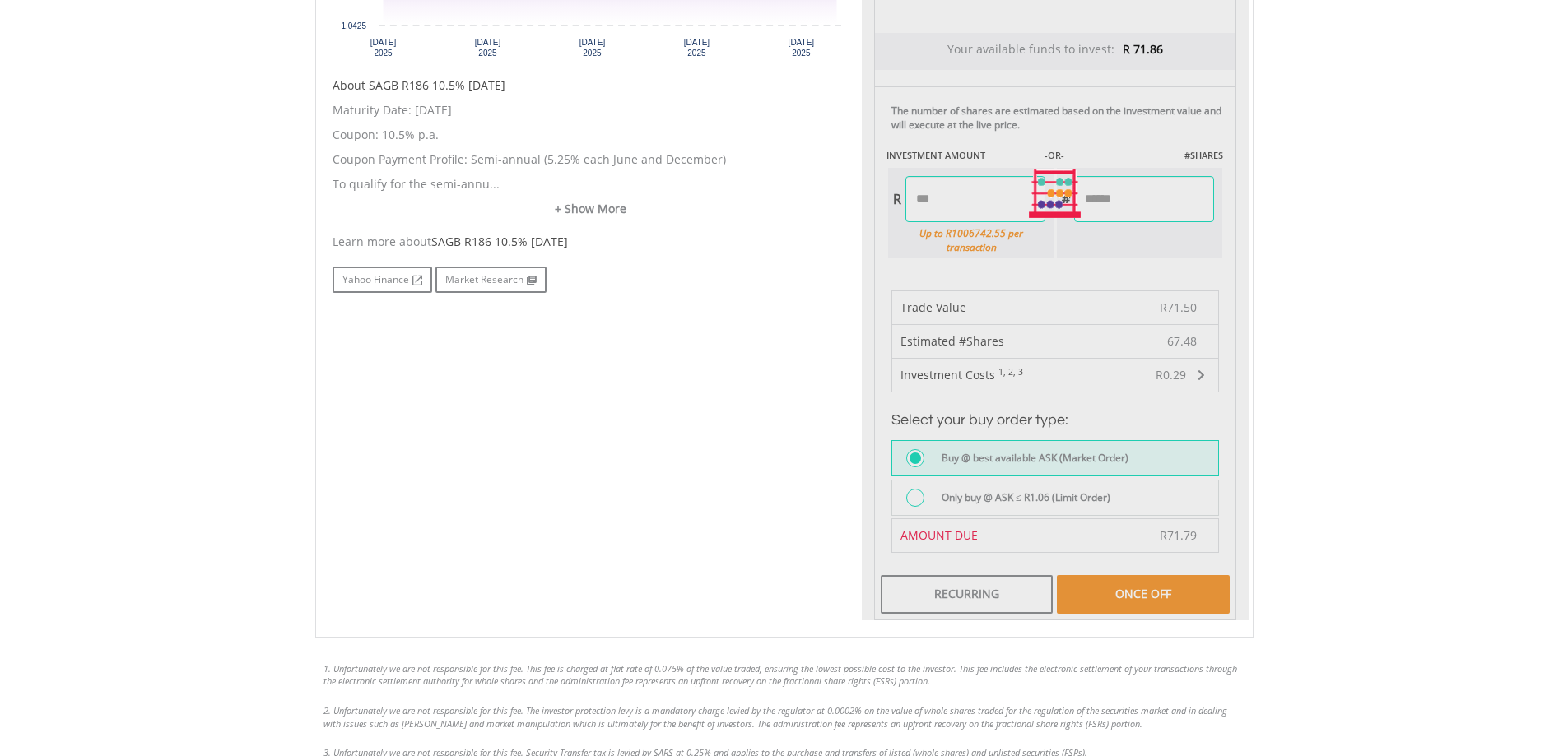
click at [1311, 249] on body "My Investments Invest Now New Listings Sell My Recurring Investments Pending Or…" at bounding box center [784, 170] width 1568 height 1816
type input "*******"
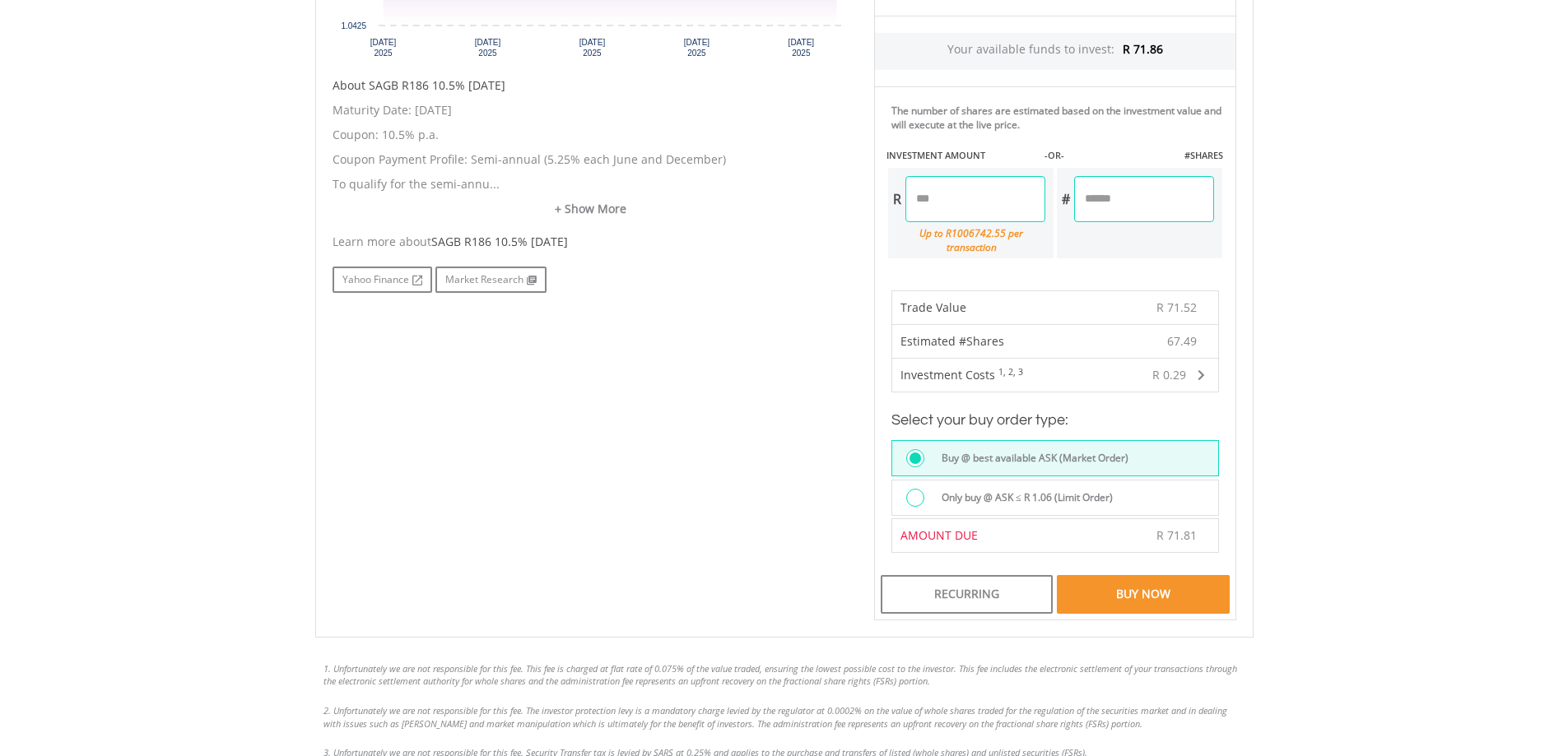
click at [954, 202] on input "*****" at bounding box center [975, 199] width 140 height 46
type input "*****"
click at [1395, 256] on body "My Investments Invest Now New Listings Sell My Recurring Investments Pending Or…" at bounding box center [784, 170] width 1568 height 1816
type input "*******"
click at [985, 206] on input "*****" at bounding box center [975, 199] width 140 height 46
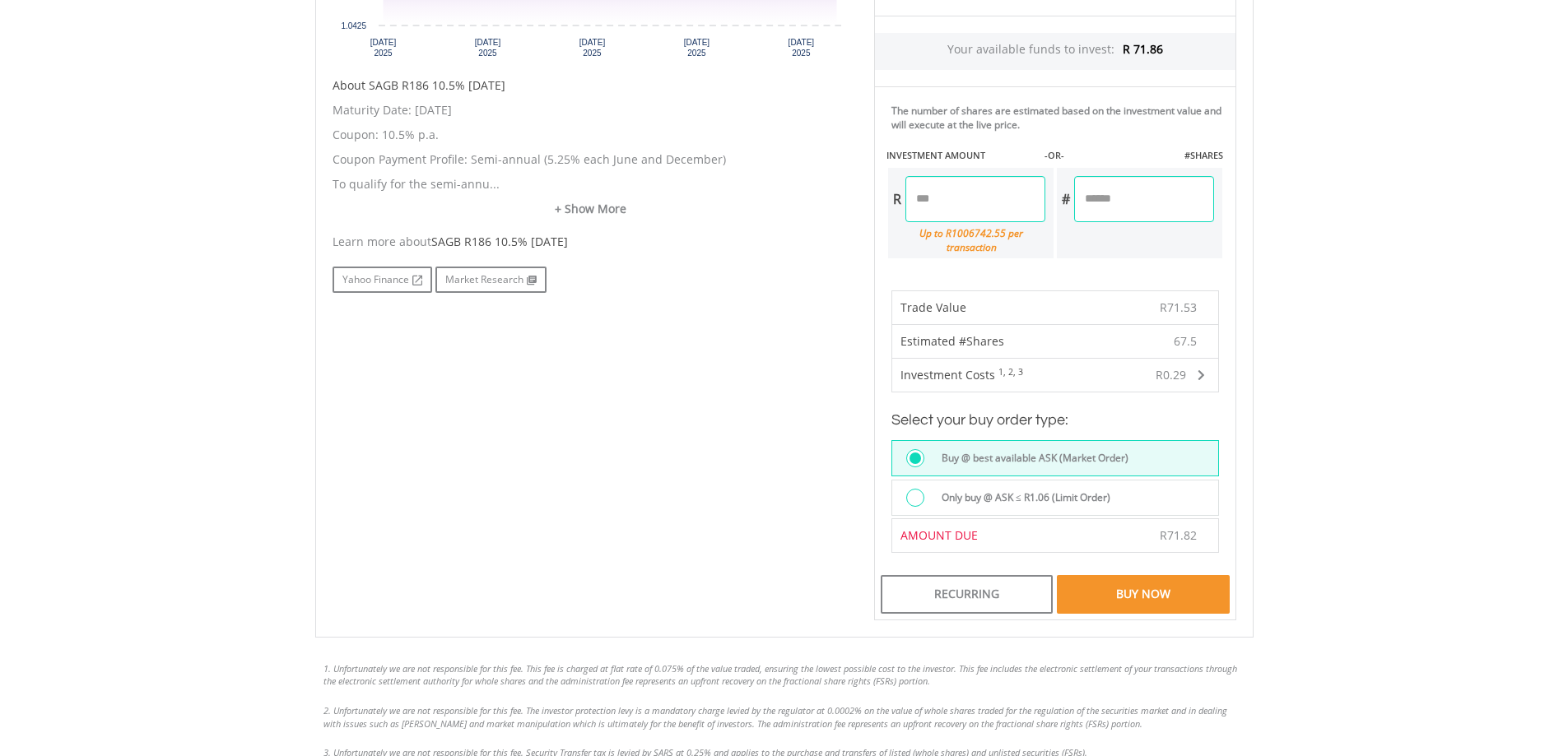
type input "*****"
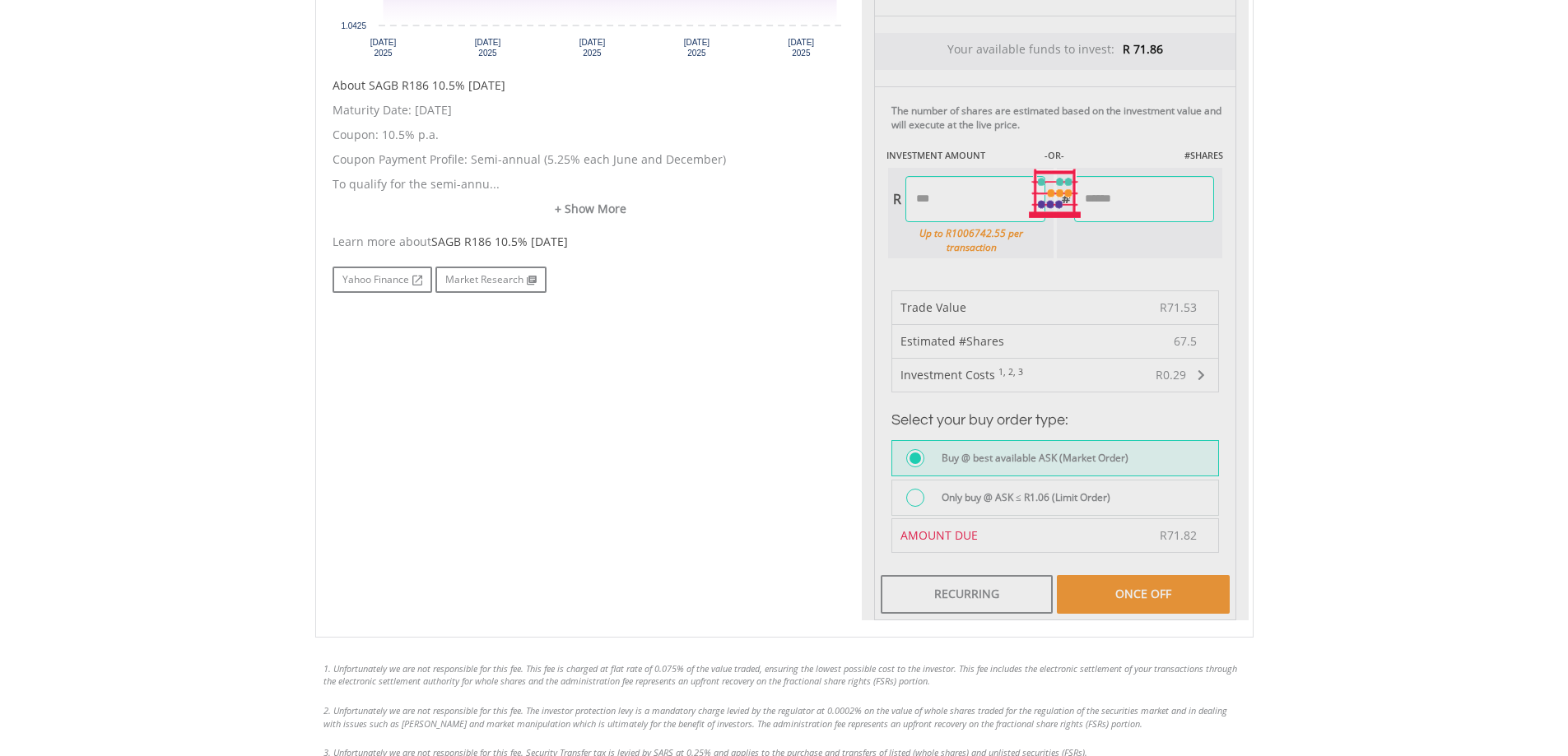
click at [1393, 252] on body "My Investments Invest Now New Listings Sell My Recurring Investments Pending Or…" at bounding box center [784, 170] width 1568 height 1816
type input "*******"
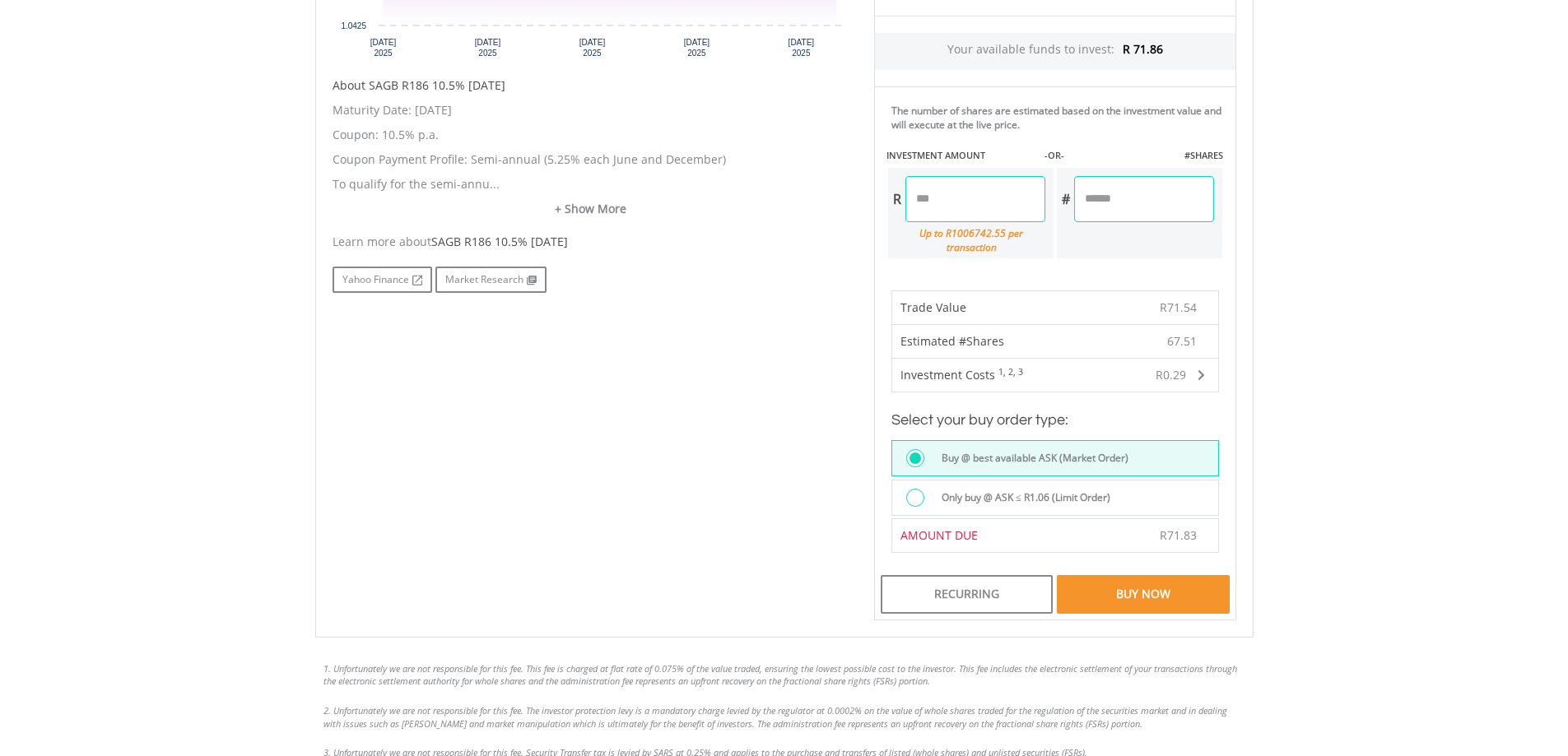
click at [960, 211] on input "*****" at bounding box center [975, 199] width 140 height 46
type input "*****"
click at [1410, 230] on body "My Investments Invest Now New Listings Sell My Recurring Investments Pending Or…" at bounding box center [784, 170] width 1568 height 1816
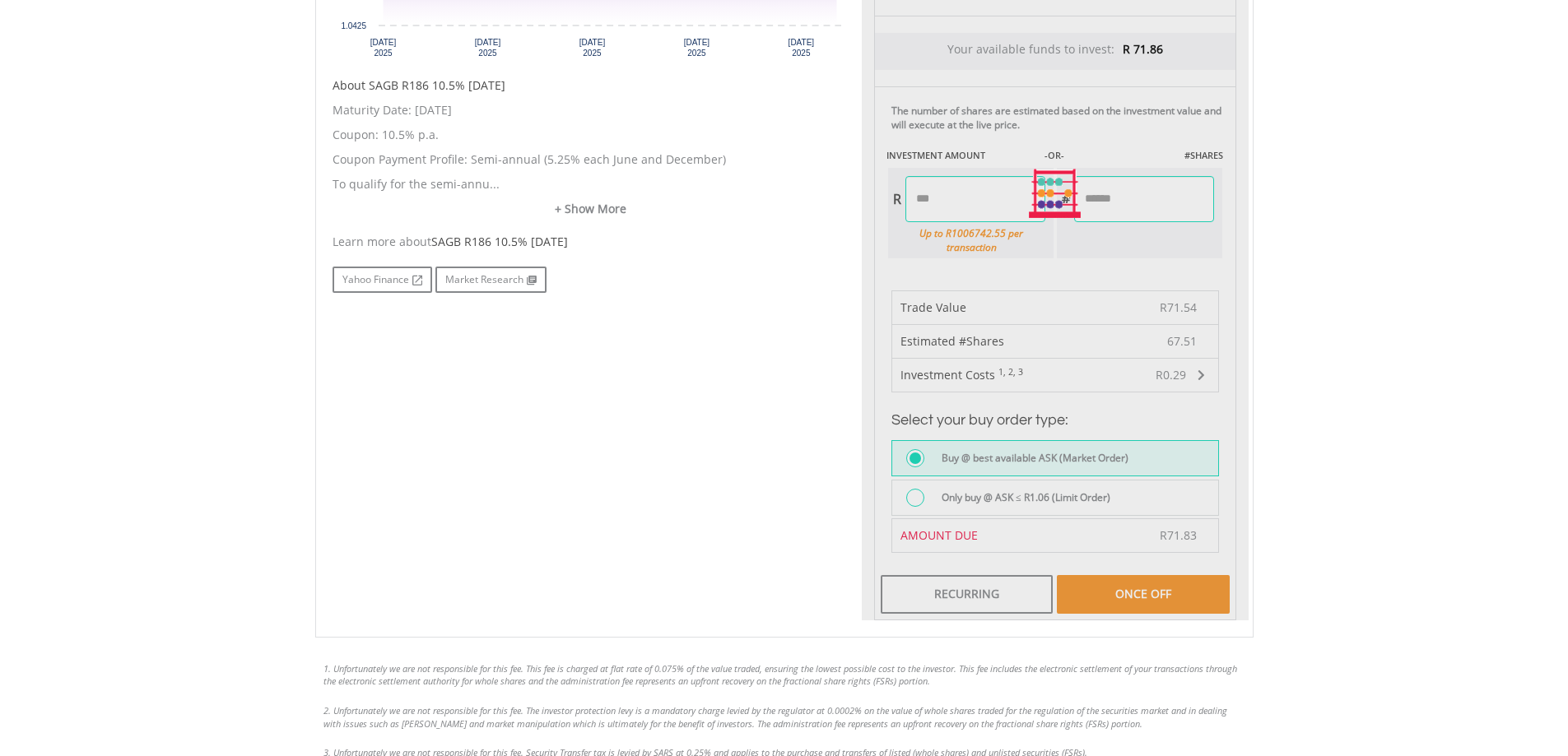
type input "*******"
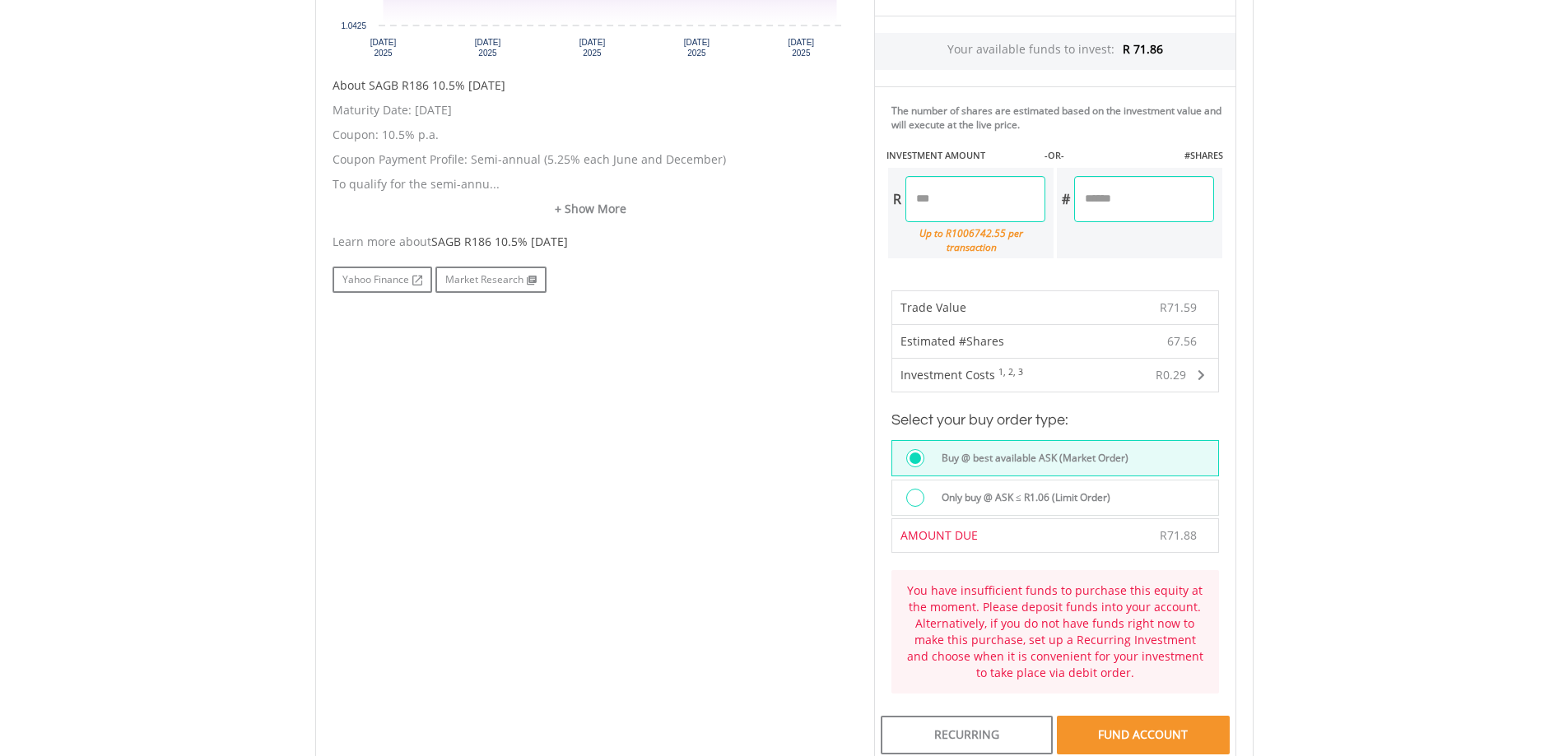
click at [989, 197] on input "*****" at bounding box center [975, 199] width 140 height 46
type input "*****"
click at [1486, 204] on body "My Investments Invest Now New Listings Sell My Recurring Investments Pending Or…" at bounding box center [784, 239] width 1568 height 1956
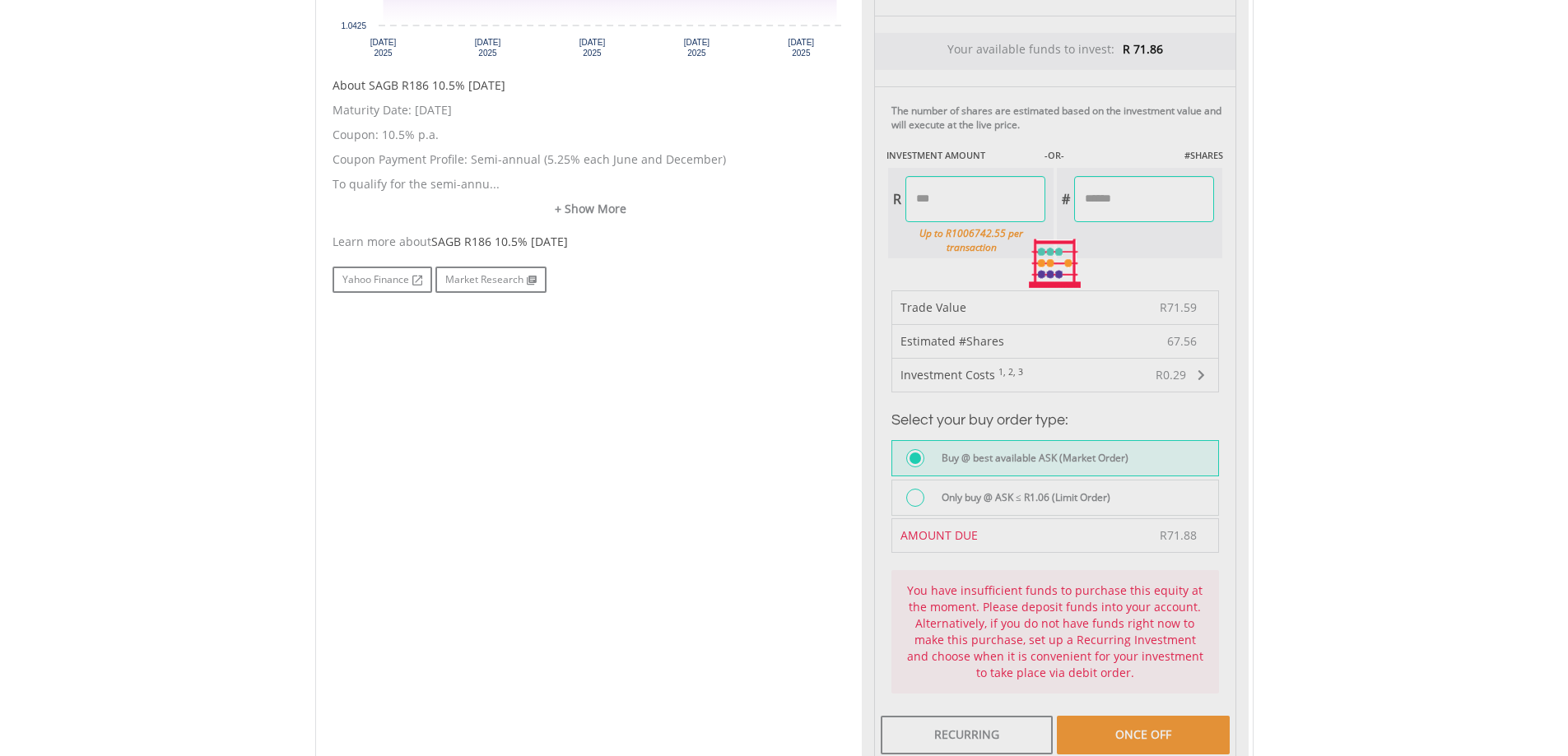
type input "*******"
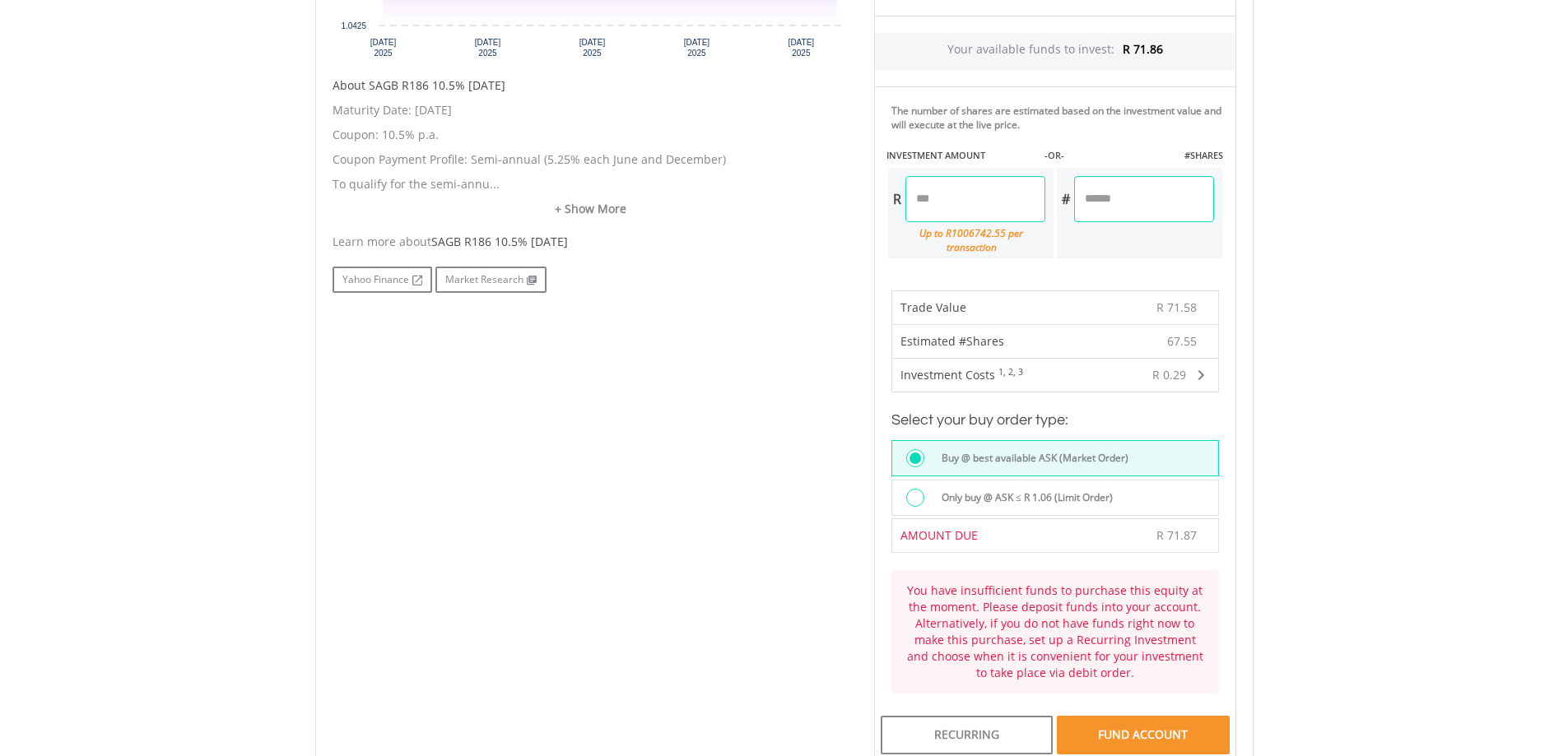
click at [969, 202] on input "*****" at bounding box center [975, 199] width 140 height 46
type input "*****"
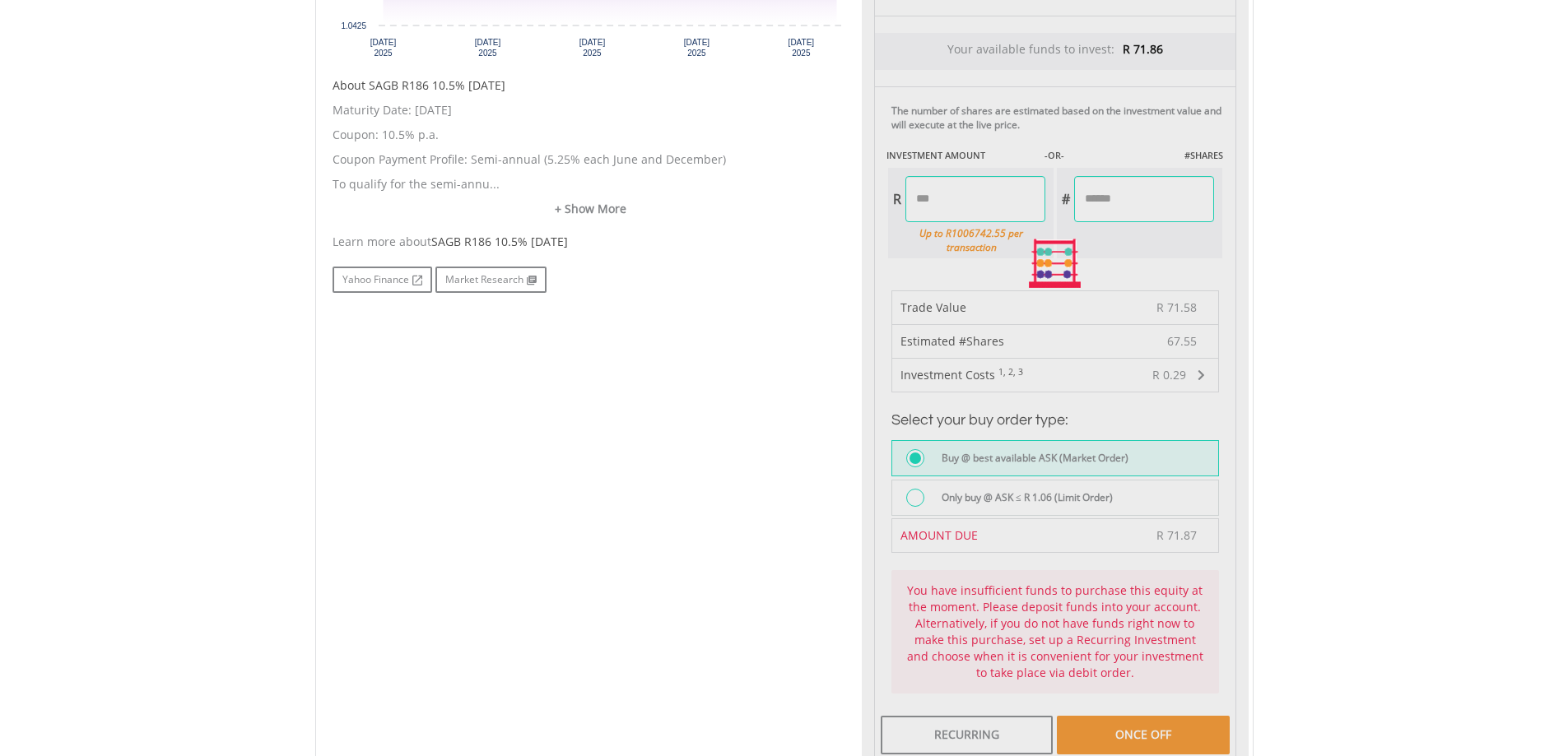
click at [1331, 194] on body "My Investments Invest Now New Listings Sell My Recurring Investments Pending Or…" at bounding box center [784, 239] width 1568 height 1956
type input "******"
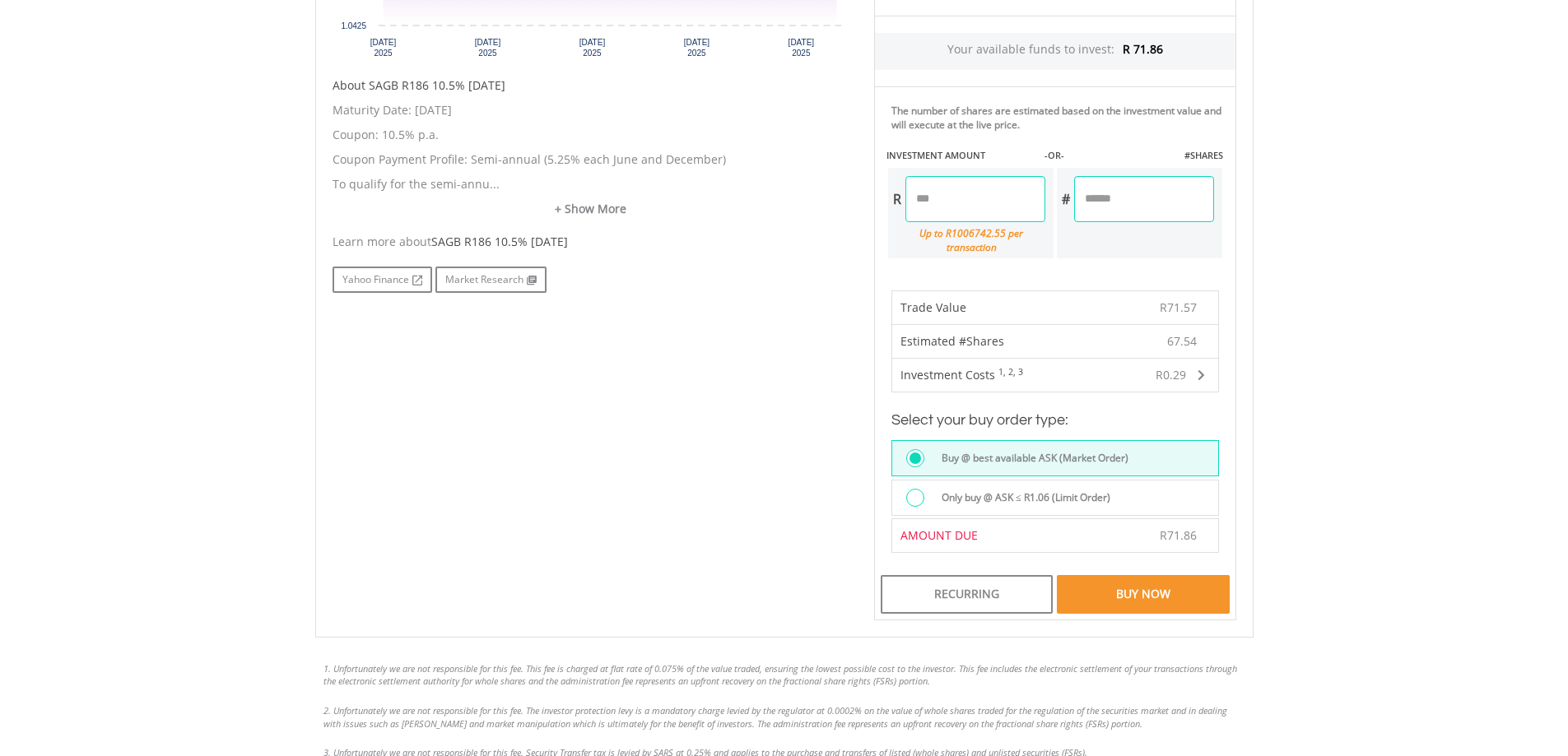
click at [1144, 595] on div "Buy Now" at bounding box center [1143, 594] width 172 height 38
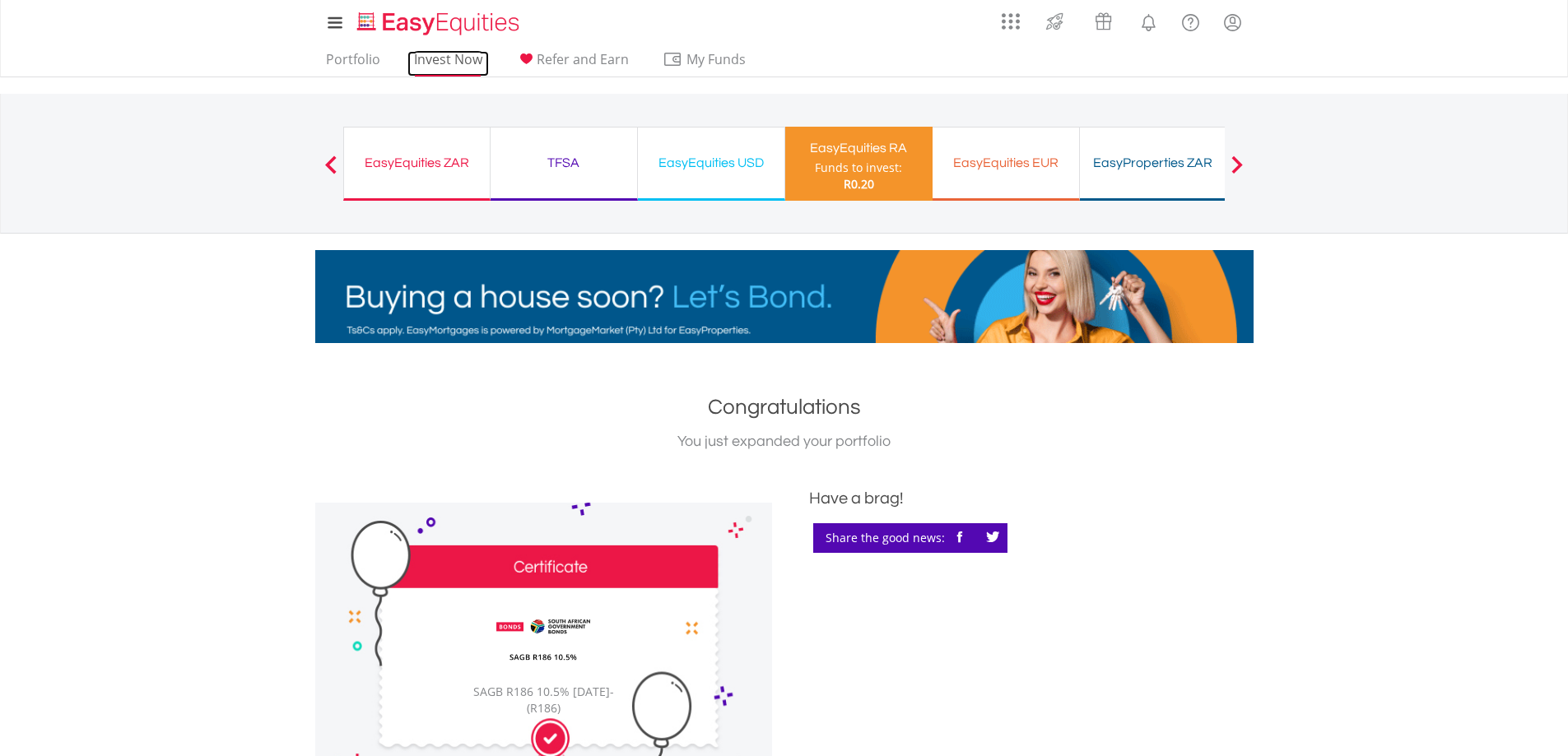
click at [456, 62] on link "Invest Now" at bounding box center [448, 63] width 81 height 25
